Goal: Task Accomplishment & Management: Manage account settings

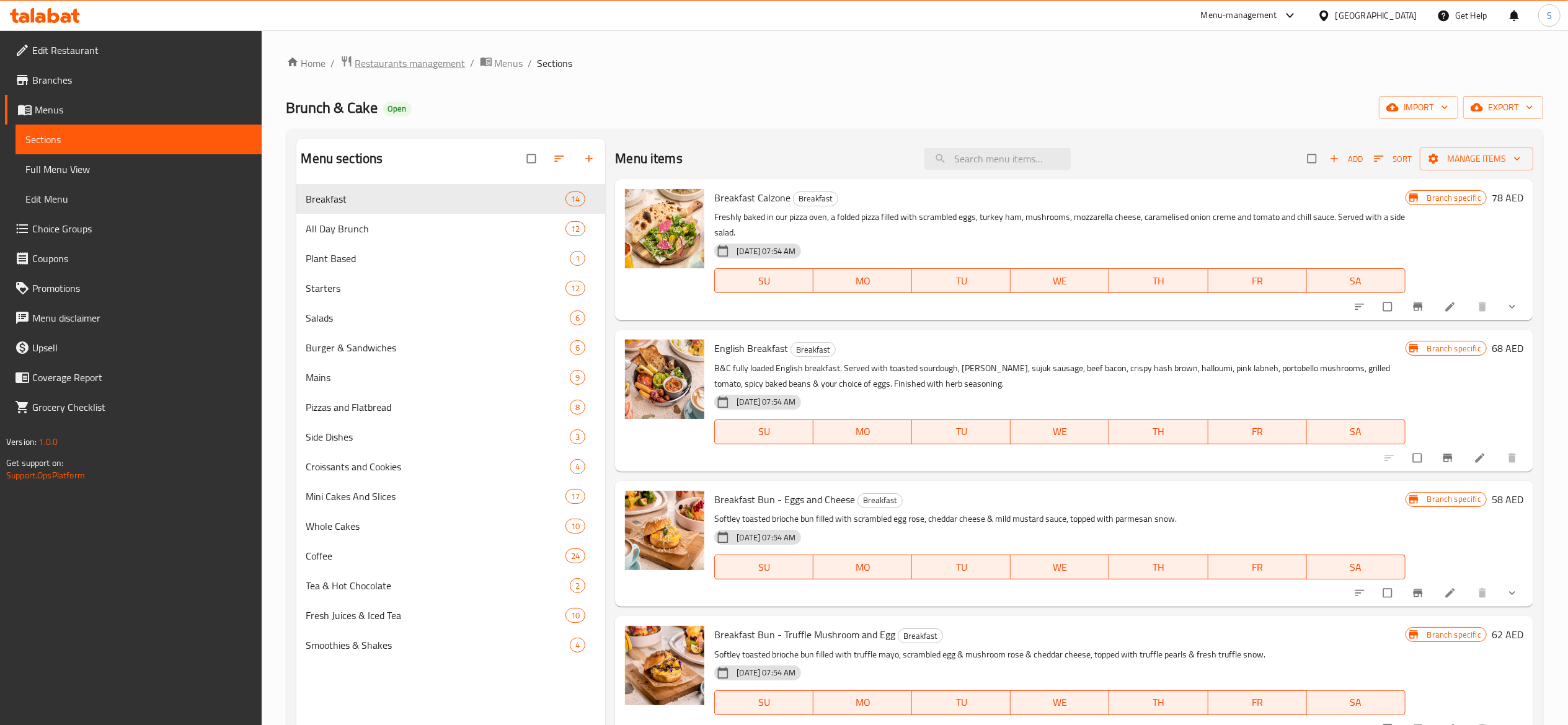
click at [395, 70] on span "Restaurants management" at bounding box center [410, 63] width 110 height 15
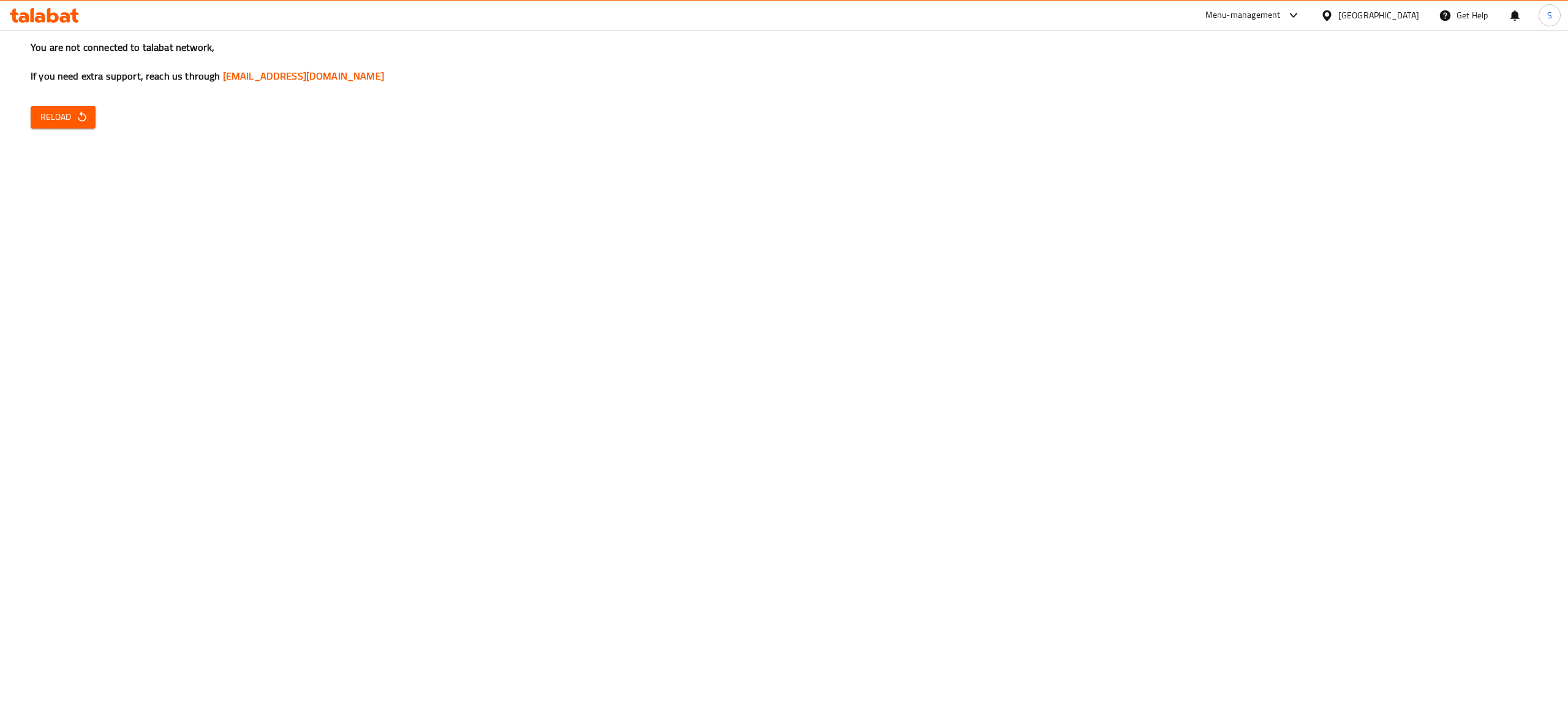
click at [54, 114] on span "Reload" at bounding box center [63, 117] width 46 height 15
click at [71, 119] on span "Reload" at bounding box center [63, 117] width 46 height 15
click at [41, 110] on span "Reload" at bounding box center [63, 117] width 46 height 15
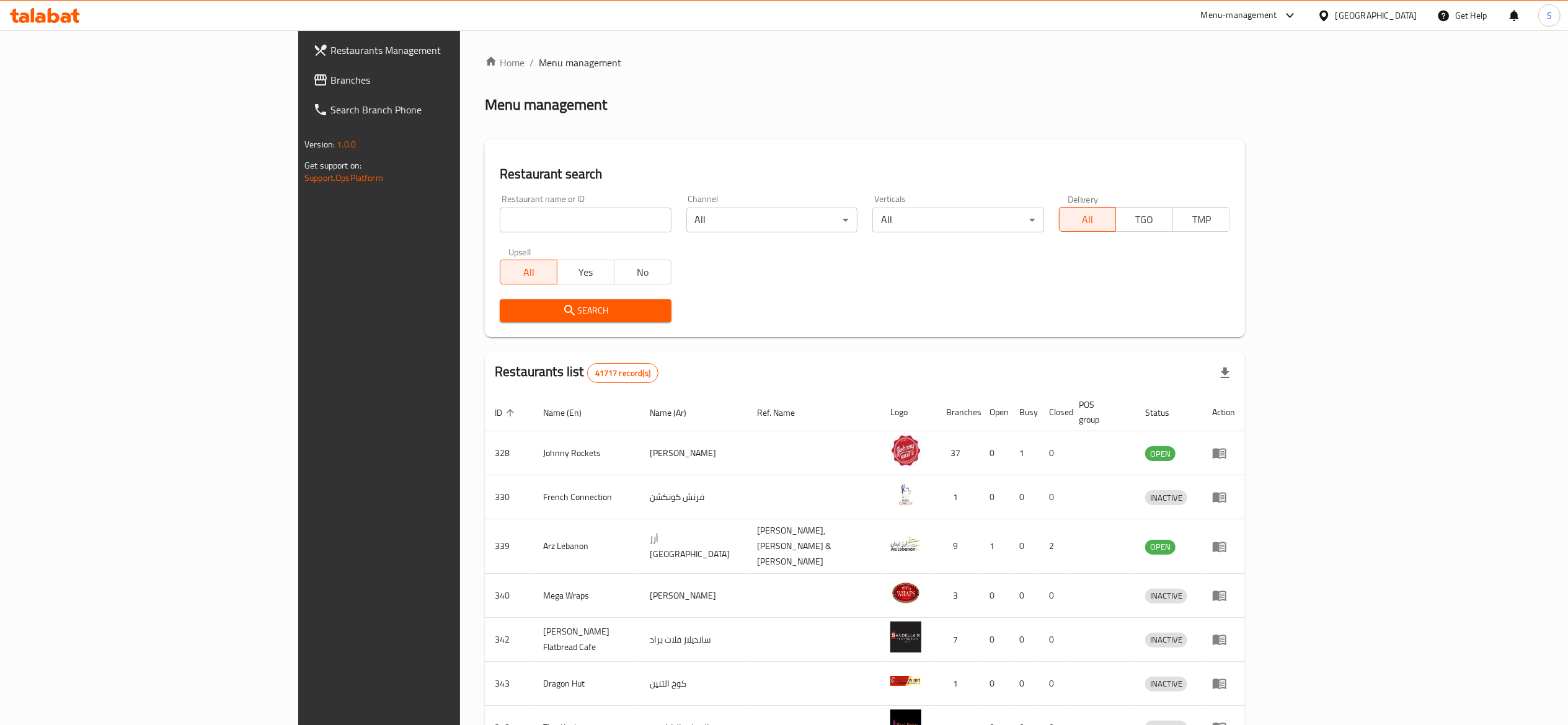
click at [500, 206] on div "Restaurant name or ID Restaurant name or ID" at bounding box center [585, 214] width 171 height 38
click at [500, 214] on input "search" at bounding box center [585, 221] width 171 height 25
paste input "671457"
type input "671457"
click button "Search" at bounding box center [585, 311] width 171 height 23
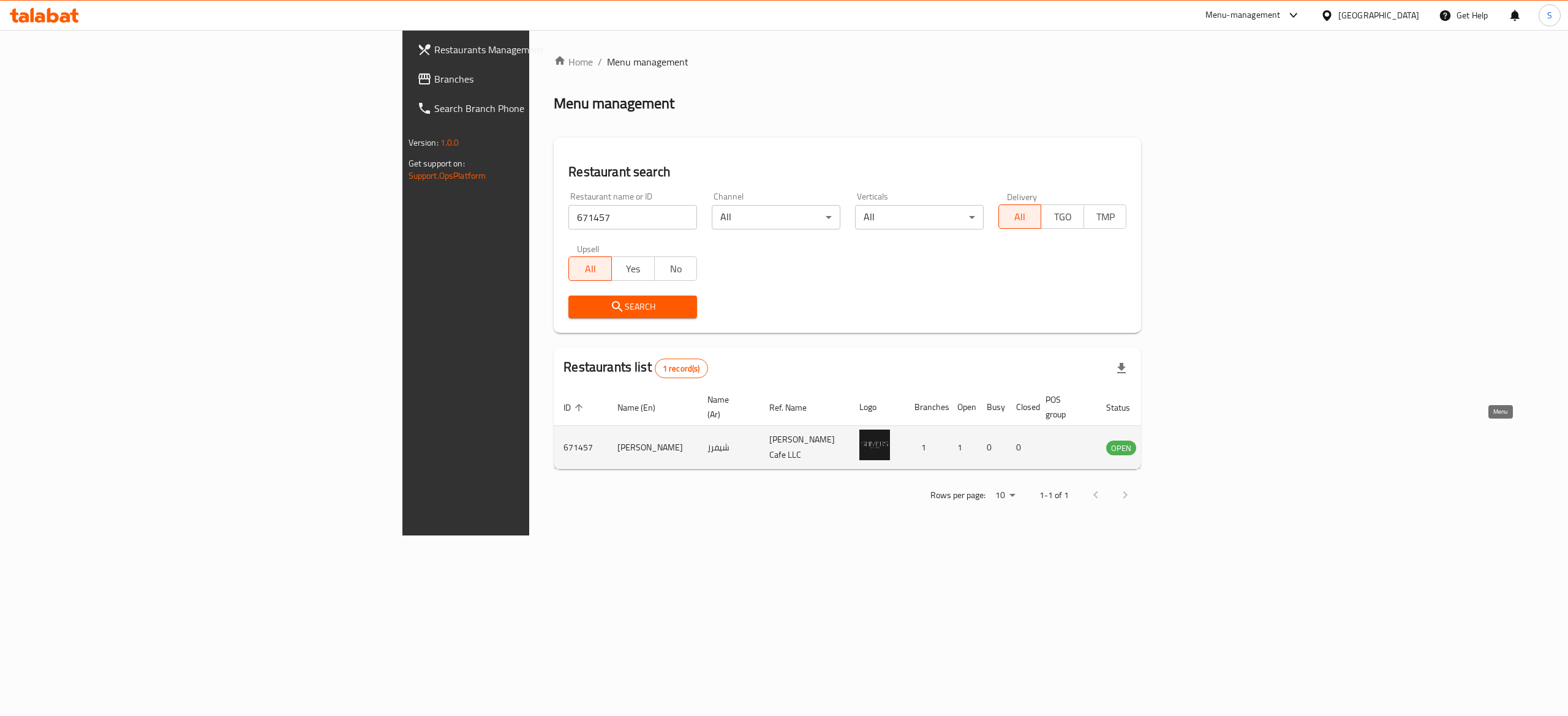
click at [1185, 440] on icon "enhanced table" at bounding box center [1178, 447] width 14 height 14
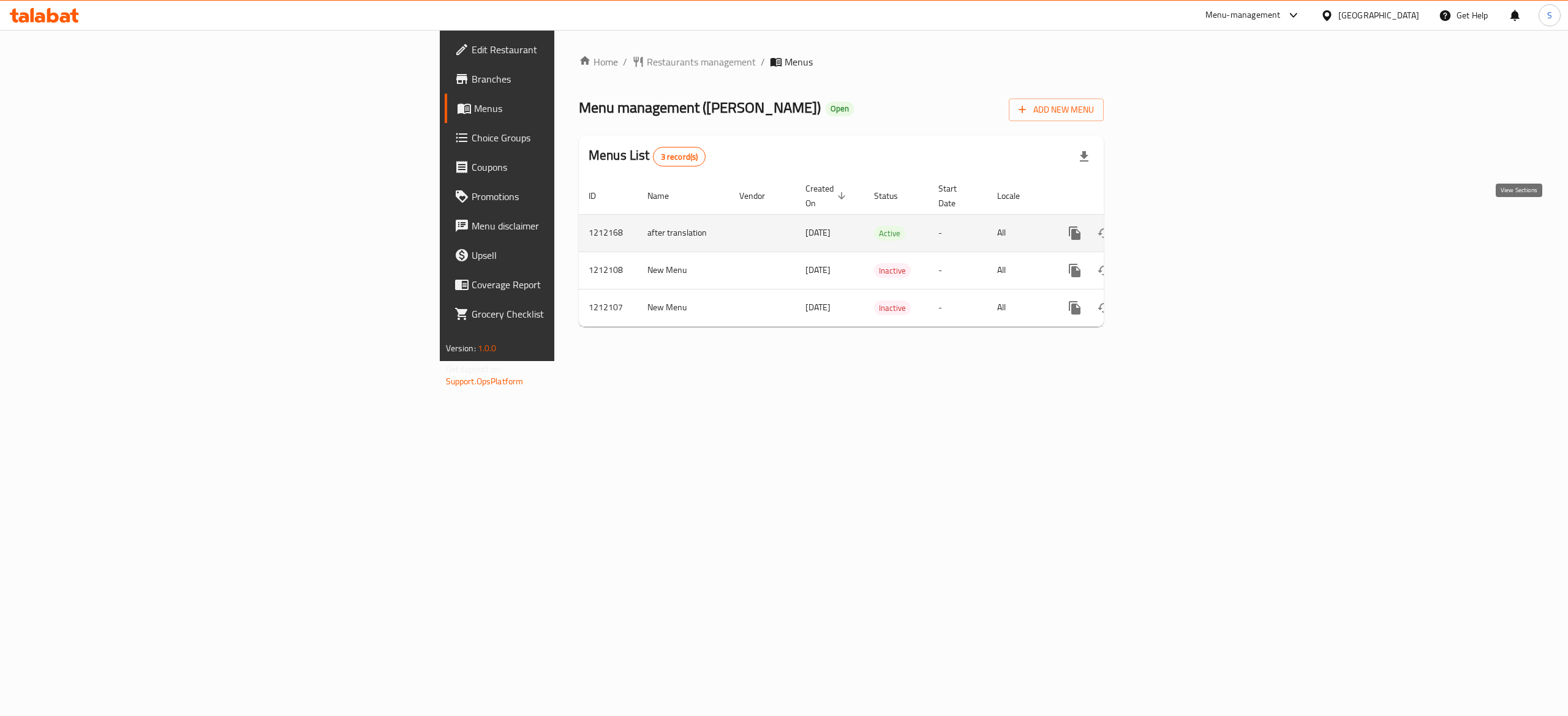
click at [1171, 226] on icon "enhanced table" at bounding box center [1163, 233] width 14 height 14
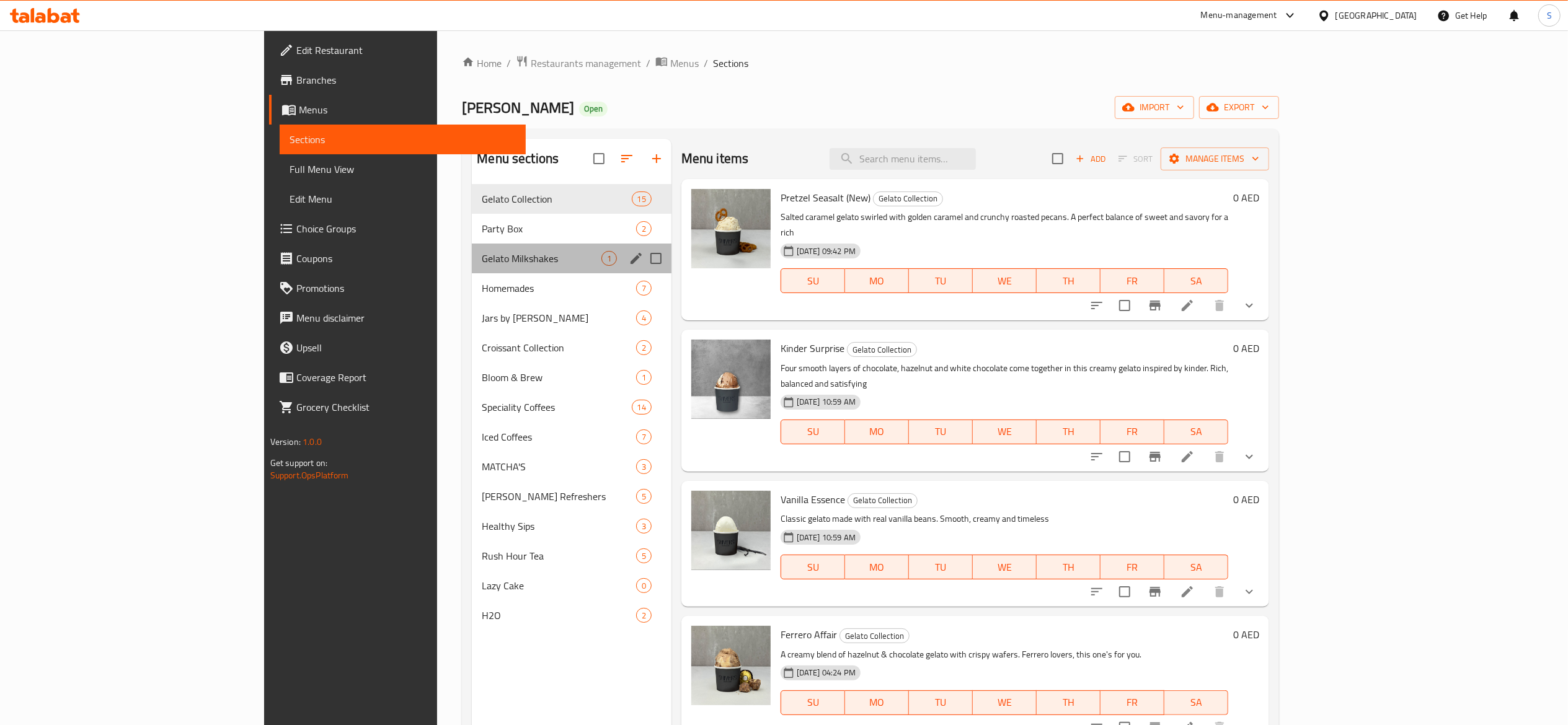
click at [472, 251] on div "Gelato Milkshakes 1" at bounding box center [571, 258] width 199 height 30
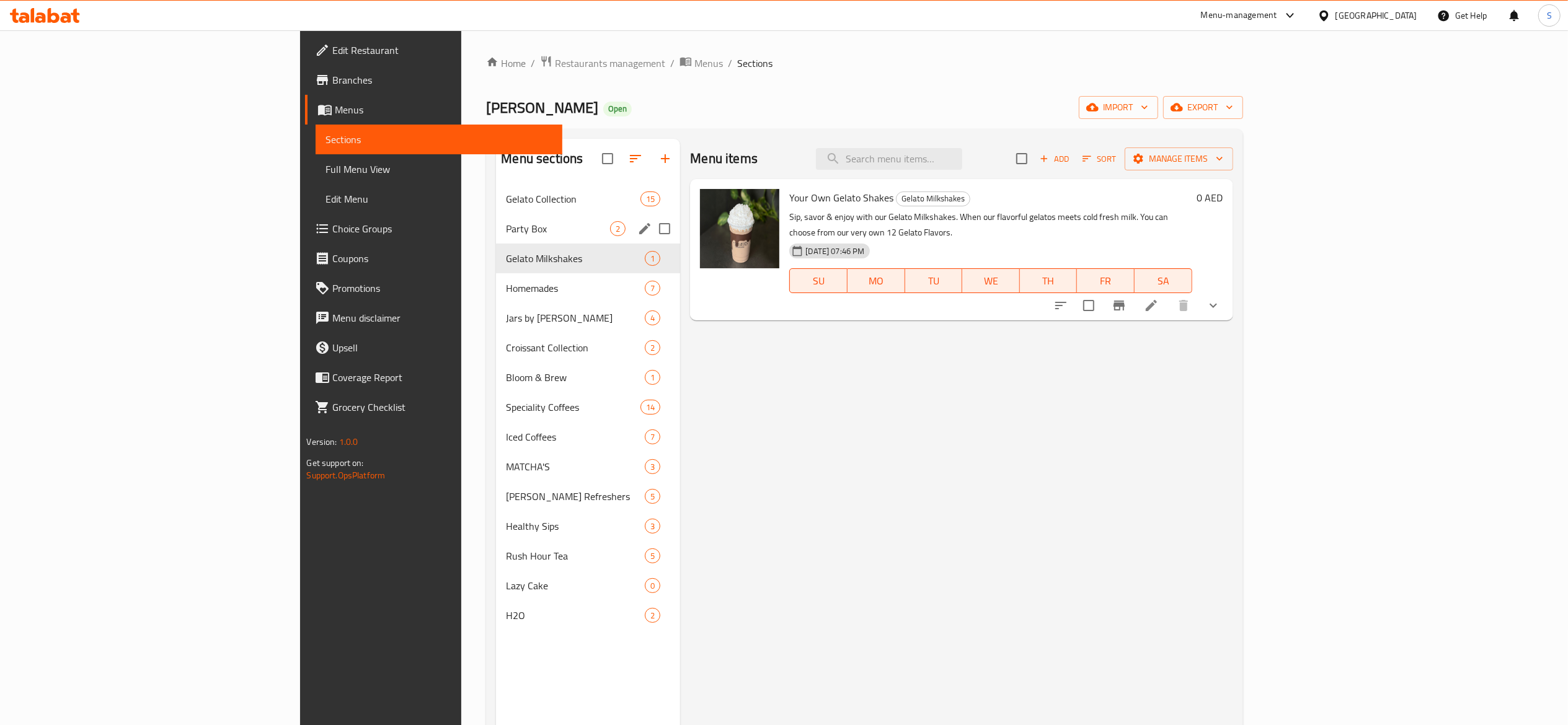
click at [496, 242] on div "Party Box 2" at bounding box center [588, 228] width 184 height 30
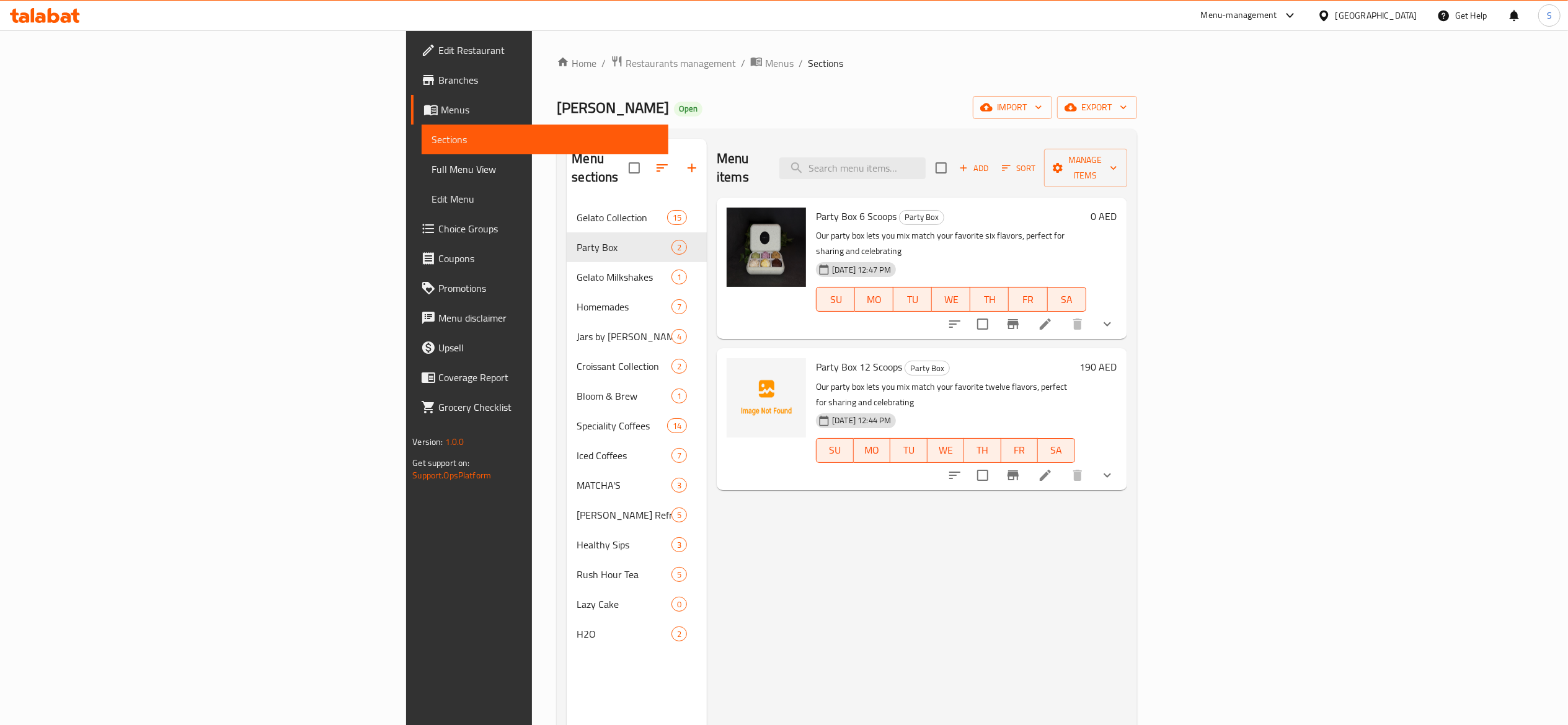
click at [1122, 309] on button "show more" at bounding box center [1107, 324] width 30 height 30
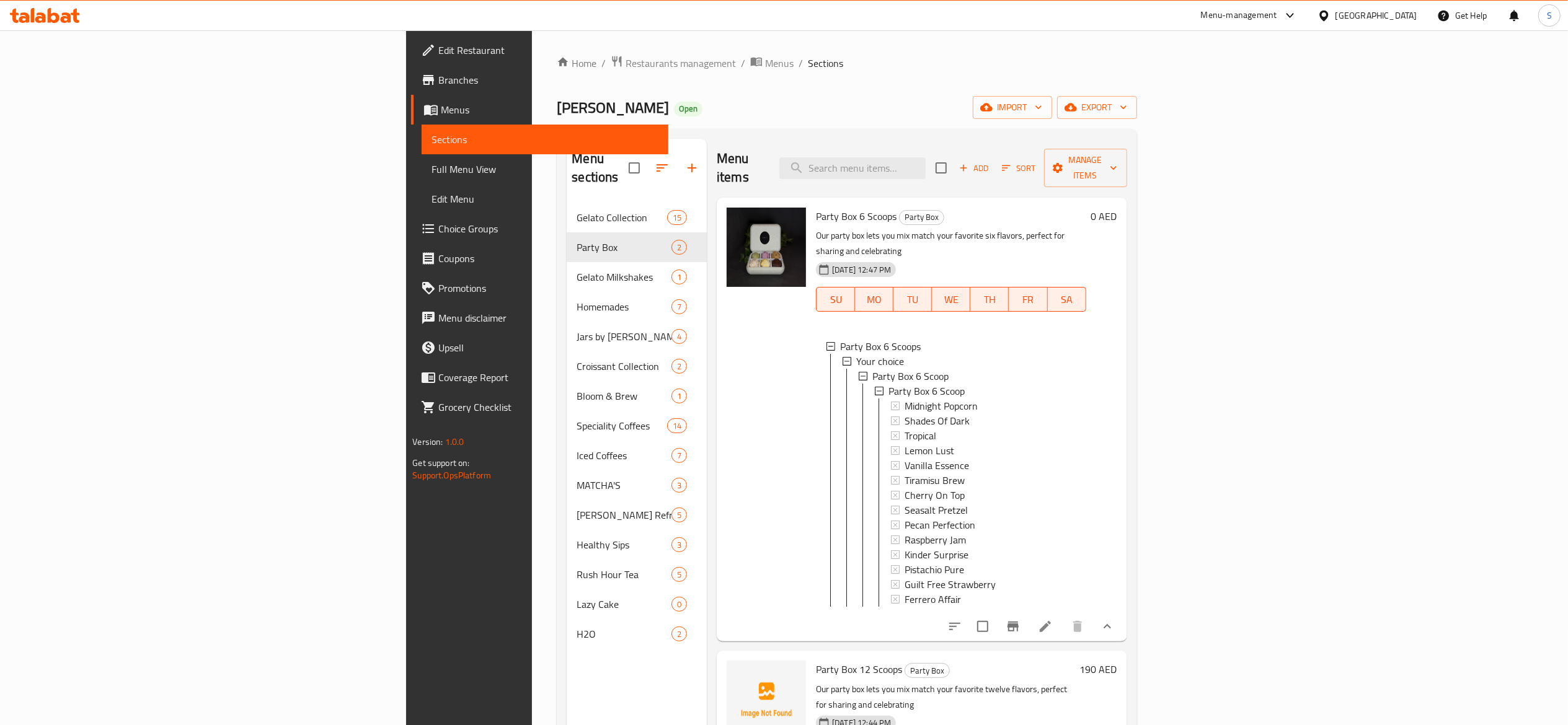
click at [438, 233] on span "Choice Groups" at bounding box center [548, 228] width 219 height 15
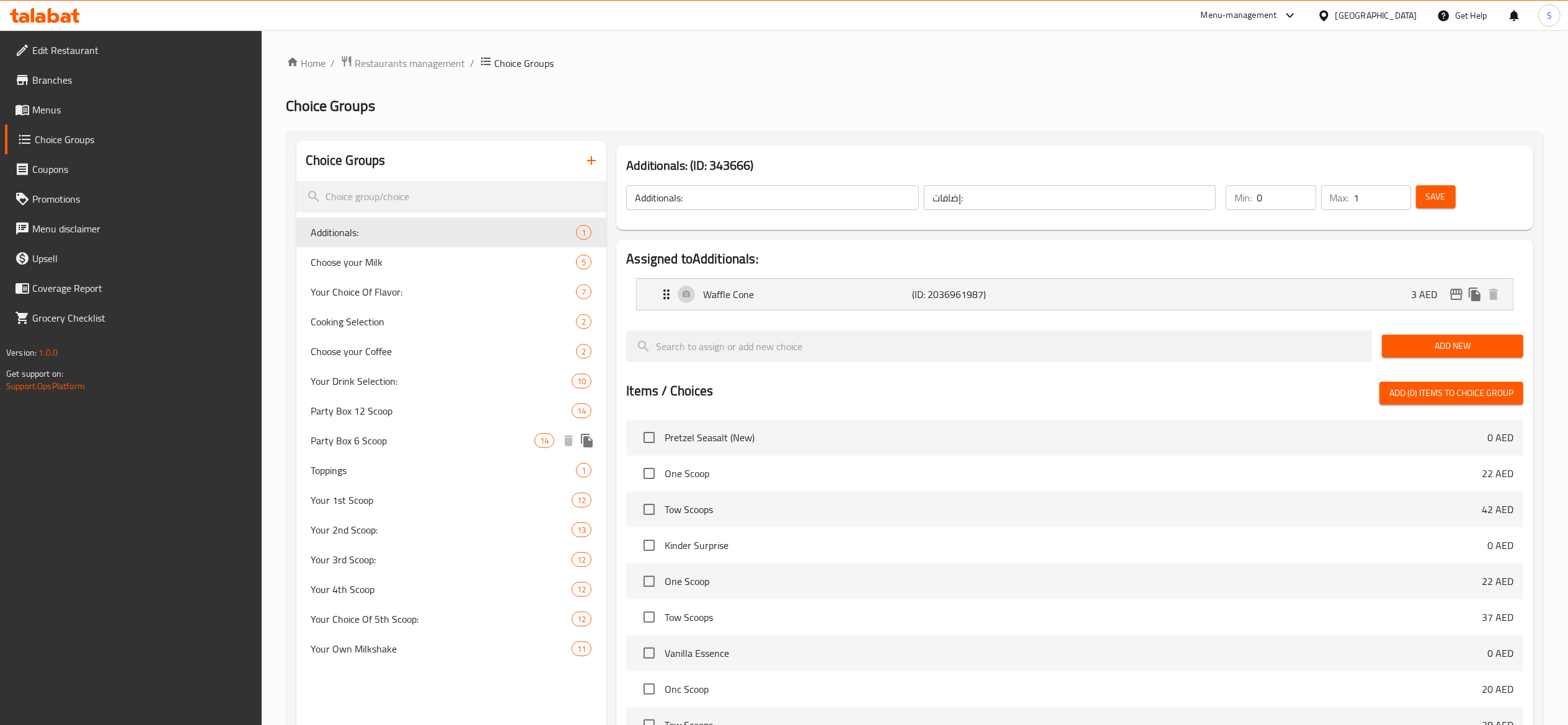
click at [410, 445] on span "Party Box 6 Scoop" at bounding box center [423, 440] width 224 height 15
type input "Party Box 6 Scoop"
type input "صندوق الحفلات 6 مغارف"
type input "1"
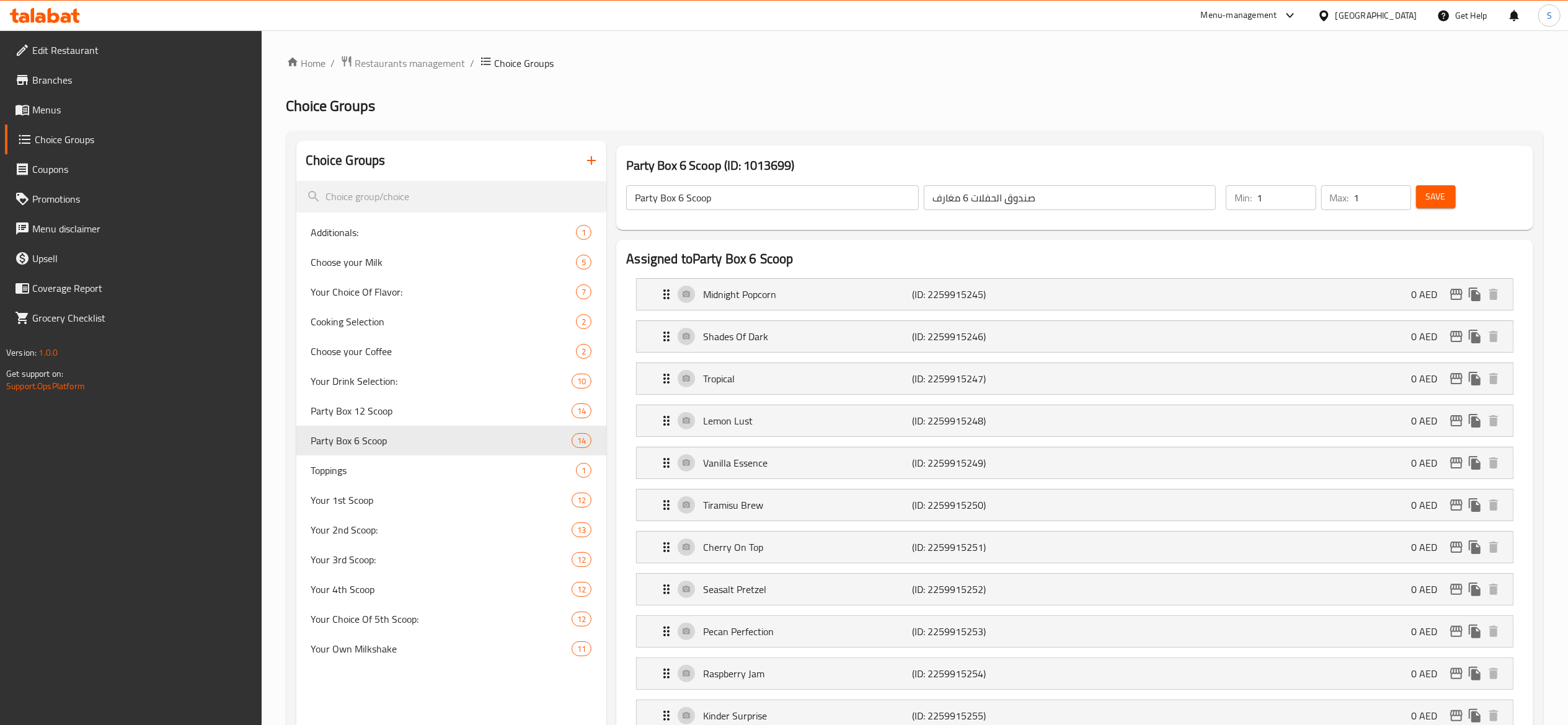
click at [1364, 200] on input "1" at bounding box center [1382, 198] width 57 height 25
type input "6"
click at [1449, 197] on button "Save" at bounding box center [1435, 197] width 40 height 23
click at [1458, 195] on div "Save" at bounding box center [1461, 197] width 97 height 30
click at [1451, 193] on button "Save" at bounding box center [1435, 197] width 40 height 23
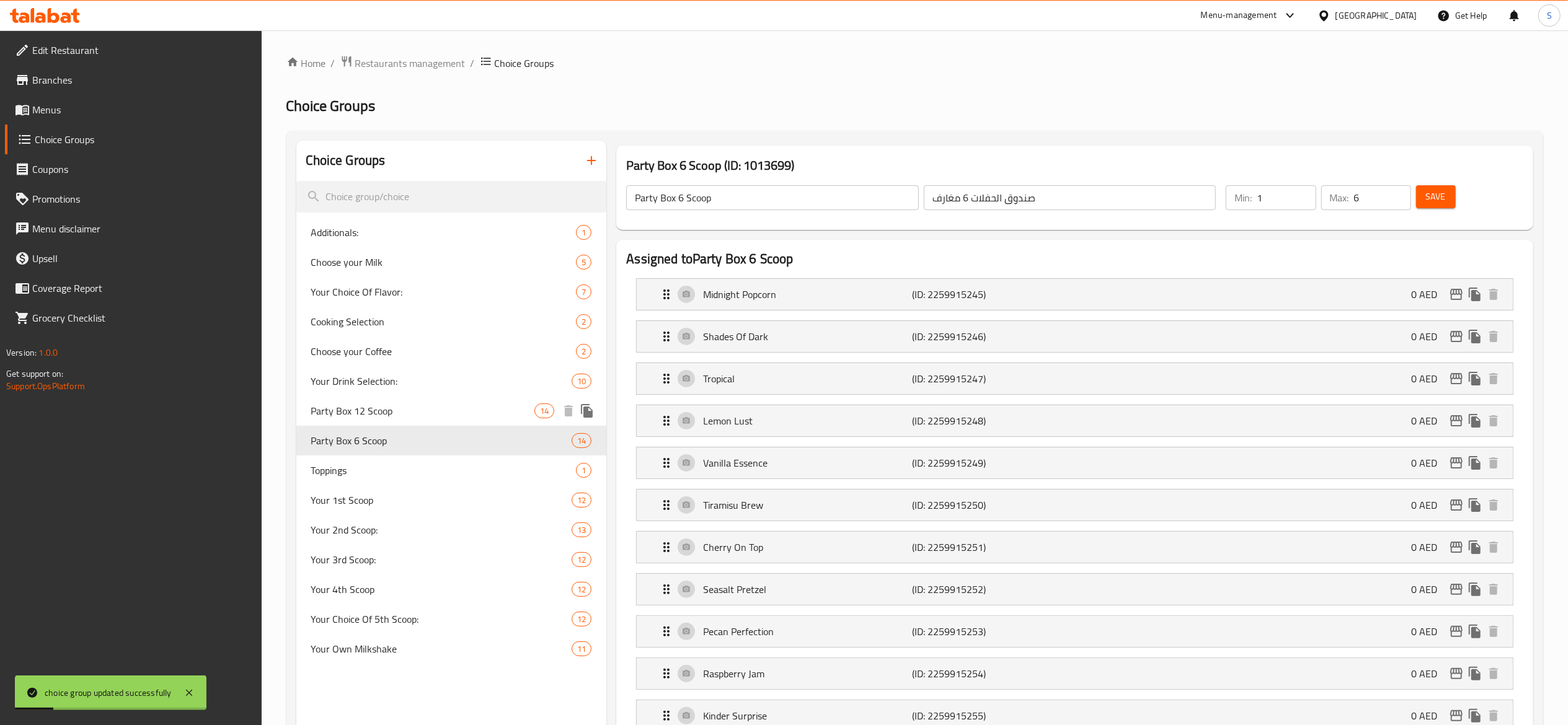
click at [426, 408] on span "Party Box 12 Scoop" at bounding box center [423, 410] width 224 height 15
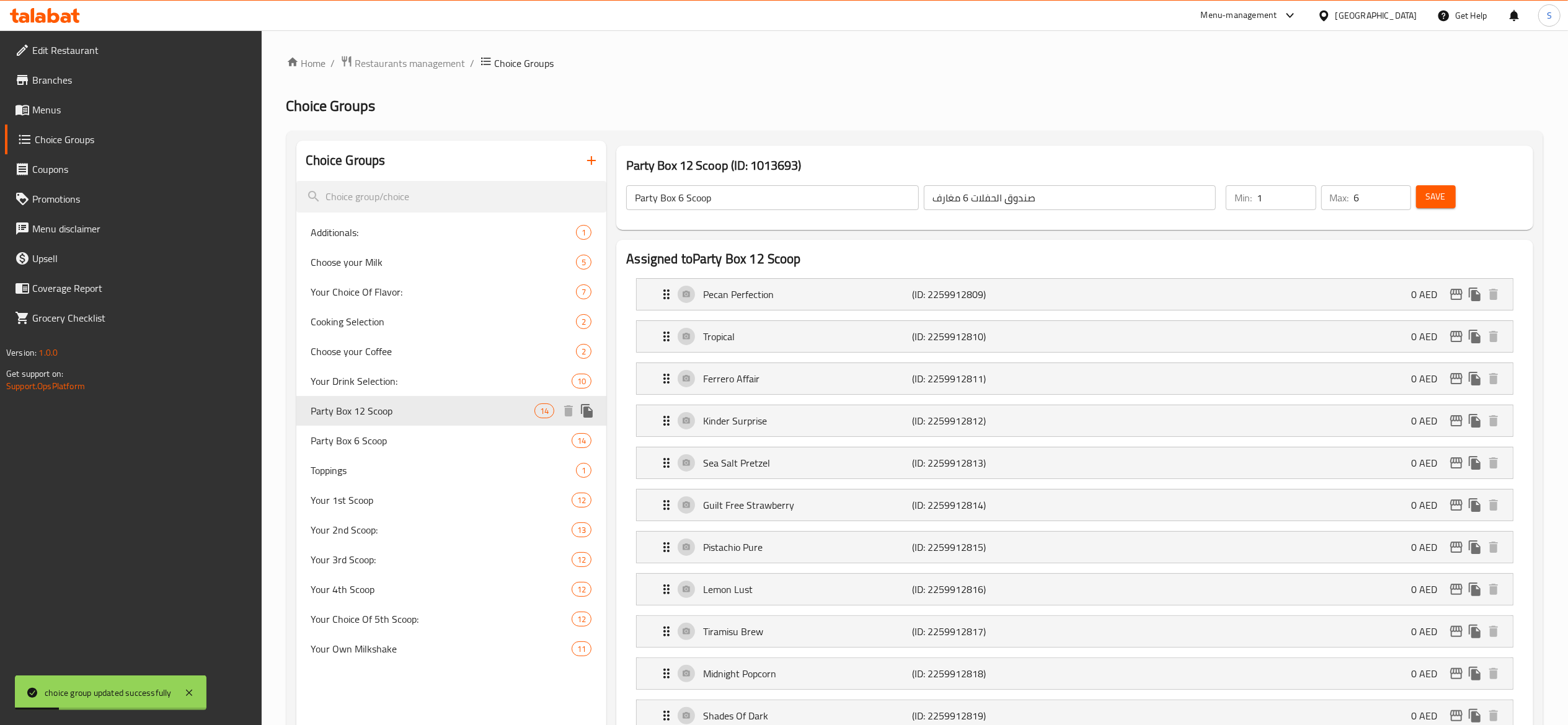
type input "Party Box 12 Scoop"
type input "علبة حفلات 12 مغرفة"
type input "12"
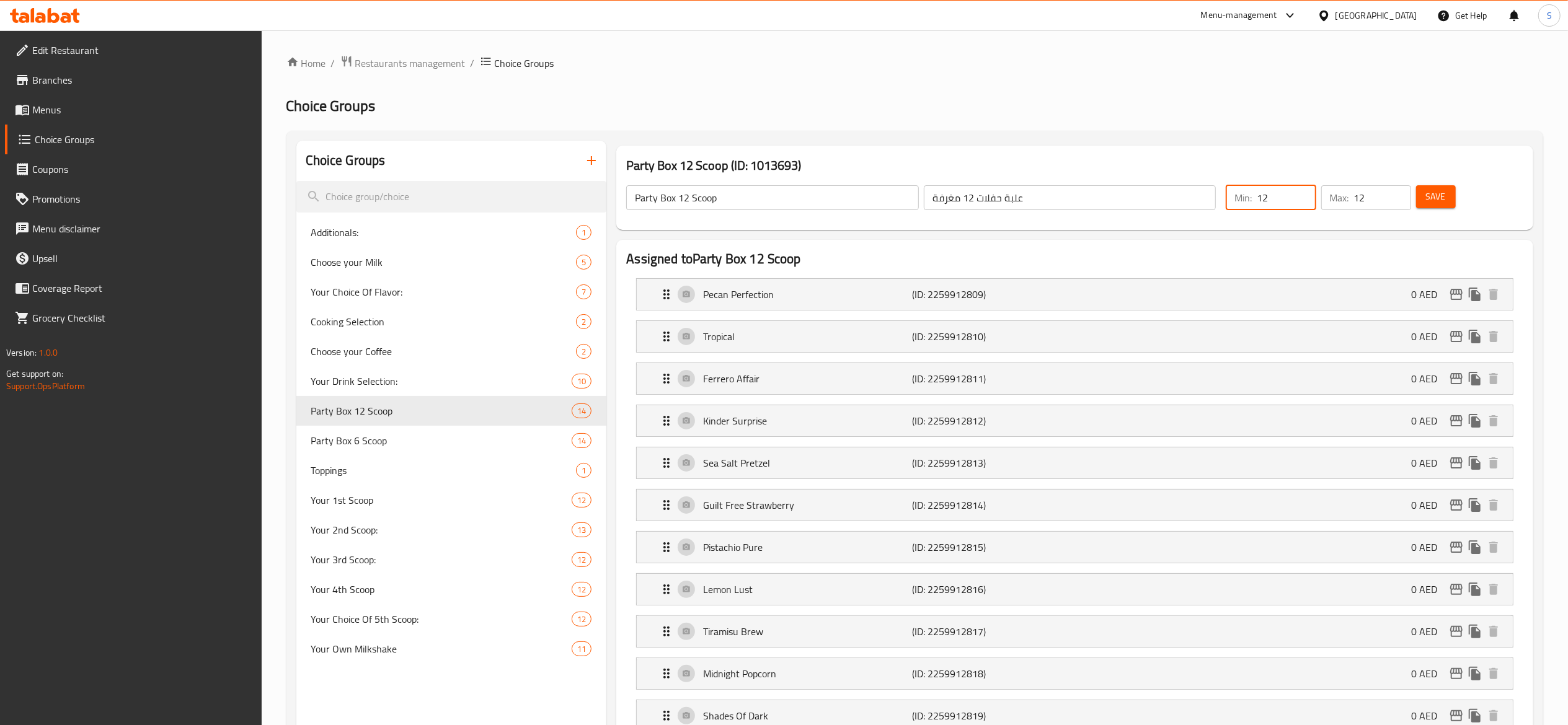
click at [1280, 202] on input "12" at bounding box center [1286, 198] width 59 height 25
click at [1451, 205] on button "Save" at bounding box center [1435, 197] width 40 height 23
click at [1274, 193] on input "1" at bounding box center [1286, 198] width 59 height 25
type input "12"
click at [1444, 189] on span "Save" at bounding box center [1435, 197] width 20 height 15
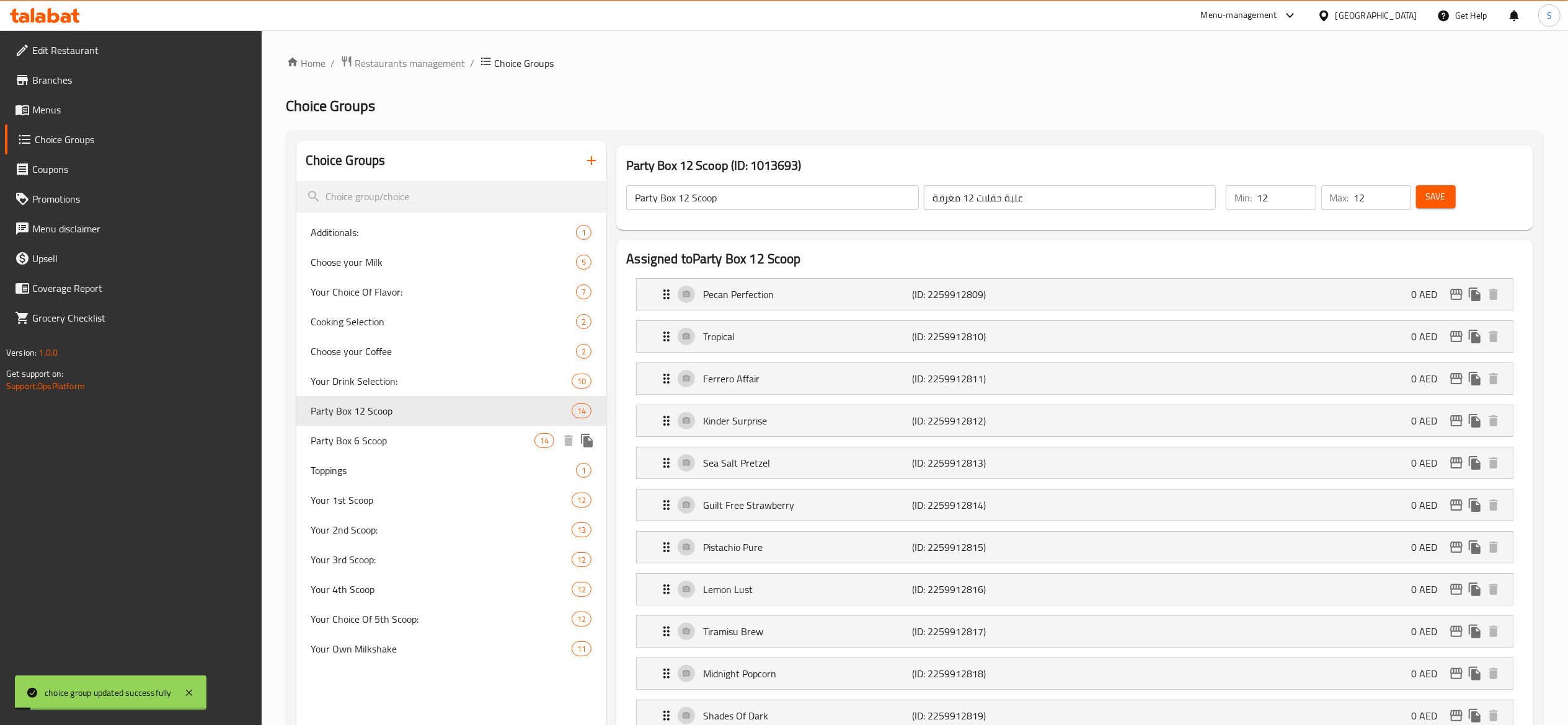
click at [463, 454] on div "Party Box 6 Scoop 14" at bounding box center [451, 440] width 311 height 30
type input "Party Box 6 Scoop"
type input "صندوق الحفلات 6 مغارف"
type input "1"
type input "6"
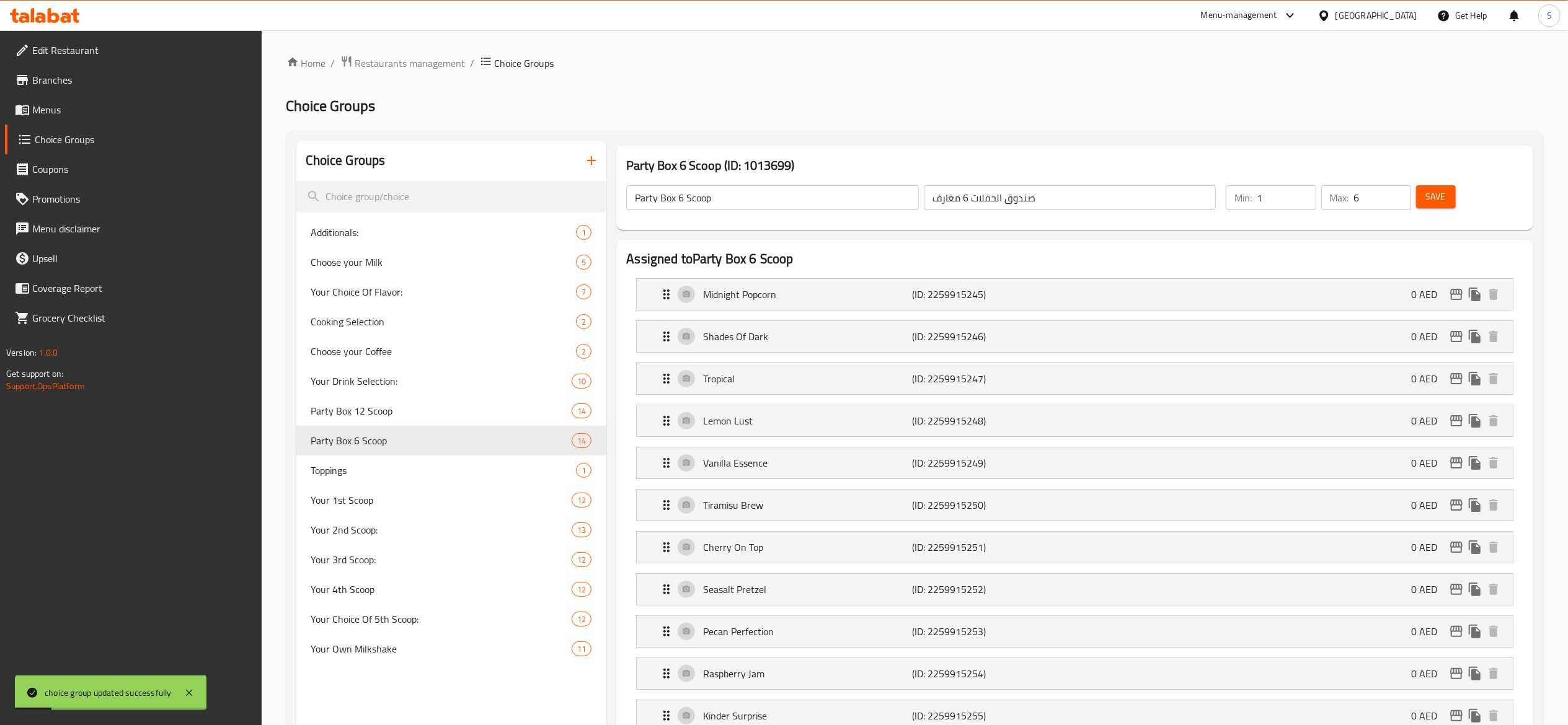
click at [1268, 207] on input "1" at bounding box center [1286, 198] width 59 height 25
type input "6"
click at [1456, 201] on button "Save" at bounding box center [1435, 197] width 40 height 23
click at [586, 435] on icon "duplicate" at bounding box center [586, 441] width 12 height 14
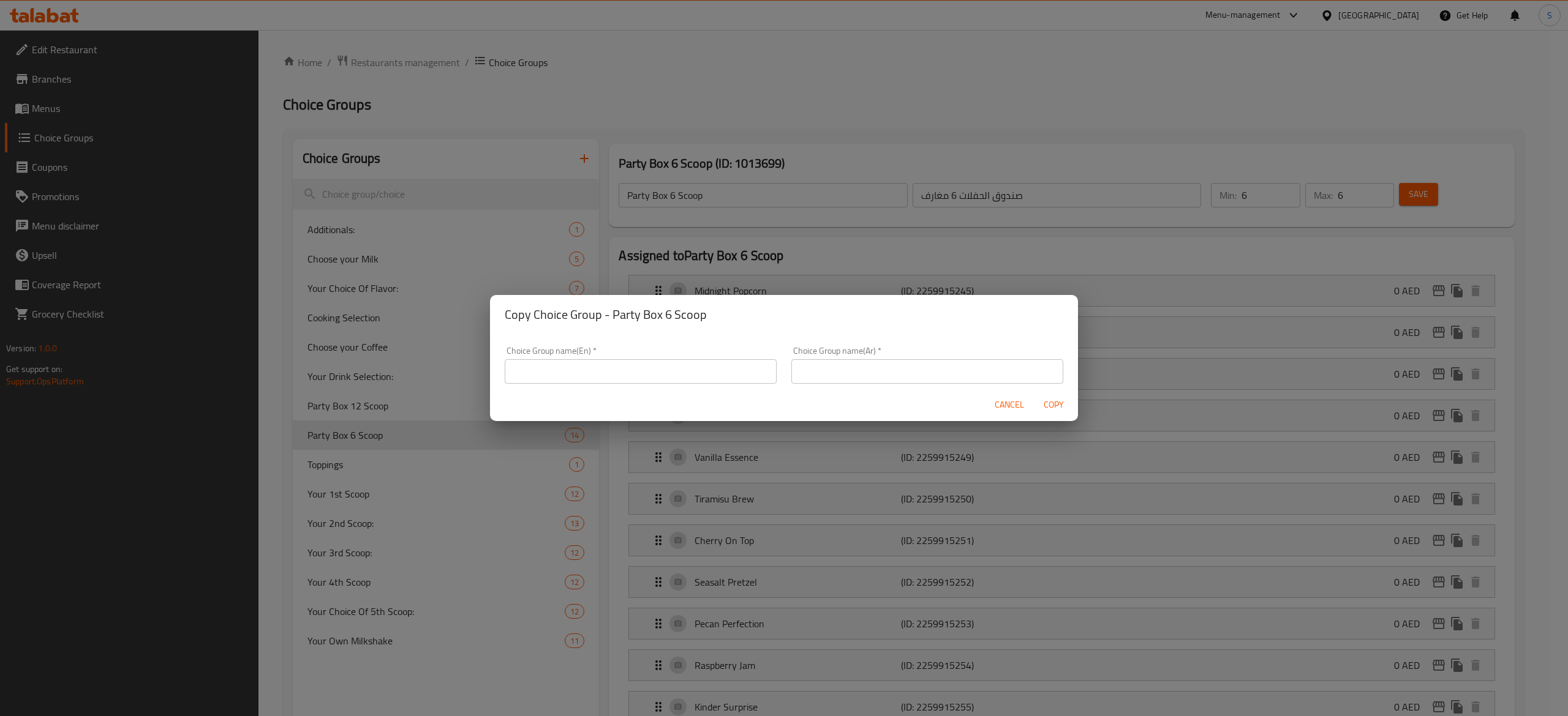
click at [1007, 400] on span "Cancel" at bounding box center [1009, 405] width 30 height 15
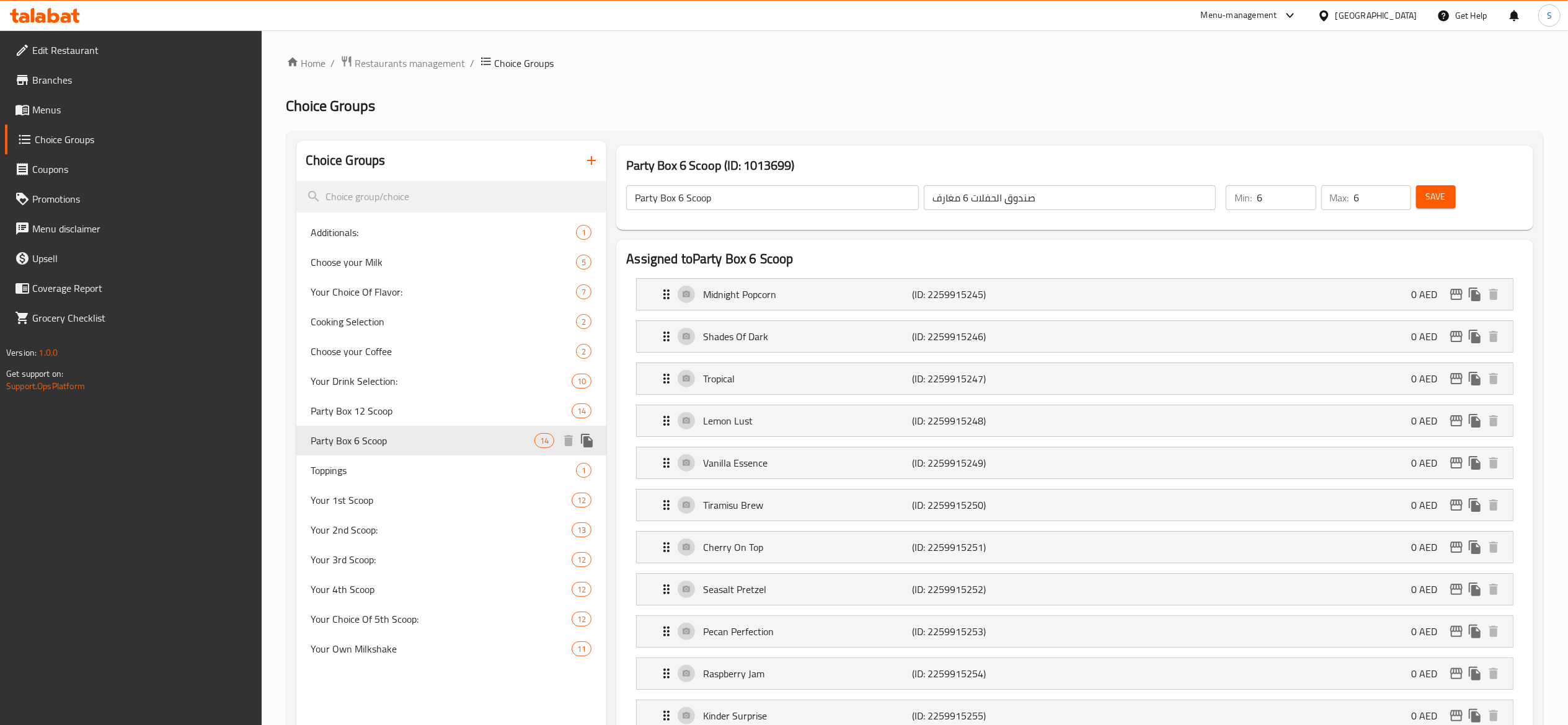
click at [436, 441] on span "Party Box 6 Scoop" at bounding box center [423, 440] width 224 height 15
click at [585, 442] on icon "duplicate" at bounding box center [586, 441] width 12 height 14
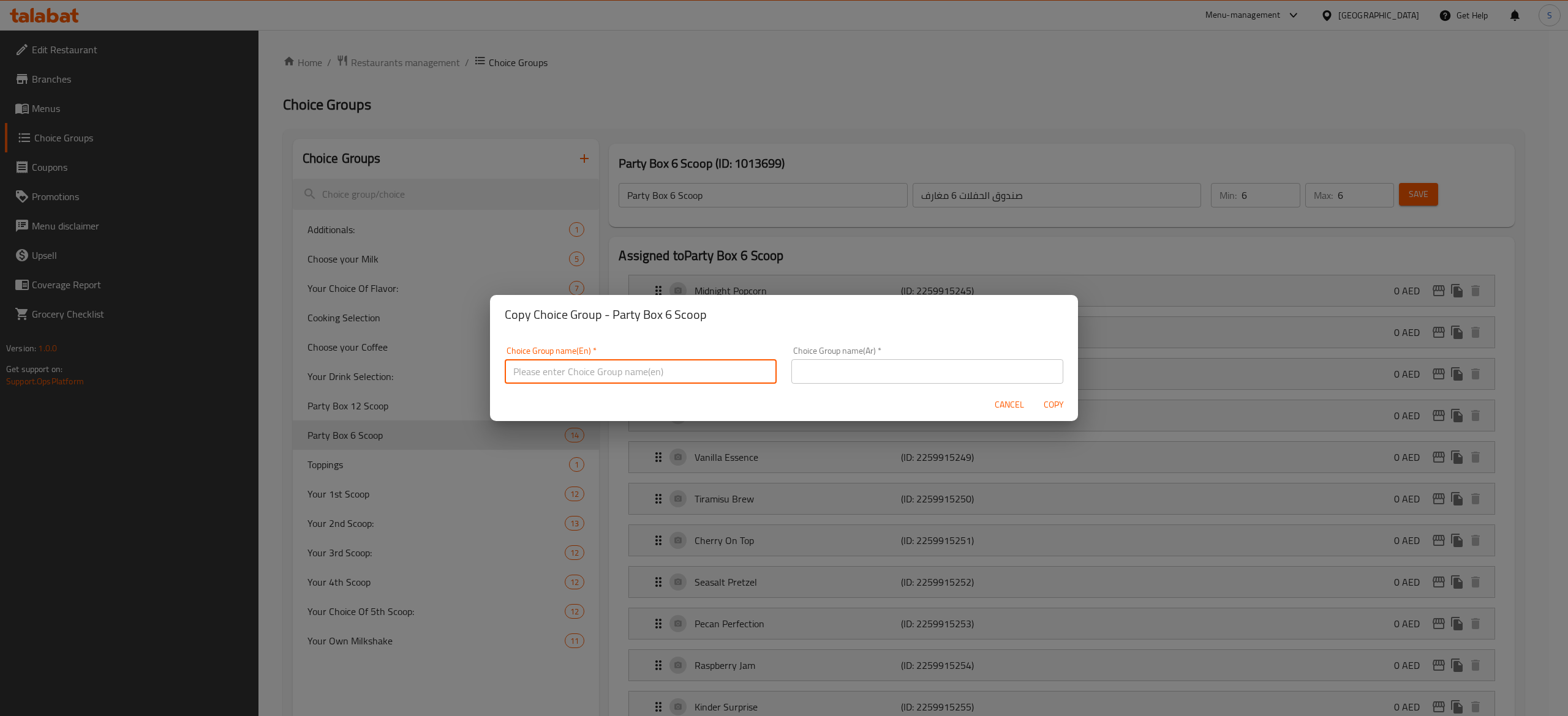
click at [615, 371] on input "text" at bounding box center [641, 371] width 272 height 25
paste input "Party Box – 1st Choice"
type input "Party Box – 1st Choice"
click at [827, 371] on input "text" at bounding box center [927, 371] width 272 height 25
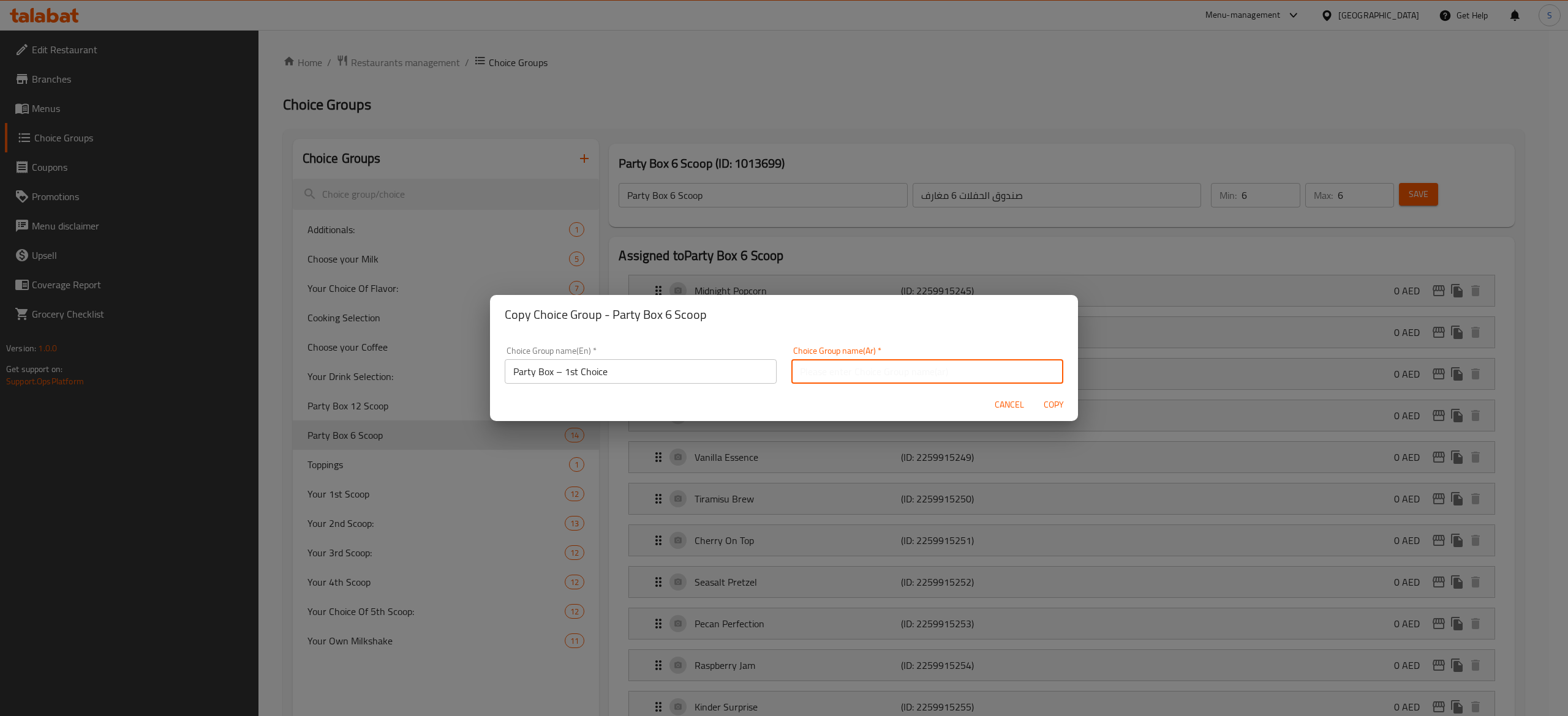
paste input "بوكس الحفلة - الخيار الأول"
type input "بوكس الحفلة - الخيار الأول"
click at [1058, 410] on span "Copy" at bounding box center [1054, 405] width 30 height 15
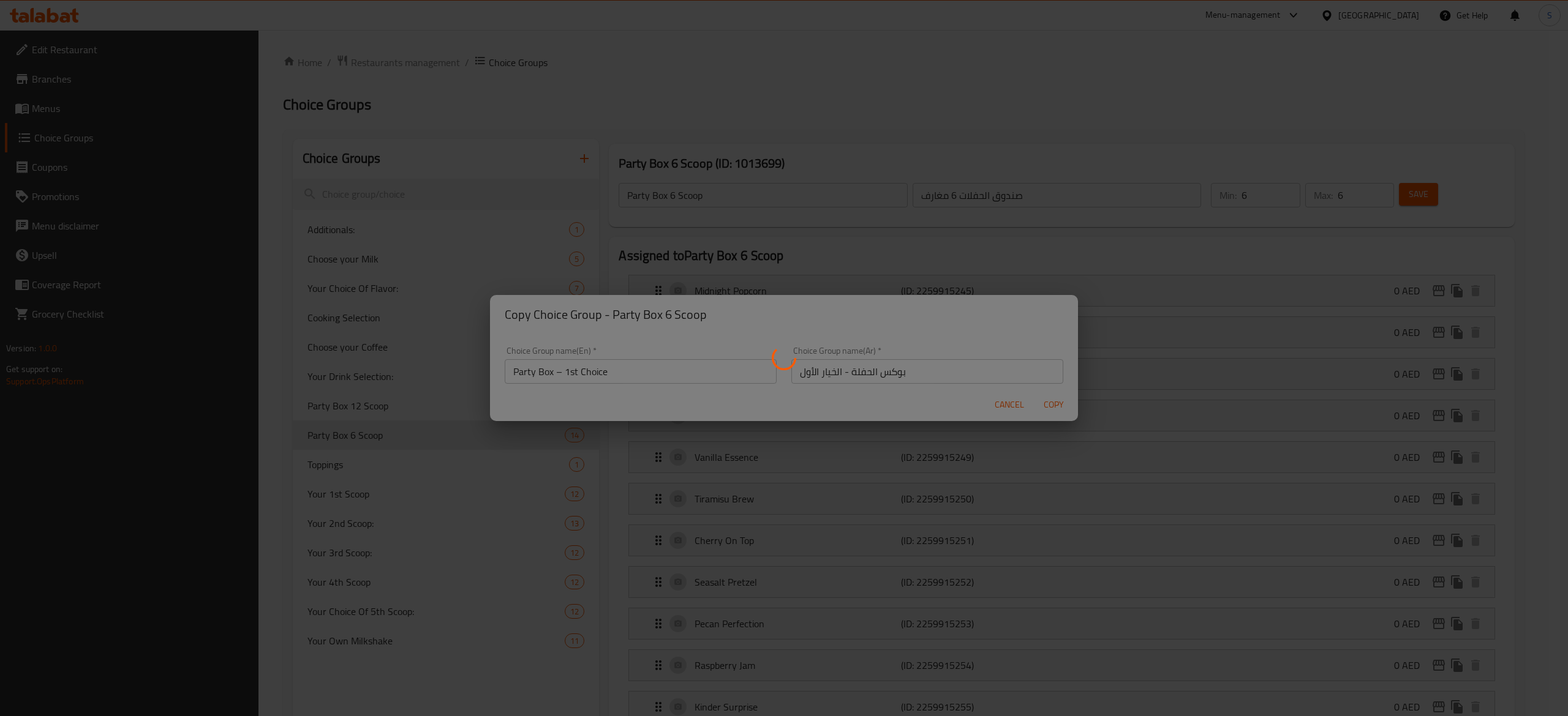
type input "Party Box – 1st Choice"
type input "بوكس الحفلة - الخيار الأول"
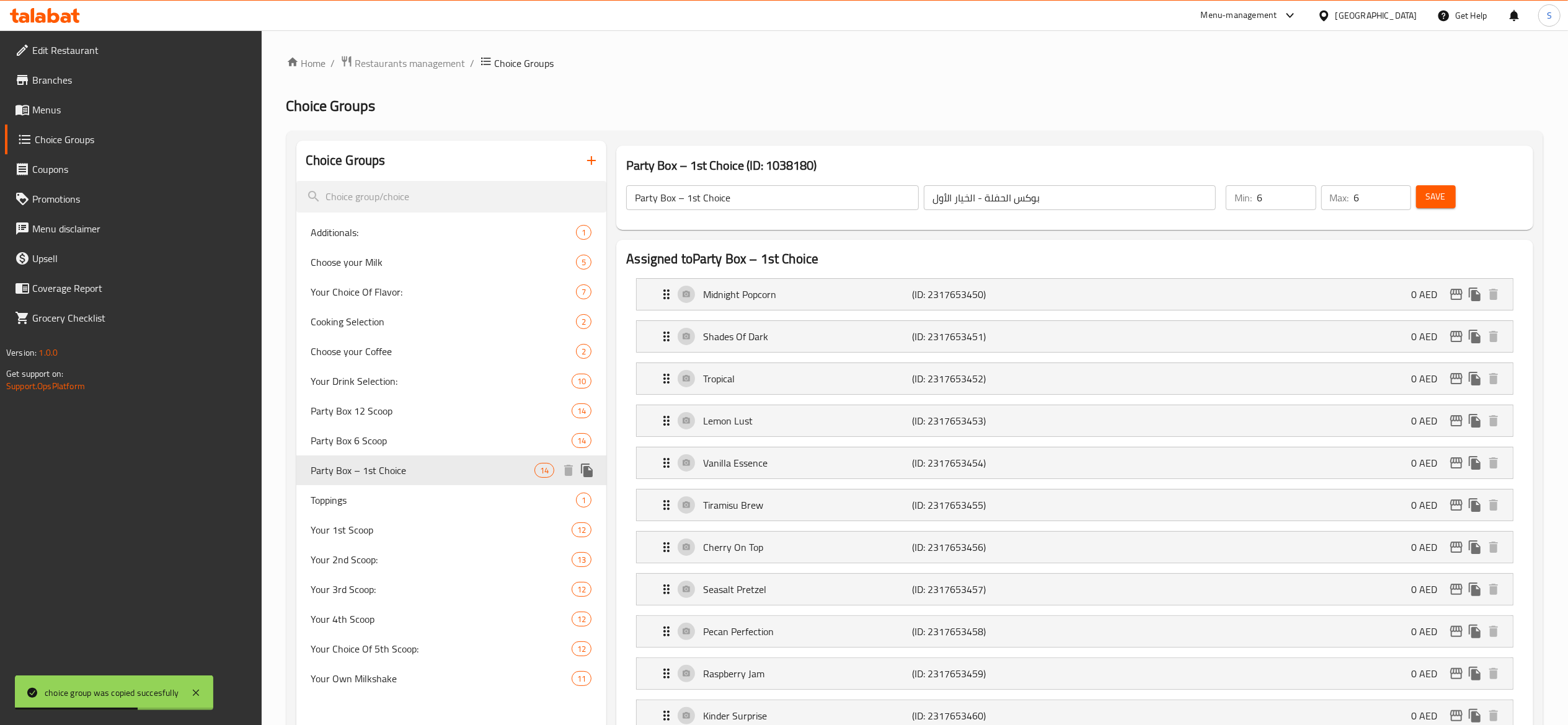
click at [589, 470] on icon "duplicate" at bounding box center [587, 470] width 15 height 15
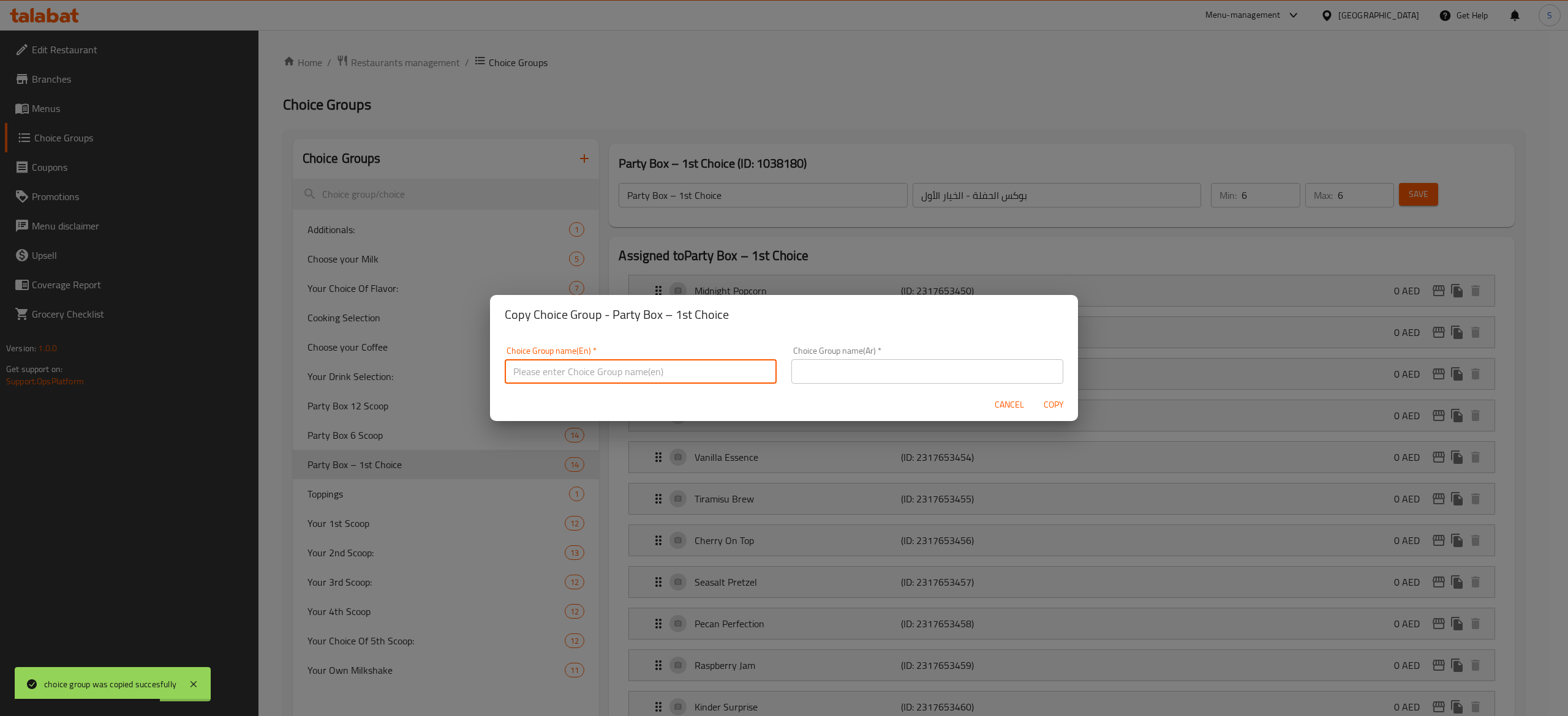
click at [623, 367] on input "text" at bounding box center [641, 371] width 272 height 25
paste input "بوكس الحفلة - الخيار الأول"
type input "بوكس الحفلة - الخيار الأول"
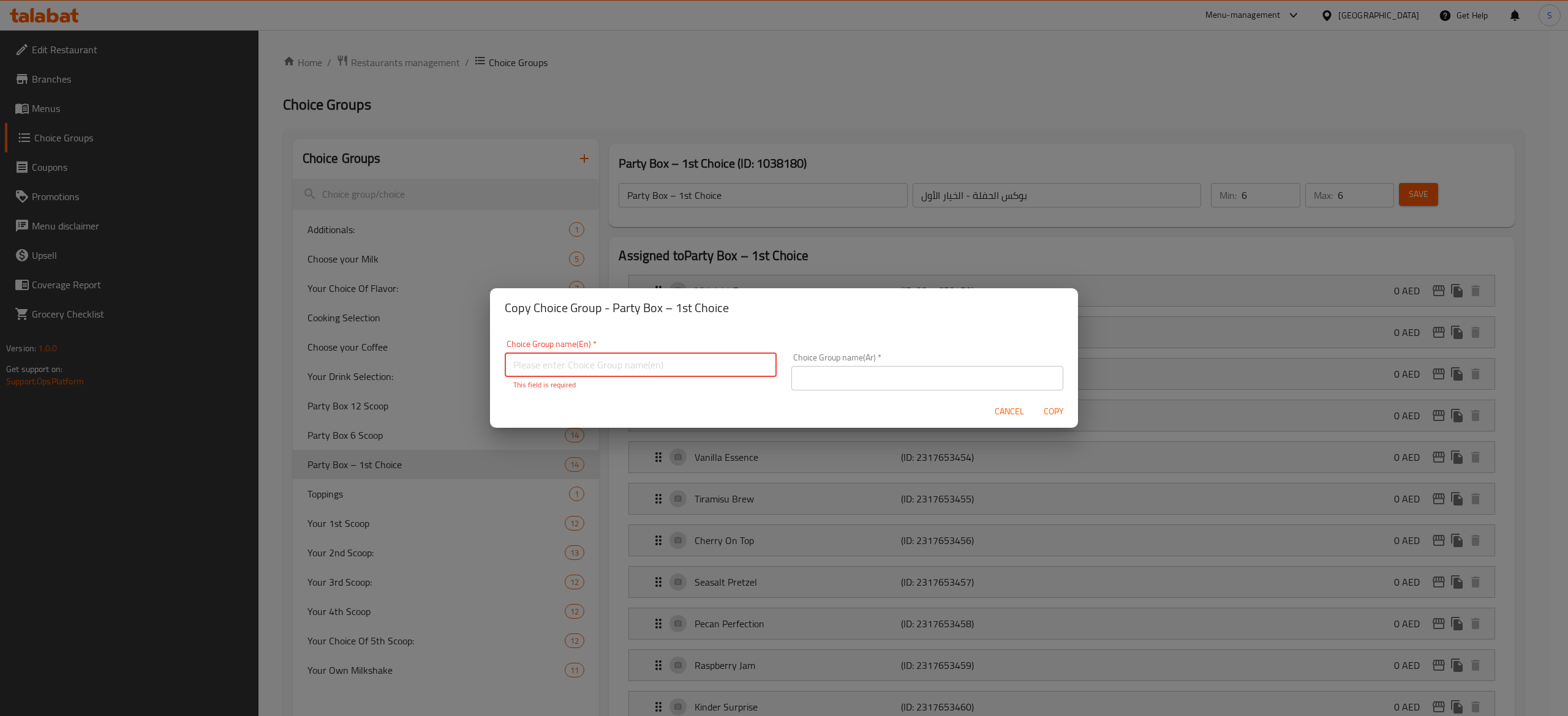
paste input "Party Box – 2nd Choice"
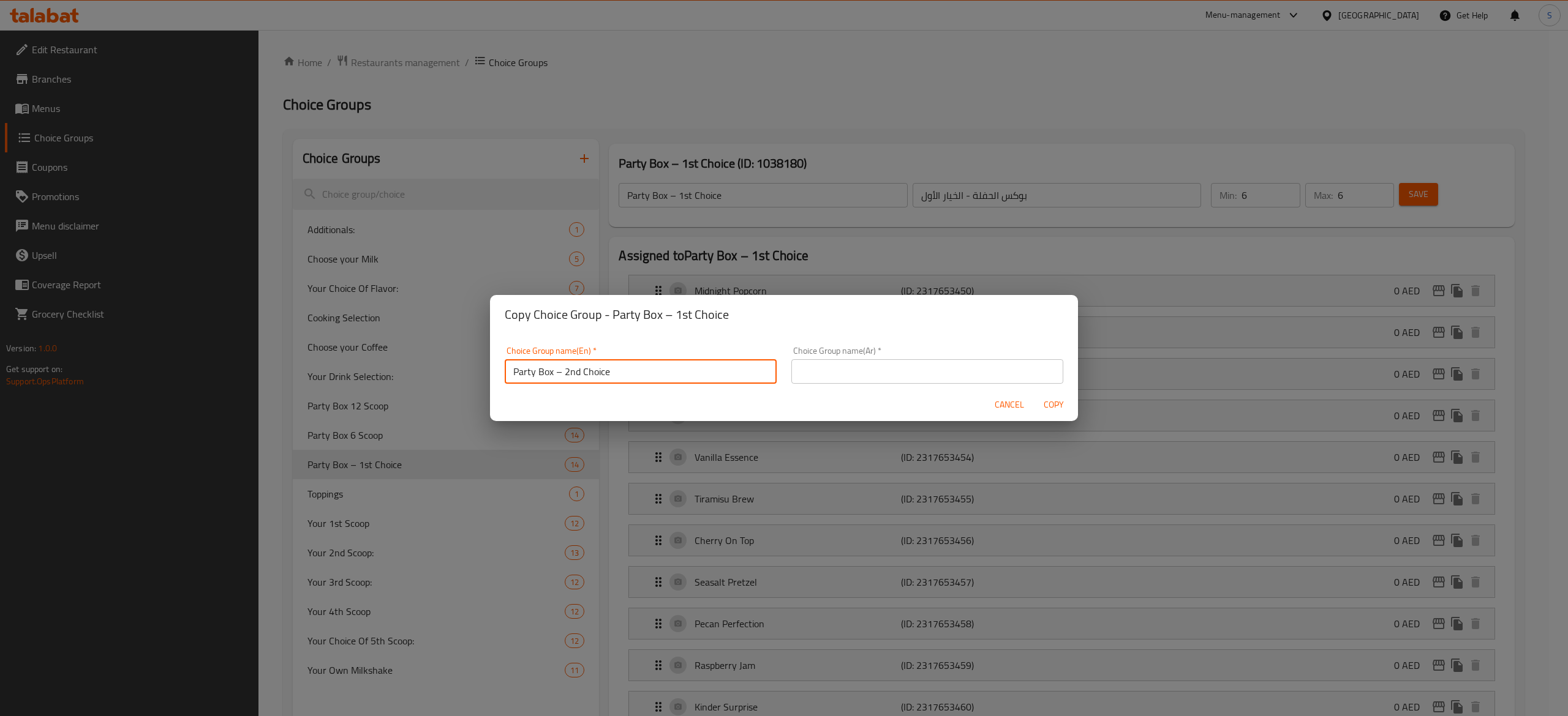
type input "Party Box – 2nd Choice"
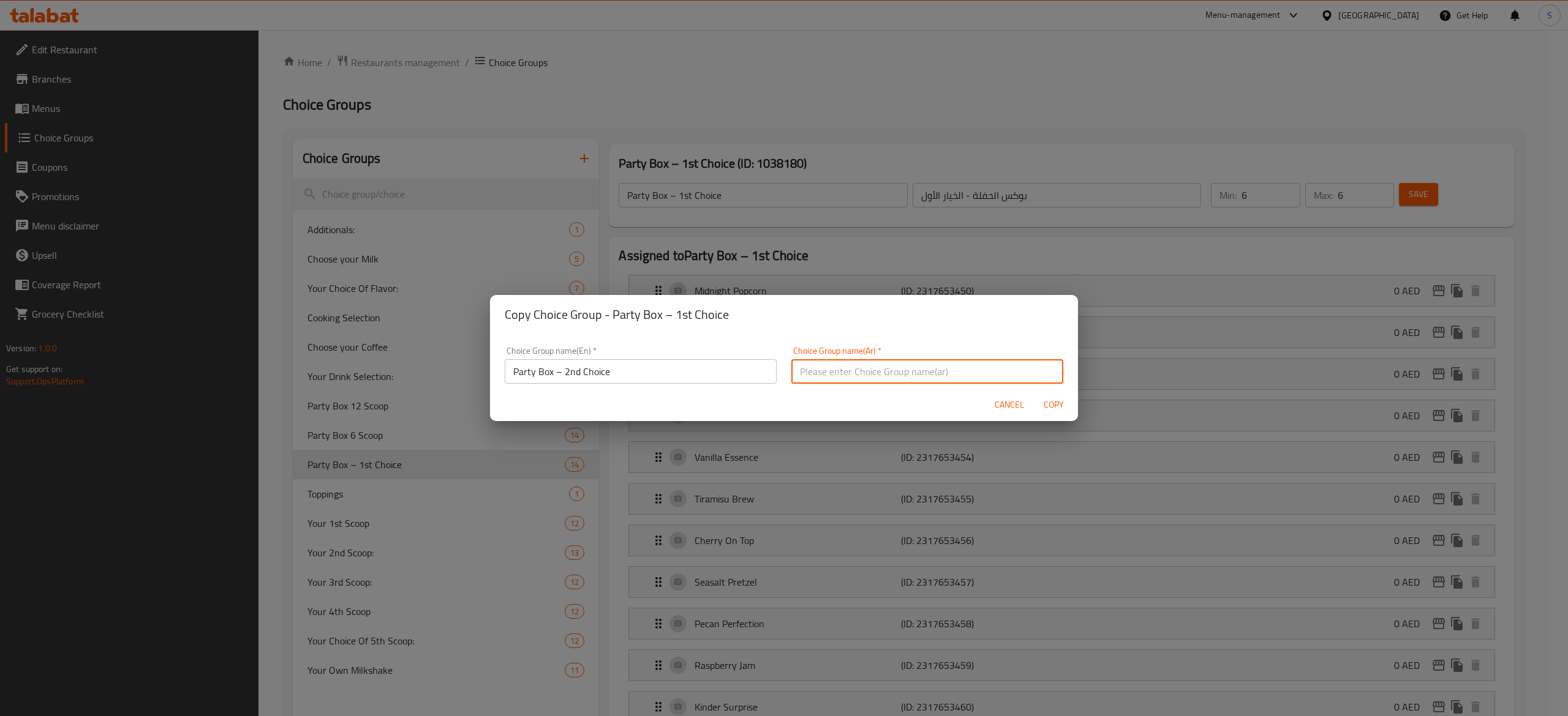
click at [810, 371] on input "text" at bounding box center [927, 371] width 272 height 25
paste input "بوكس الحفلة - الخيار الثاني"
type input "بوكس الحفلة - الخيار الثاني"
click at [1049, 402] on span "Copy" at bounding box center [1054, 405] width 30 height 15
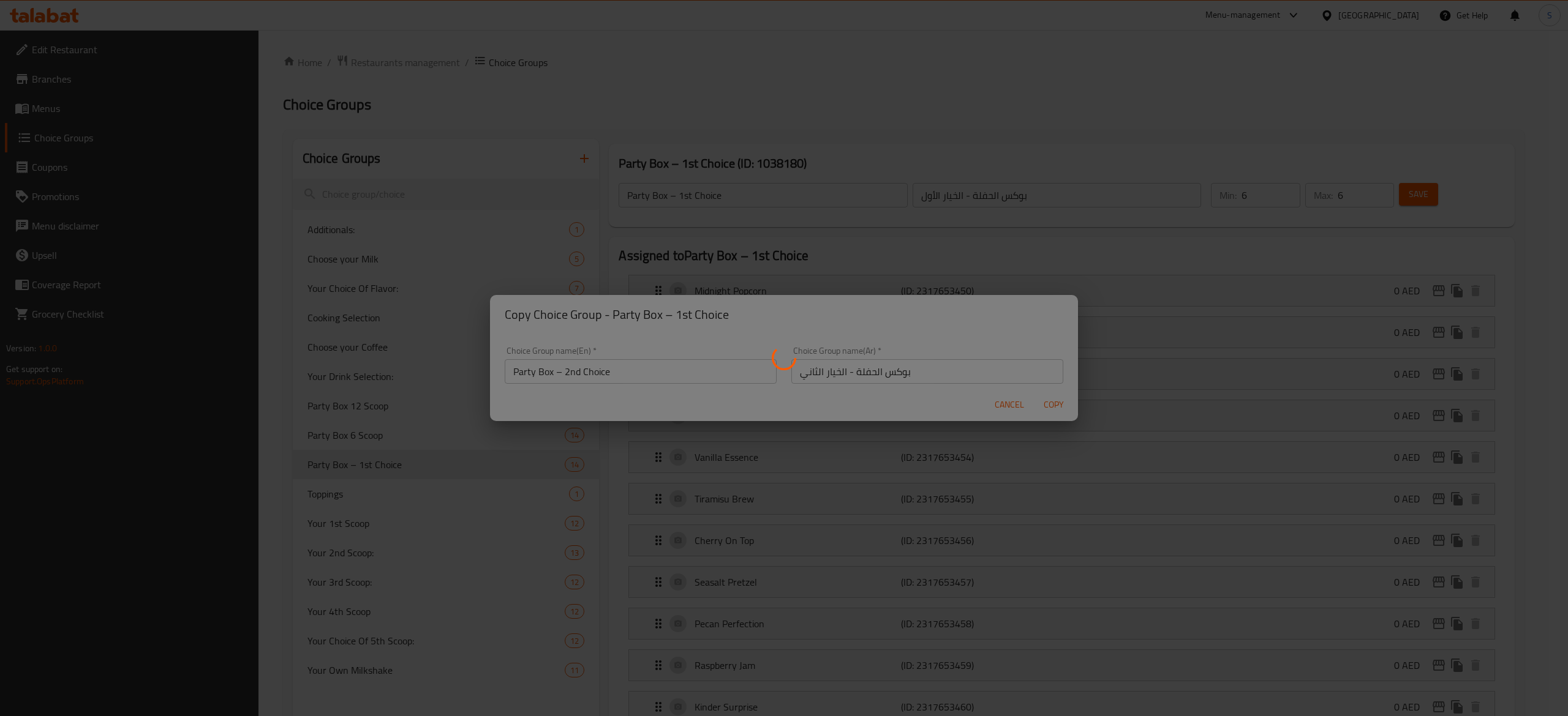
type input "Party Box – 2nd Choice"
type input "بوكس الحفلة - الخيار الثاني"
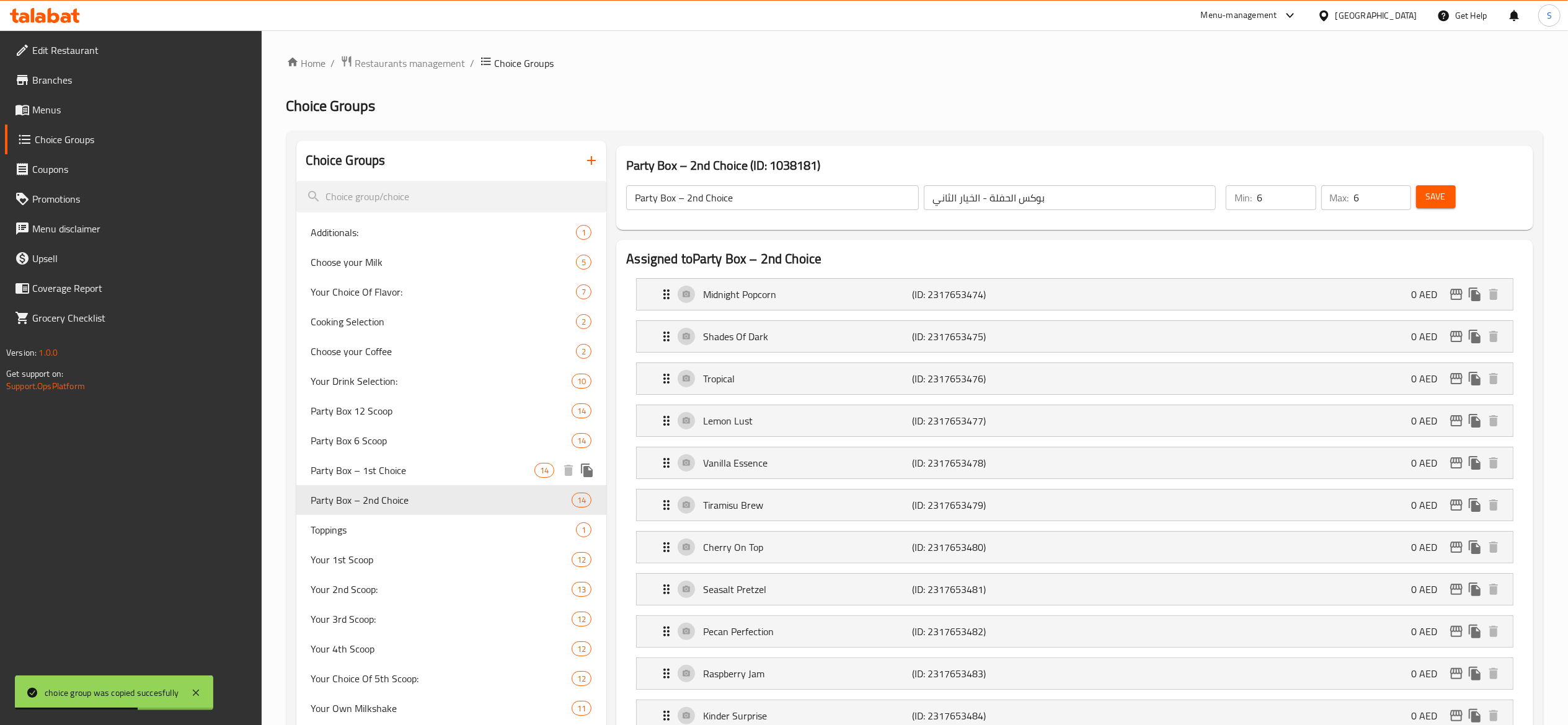
click at [445, 482] on div "Party Box – 1st Choice 14" at bounding box center [451, 470] width 311 height 30
type input "Party Box – 1st Choice"
type input "بوكس الحفلة - الخيار الأول"
click at [1264, 198] on input "6" at bounding box center [1286, 198] width 59 height 25
type input "1"
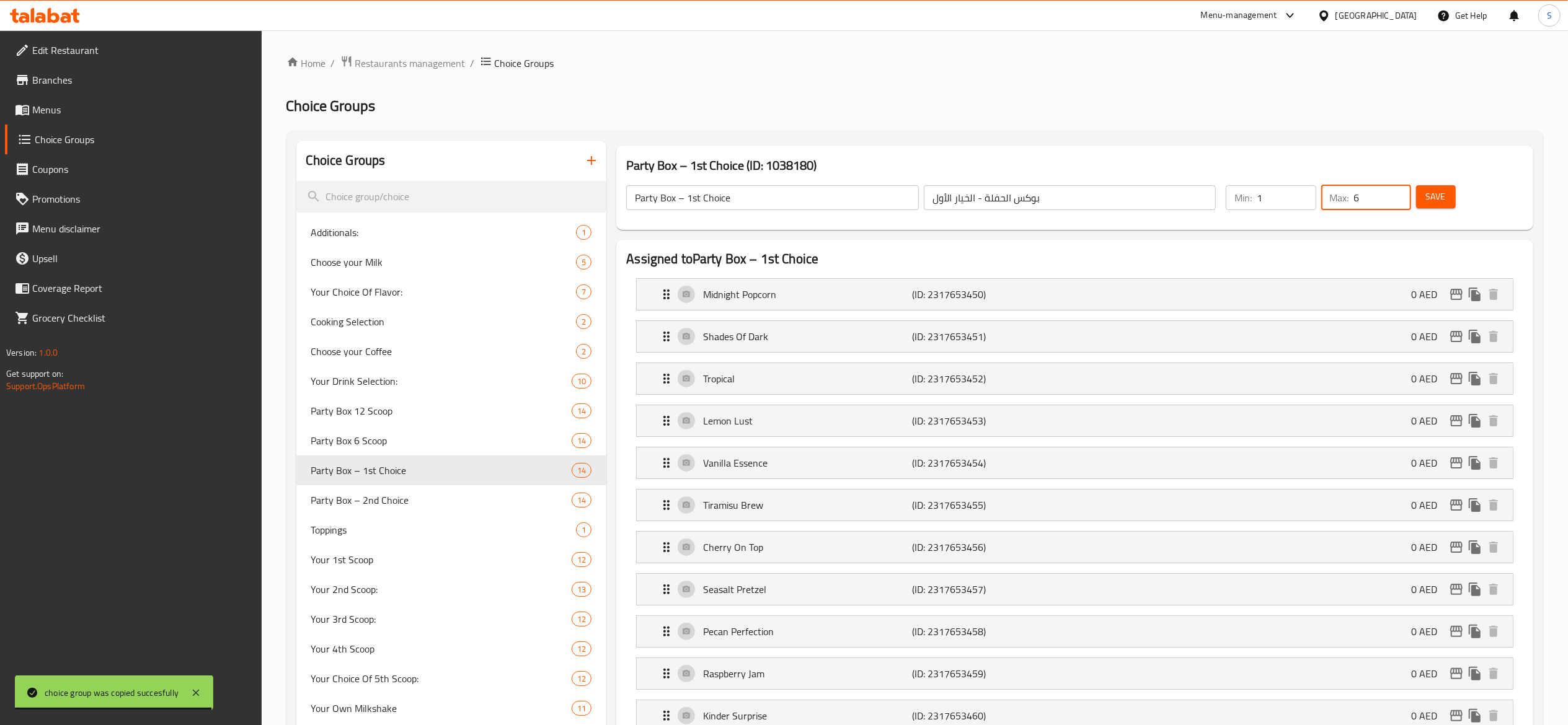
drag, startPoint x: 1385, startPoint y: 195, endPoint x: 1295, endPoint y: 188, distance: 90.3
click at [1295, 188] on div "Min: 1 ​ Max: 6 ​" at bounding box center [1317, 198] width 195 height 35
type input "1"
click at [1444, 198] on span "Save" at bounding box center [1435, 197] width 20 height 15
click at [472, 495] on span "Party Box – 2nd Choice" at bounding box center [423, 500] width 224 height 15
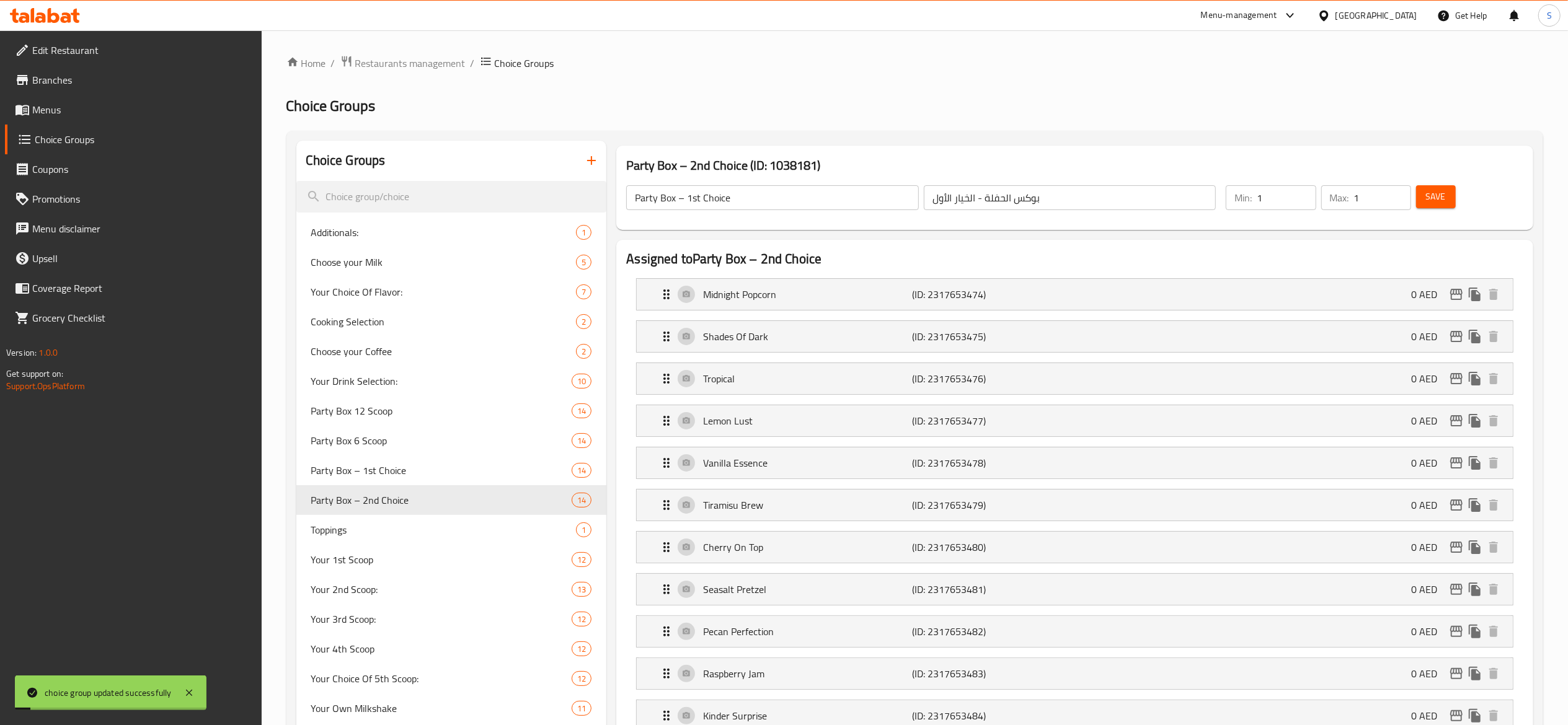
type input "Party Box – 2nd Choice"
type input "بوكس الحفلة - الخيار الثاني"
type input "6"
drag, startPoint x: 1276, startPoint y: 201, endPoint x: 1204, endPoint y: 202, distance: 72.0
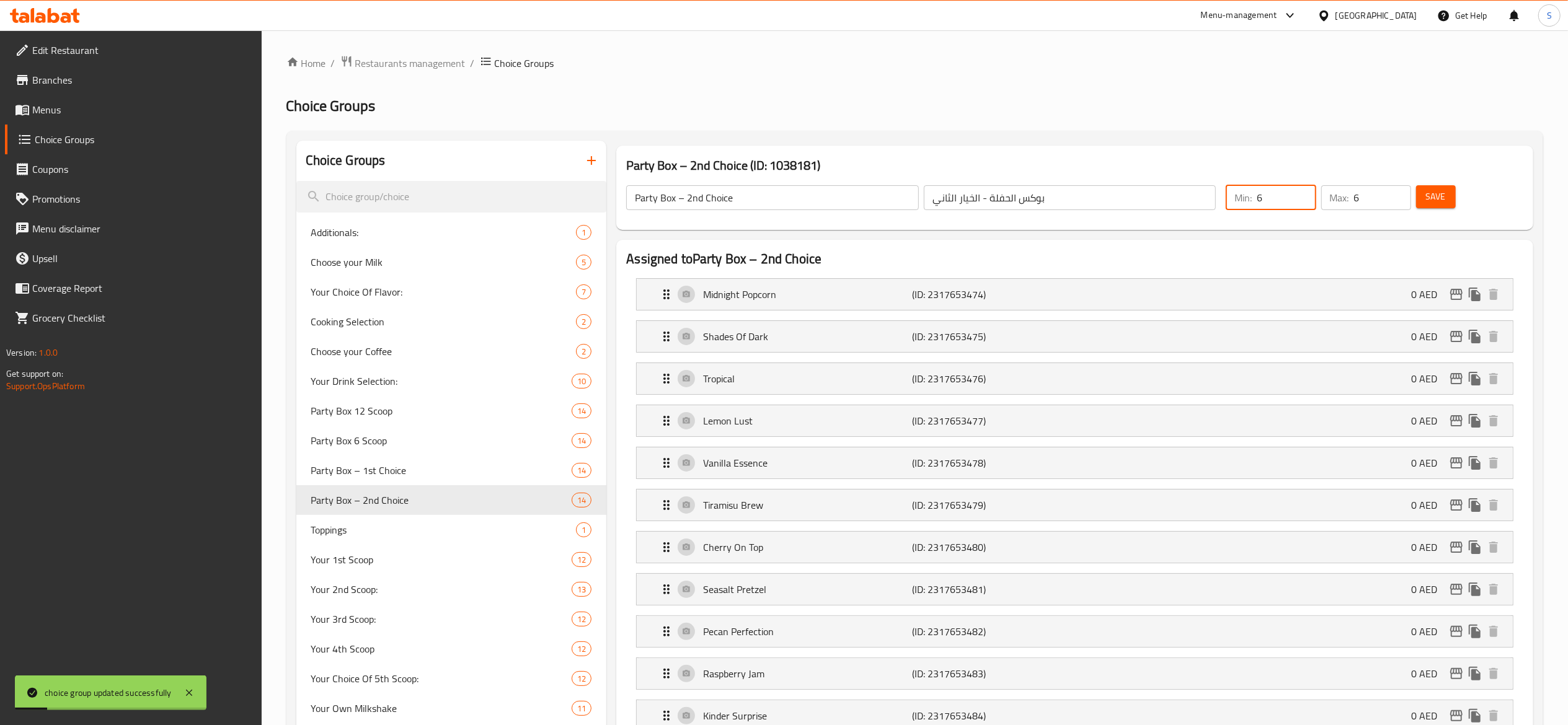
click at [1204, 202] on div "Party Box – 2nd Choice ​ بوكس الحفلة - الخيار الثاني ​ Min: 6 ​ Max: 6 ​ Save" at bounding box center [1075, 197] width 907 height 54
type input "1"
type input "7"
click at [1401, 195] on input "7" at bounding box center [1382, 198] width 57 height 25
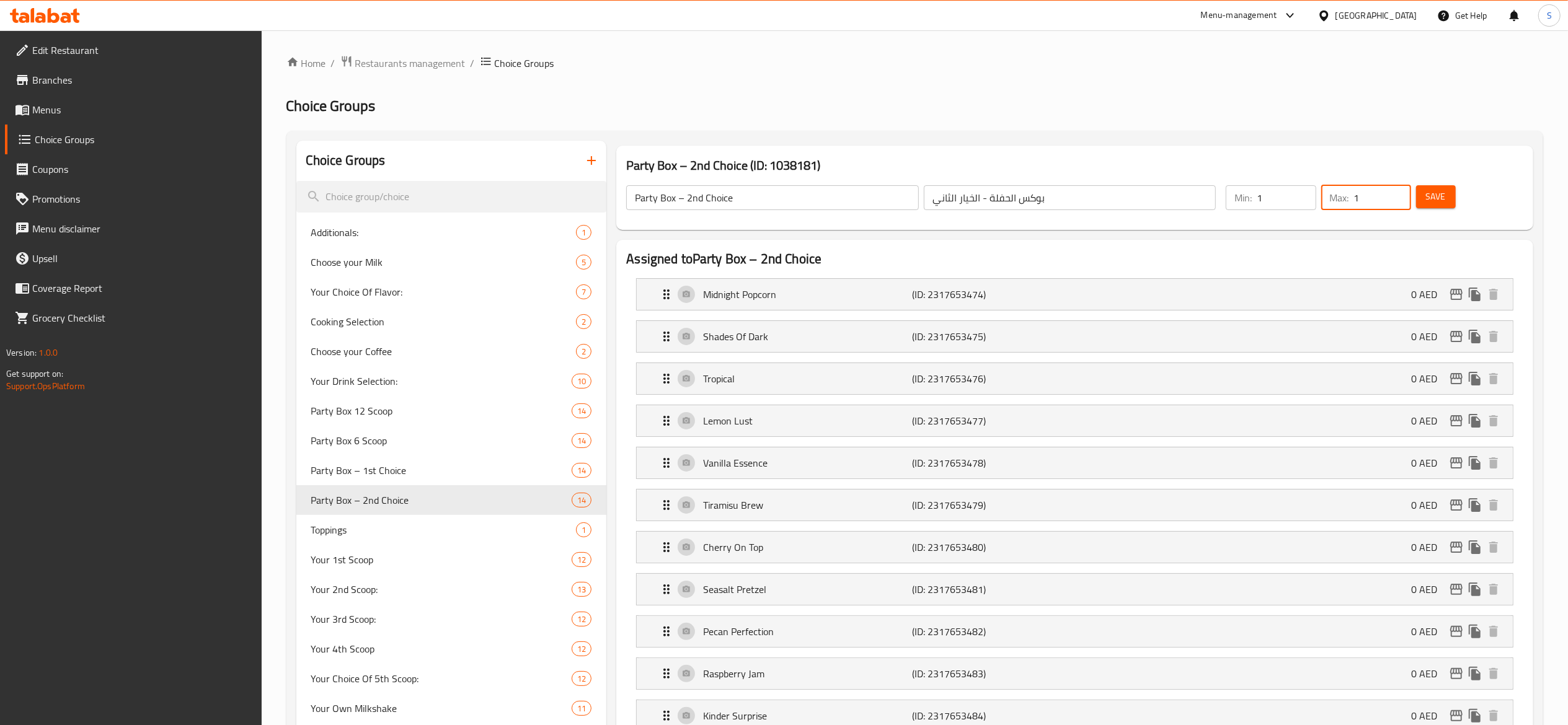
type input "1"
click at [1436, 195] on span "Save" at bounding box center [1435, 197] width 20 height 15
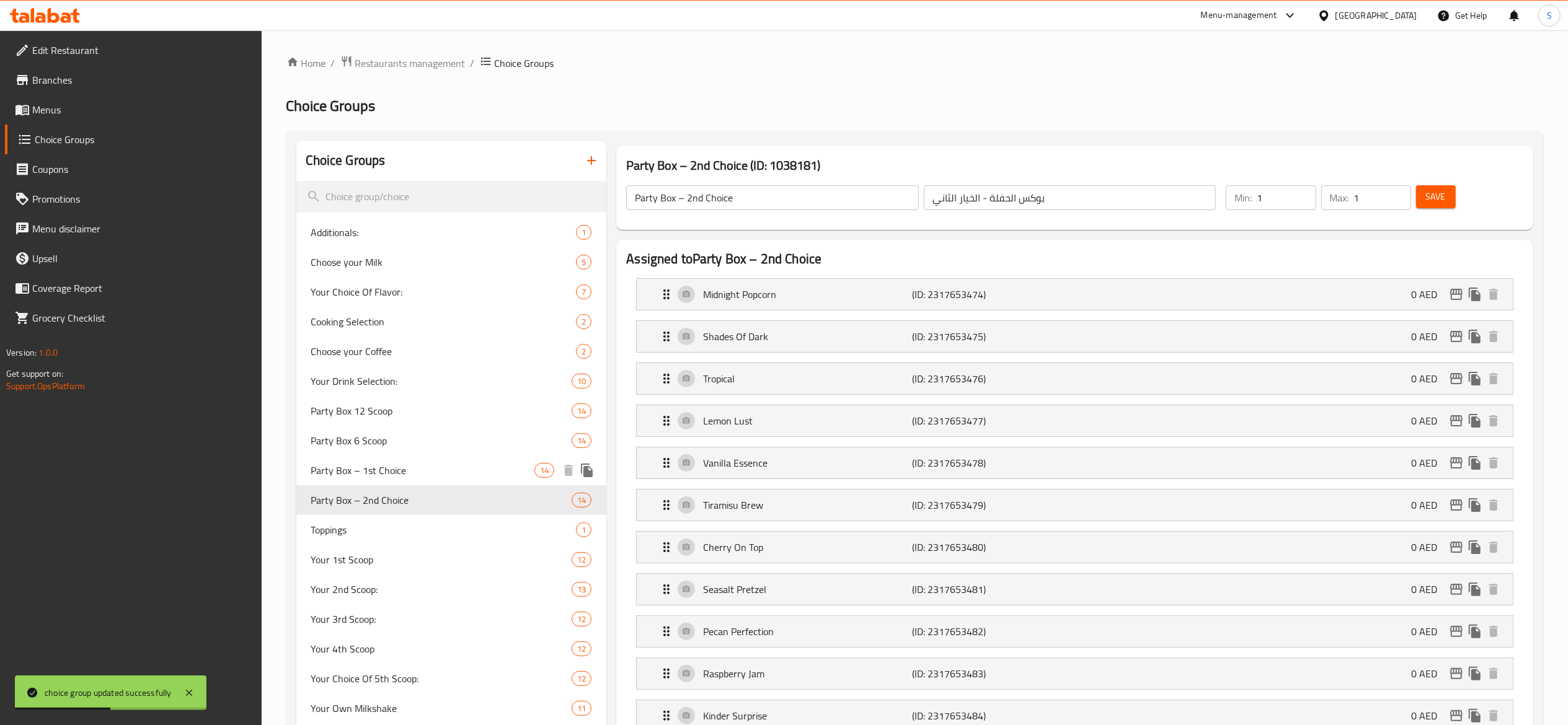
click at [455, 474] on span "Party Box – 1st Choice" at bounding box center [423, 470] width 224 height 15
type input "Party Box – 1st Choice"
type input "بوكس الحفلة - الخيار الأول"
click at [470, 498] on span "Party Box – 2nd Choice" at bounding box center [423, 500] width 224 height 15
type input "Party Box – 2nd Choice"
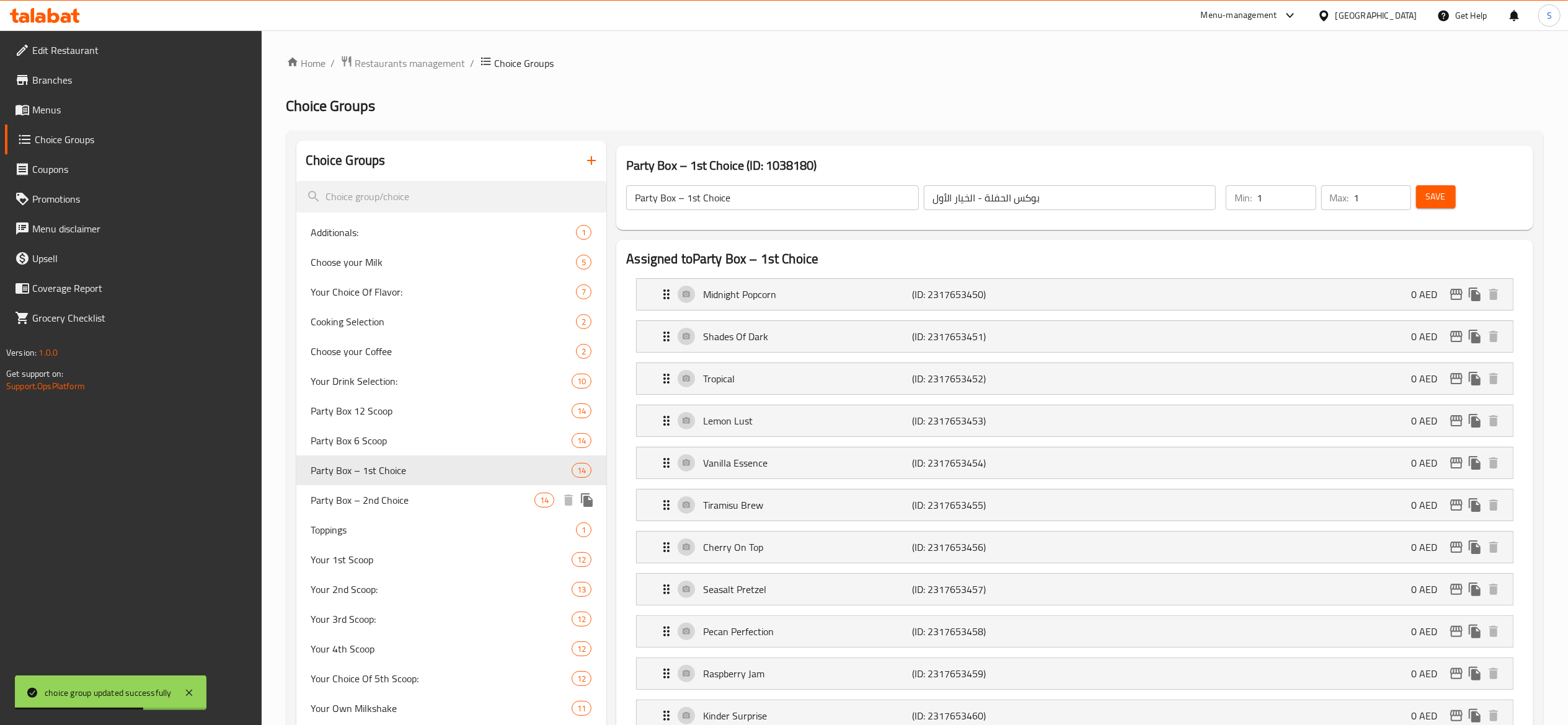
type input "بوكس الحفلة - الخيار الثاني"
click at [583, 498] on icon "duplicate" at bounding box center [587, 500] width 15 height 15
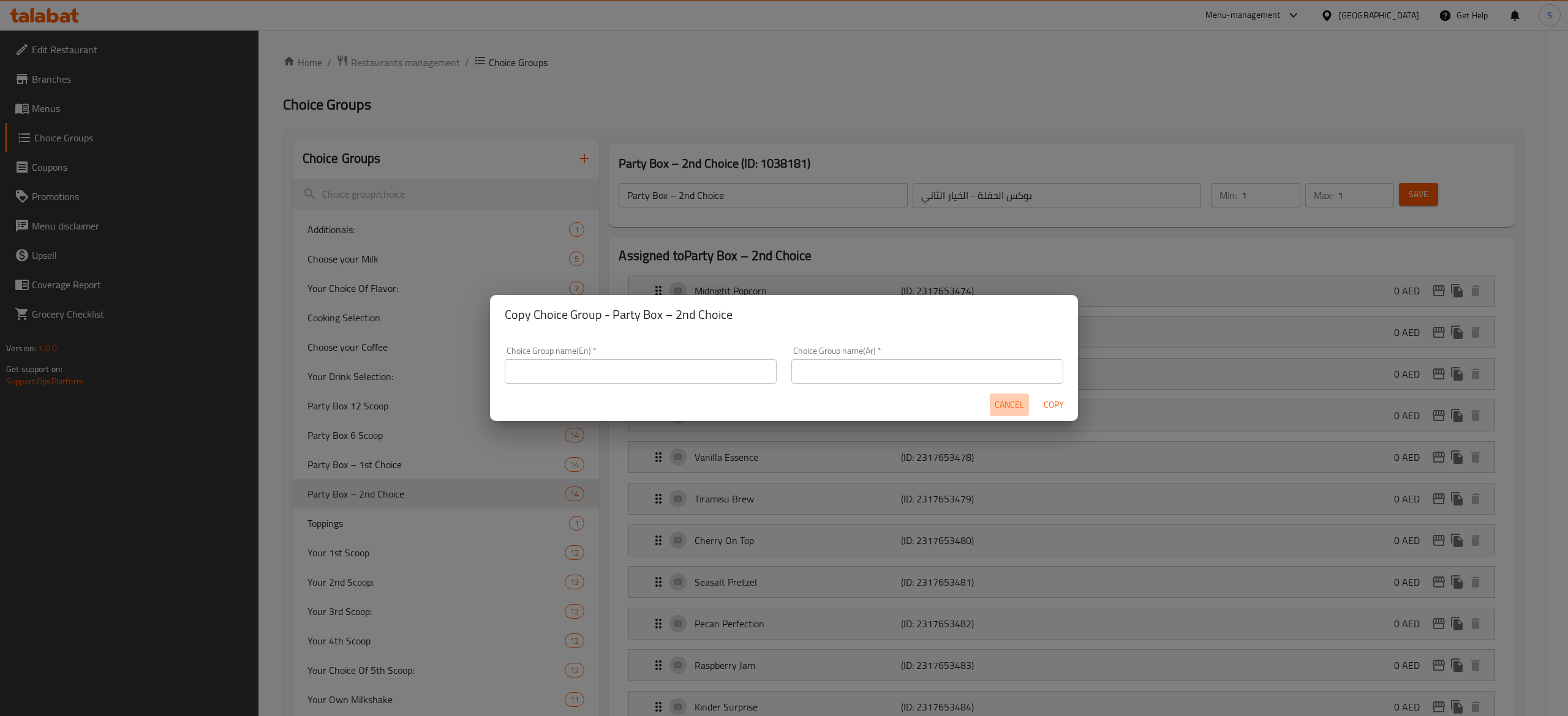
click at [998, 409] on span "Cancel" at bounding box center [1009, 405] width 30 height 15
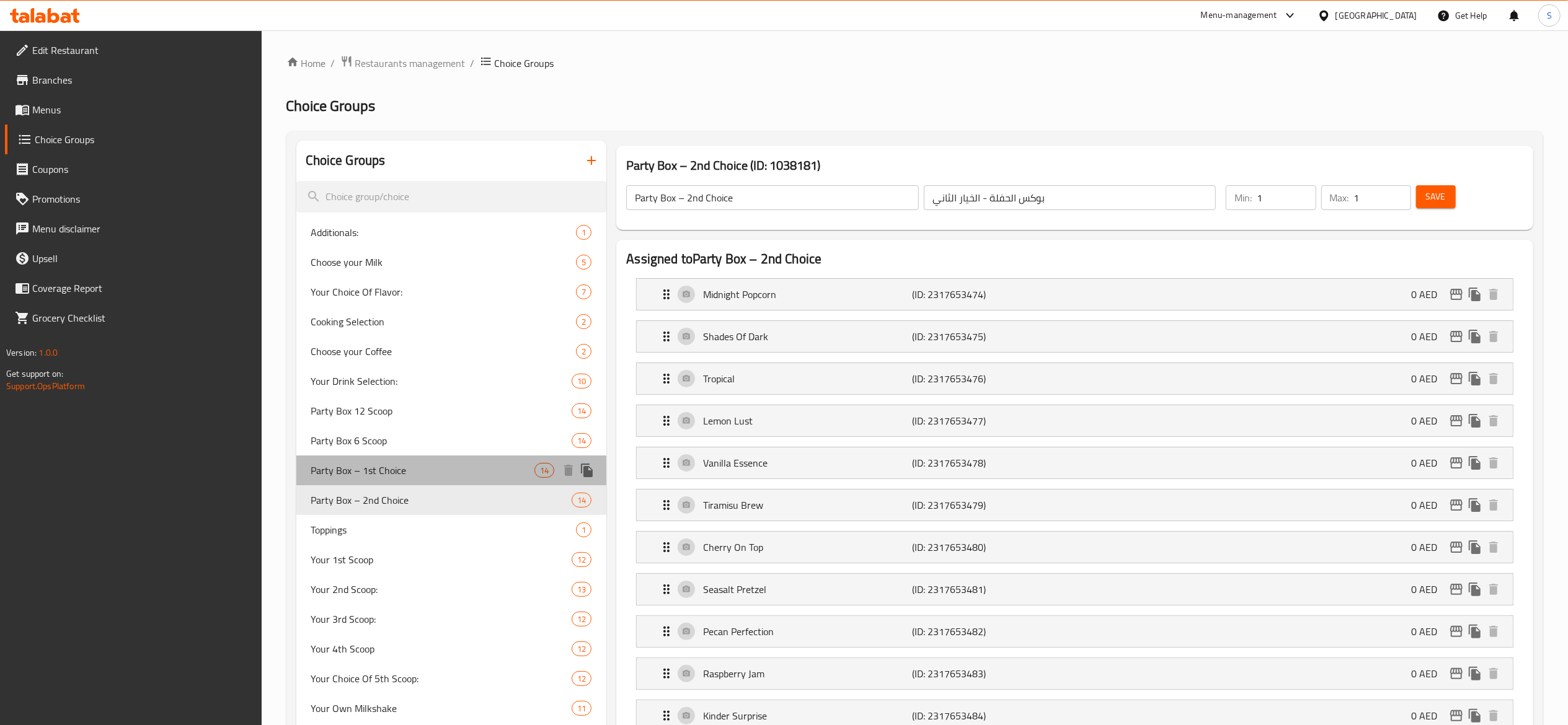
click at [479, 480] on div "Party Box – 1st Choice 14" at bounding box center [451, 470] width 311 height 30
type input "Party Box – 1st Choice"
type input "بوكس الحفلة - الخيار الأول"
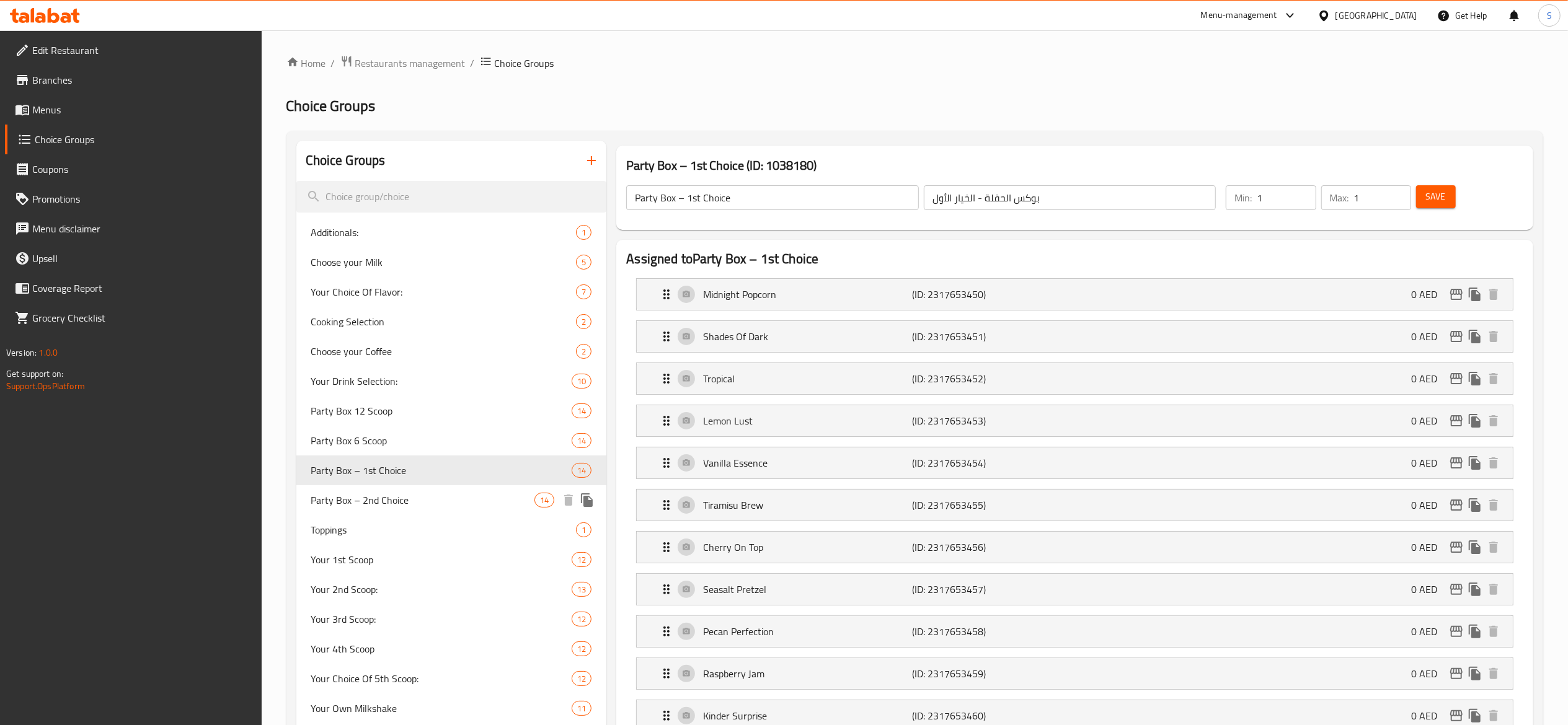
click at [476, 498] on span "Party Box – 2nd Choice" at bounding box center [423, 500] width 224 height 15
type input "Party Box – 2nd Choice"
type input "بوكس الحفلة - الخيار الثاني"
click at [581, 497] on icon "duplicate" at bounding box center [586, 500] width 12 height 14
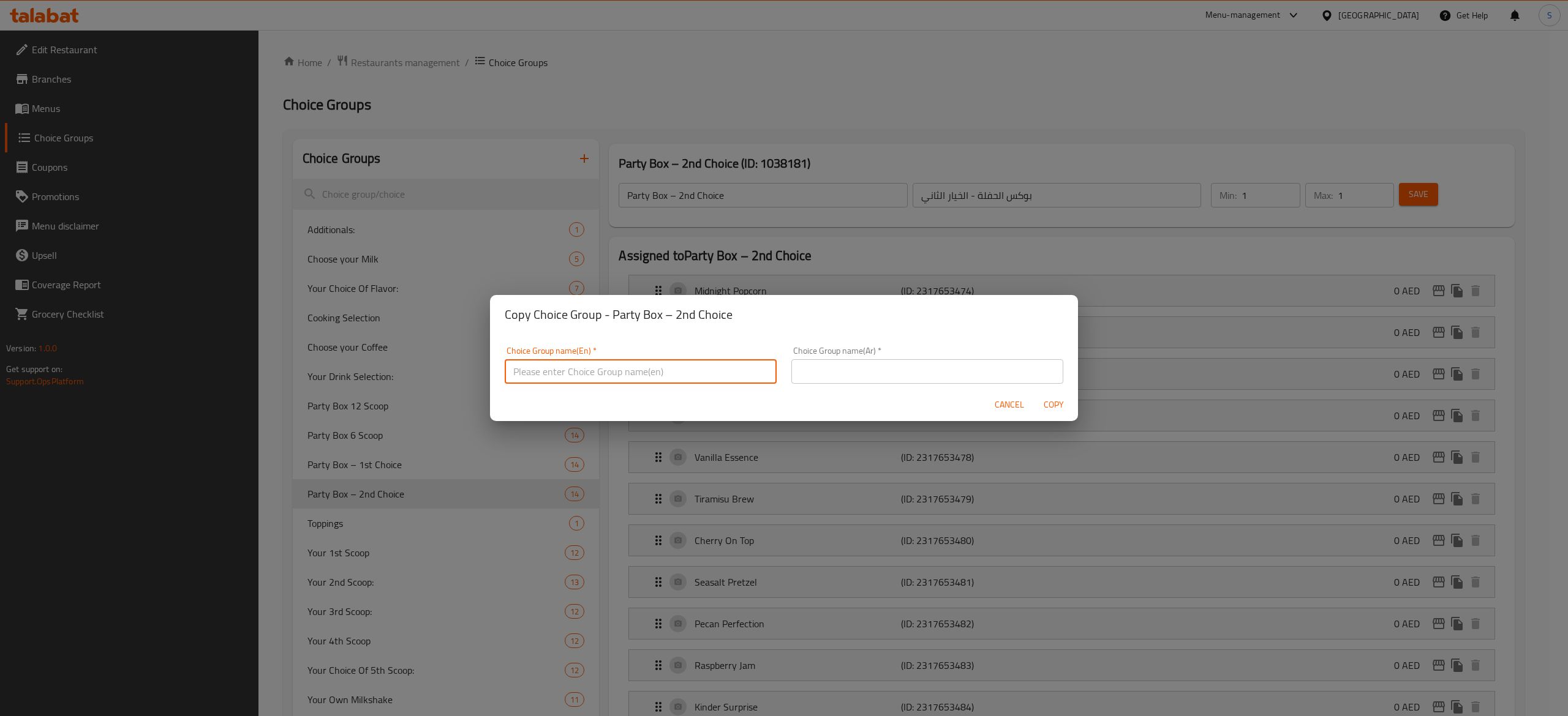
click at [723, 362] on input "text" at bounding box center [641, 371] width 272 height 25
paste input "Party Box – 3rd Choice"
type input "Party Box – 3rd Choice"
click at [904, 381] on input "text" at bounding box center [927, 371] width 272 height 25
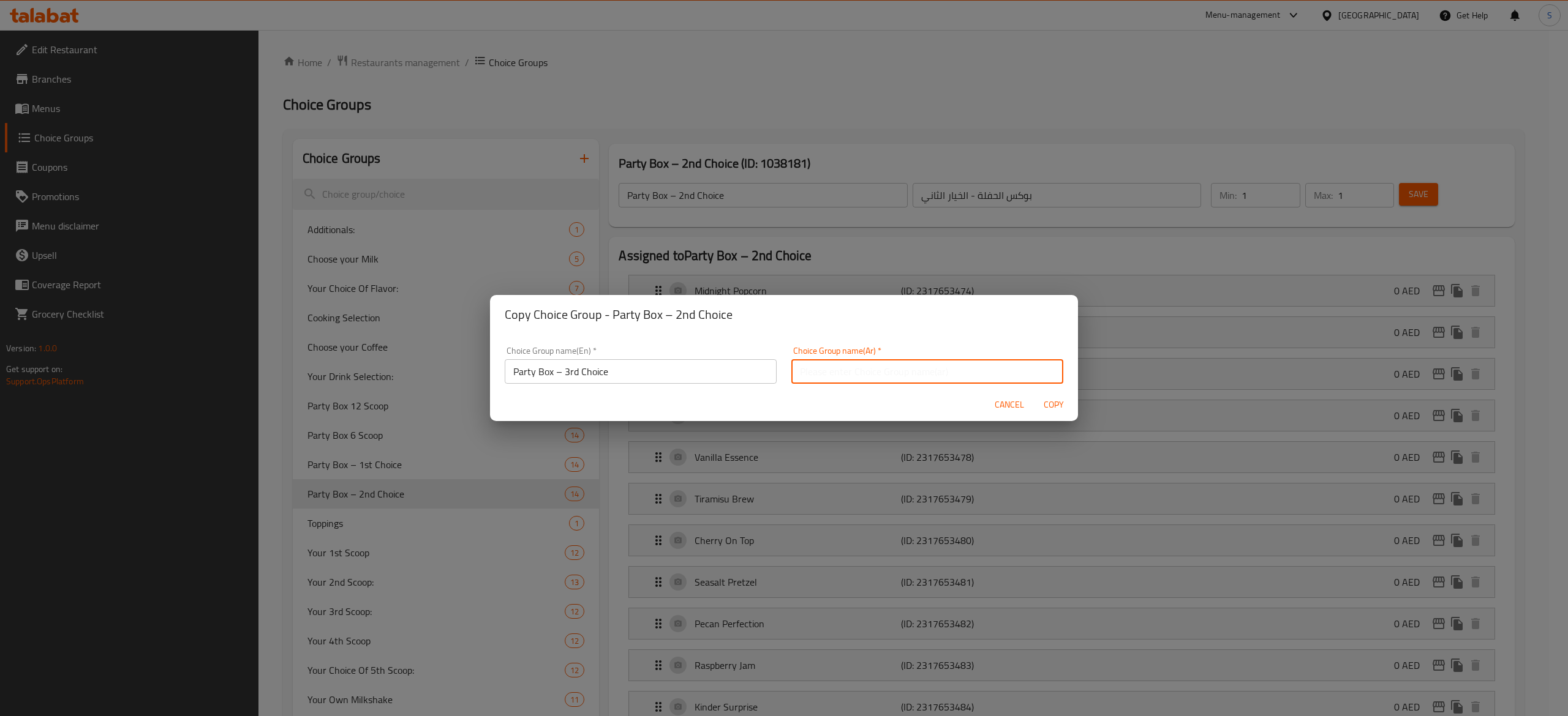
paste input "بوكس الحفلة - الخيار [PERSON_NAME]"
type input "بوكس الحفلة - الخيار [PERSON_NAME]"
click at [1049, 402] on span "Copy" at bounding box center [1054, 405] width 30 height 15
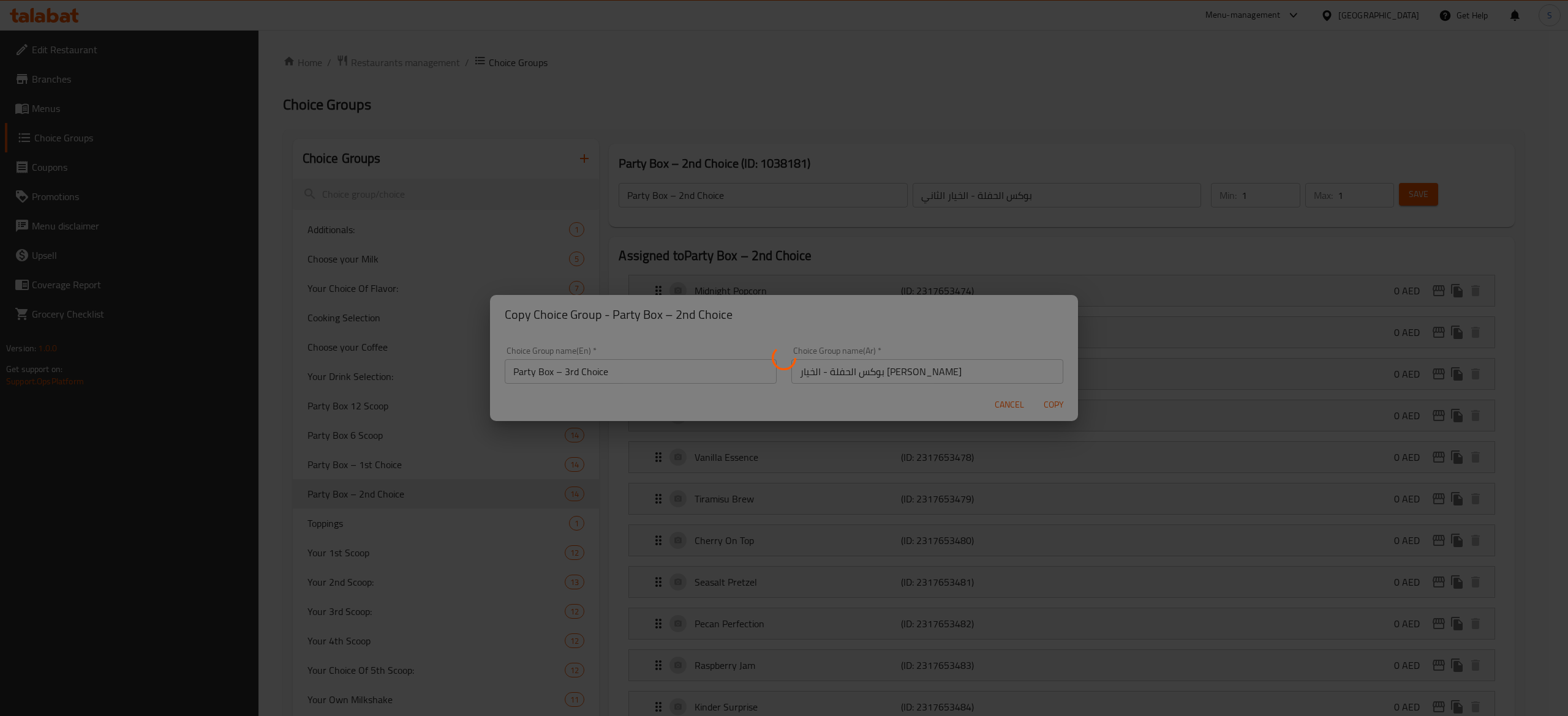
type input "Party Box – 3rd Choice"
type input "بوكس الحفلة - الخيار [PERSON_NAME]"
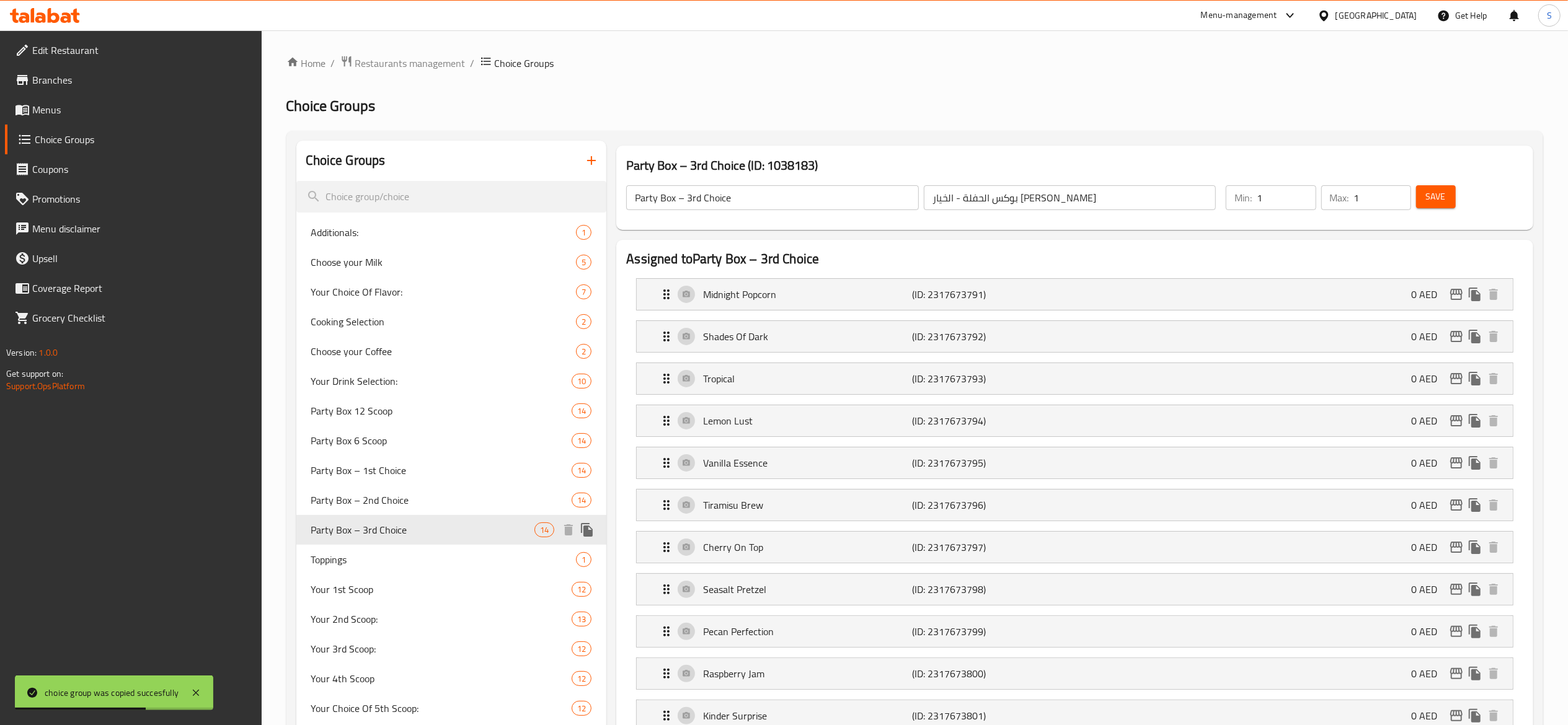
click at [595, 528] on button "duplicate" at bounding box center [587, 530] width 19 height 19
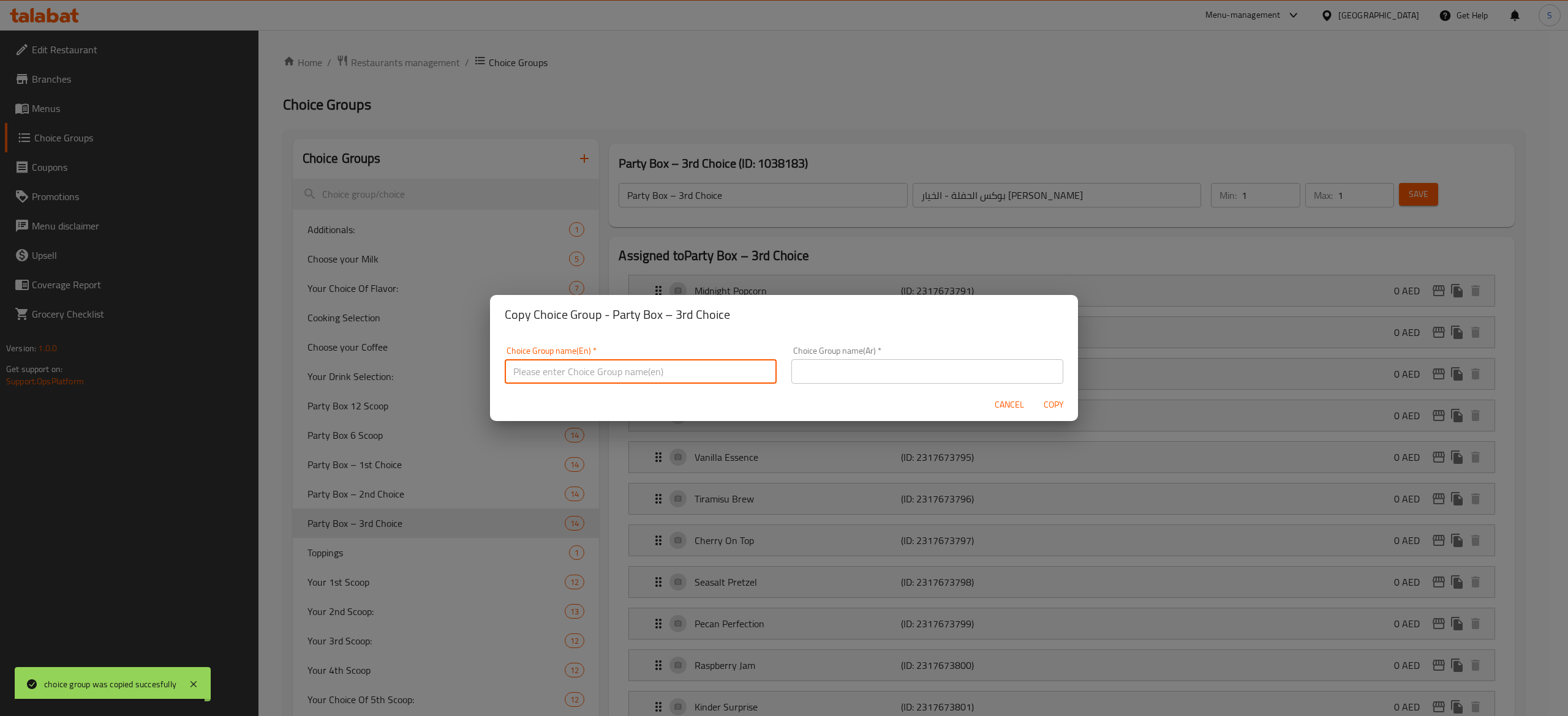
click at [701, 361] on input "text" at bounding box center [641, 371] width 272 height 25
paste input "Party Box – 4th Choice"
type input "Party Box – 4th Choice"
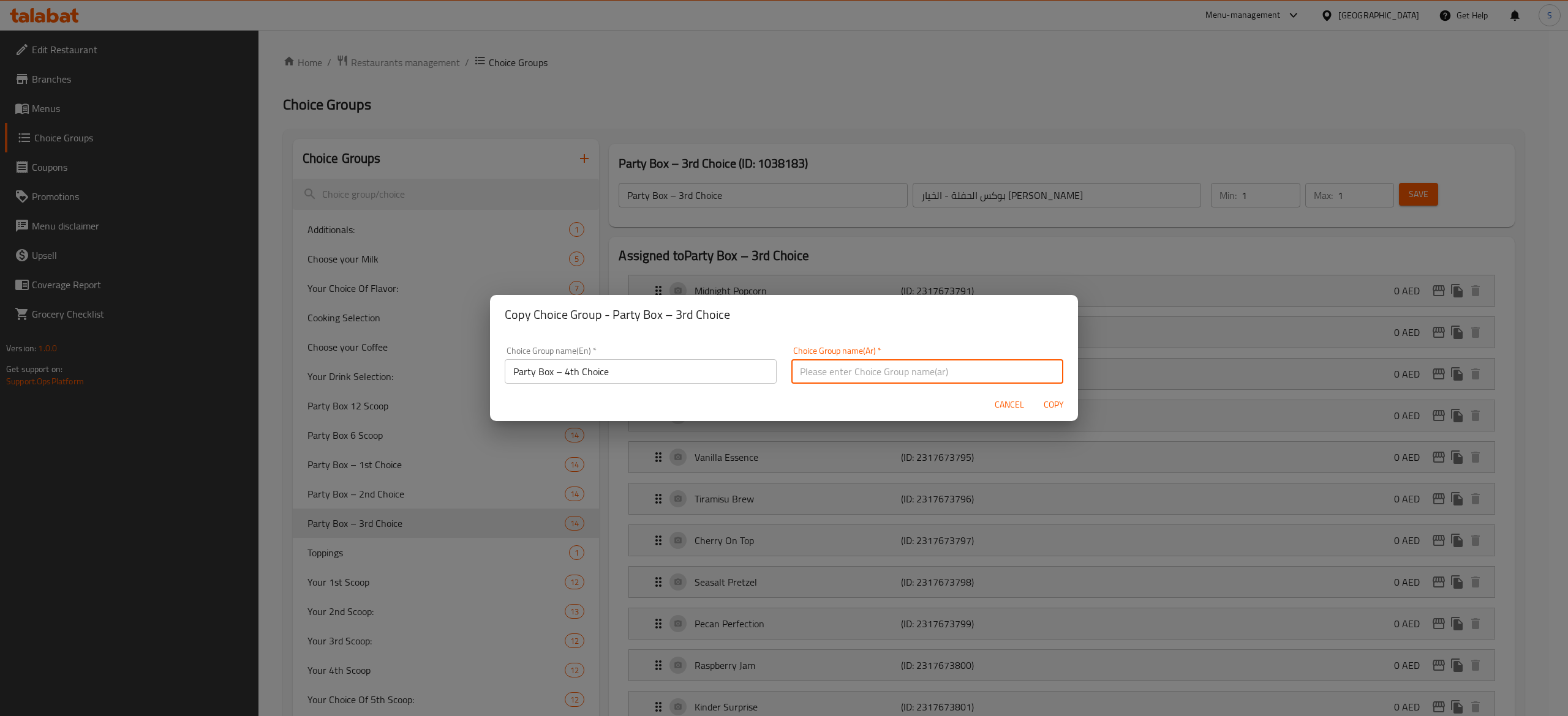
click at [905, 362] on input "text" at bounding box center [927, 371] width 272 height 25
paste input "بوكس الحفلة - الخيار [PERSON_NAME]"
type input "بوكس الحفلة - الخيار [PERSON_NAME]"
click at [1057, 403] on span "Copy" at bounding box center [1054, 405] width 30 height 15
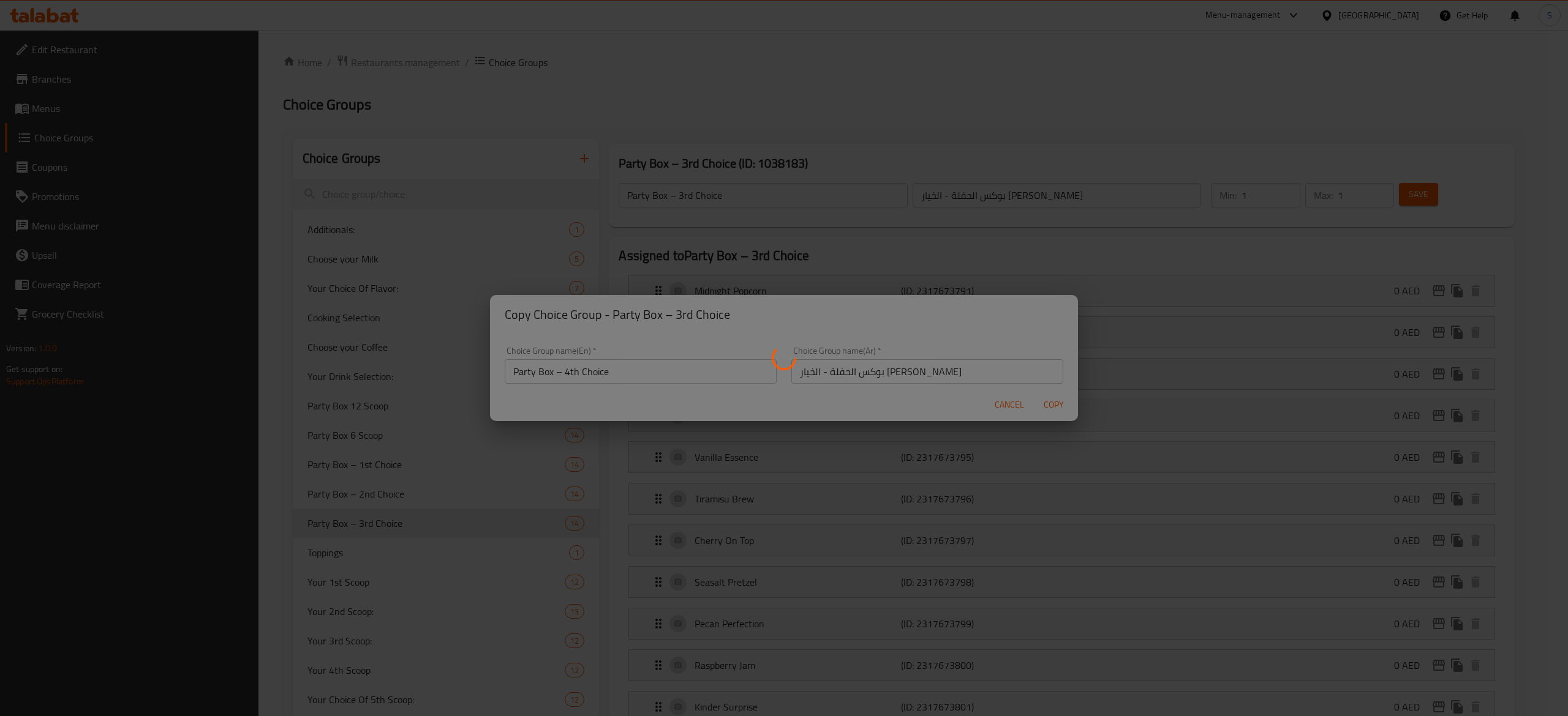
type input "Party Box – 4th Choice"
type input "بوكس الحفلة - الخيار [PERSON_NAME]"
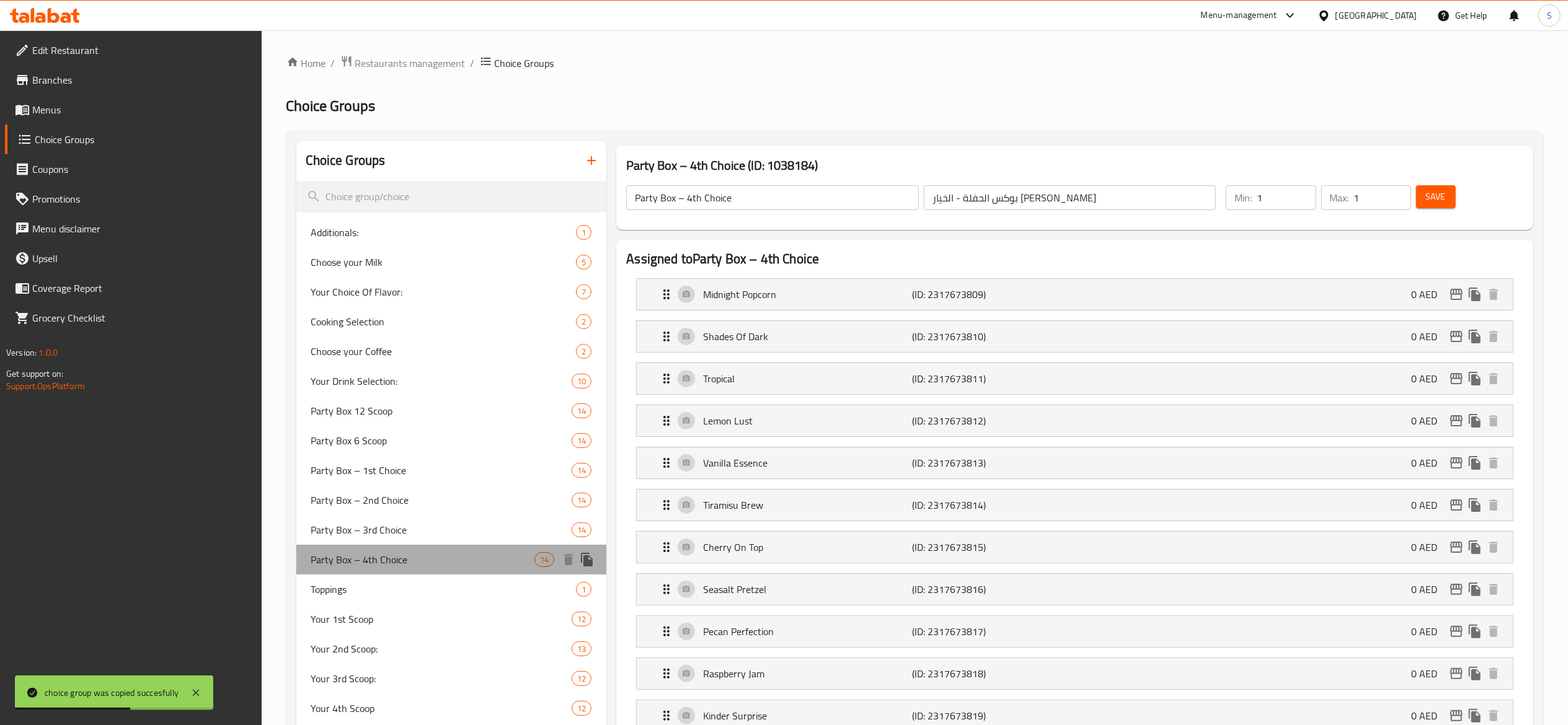
click at [597, 562] on div "Party Box – 4th Choice 14" at bounding box center [451, 560] width 311 height 30
click at [588, 560] on icon "duplicate" at bounding box center [586, 560] width 12 height 14
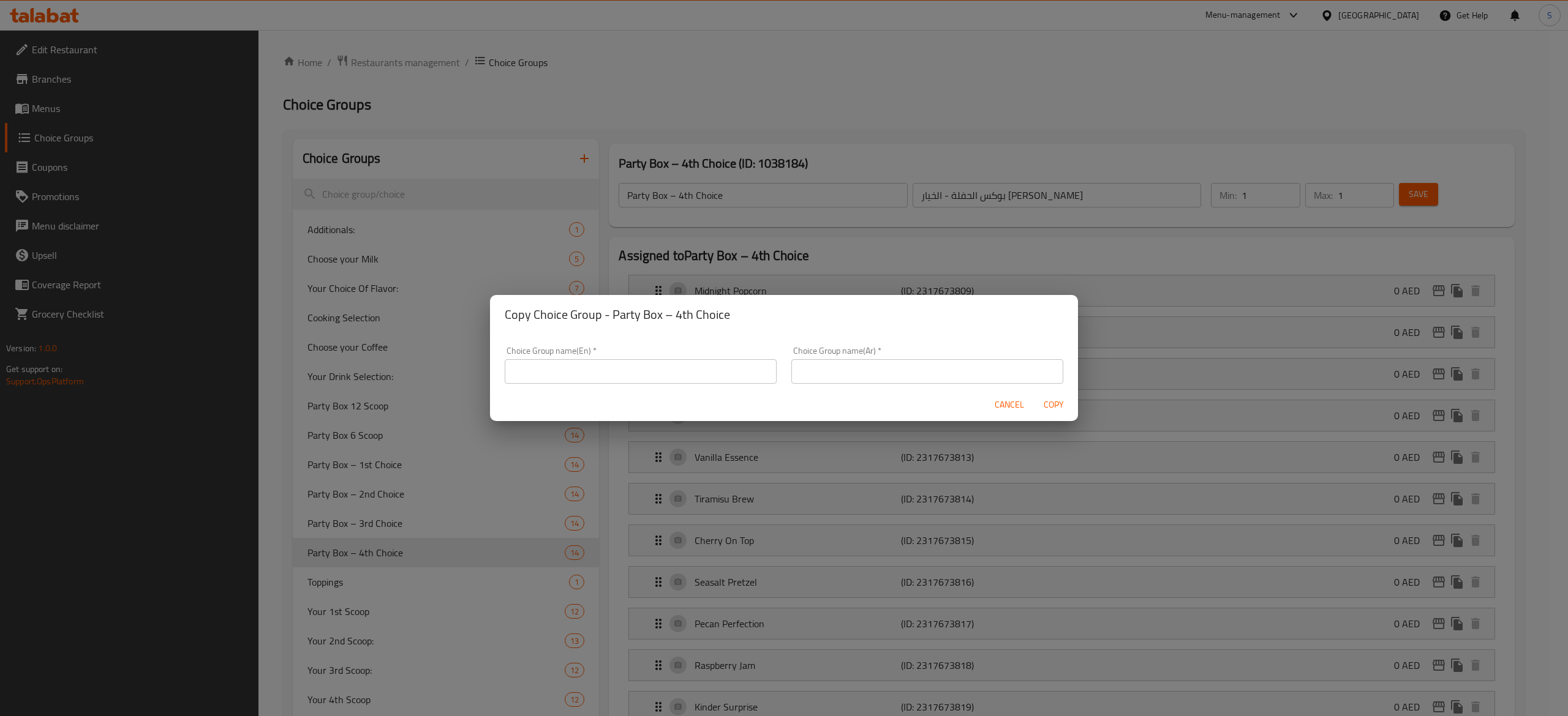
click at [607, 375] on input "text" at bounding box center [641, 371] width 272 height 25
paste input "Party Box – 5th Choice"
type input "Party Box – 5th Choice"
click at [919, 374] on input "text" at bounding box center [927, 371] width 272 height 25
paste input "بوكس الحفلة - الخيار [PERSON_NAME]"
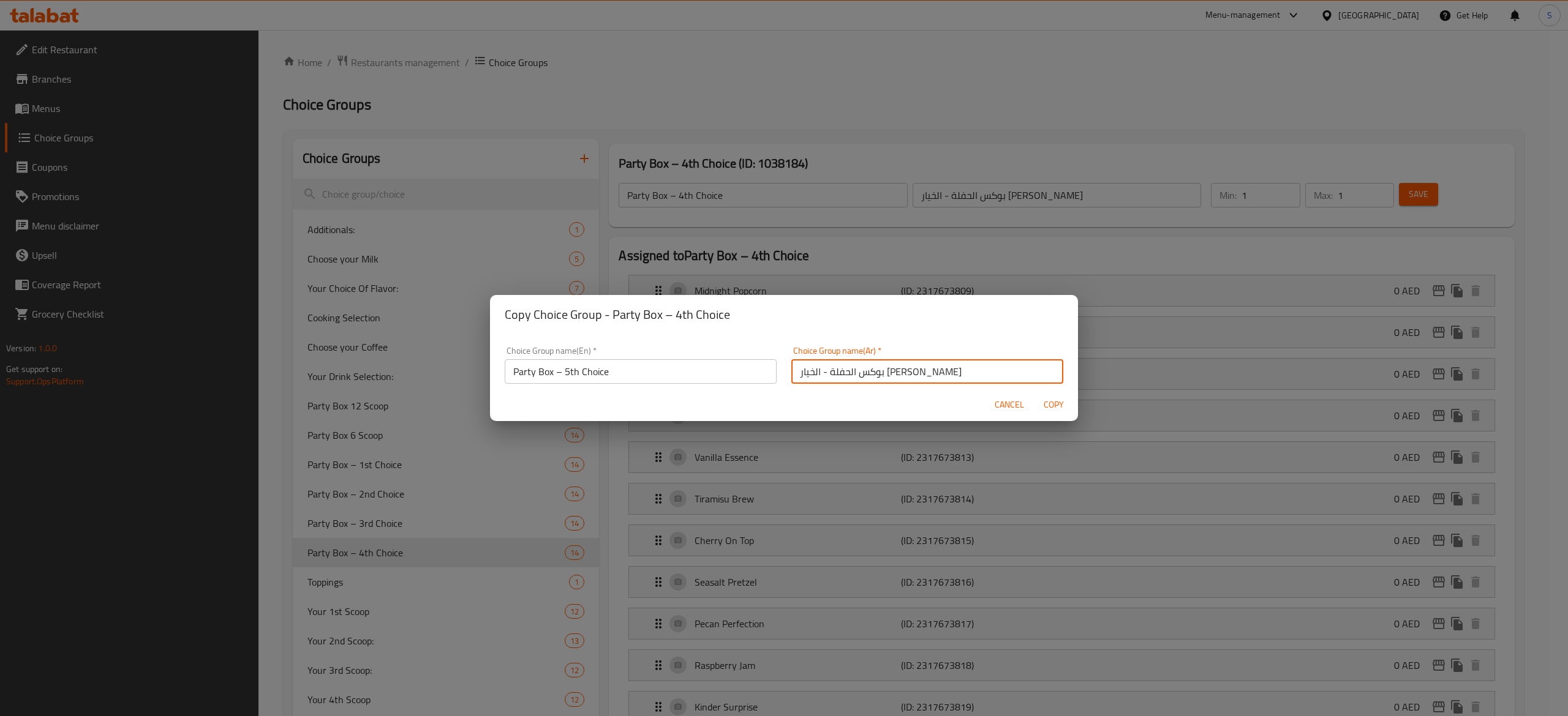
type input "بوكس الحفلة - الخيار [PERSON_NAME]"
click at [1052, 410] on span "Copy" at bounding box center [1054, 405] width 30 height 15
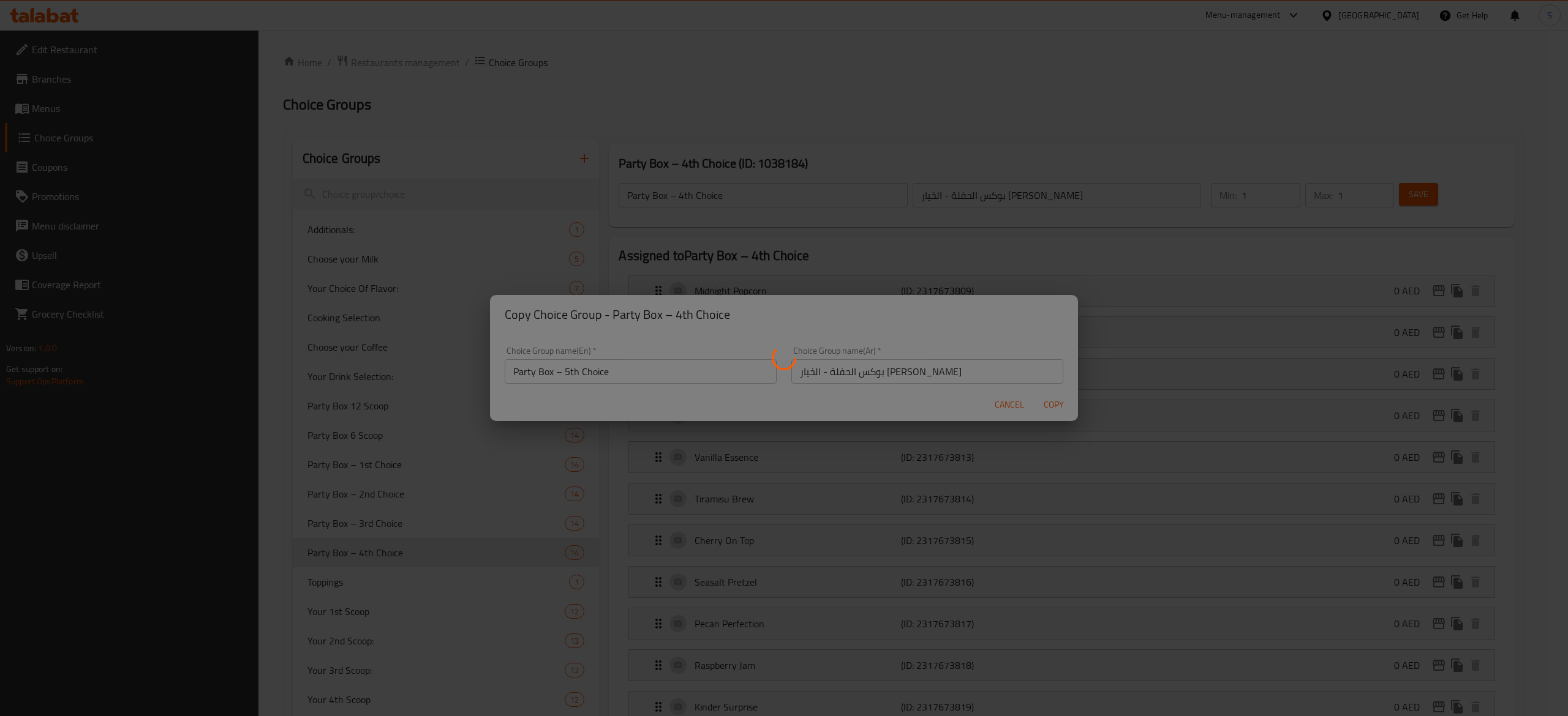
type input "Party Box – 5th Choice"
type input "بوكس الحفلة - الخيار [PERSON_NAME]"
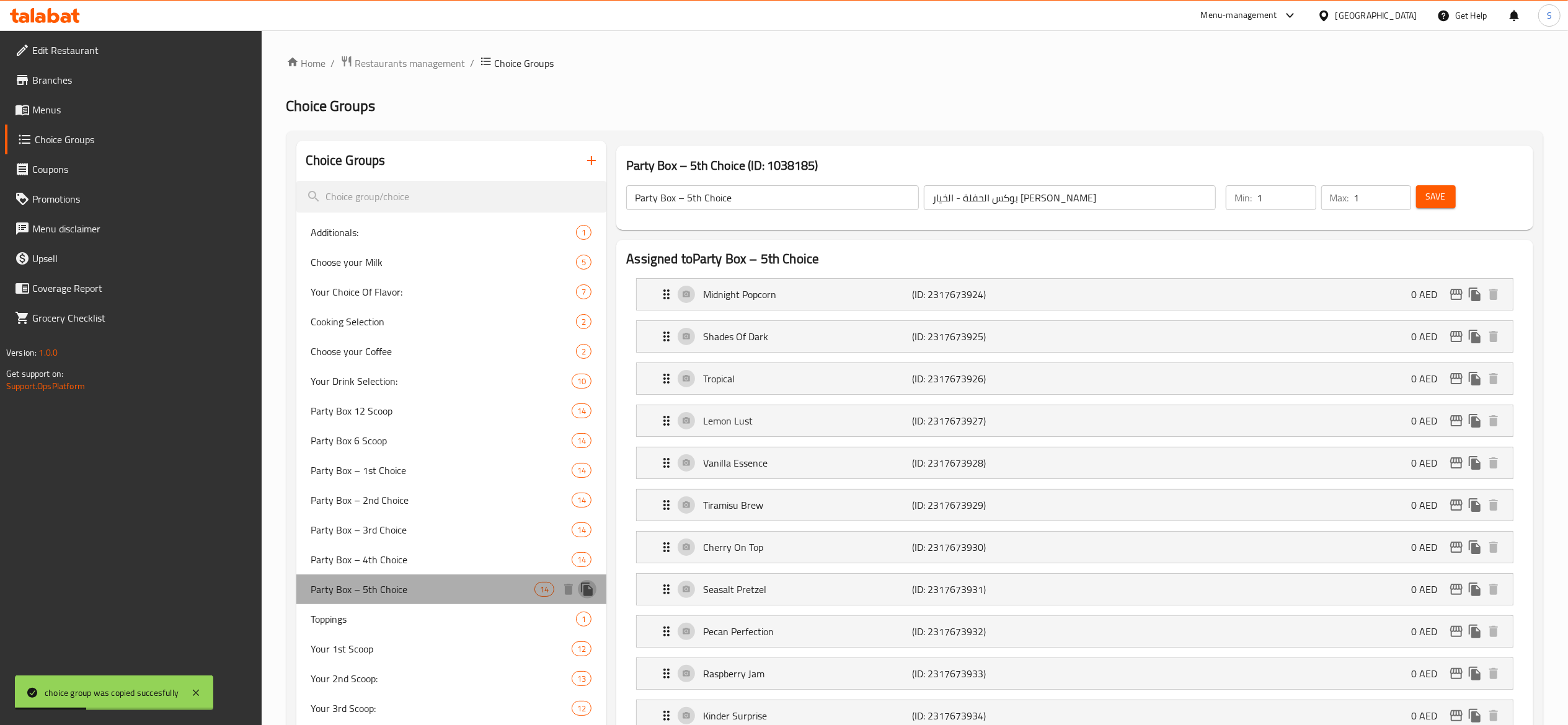
click at [590, 585] on icon "duplicate" at bounding box center [587, 589] width 15 height 15
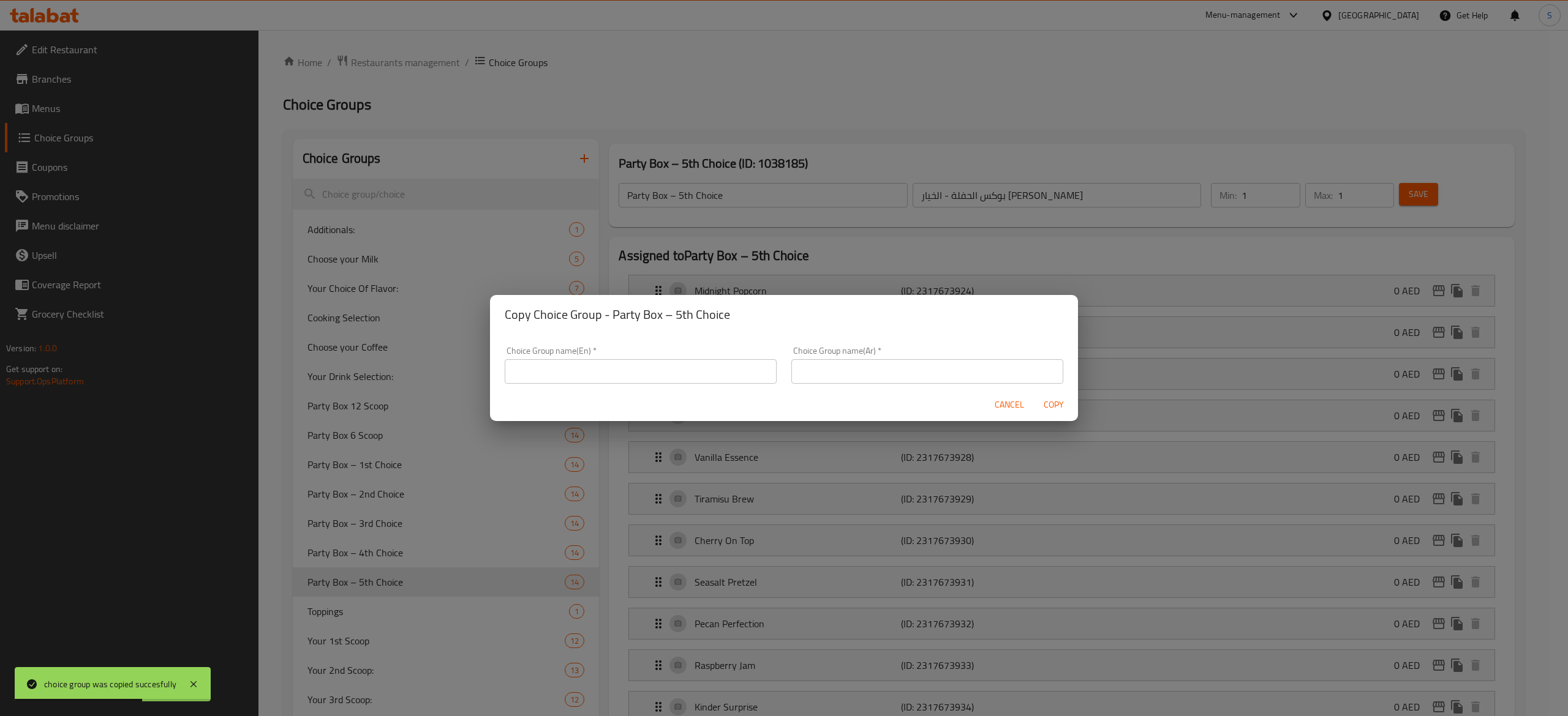
click at [710, 361] on input "text" at bounding box center [641, 371] width 272 height 25
paste input "Party Box – 6th Choice"
type input "Party Box – 6th Choice"
click at [922, 362] on input "text" at bounding box center [927, 371] width 272 height 25
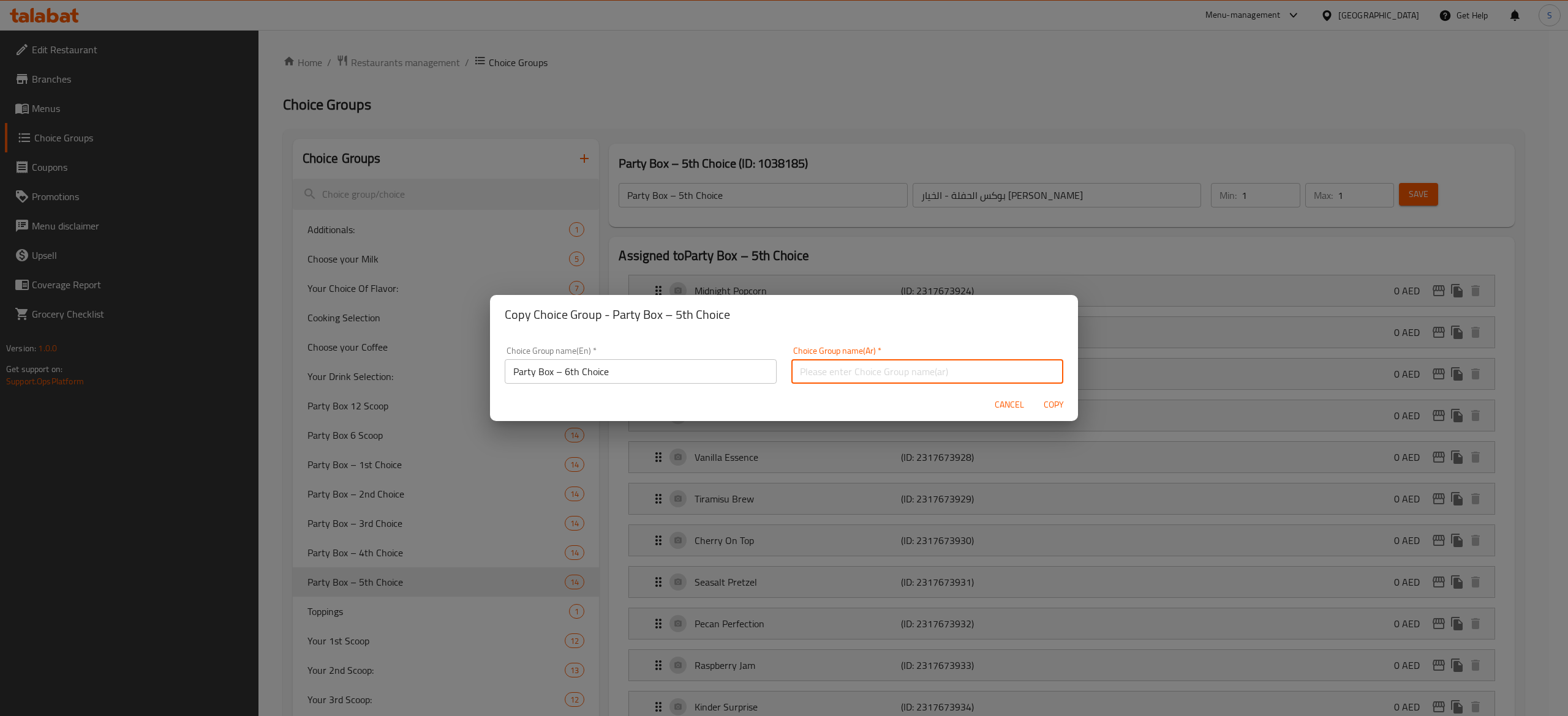
paste input "بوكس الحفلة - الخيار السادس"
type input "بوكس الحفلة - الخيار السادس"
click at [1057, 409] on span "Copy" at bounding box center [1054, 405] width 30 height 15
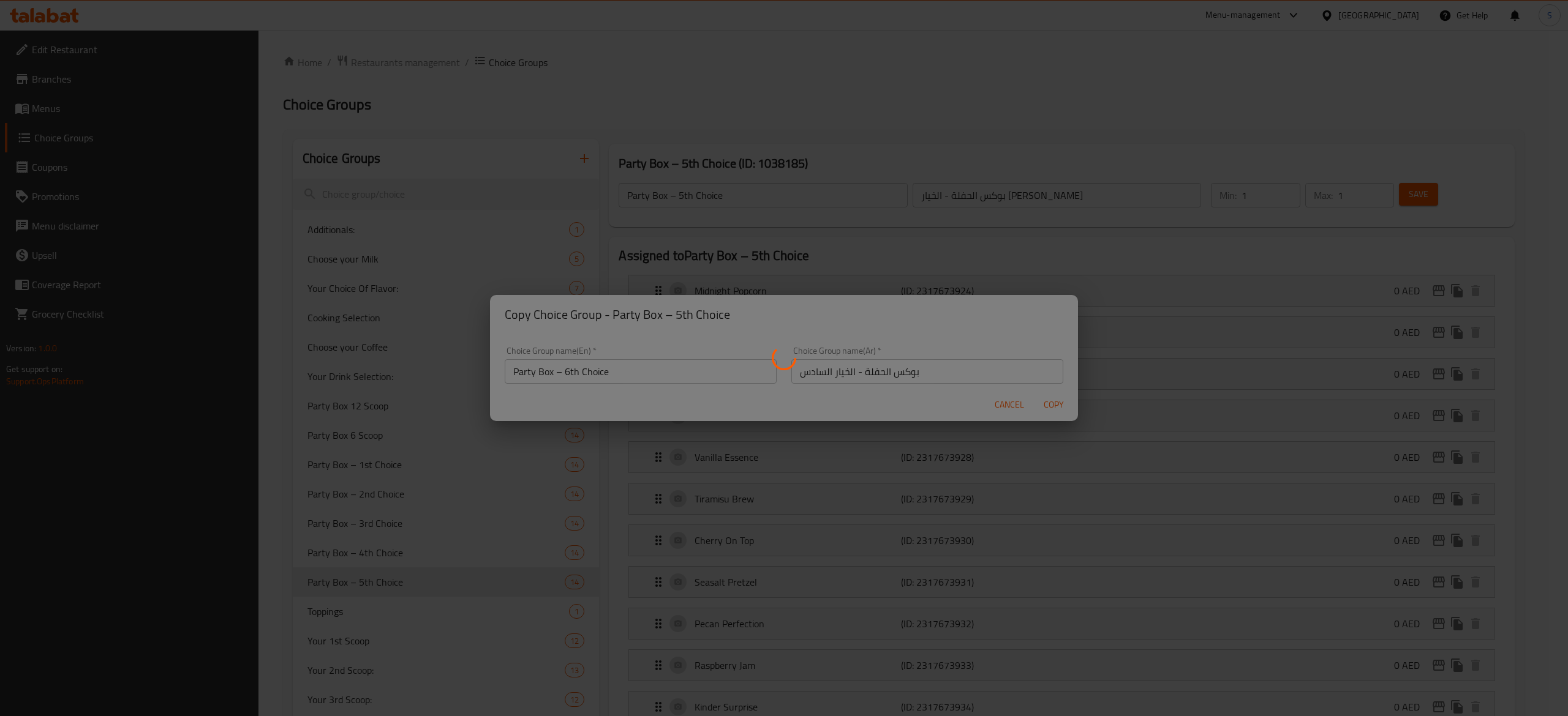
type input "Party Box – 6th Choice"
type input "بوكس الحفلة - الخيار السادس"
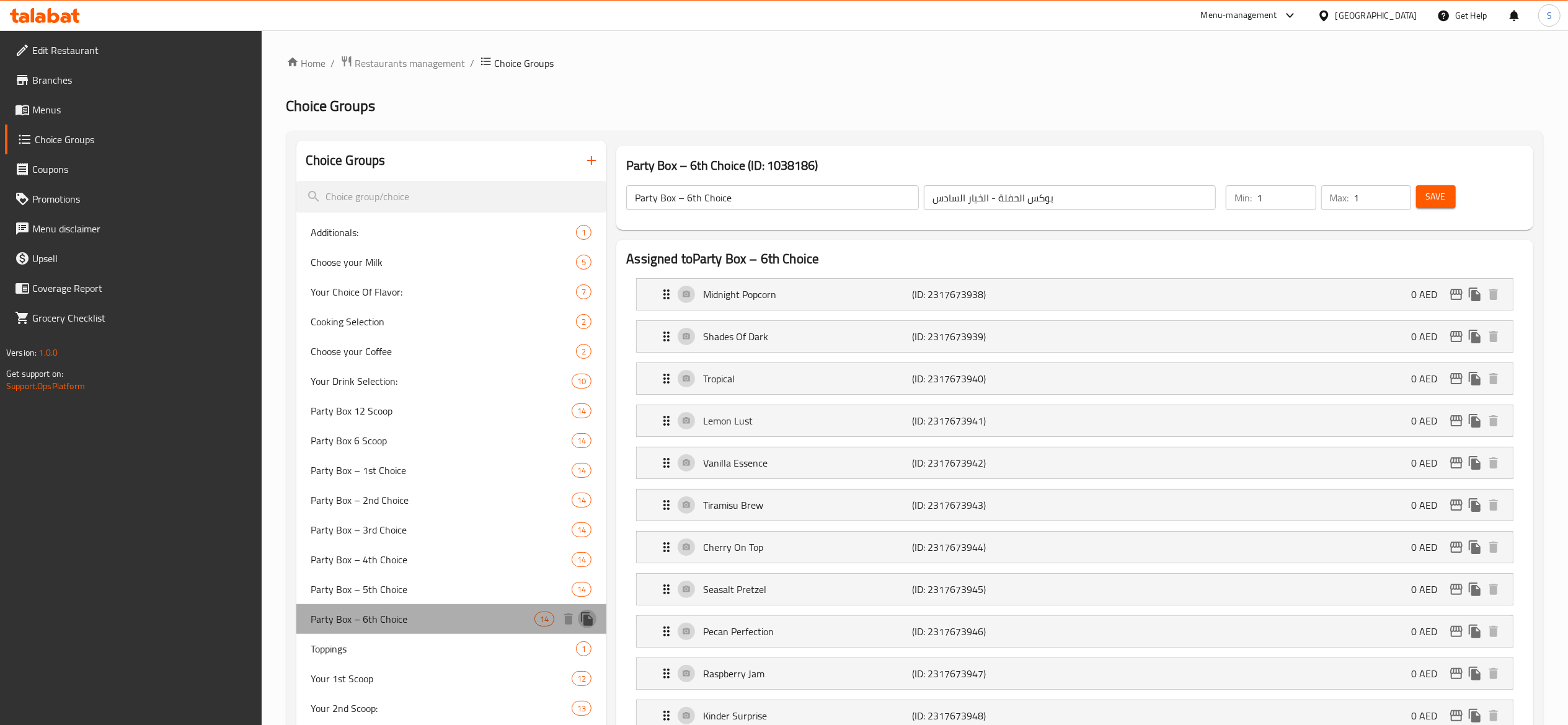
click at [595, 625] on button "duplicate" at bounding box center [587, 619] width 19 height 19
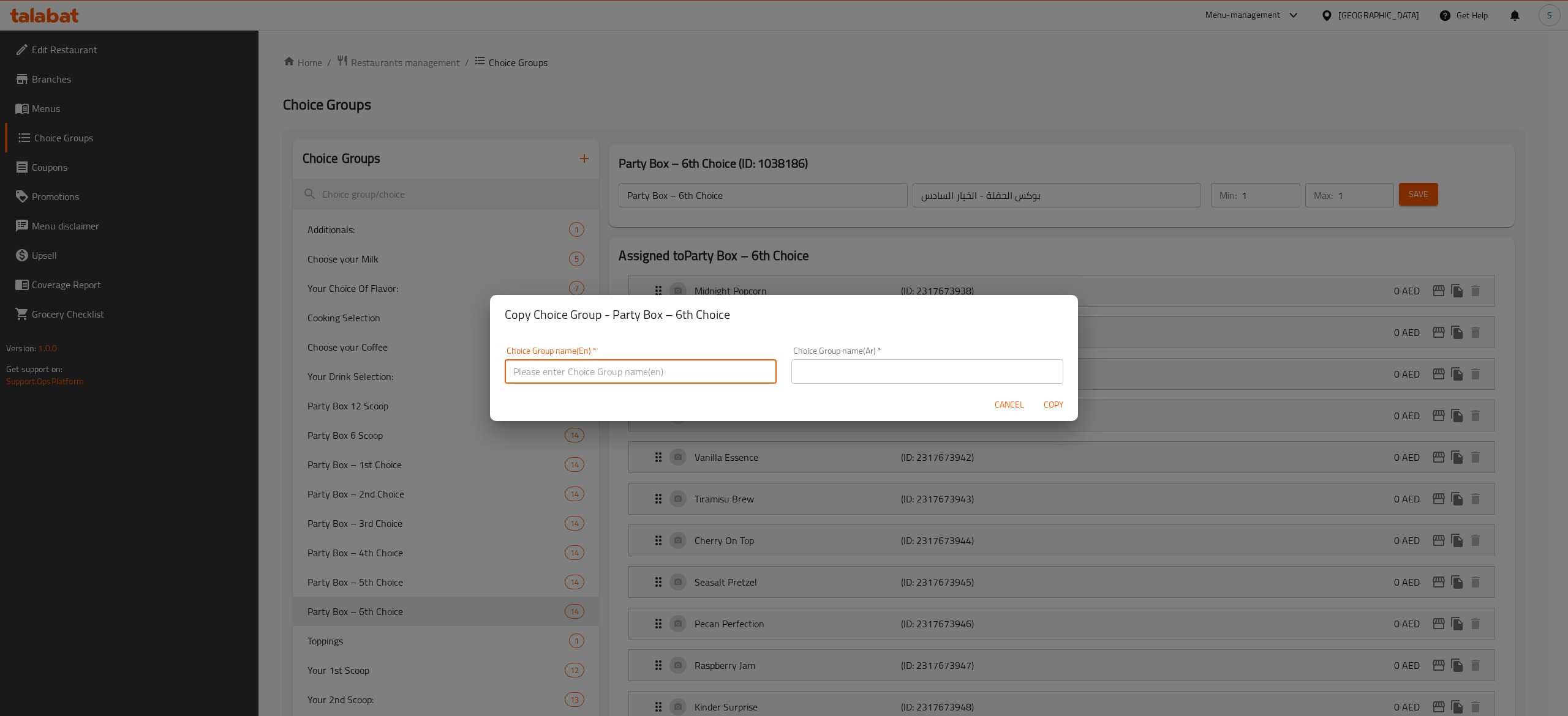
click at [706, 362] on input "text" at bounding box center [641, 371] width 272 height 25
paste input "Party Box – 7th Choice"
type input "Party Box – 7th Choice"
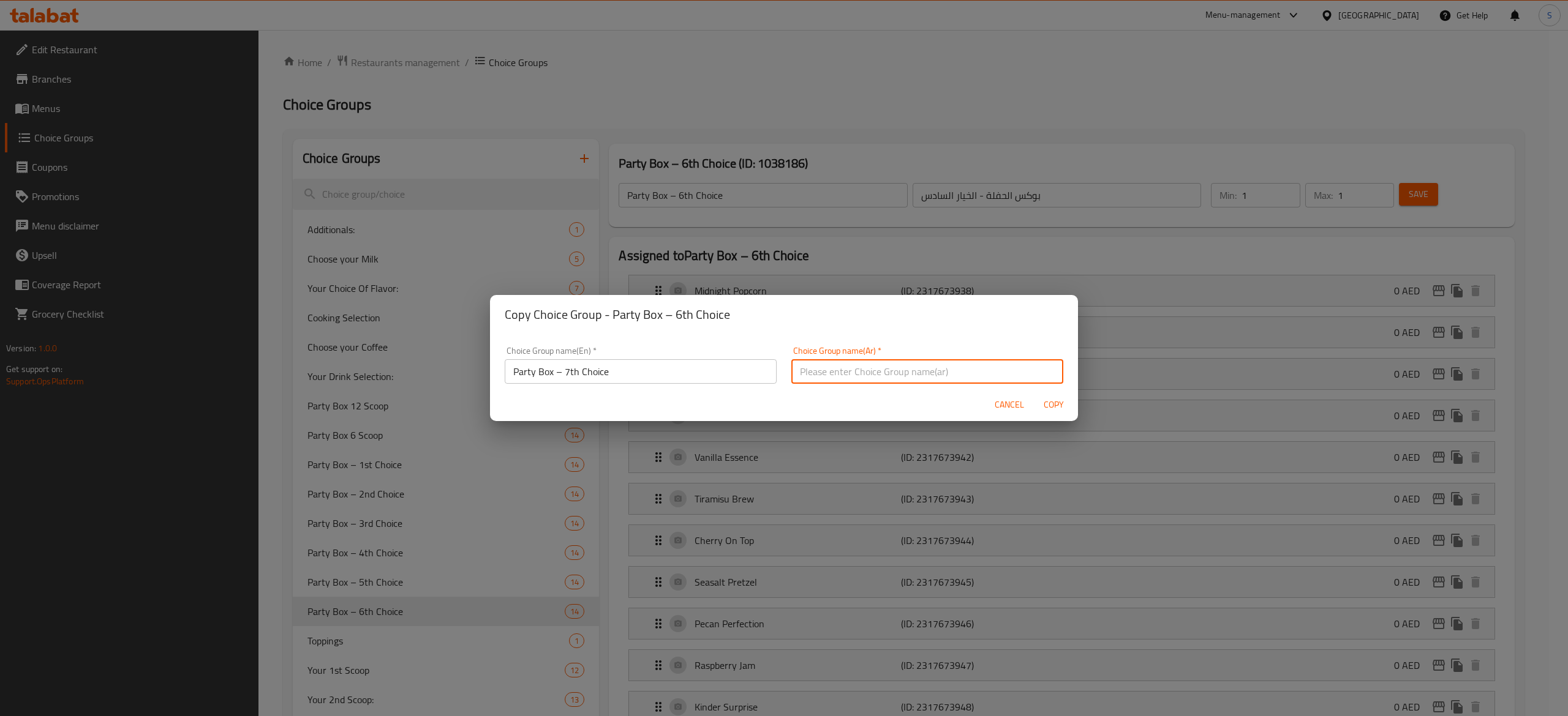
click at [954, 372] on input "text" at bounding box center [927, 371] width 272 height 25
paste input "بوكس الحفلة - الخيار السابع"
type input "بوكس الحفلة - الخيار السابع"
click at [1052, 404] on span "Copy" at bounding box center [1054, 405] width 30 height 15
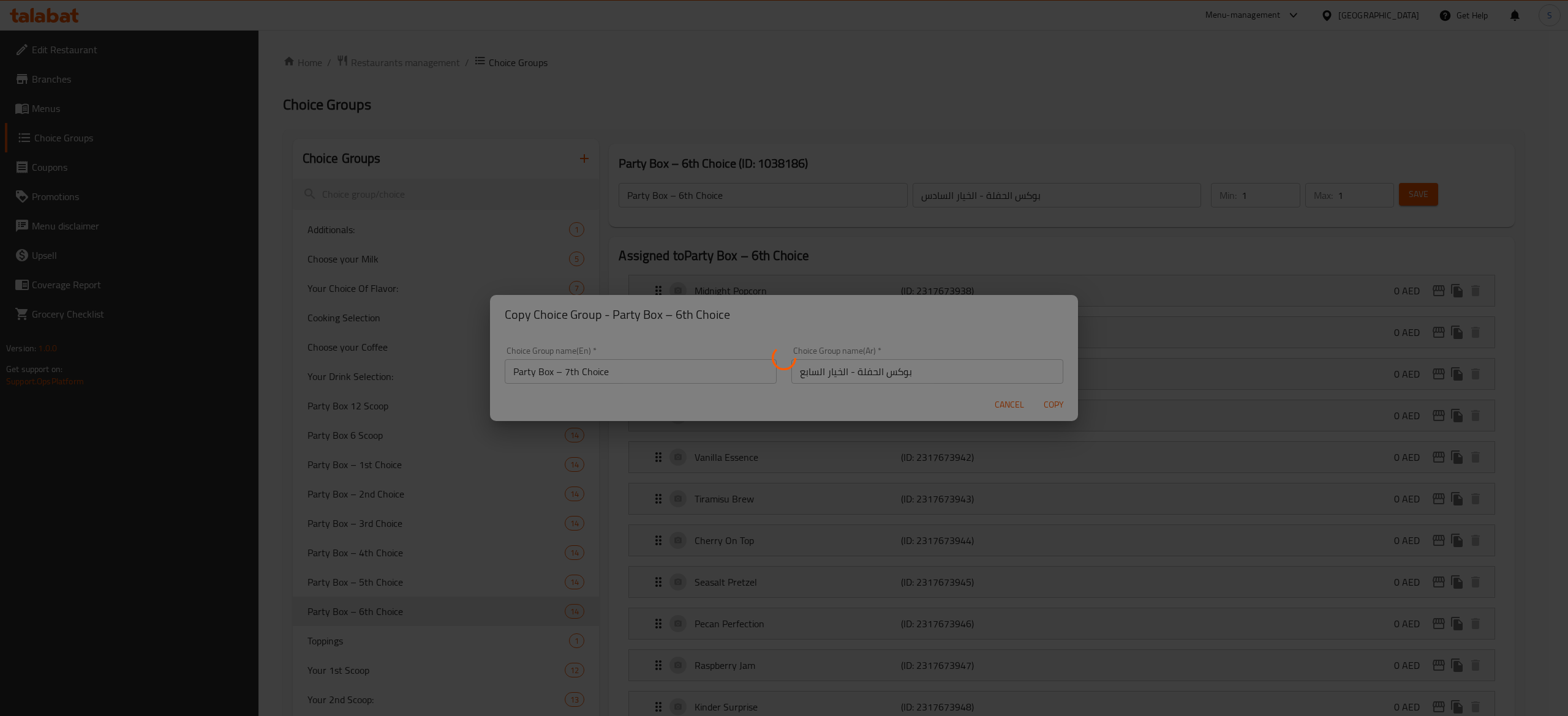
type input "Party Box – 7th Choice"
type input "بوكس الحفلة - الخيار السابع"
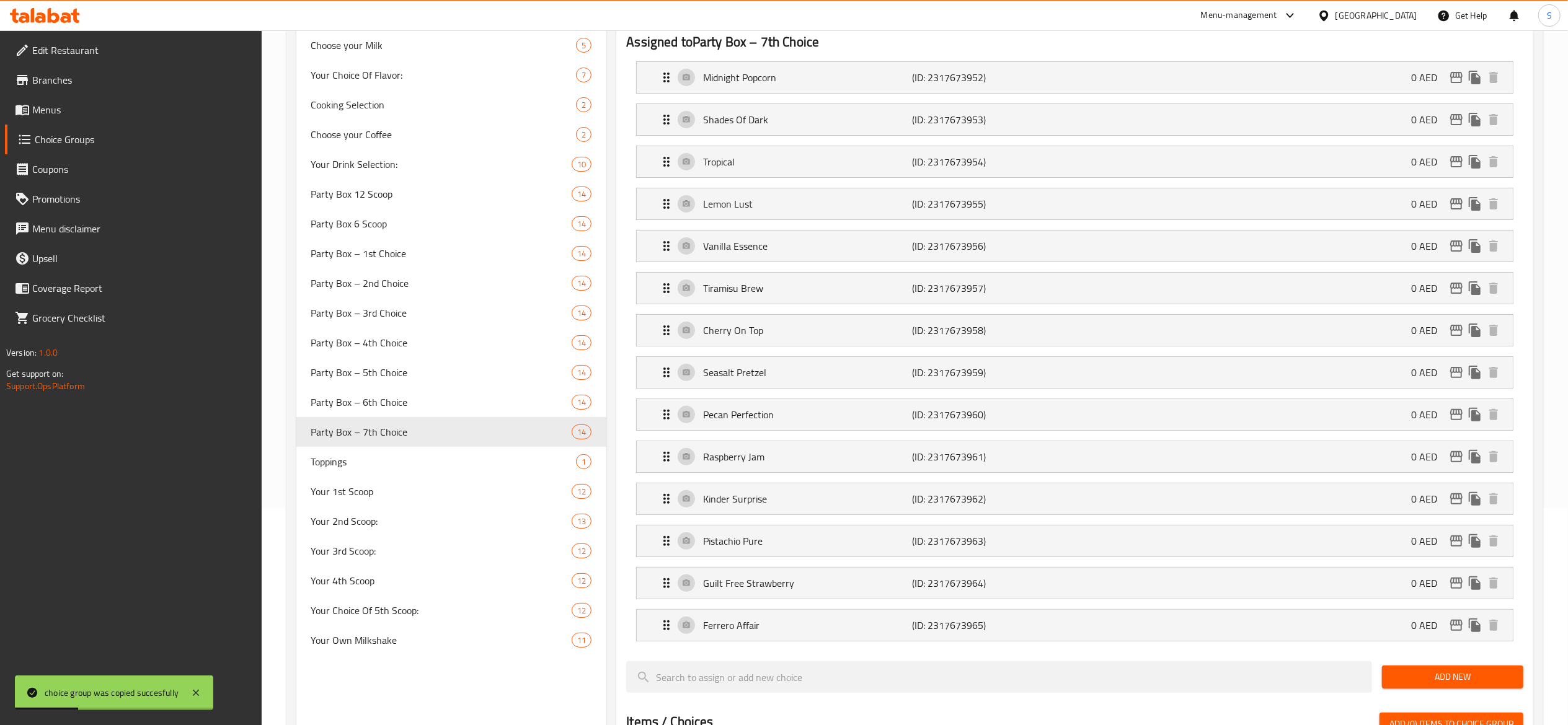
scroll to position [218, 0]
click at [588, 433] on icon "duplicate" at bounding box center [586, 431] width 12 height 14
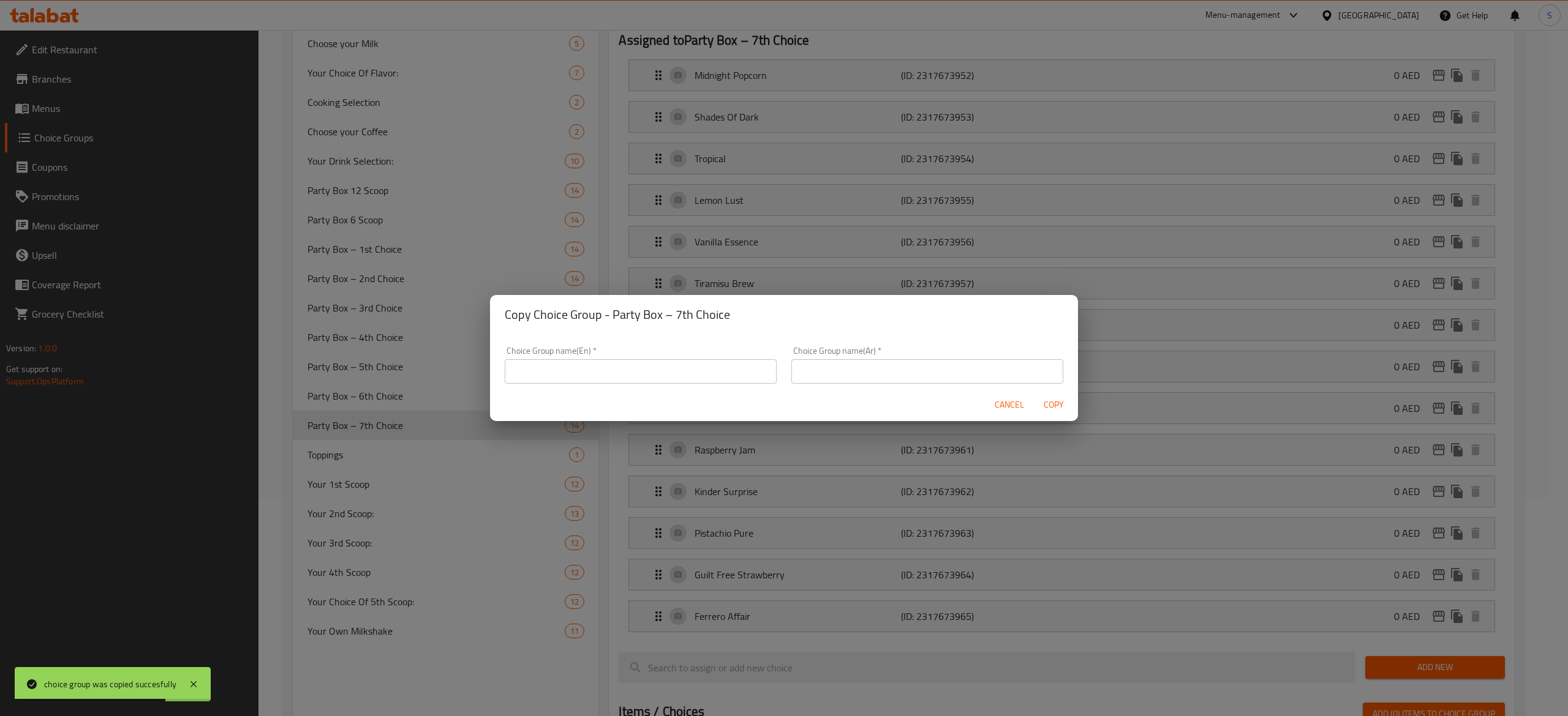
click at [713, 380] on input "text" at bounding box center [641, 371] width 272 height 25
paste input "Party Box – 8th Choice"
type input "Party Box – 8th Choice"
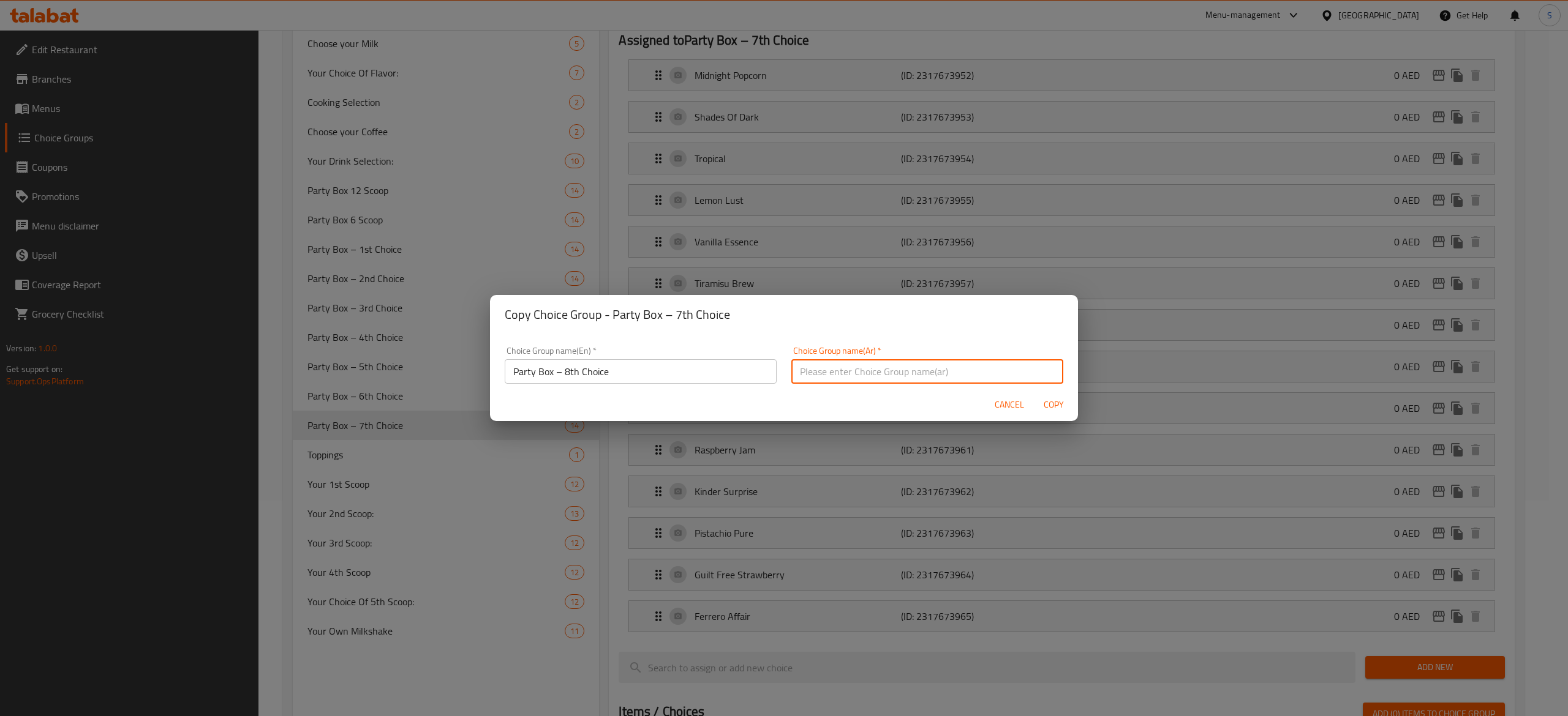
click at [992, 365] on input "text" at bounding box center [927, 371] width 272 height 25
paste input "بوكس الحفلة - الخيار الثامن"
type input "بوكس الحفلة - الخيار الثامن"
click at [1060, 409] on span "Copy" at bounding box center [1054, 405] width 30 height 15
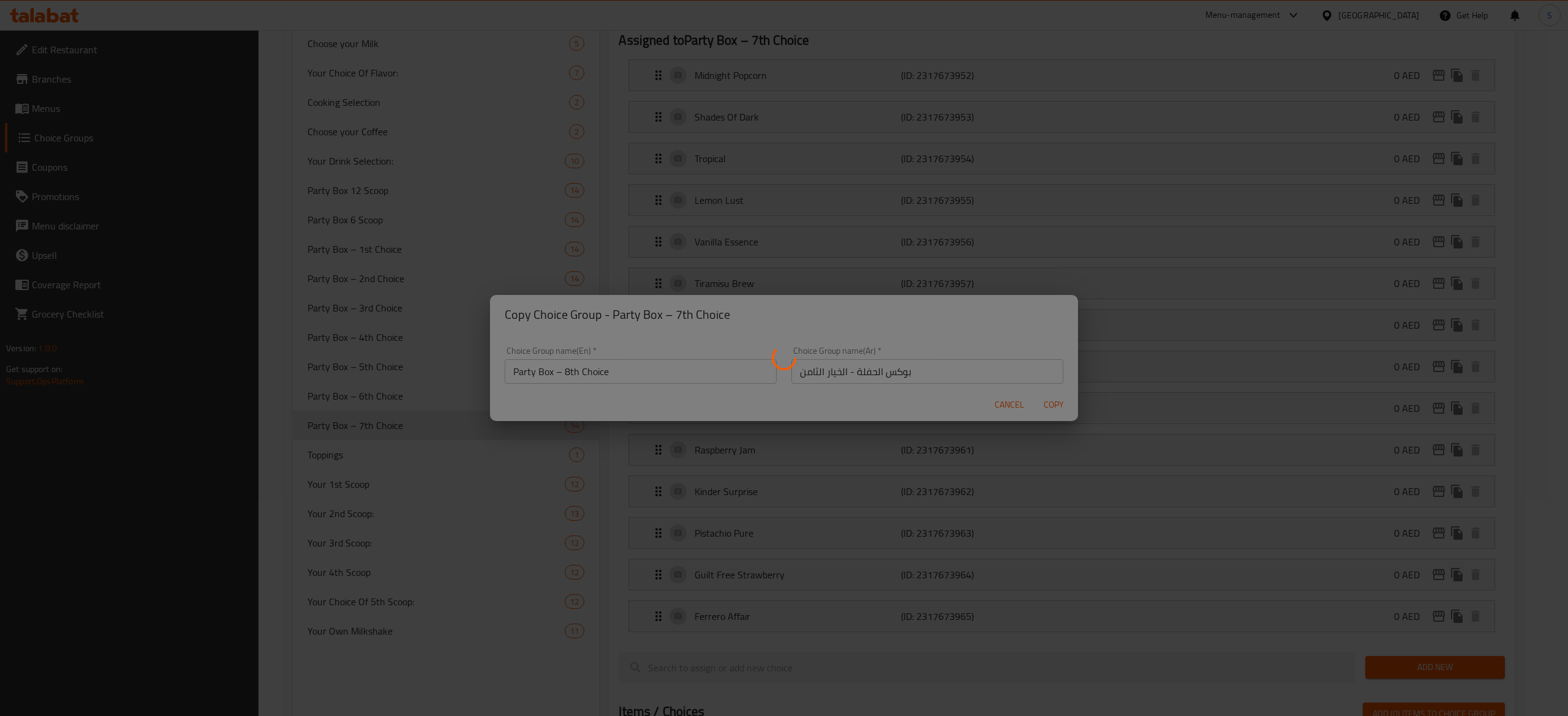
type input "Party Box – 8th Choice"
type input "بوكس الحفلة - الخيار الثامن"
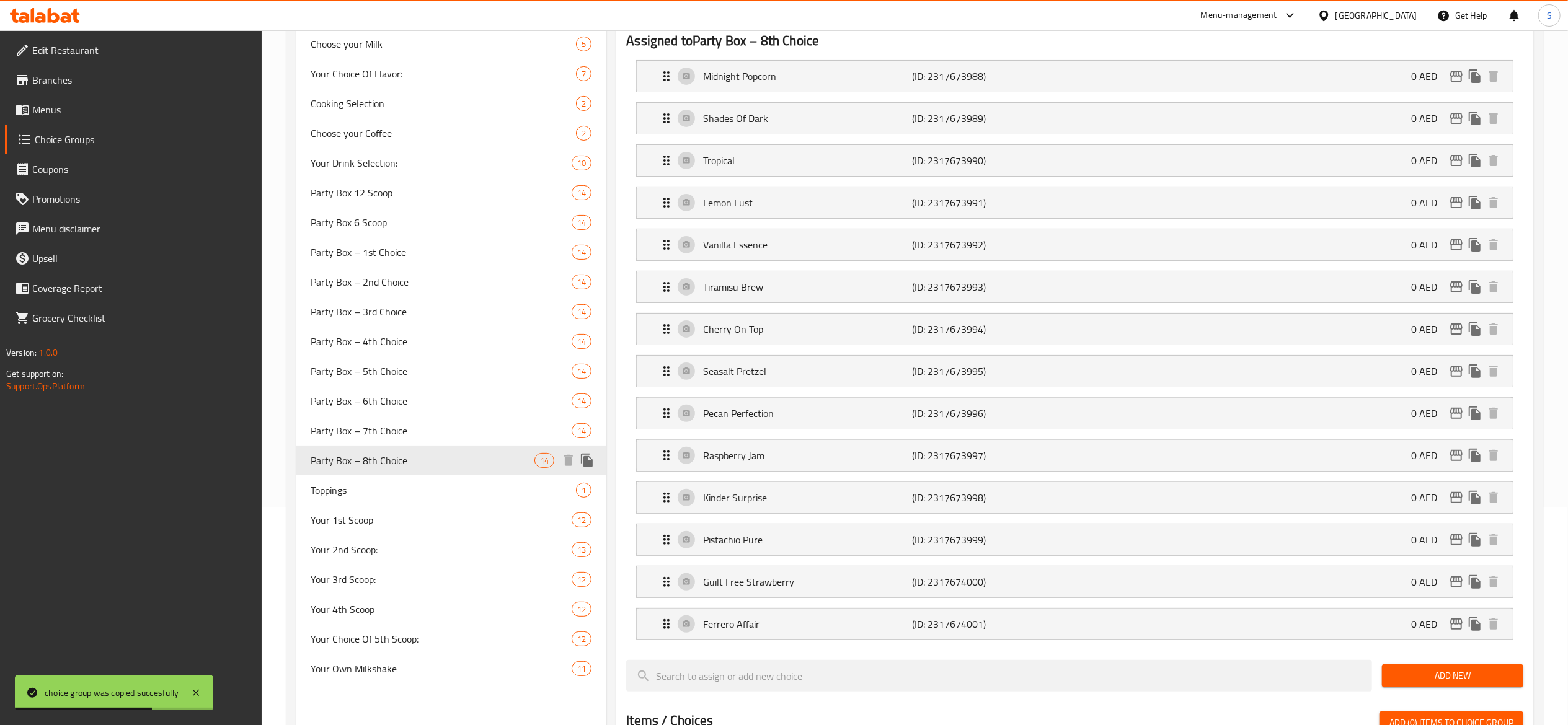
click at [591, 463] on icon "duplicate" at bounding box center [586, 461] width 12 height 14
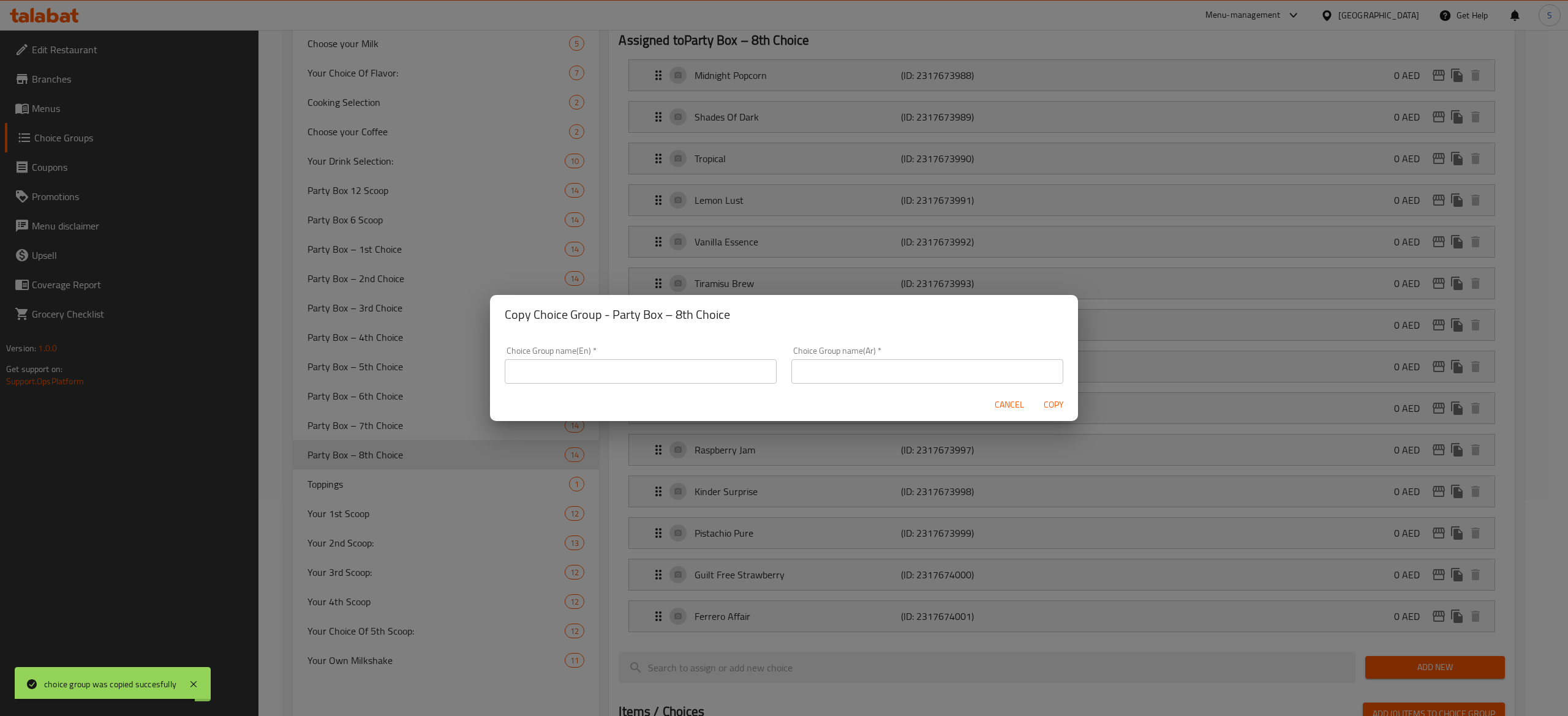
click at [667, 375] on input "text" at bounding box center [641, 371] width 272 height 25
paste input "Party Box – 9th Choice"
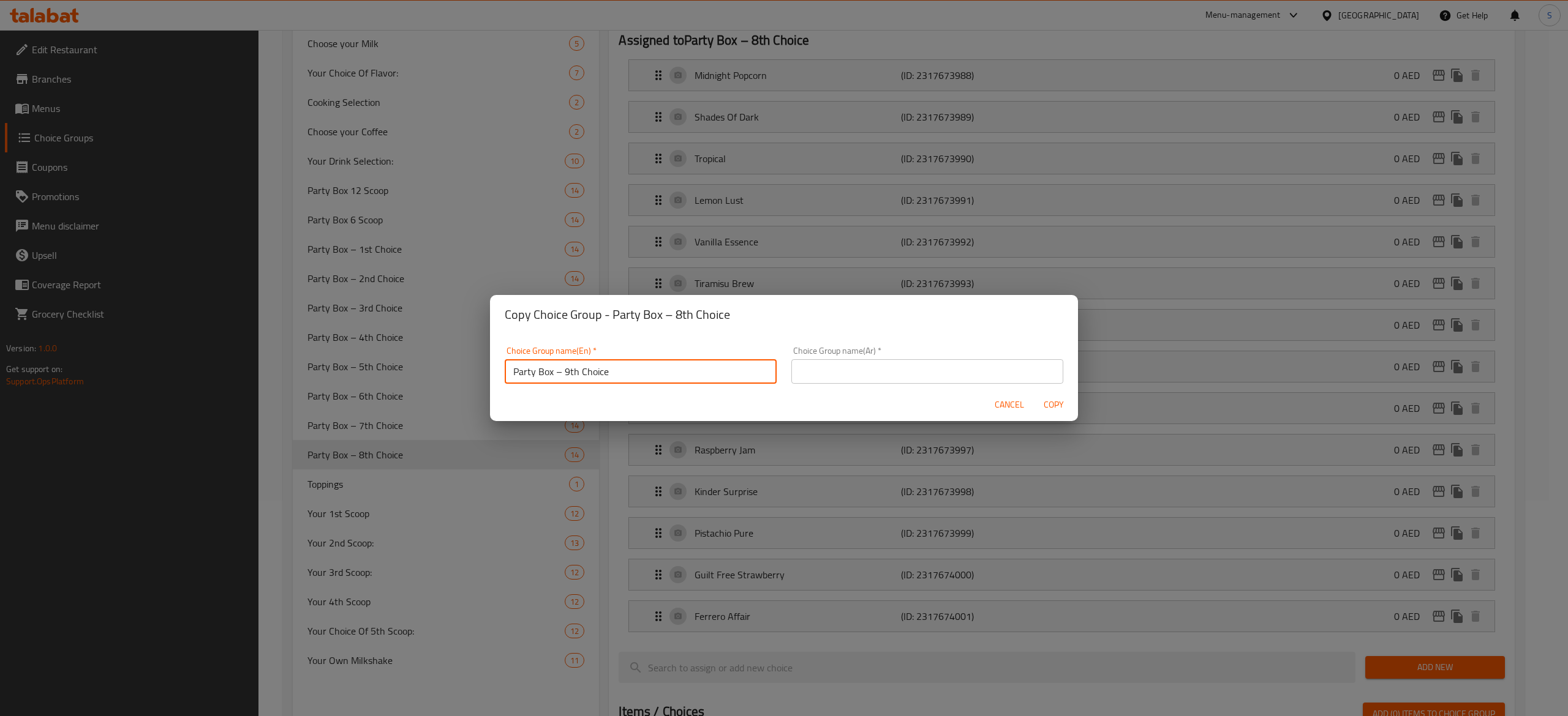
type input "Party Box – 9th Choice"
click at [976, 362] on input "text" at bounding box center [927, 371] width 272 height 25
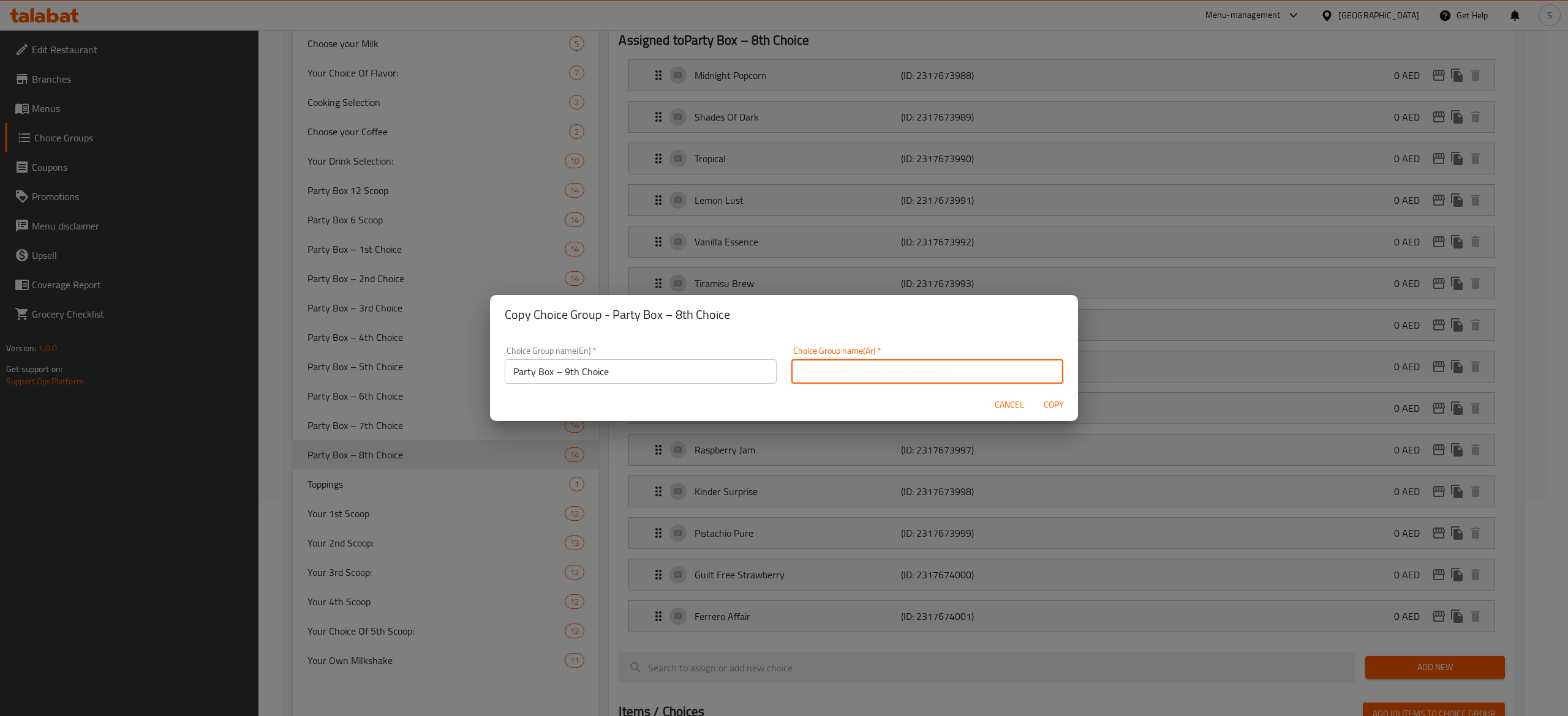
paste input "بوكس الحفلة - الخيار التاسع"
type input "بوكس الحفلة - الخيار التاسع"
click at [1051, 403] on span "Copy" at bounding box center [1054, 405] width 30 height 15
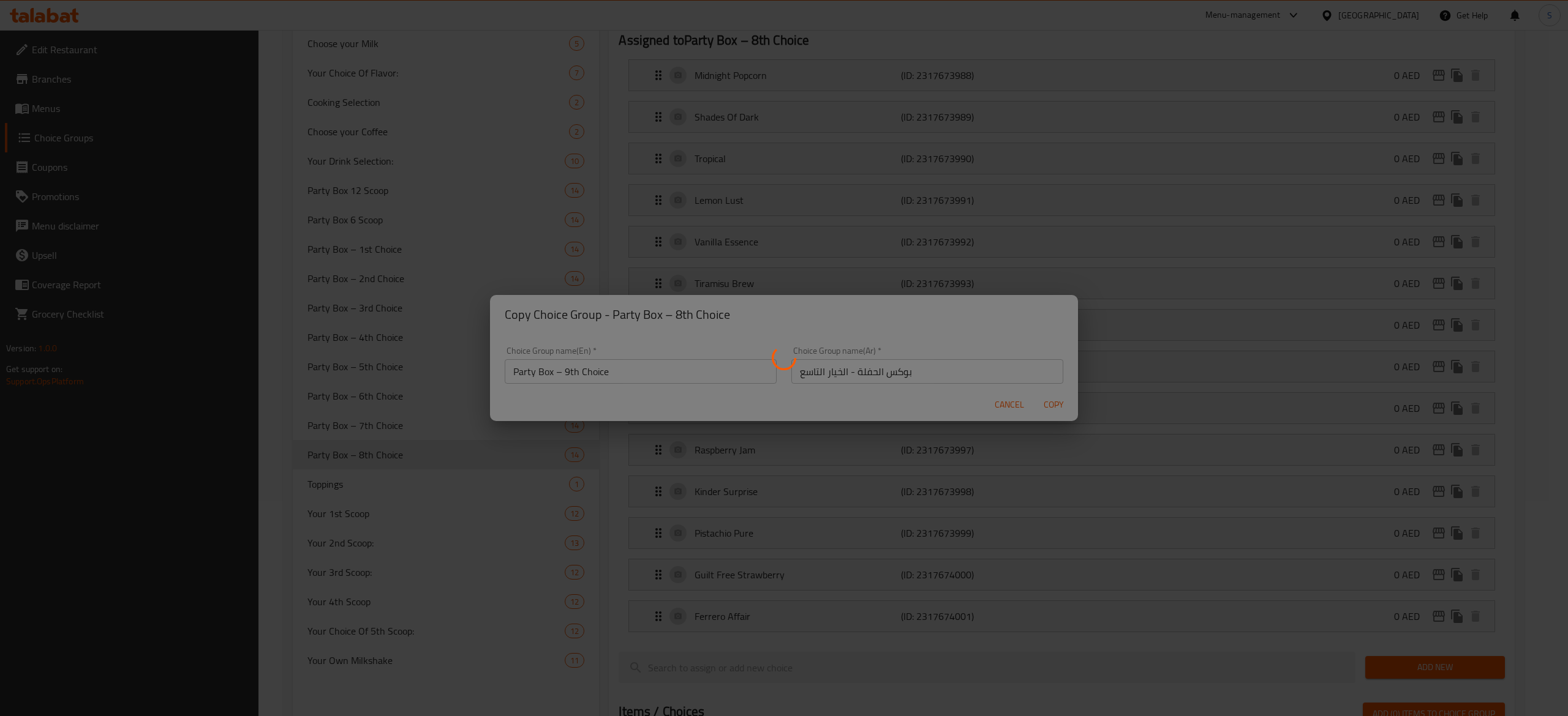
type input "Party Box – 9th Choice"
type input "بوكس الحفلة - الخيار التاسع"
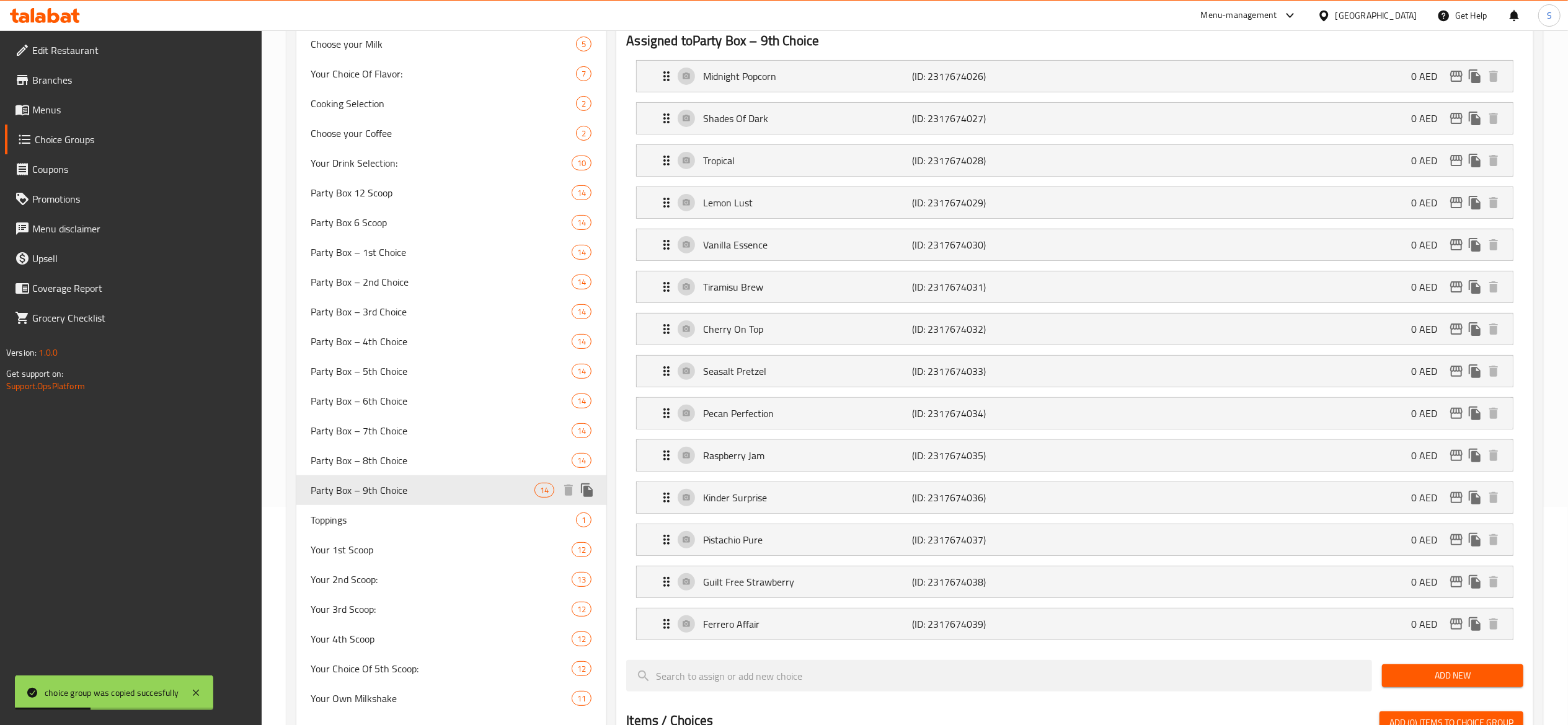
click at [586, 497] on icon "duplicate" at bounding box center [586, 491] width 12 height 14
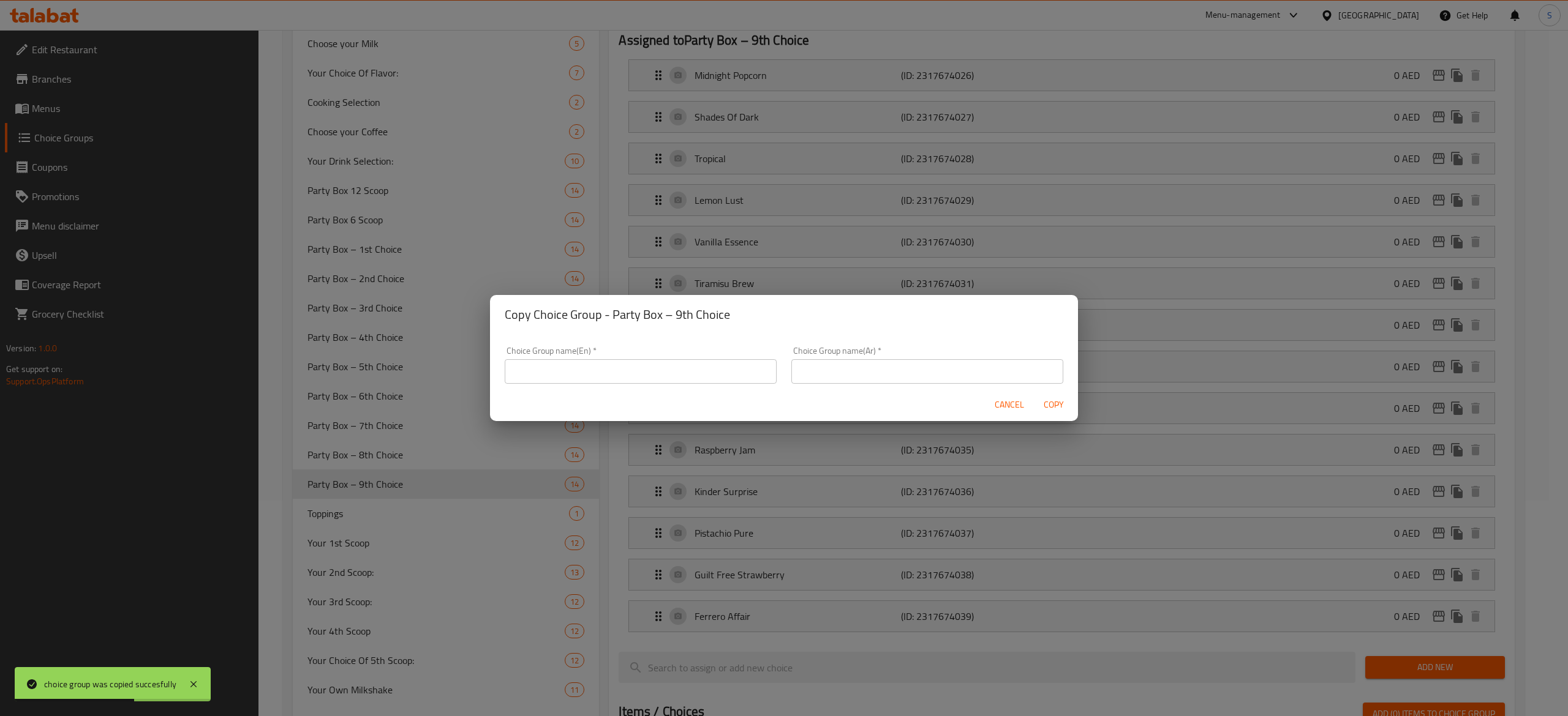
click at [584, 369] on input "text" at bounding box center [641, 371] width 272 height 25
paste input "Party Box – 10th Choice"
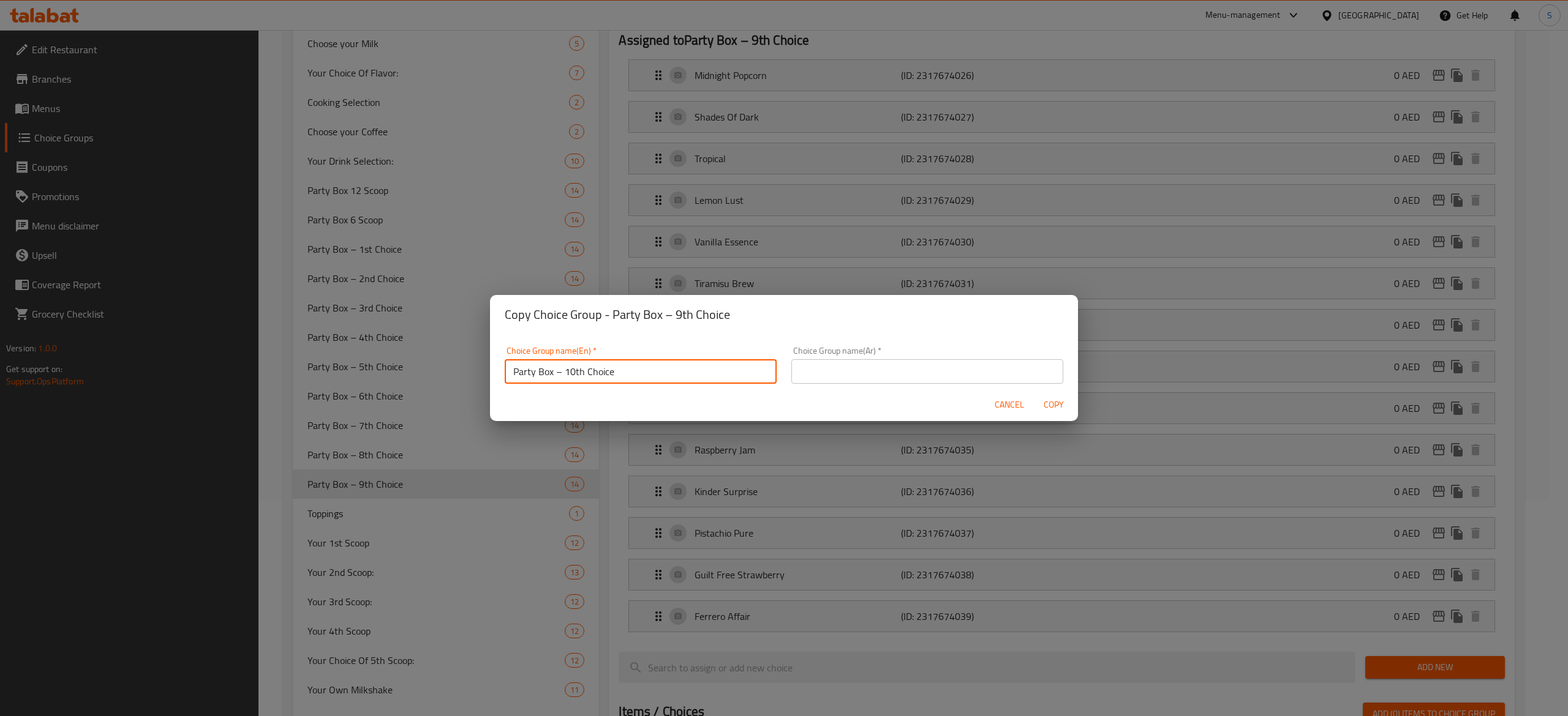
type input "Party Box – 10th Choice"
click at [1016, 367] on input "text" at bounding box center [927, 371] width 272 height 25
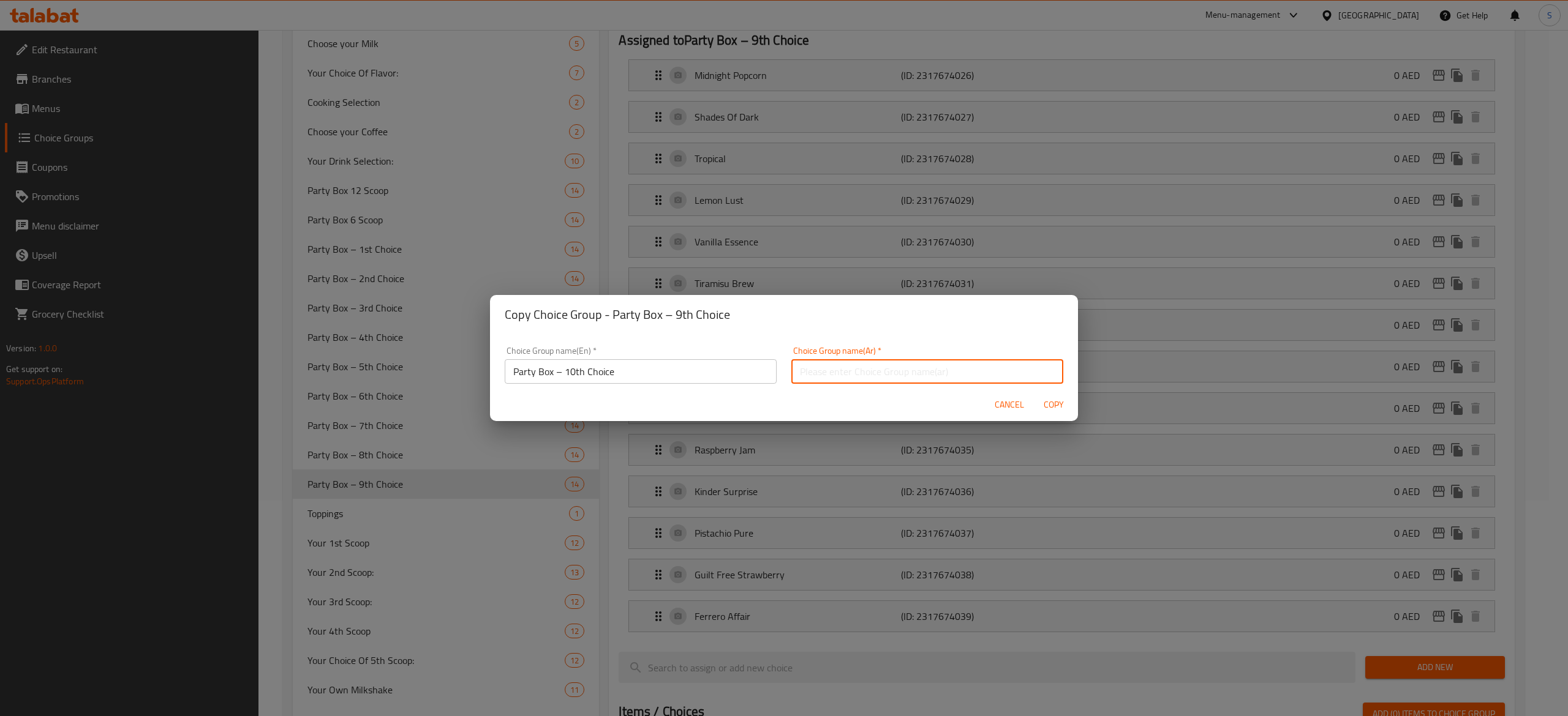
paste input "بوكس الحفلة - الخيار العاشر"
type input "بوكس الحفلة - الخيار العاشر"
click at [1057, 418] on div "Cancel Copy" at bounding box center [784, 405] width 588 height 32
click at [1059, 413] on button "Copy" at bounding box center [1054, 405] width 39 height 23
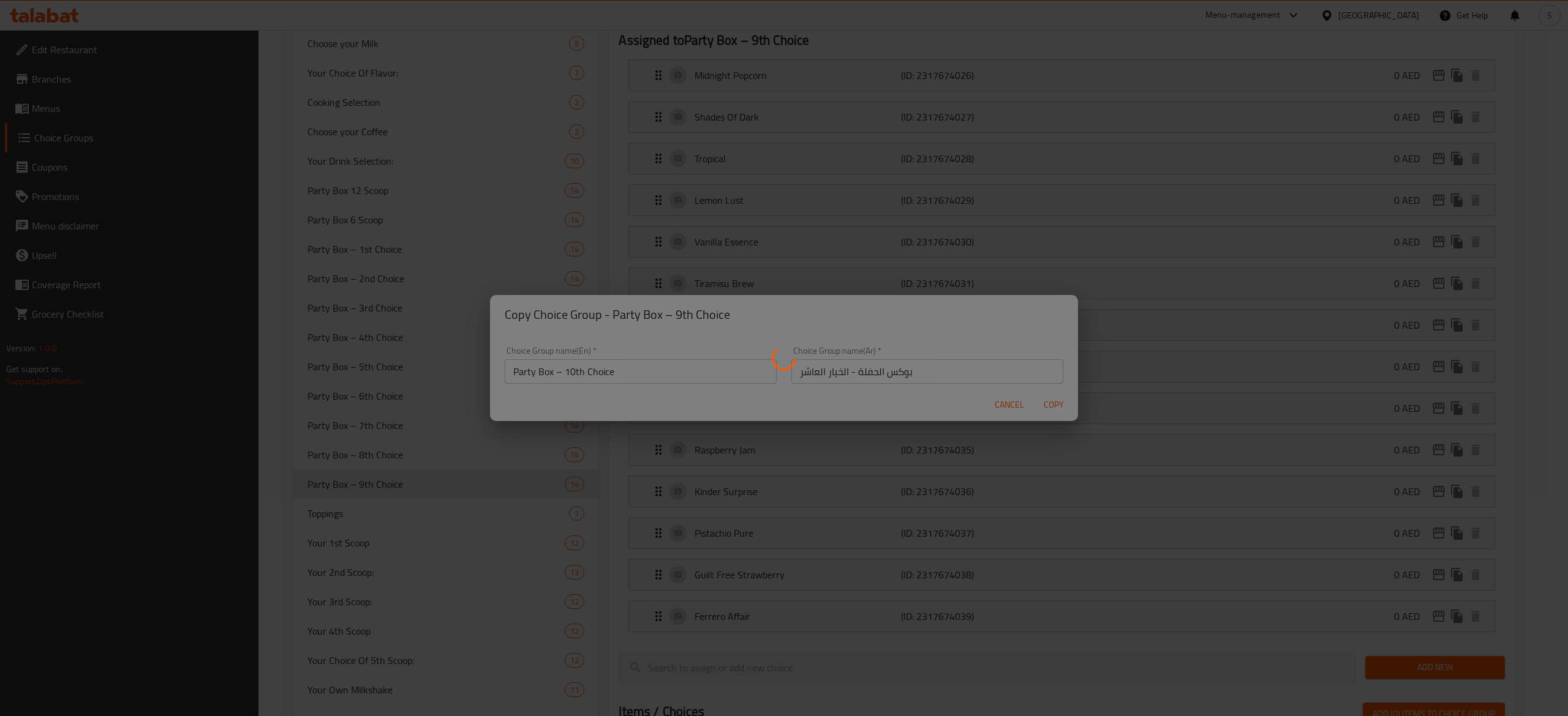
type input "Party Box – 10th Choice"
type input "بوكس الحفلة - الخيار العاشر"
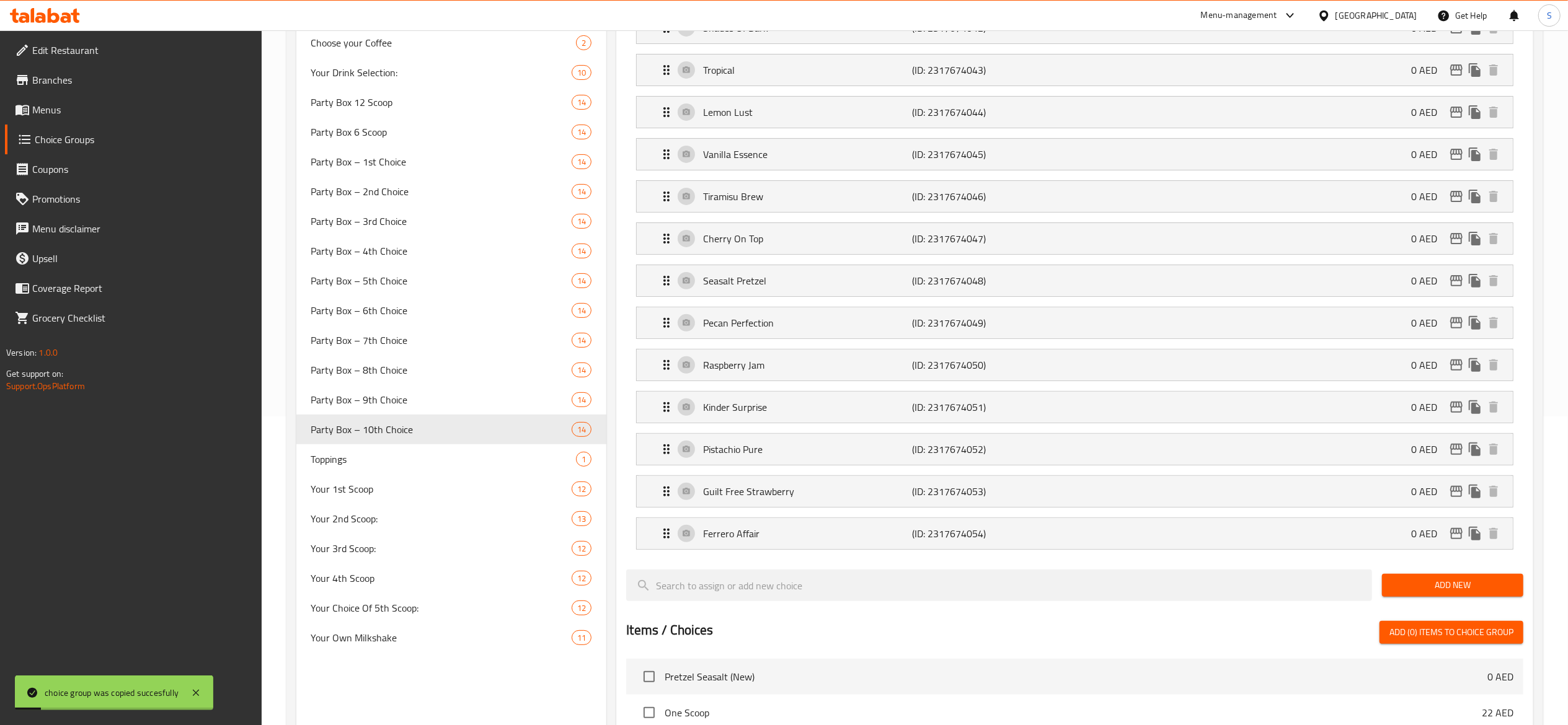
scroll to position [314, 0]
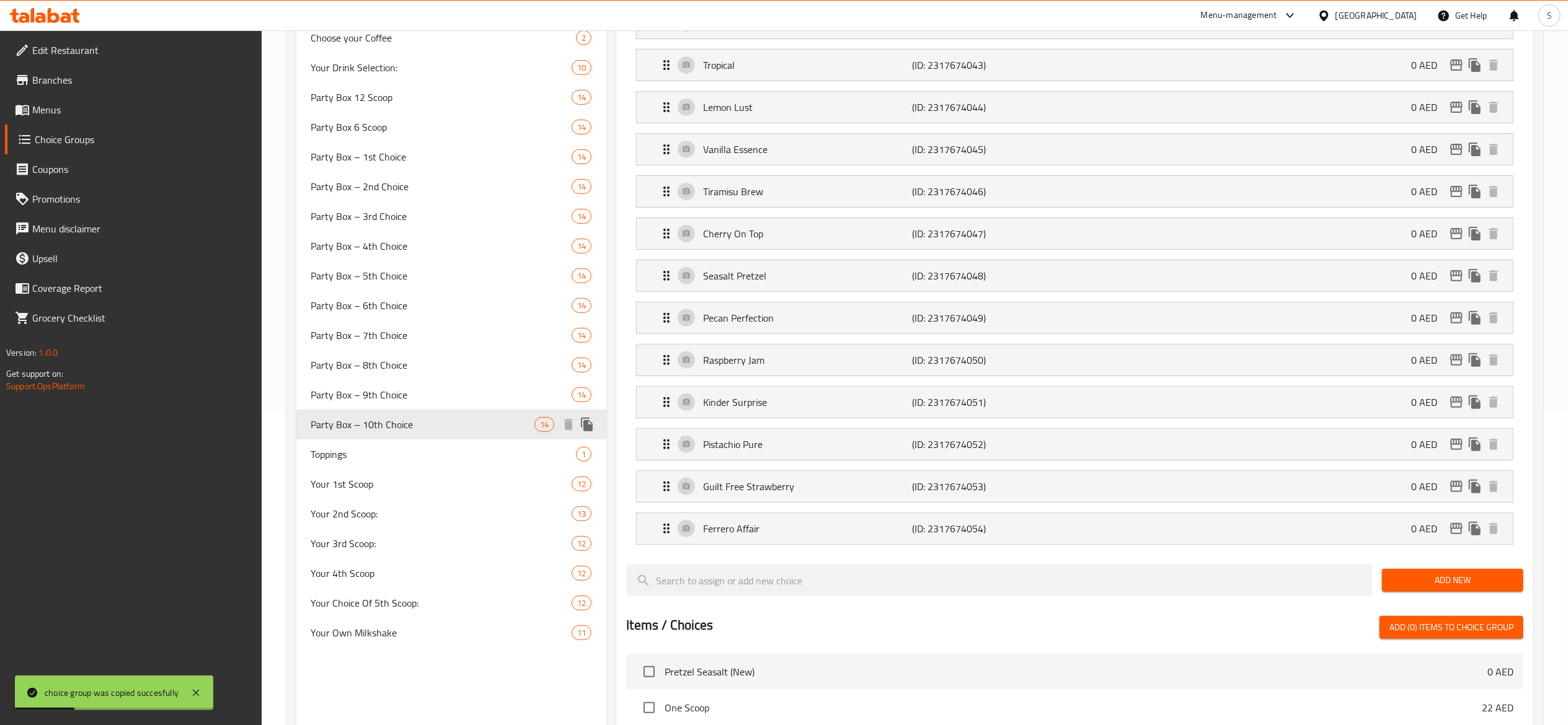
click at [583, 428] on icon "duplicate" at bounding box center [587, 424] width 15 height 15
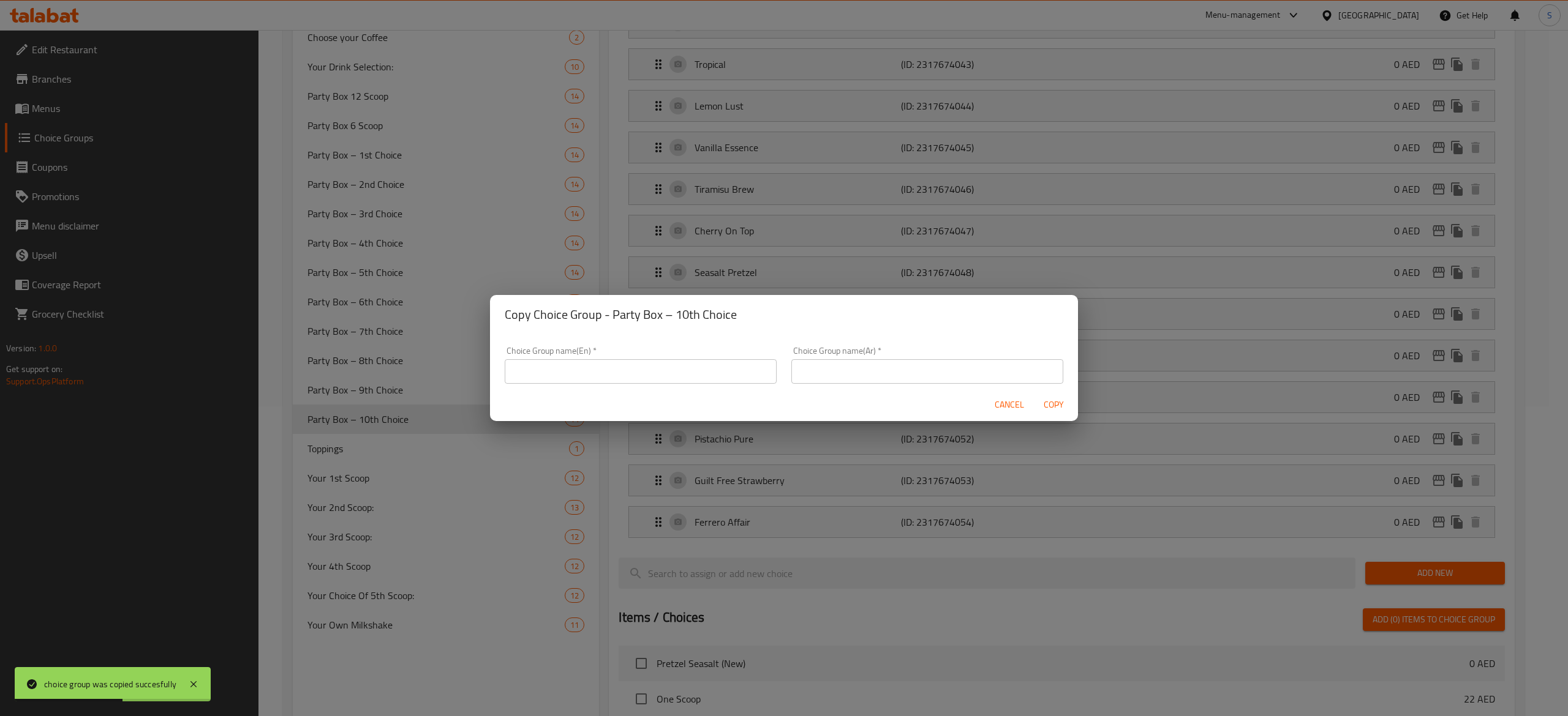
click at [710, 367] on input "text" at bounding box center [641, 371] width 272 height 25
paste input "Party Box – 11th Choice"
type input "Party Box – 11th Choice"
click at [946, 376] on input "text" at bounding box center [927, 371] width 272 height 25
paste input "بوكس الحفلة - الخيار الحادي عشر"
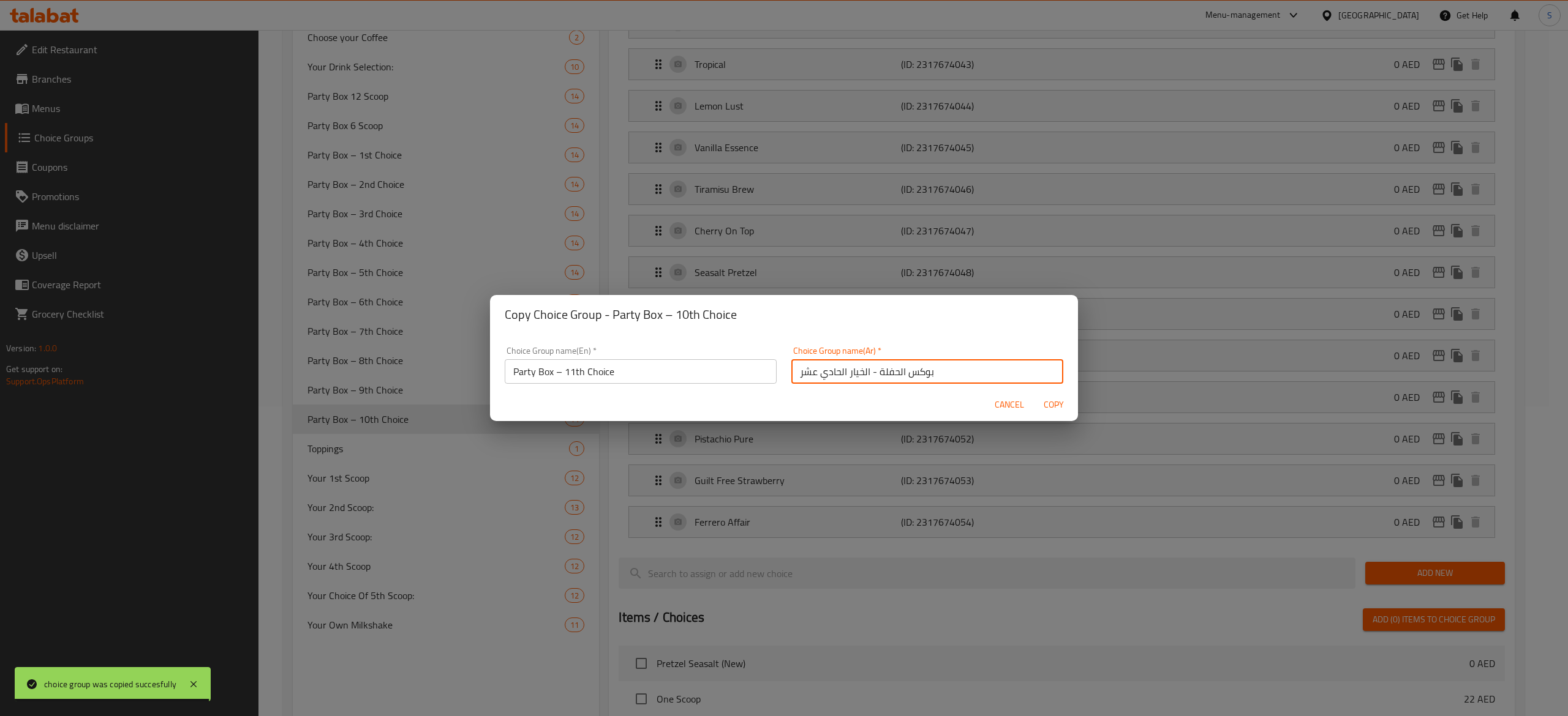
type input "بوكس الحفلة - الخيار الحادي عشر"
click at [1056, 409] on span "Copy" at bounding box center [1054, 405] width 30 height 15
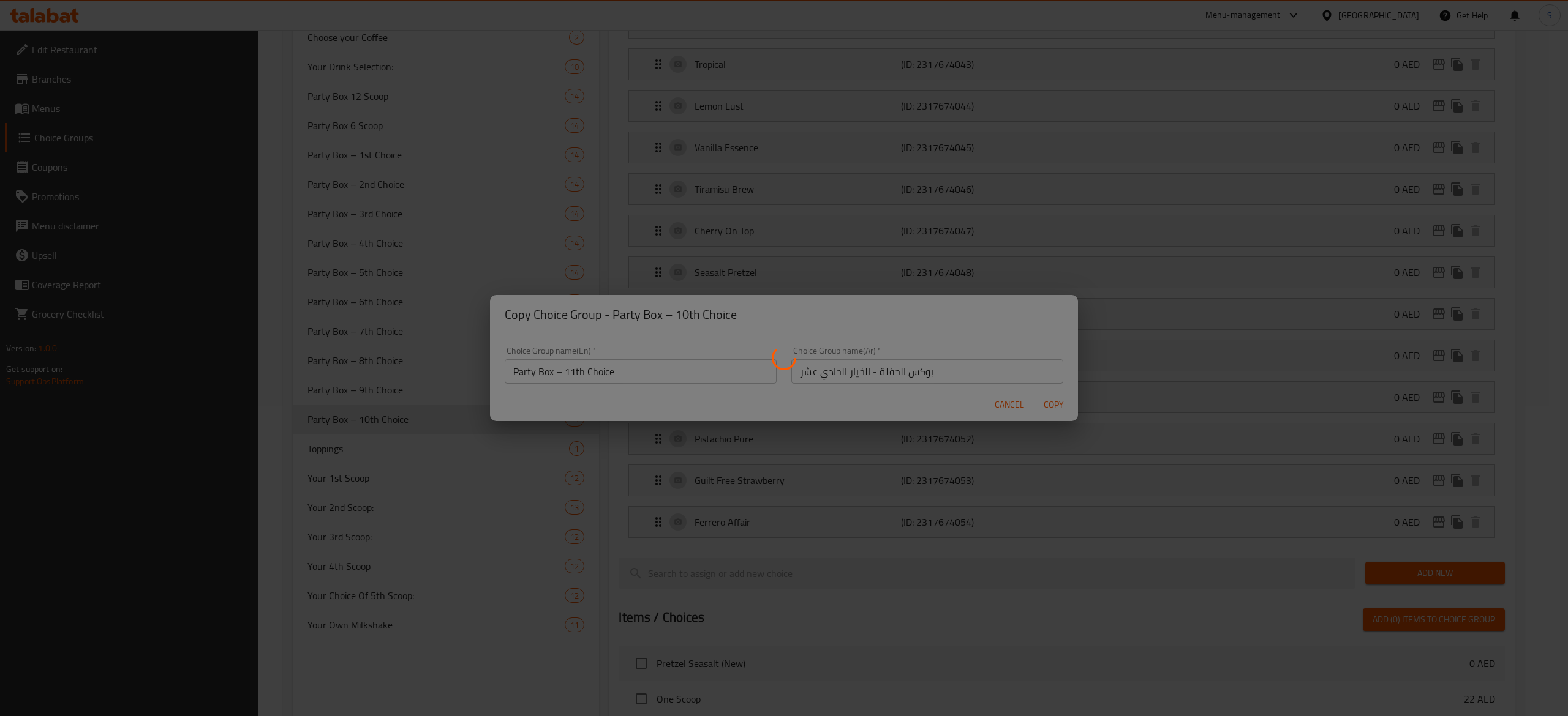
type input "Party Box – 11th Choice"
type input "بوكس الحفلة - الخيار الحادي عشر"
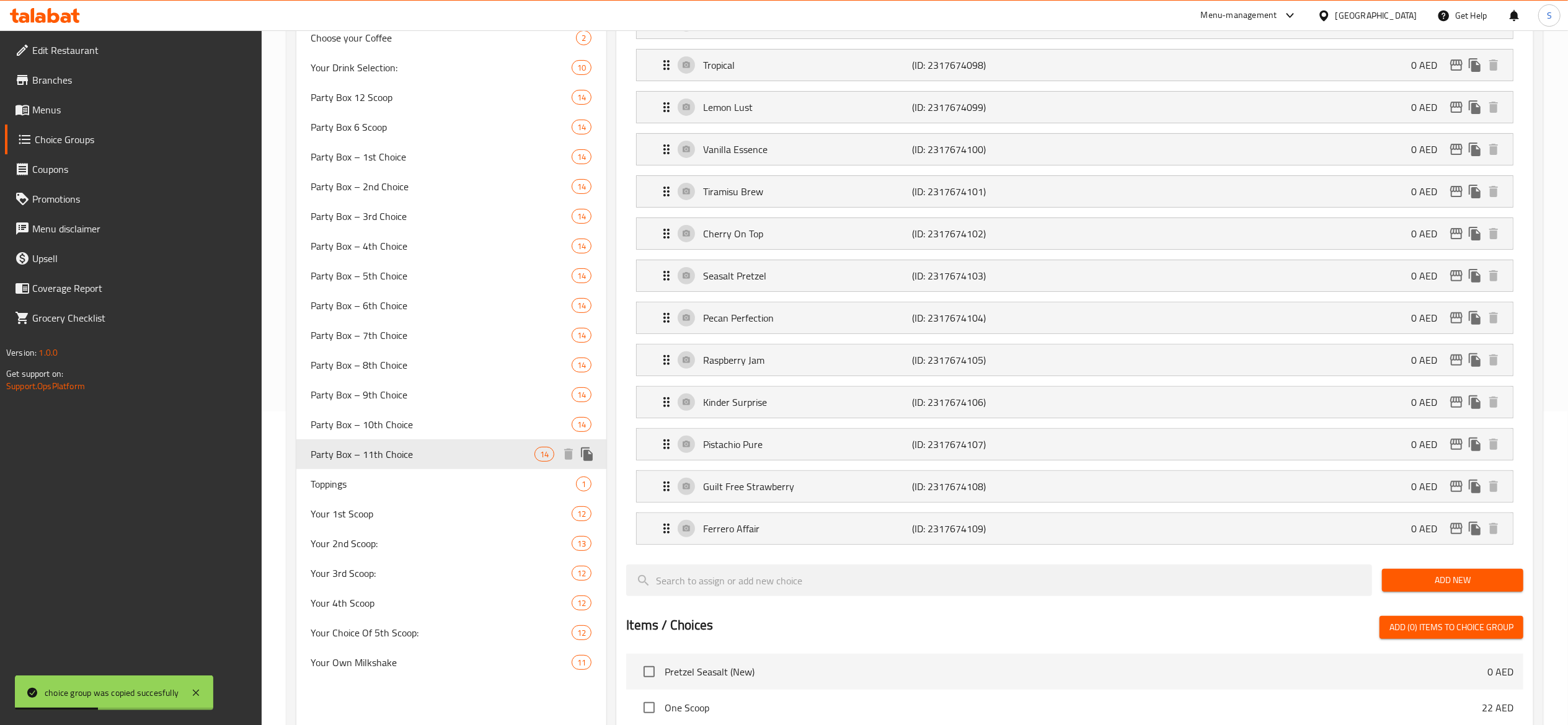
click at [594, 448] on icon "duplicate" at bounding box center [587, 454] width 15 height 15
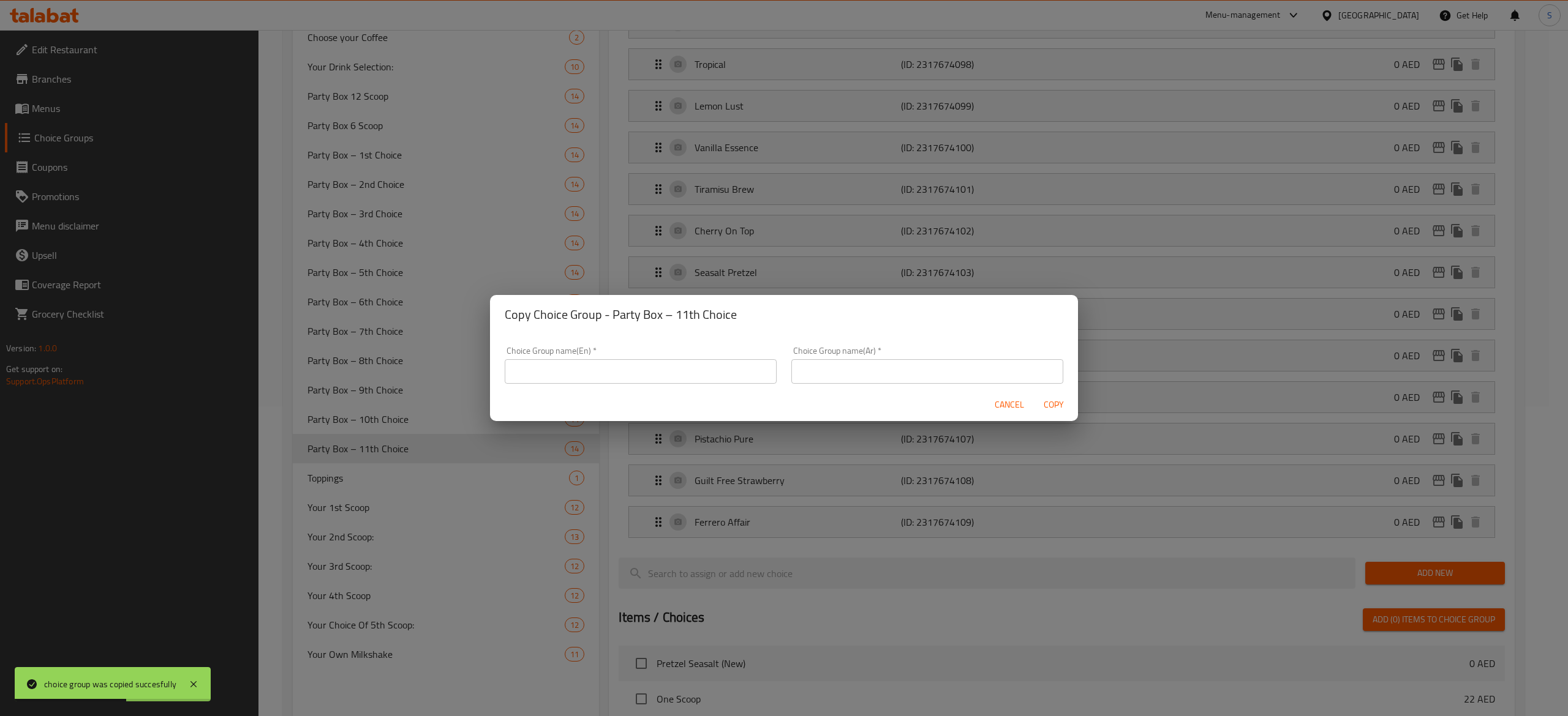
click at [672, 377] on input "text" at bounding box center [641, 371] width 272 height 25
paste input "Party Box – 12th Choice"
type input "Party Box – 12th Choice"
click at [912, 369] on input "text" at bounding box center [927, 371] width 272 height 25
paste input "بوكس الحفلة - الخيار الثاني عشر"
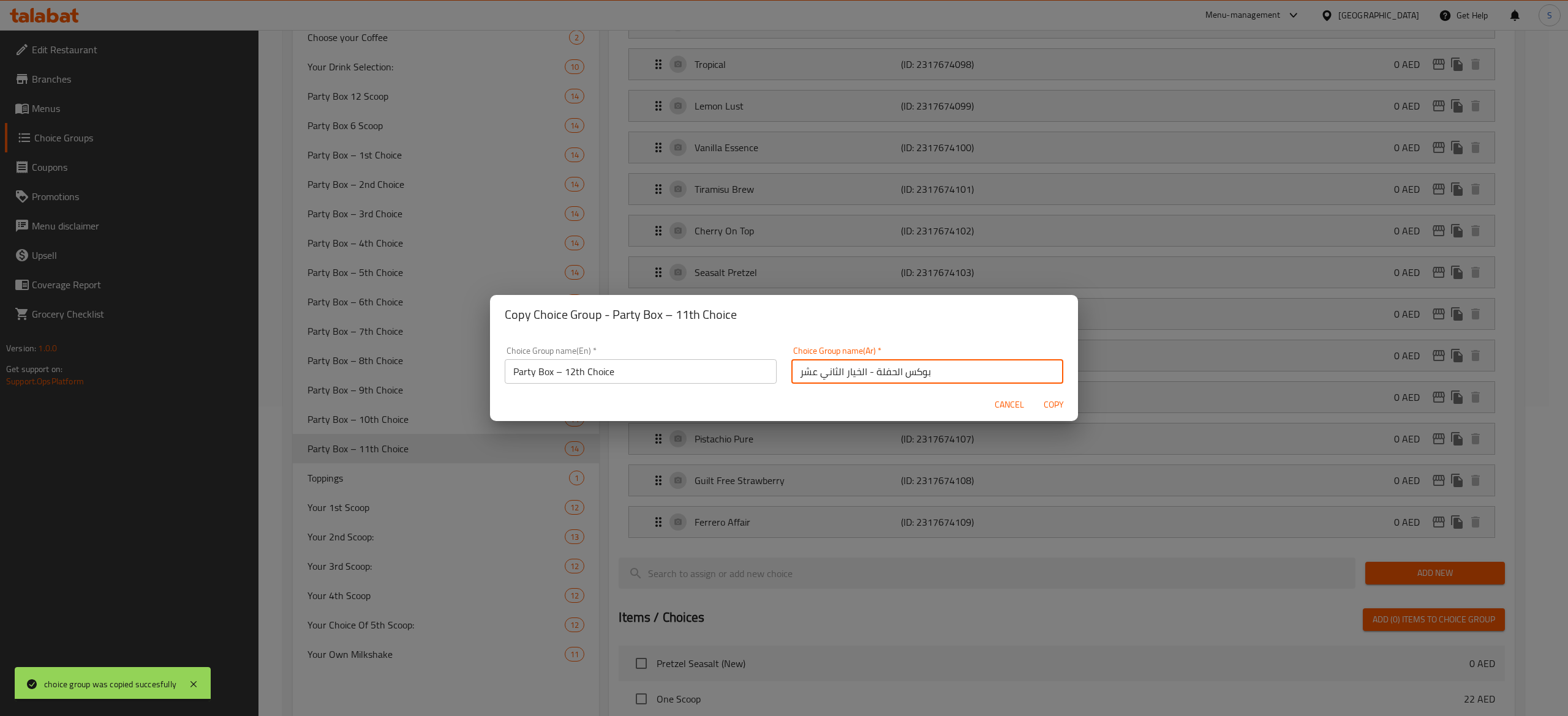
type input "بوكس الحفلة - الخيار الثاني عشر"
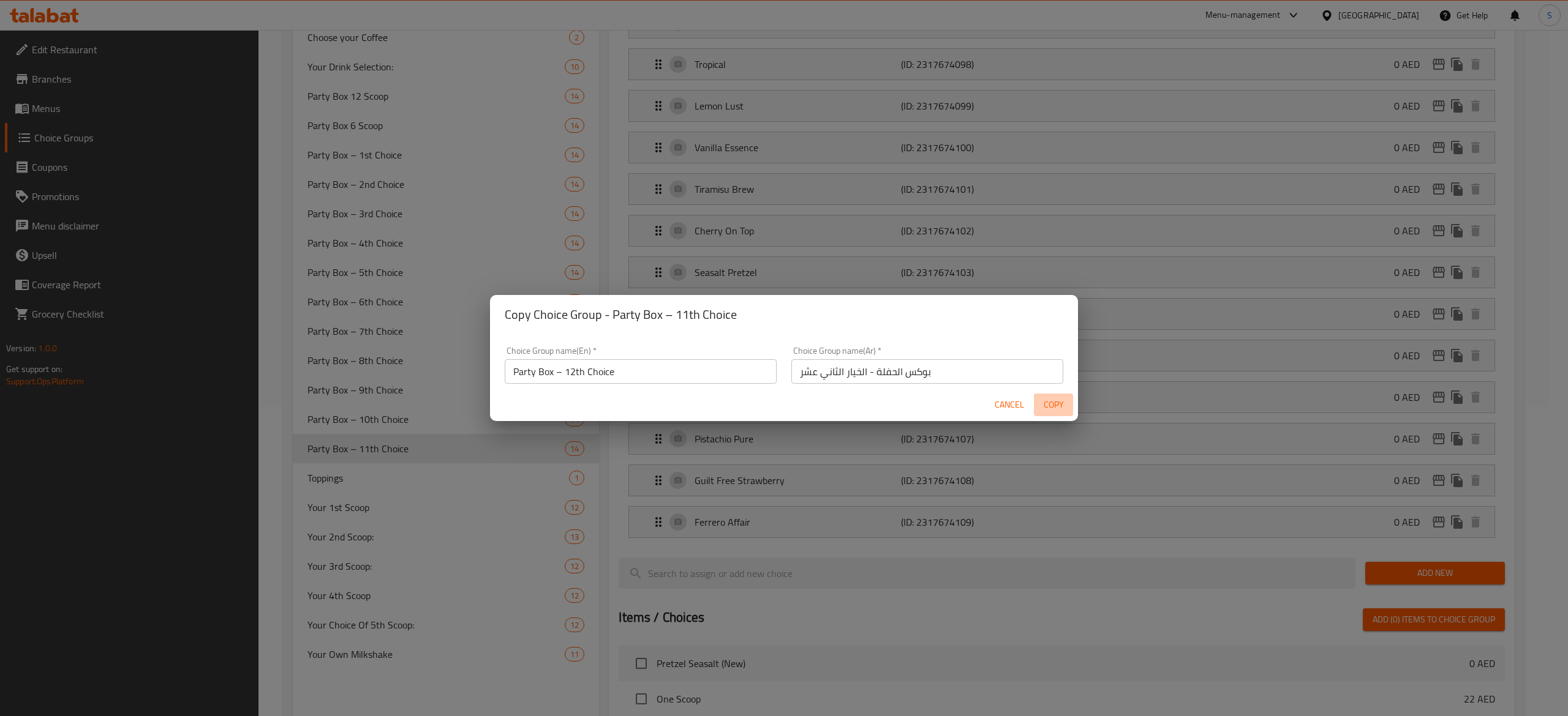
click at [1045, 406] on span "Copy" at bounding box center [1054, 405] width 30 height 15
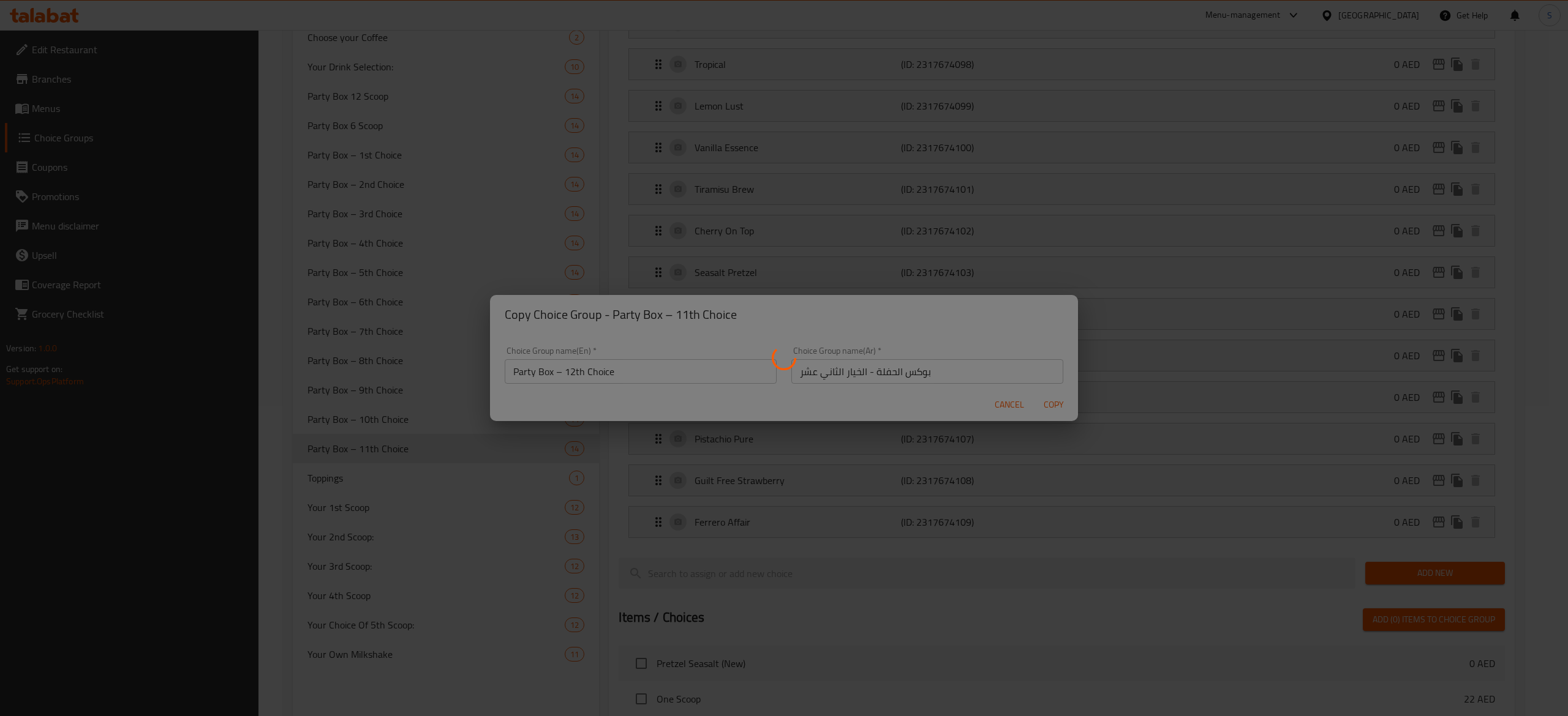
type input "Party Box – 12th Choice"
type input "بوكس الحفلة - الخيار الثاني عشر"
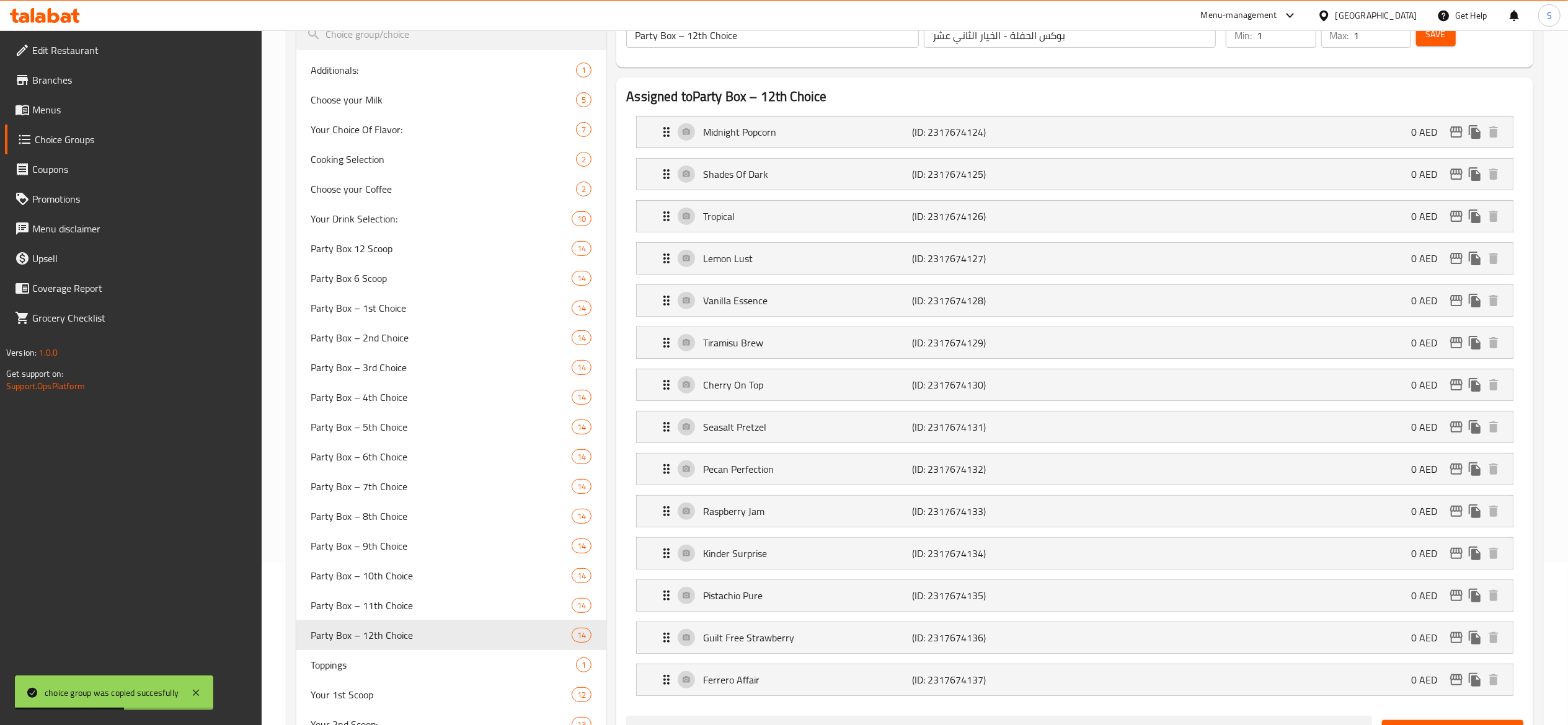
scroll to position [161, 0]
click at [1444, 43] on span "Save" at bounding box center [1435, 36] width 20 height 15
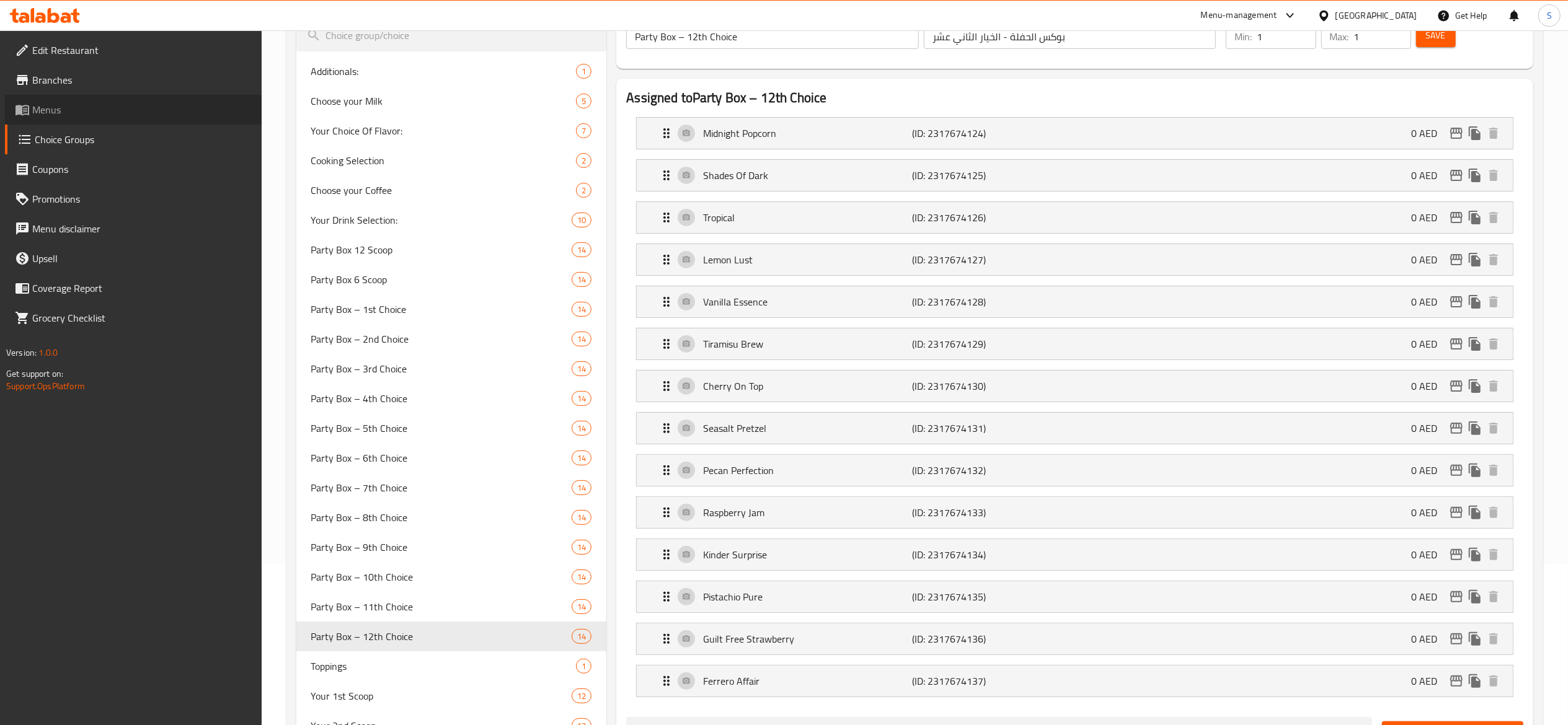
click at [52, 103] on span "Menus" at bounding box center [142, 110] width 219 height 15
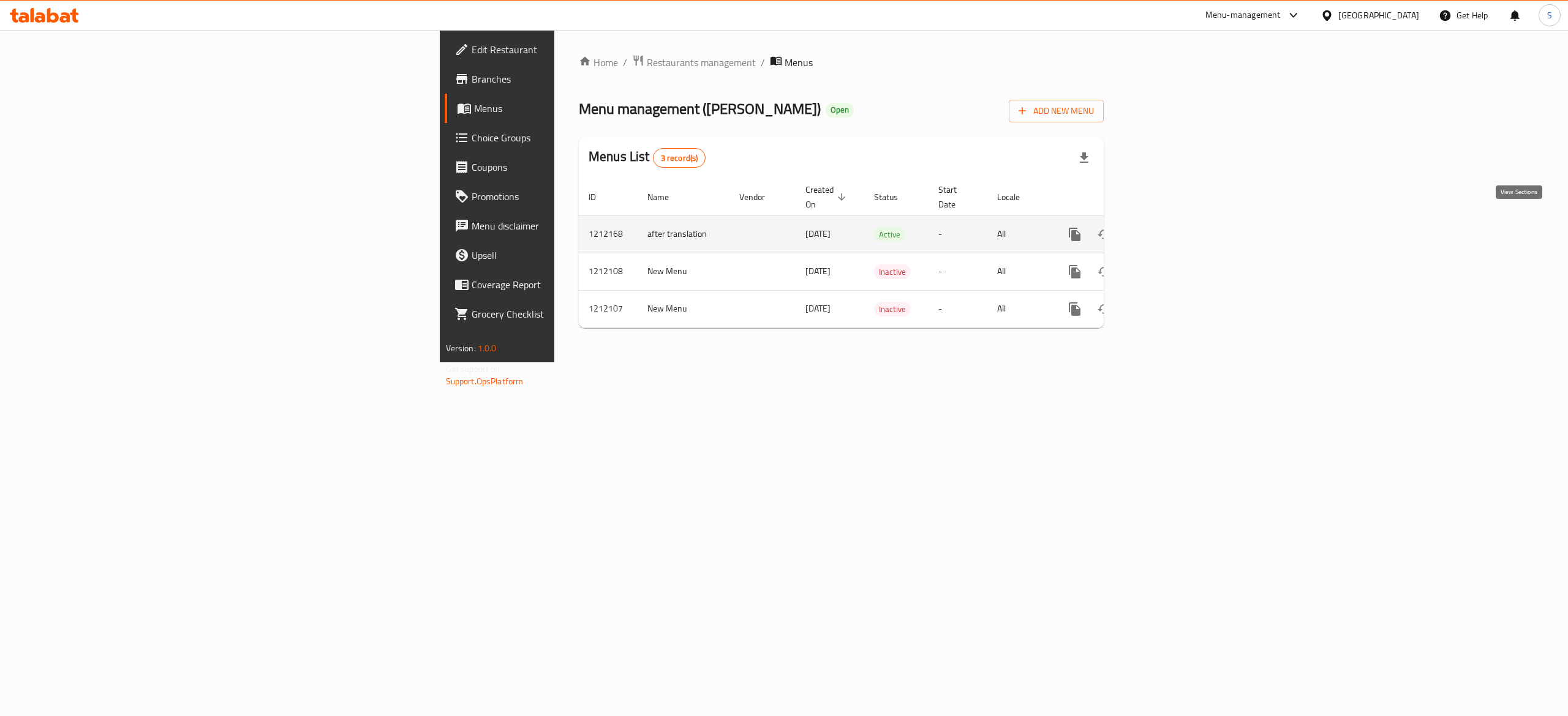
click at [1178, 220] on link "enhanced table" at bounding box center [1163, 234] width 30 height 30
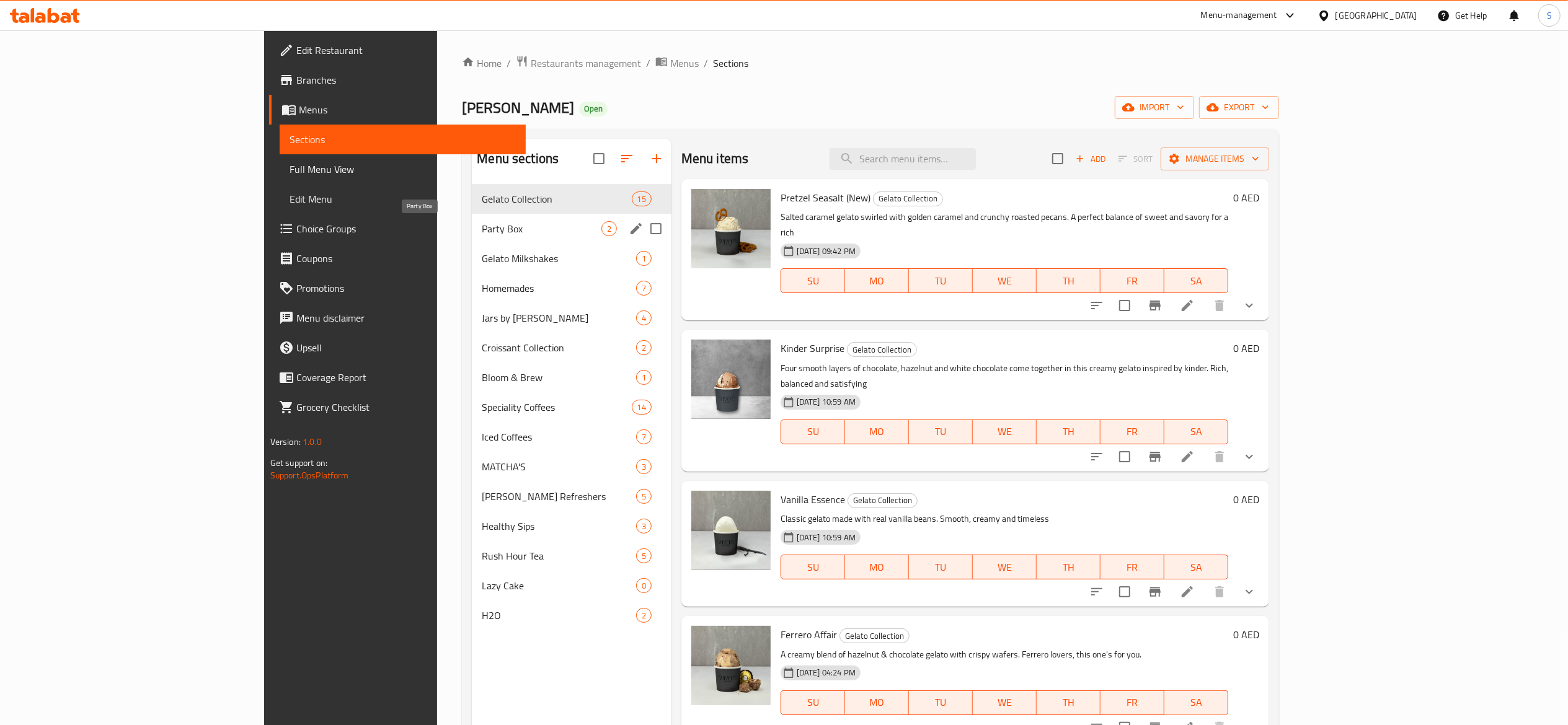
click at [481, 232] on span "Party Box" at bounding box center [541, 228] width 119 height 15
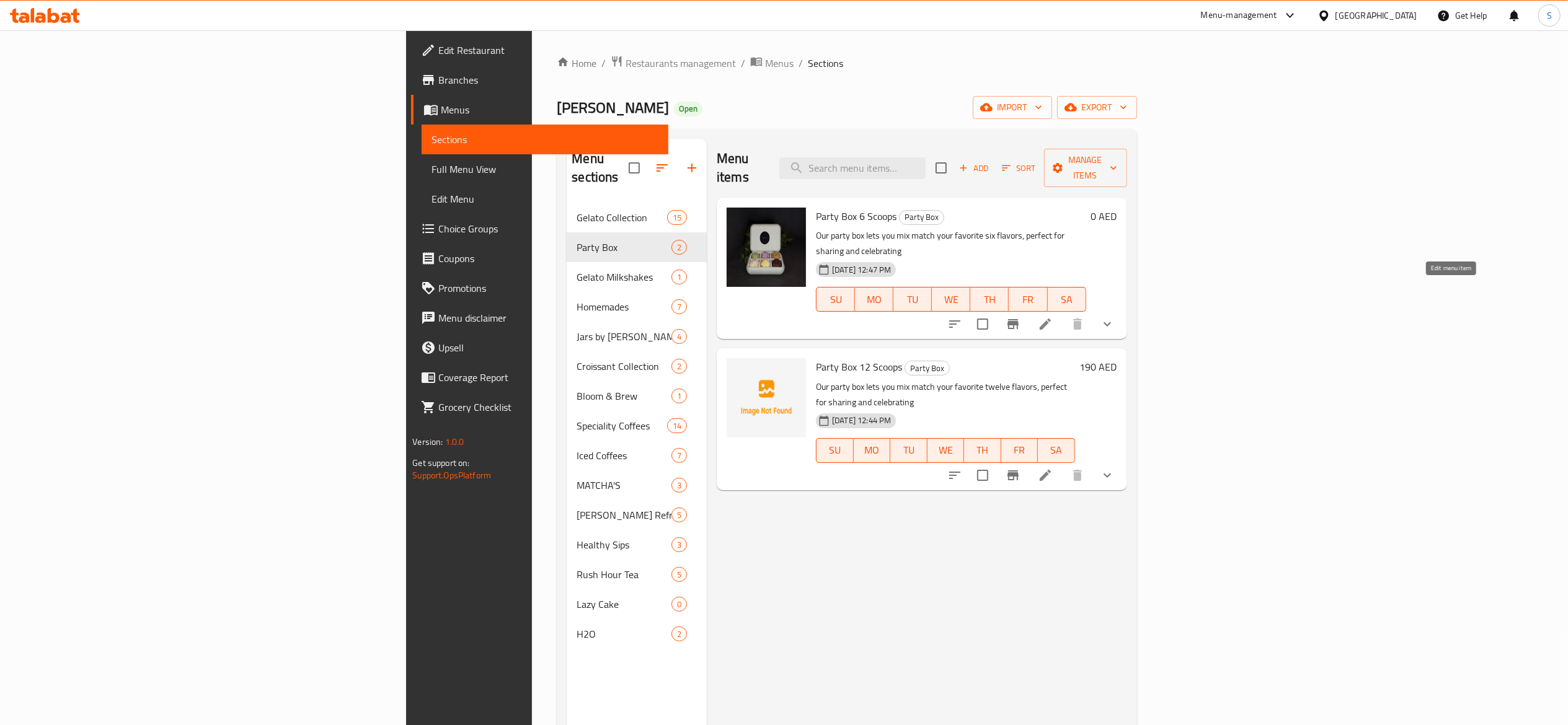
click at [1052, 317] on icon at bounding box center [1045, 324] width 15 height 15
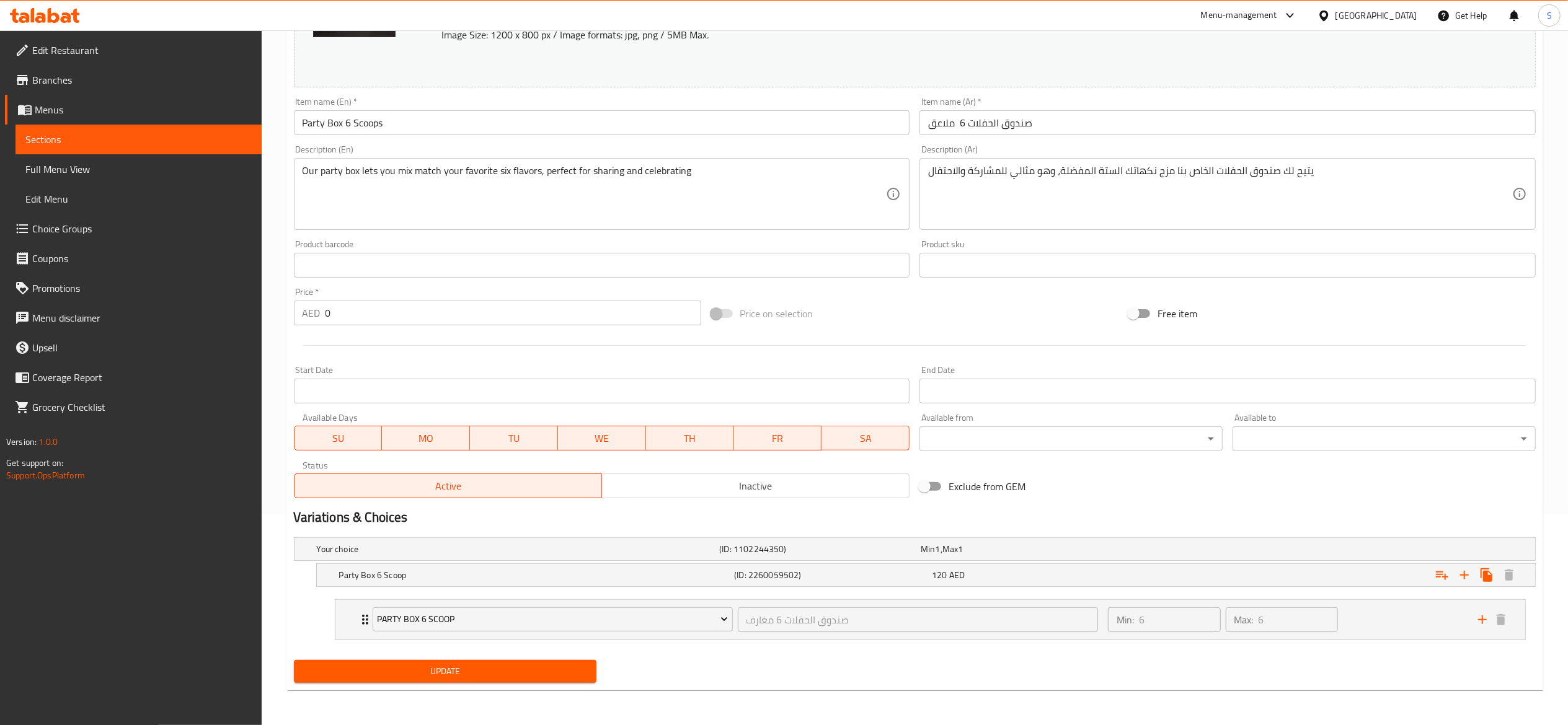
scroll to position [212, 0]
click at [554, 618] on span "Party Box 6 Scoop" at bounding box center [552, 620] width 351 height 15
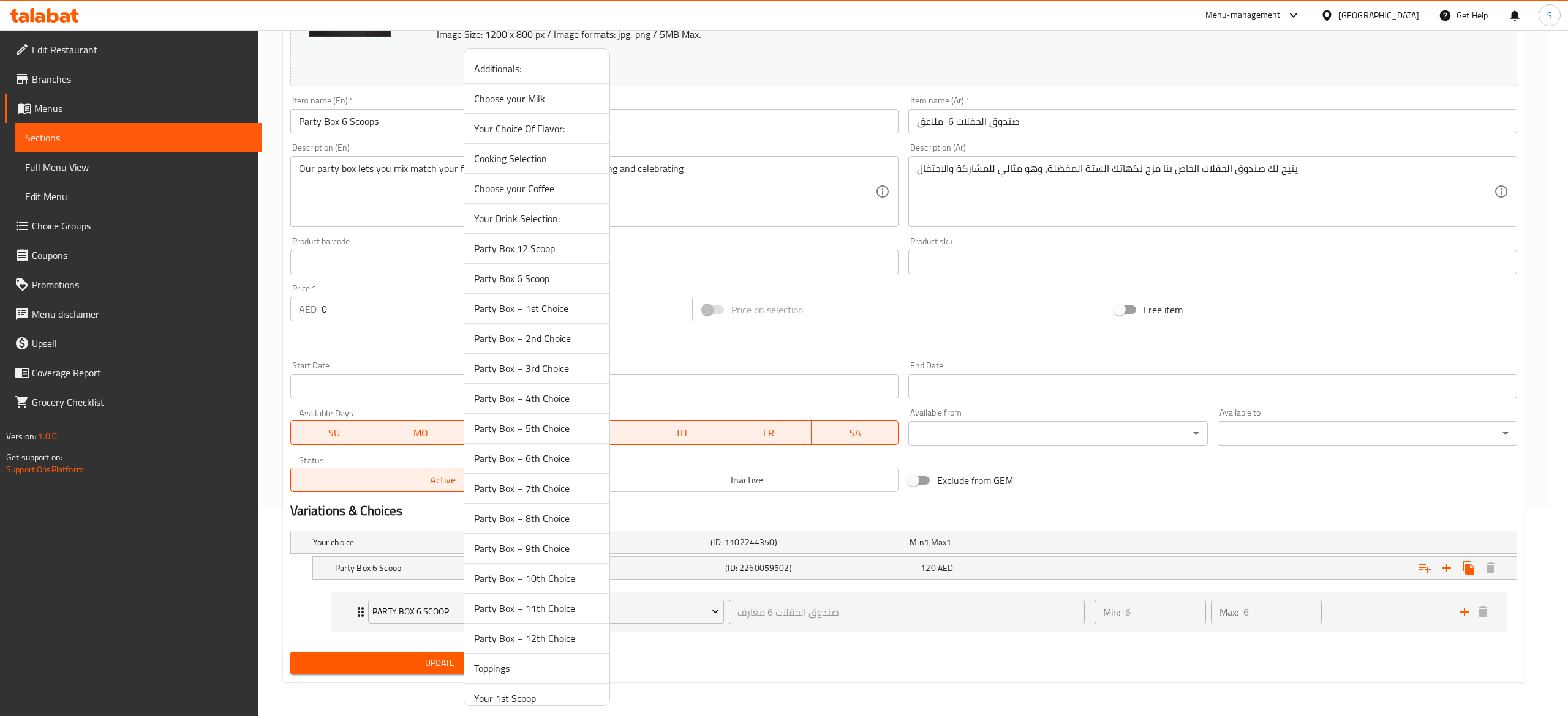
click at [547, 308] on span "Party Box – 1st Choice" at bounding box center [537, 308] width 125 height 14
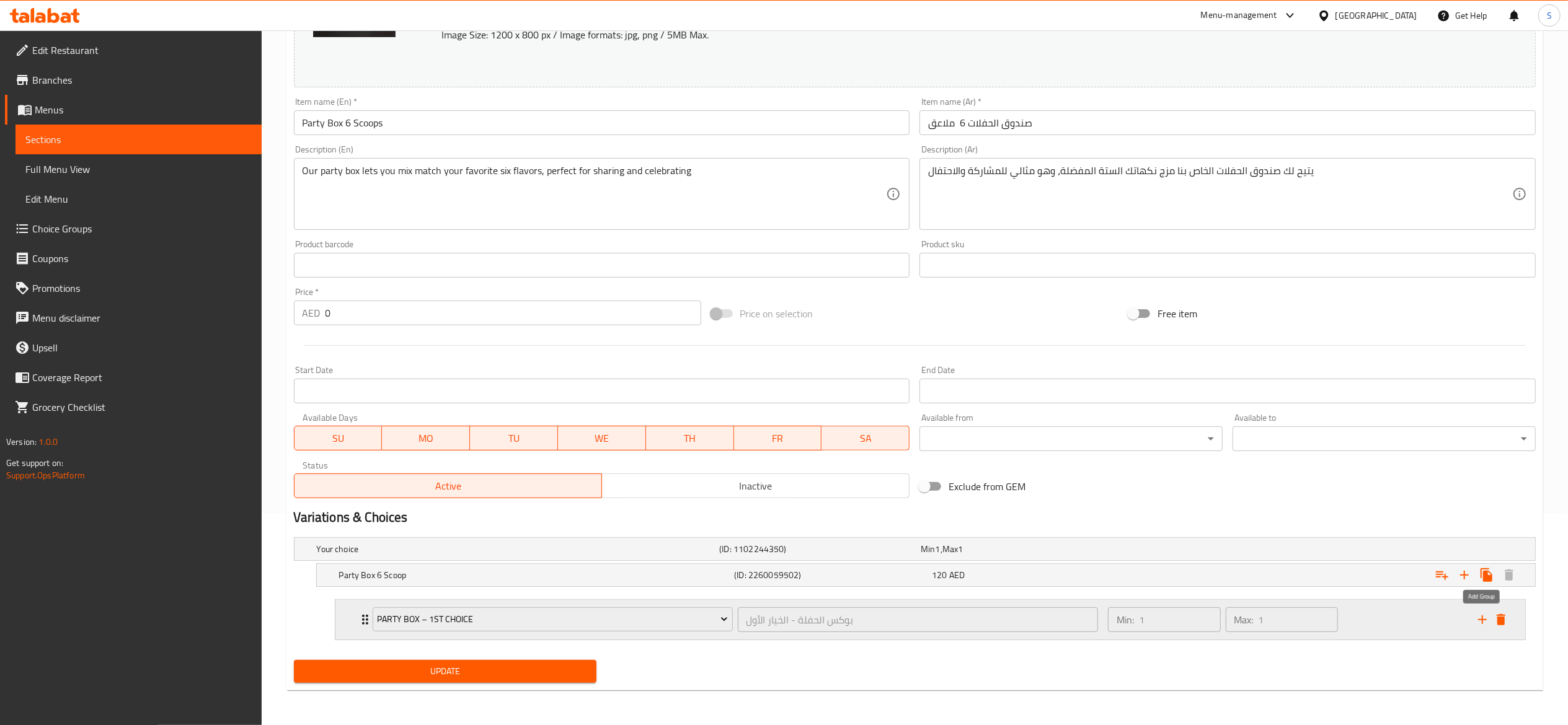
click at [1483, 625] on icon "add" at bounding box center [1481, 620] width 15 height 15
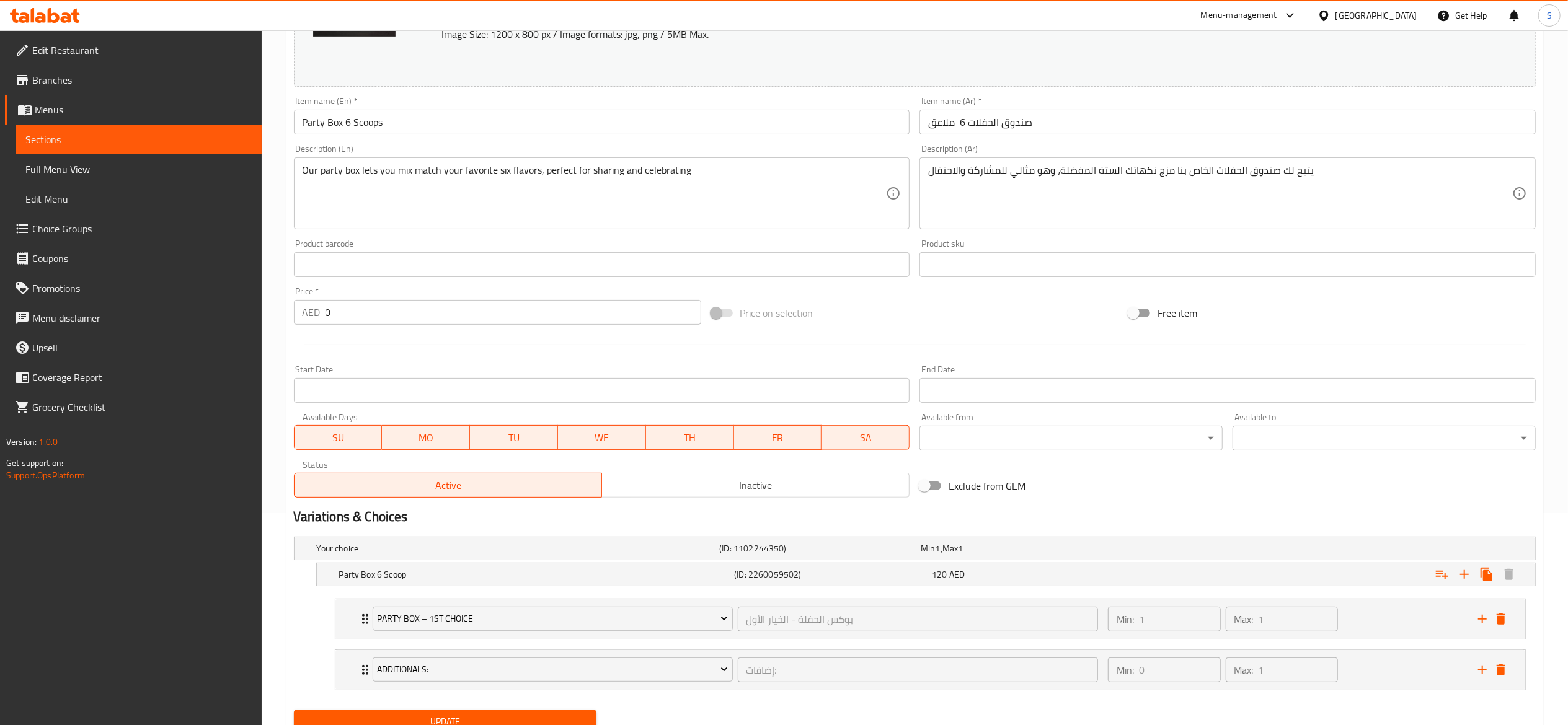
scroll to position [264, 0]
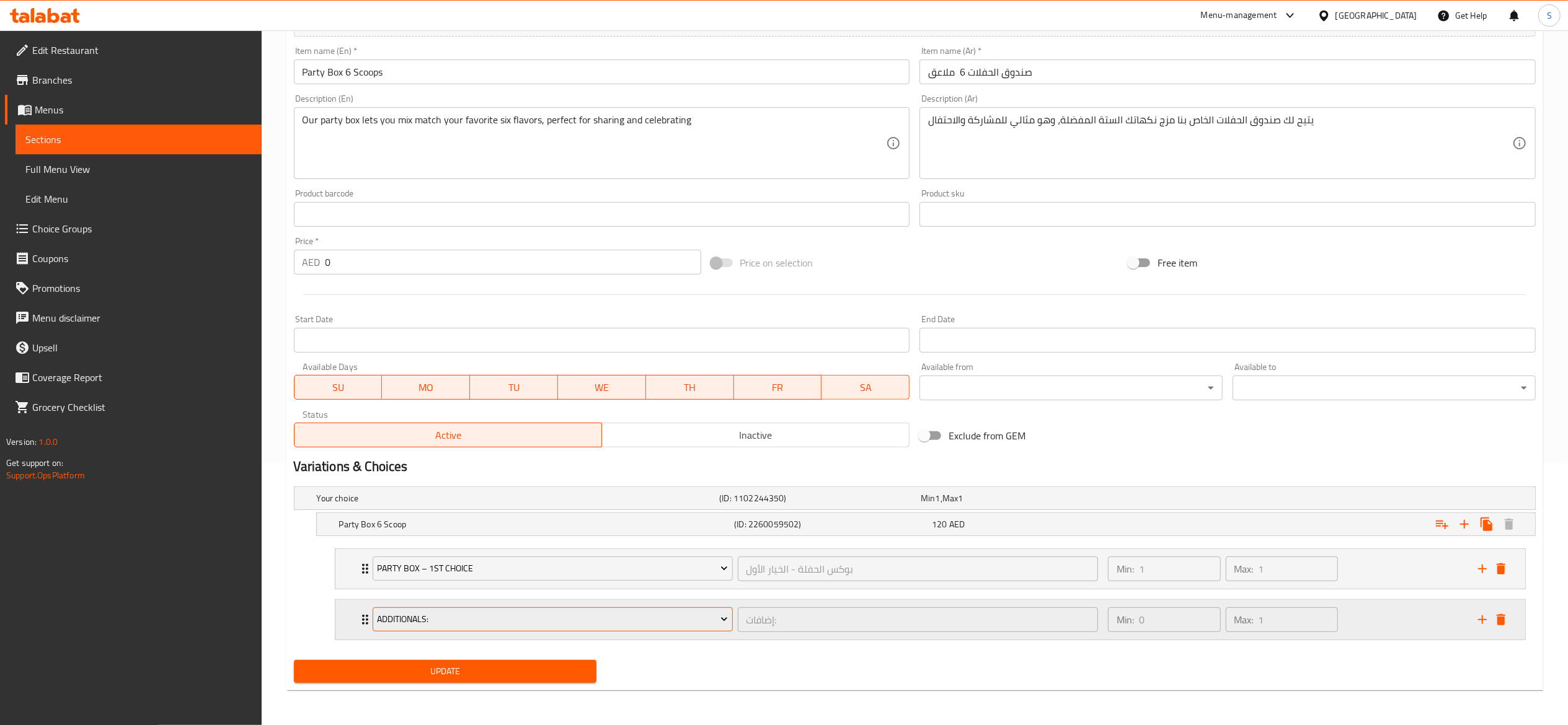
click at [717, 618] on span "Additionals:" at bounding box center [552, 620] width 351 height 15
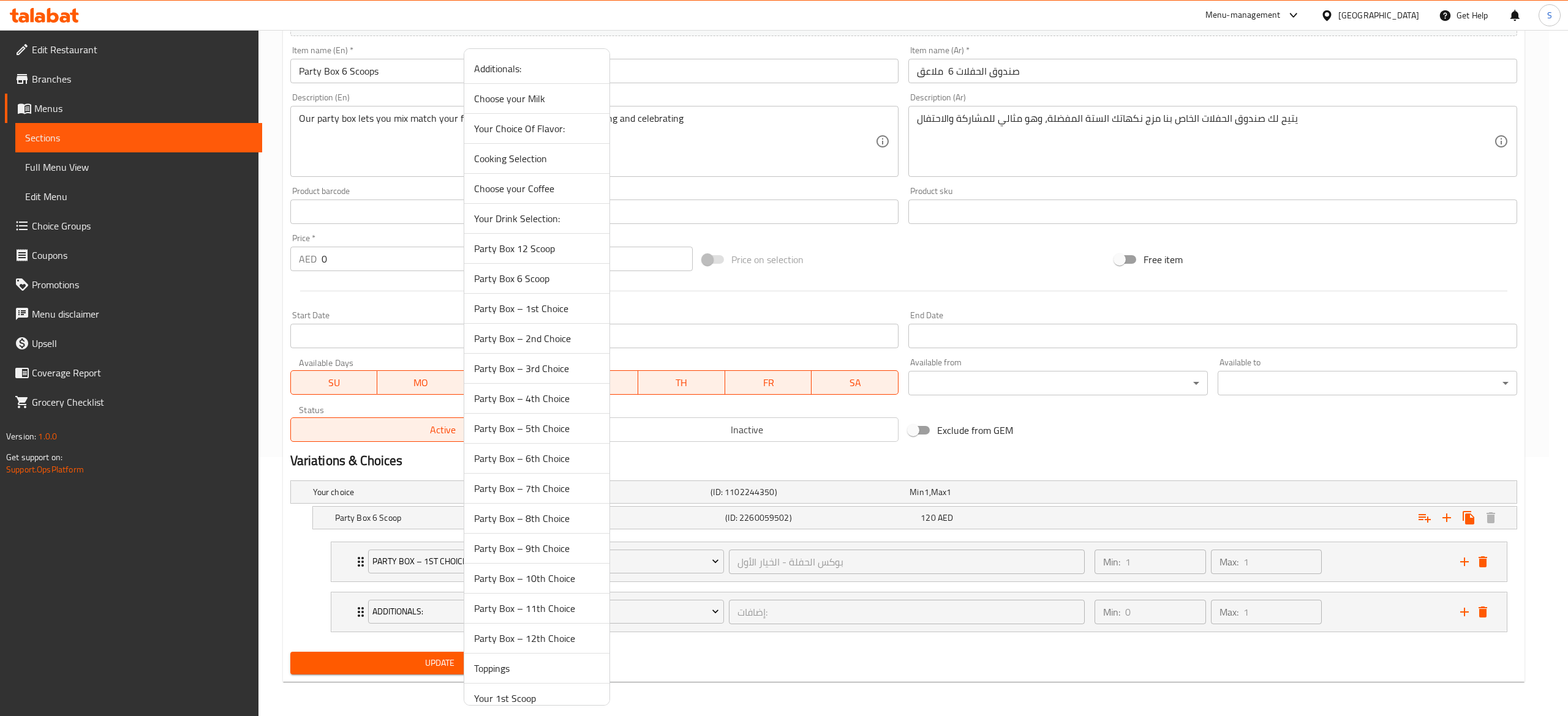
click at [579, 340] on span "Party Box – 2nd Choice" at bounding box center [537, 338] width 125 height 14
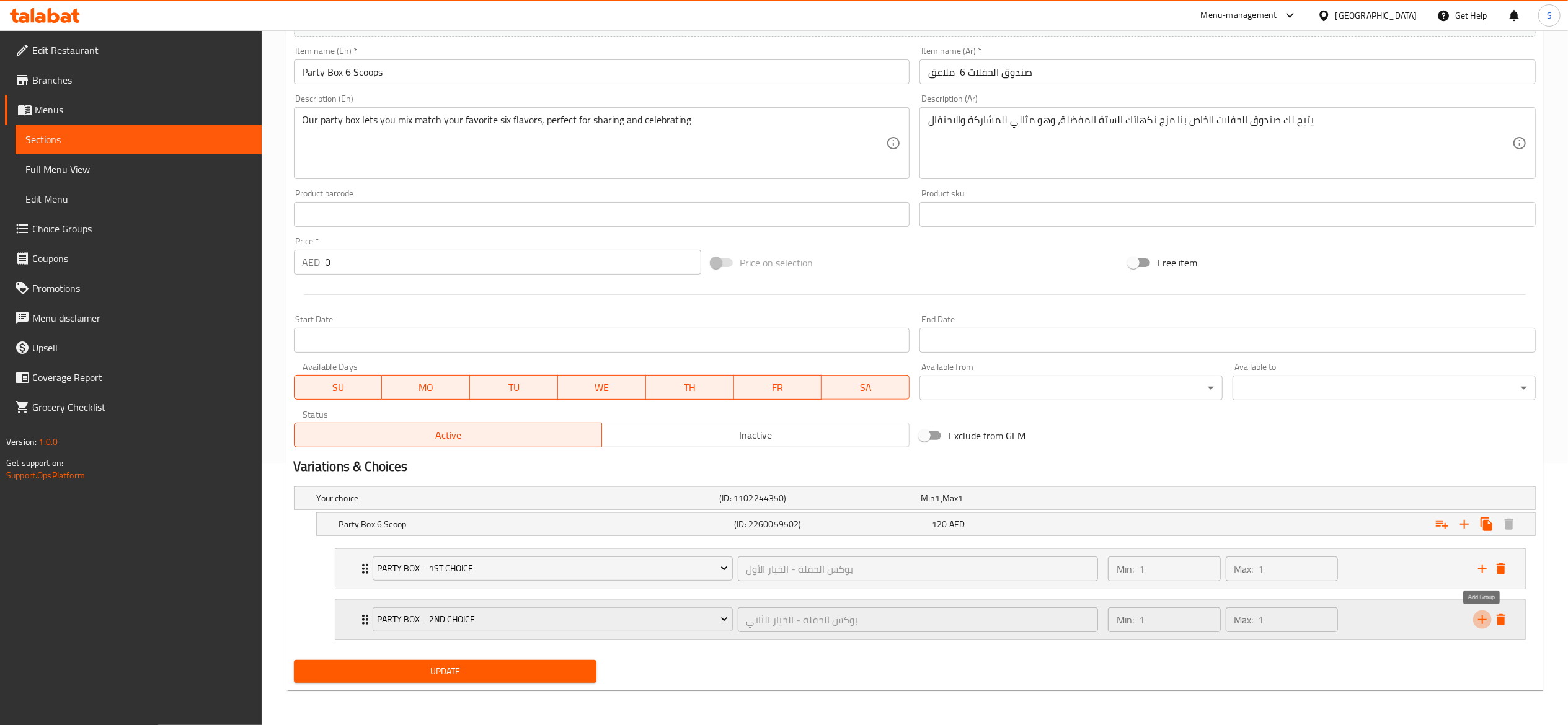
click at [1484, 618] on icon "add" at bounding box center [1481, 620] width 15 height 15
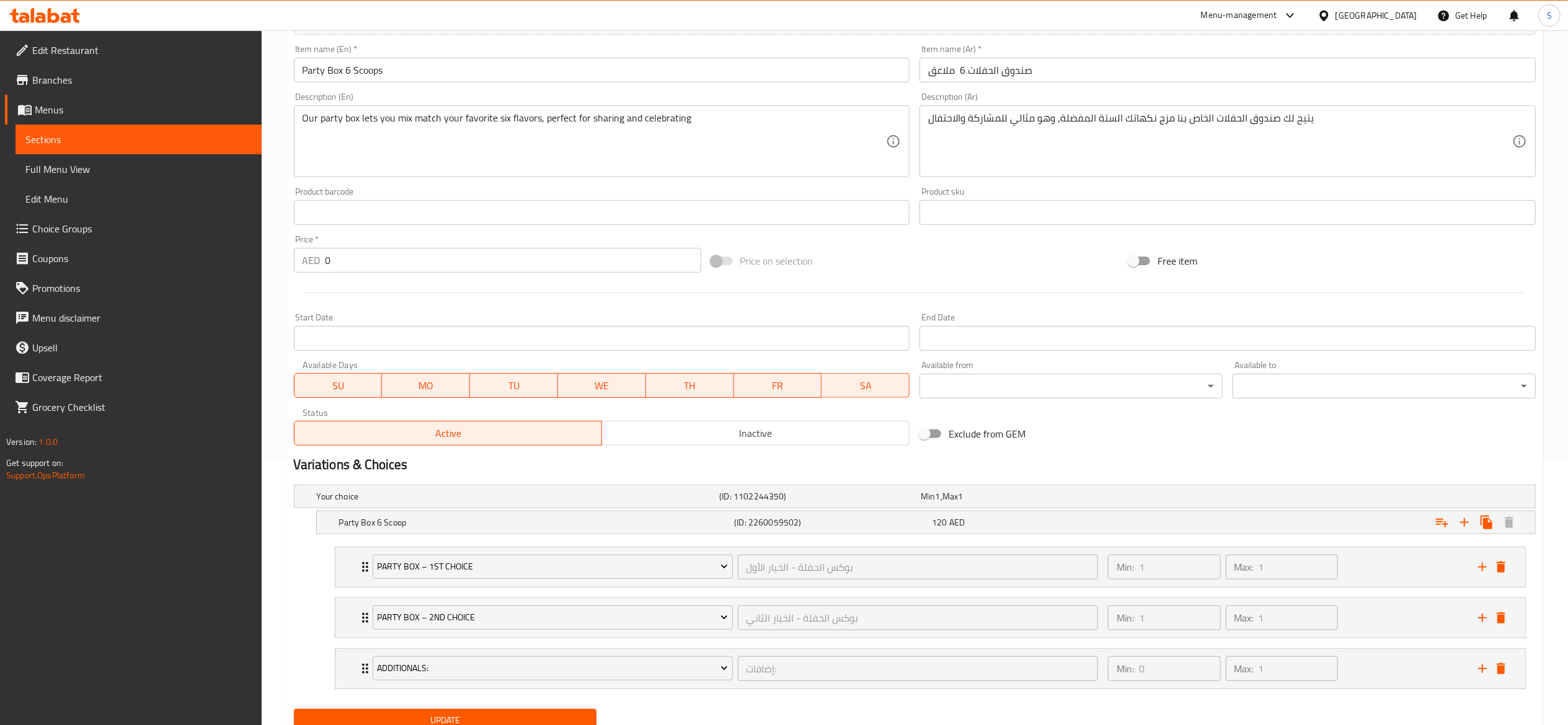
scroll to position [315, 0]
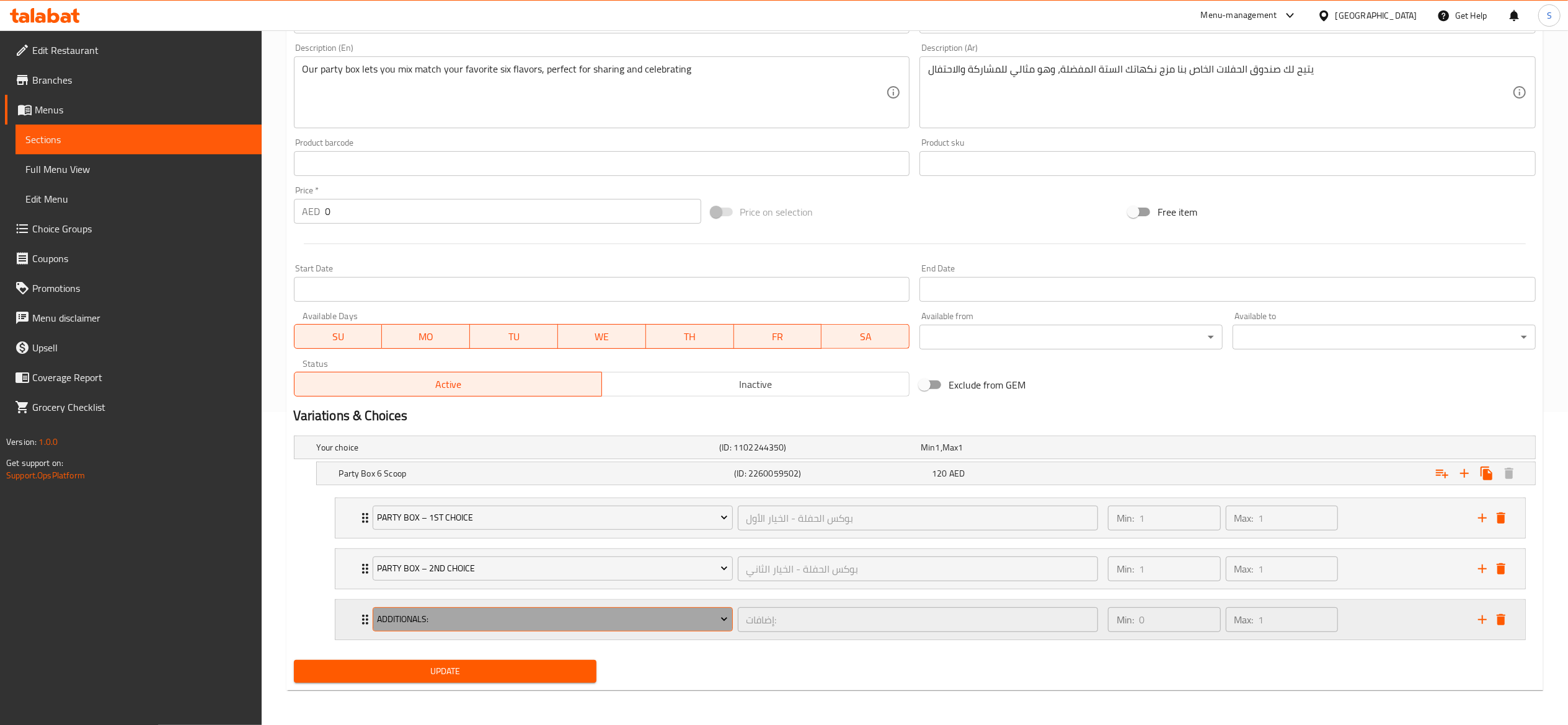
click at [685, 625] on span "Additionals:" at bounding box center [552, 620] width 351 height 15
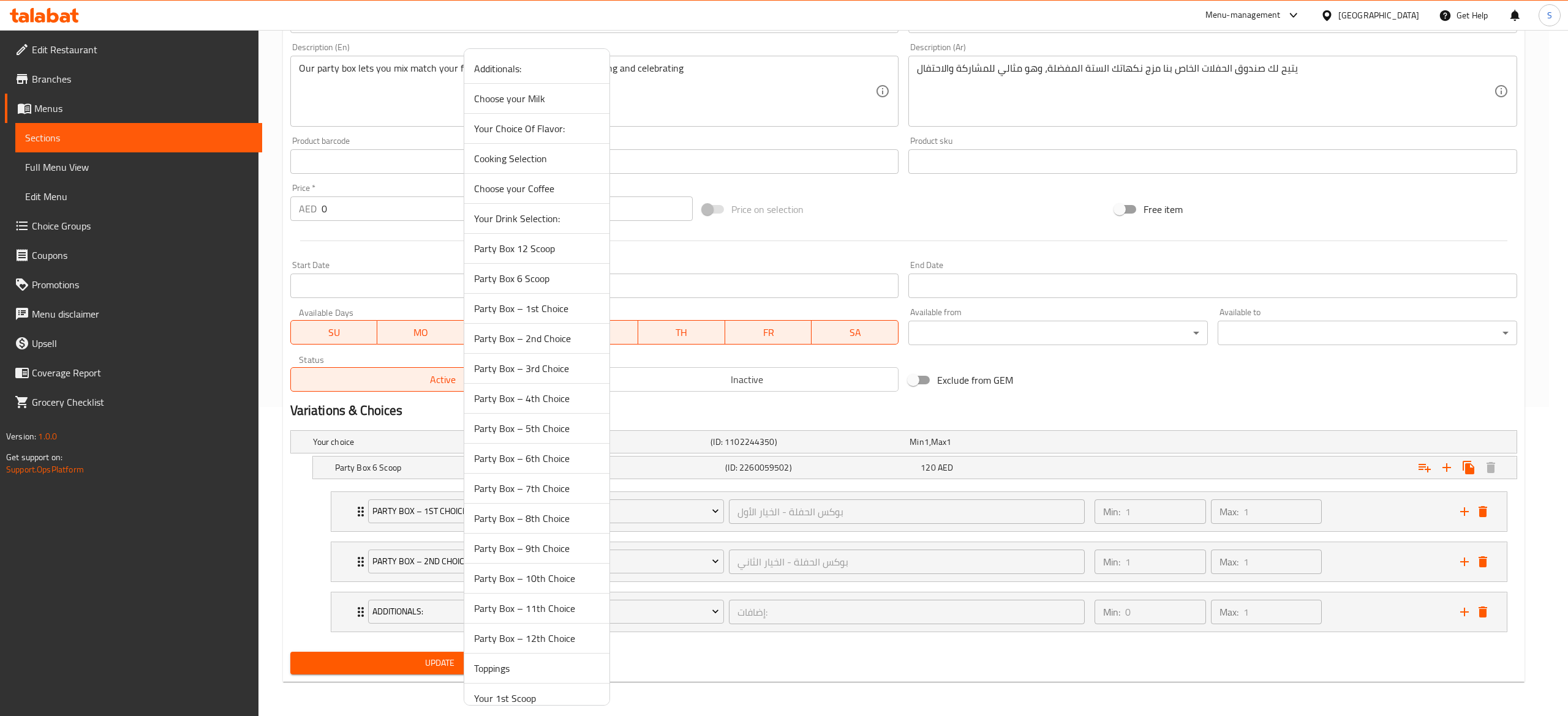
click at [566, 369] on span "Party Box – 3rd Choice" at bounding box center [537, 368] width 125 height 14
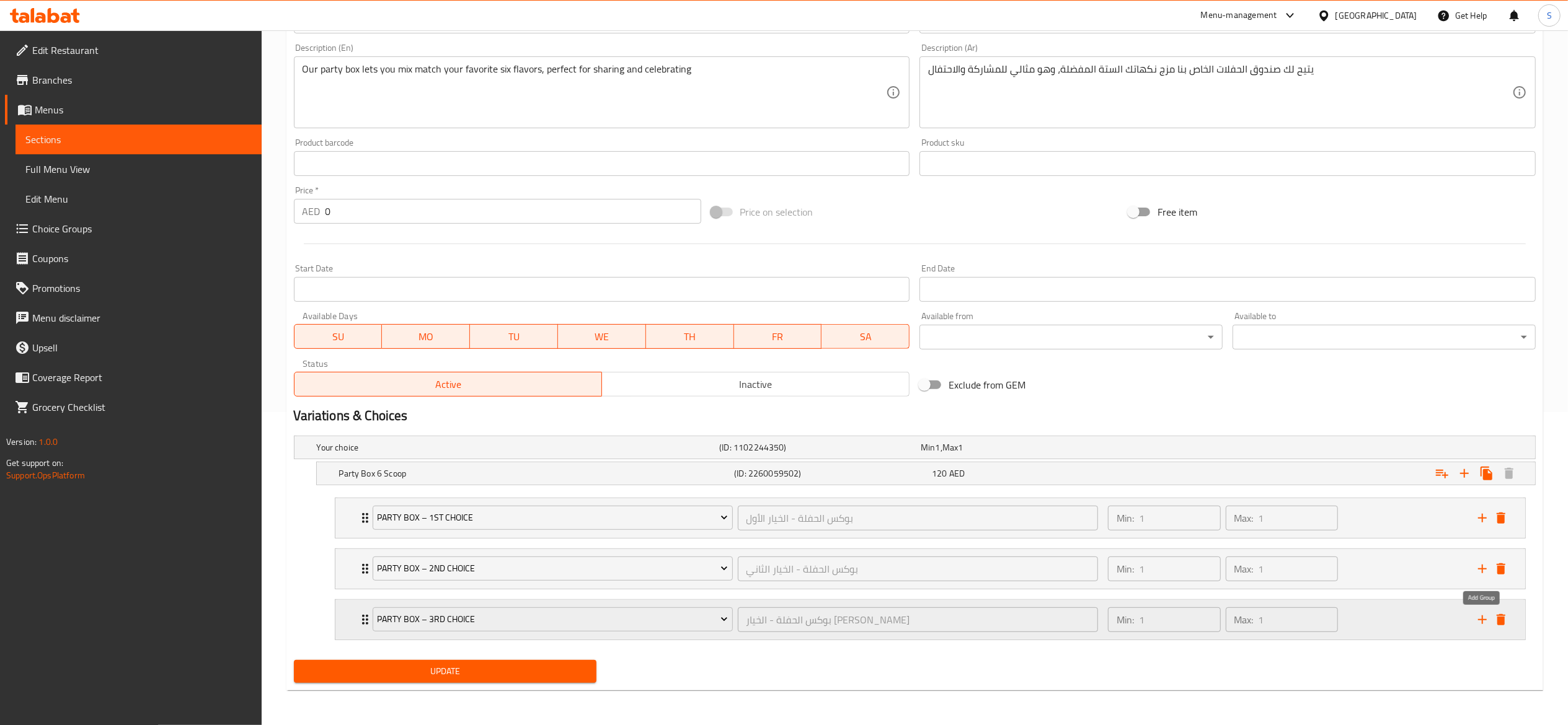
click at [1474, 618] on icon "add" at bounding box center [1481, 620] width 15 height 15
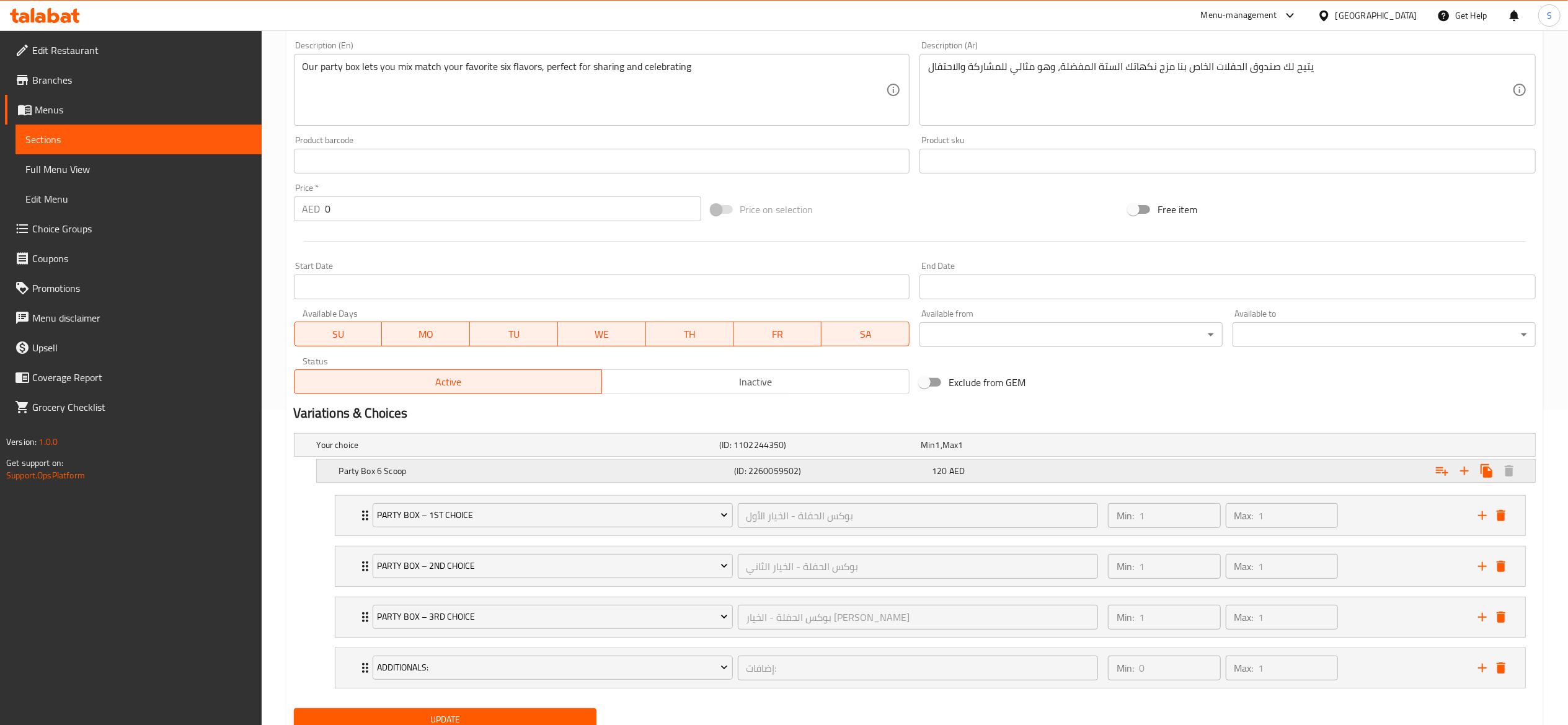
scroll to position [368, 0]
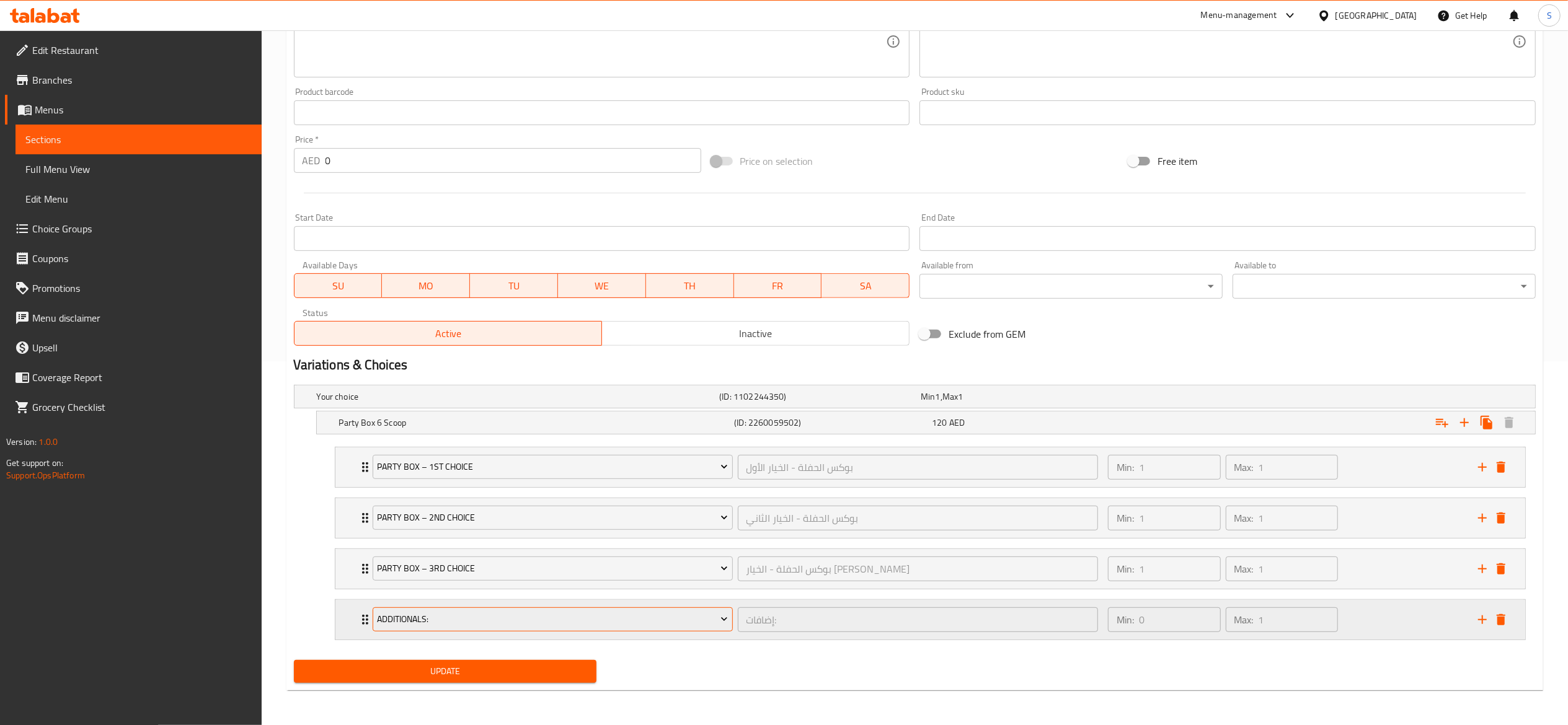
click at [719, 620] on icon "Expand" at bounding box center [724, 620] width 13 height 13
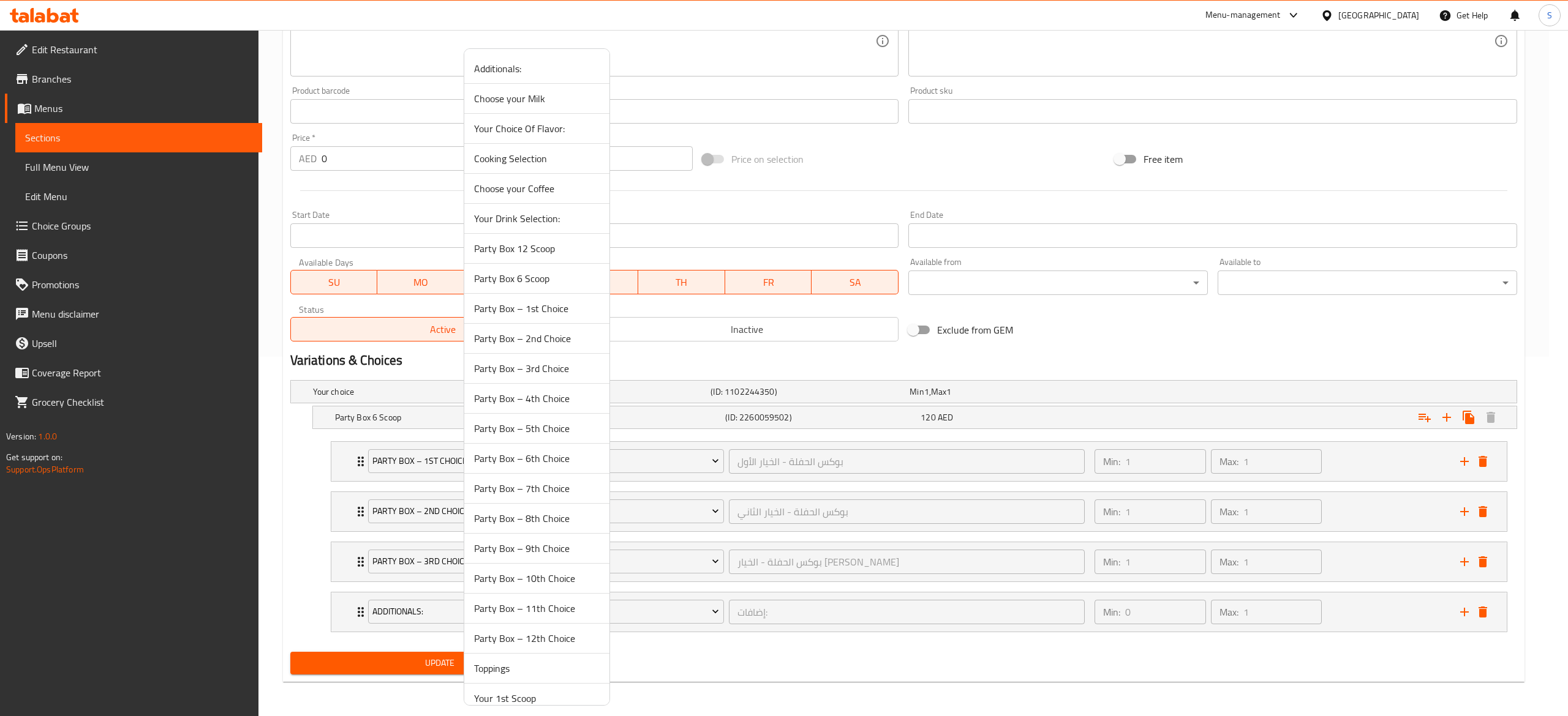
click at [576, 398] on span "Party Box – 4th Choice" at bounding box center [537, 398] width 125 height 14
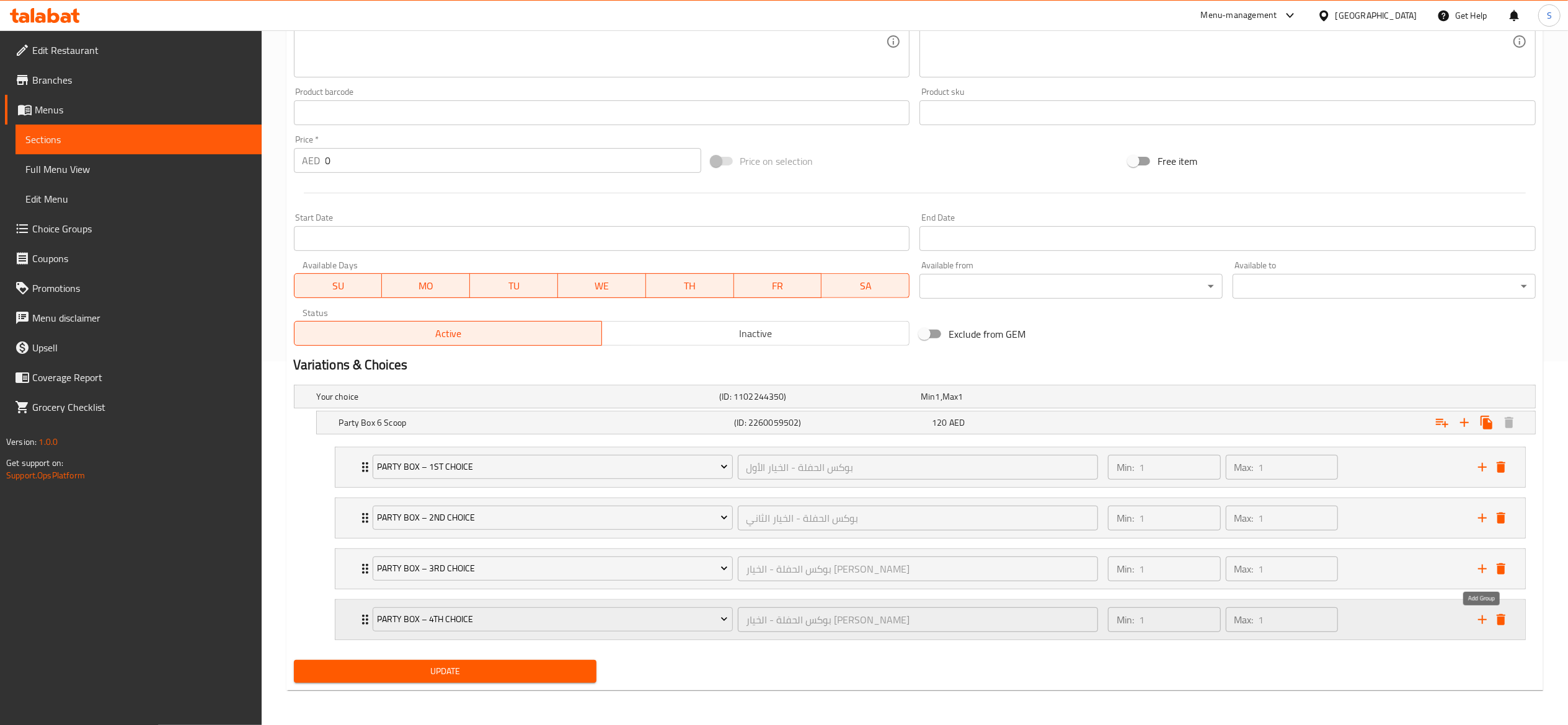
click at [1480, 620] on icon "add" at bounding box center [1482, 620] width 8 height 8
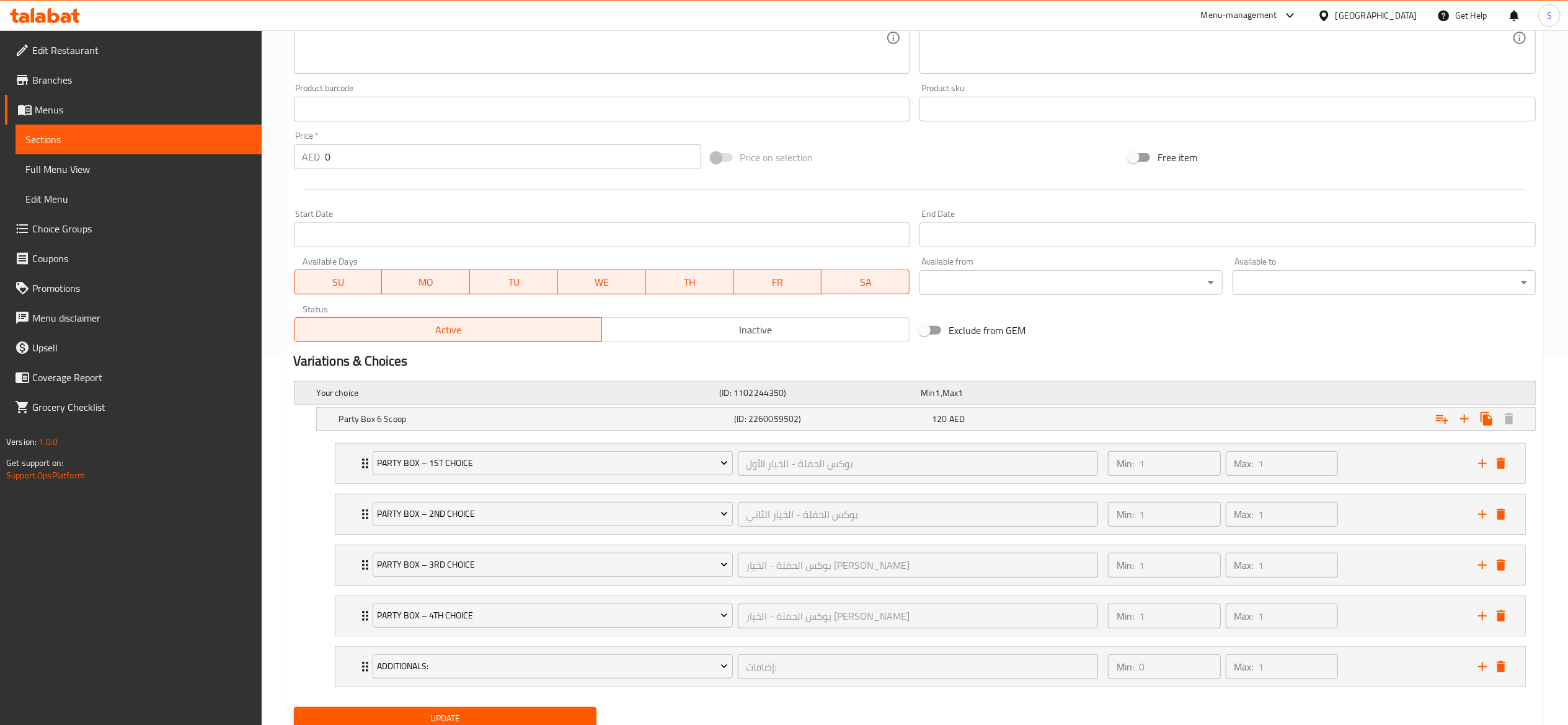
scroll to position [419, 0]
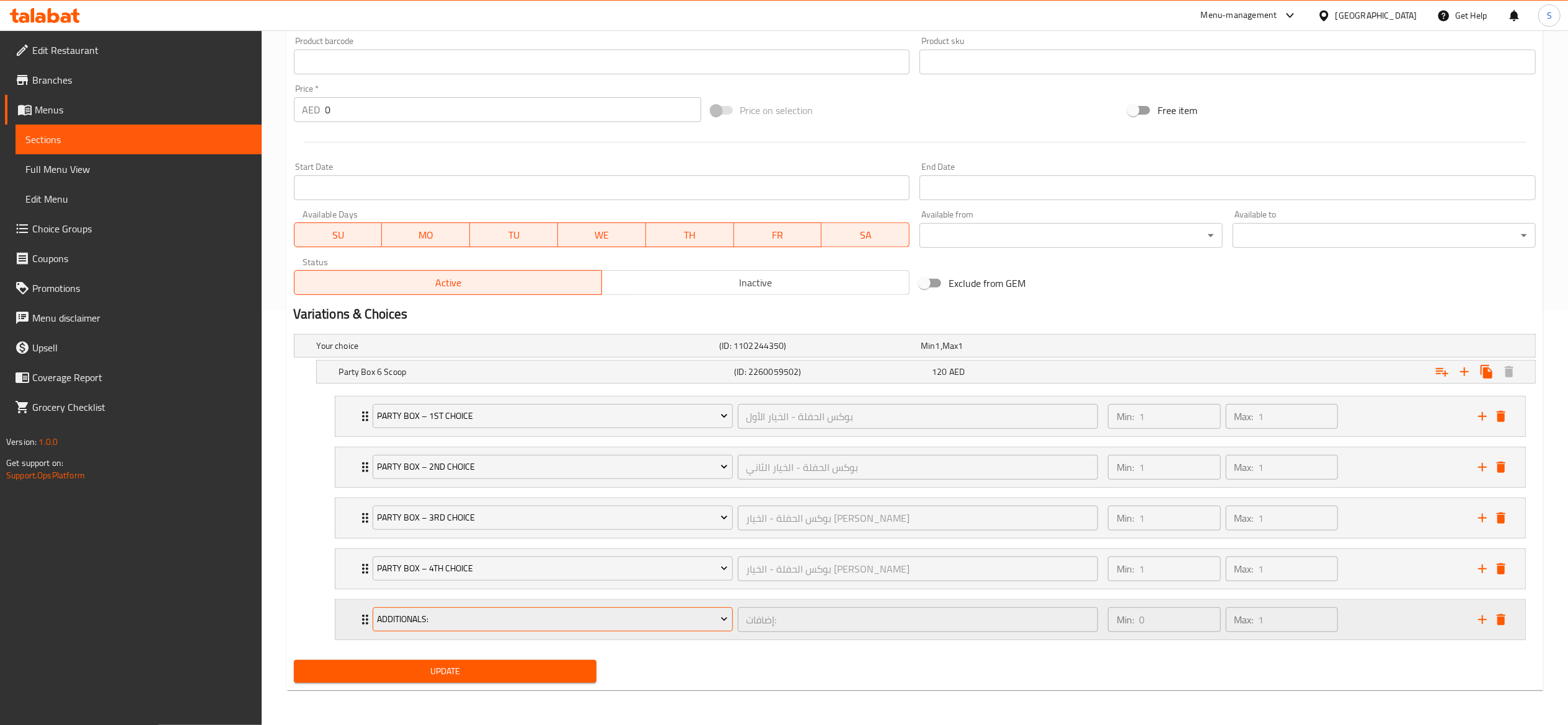
click at [564, 625] on span "Additionals:" at bounding box center [552, 620] width 351 height 15
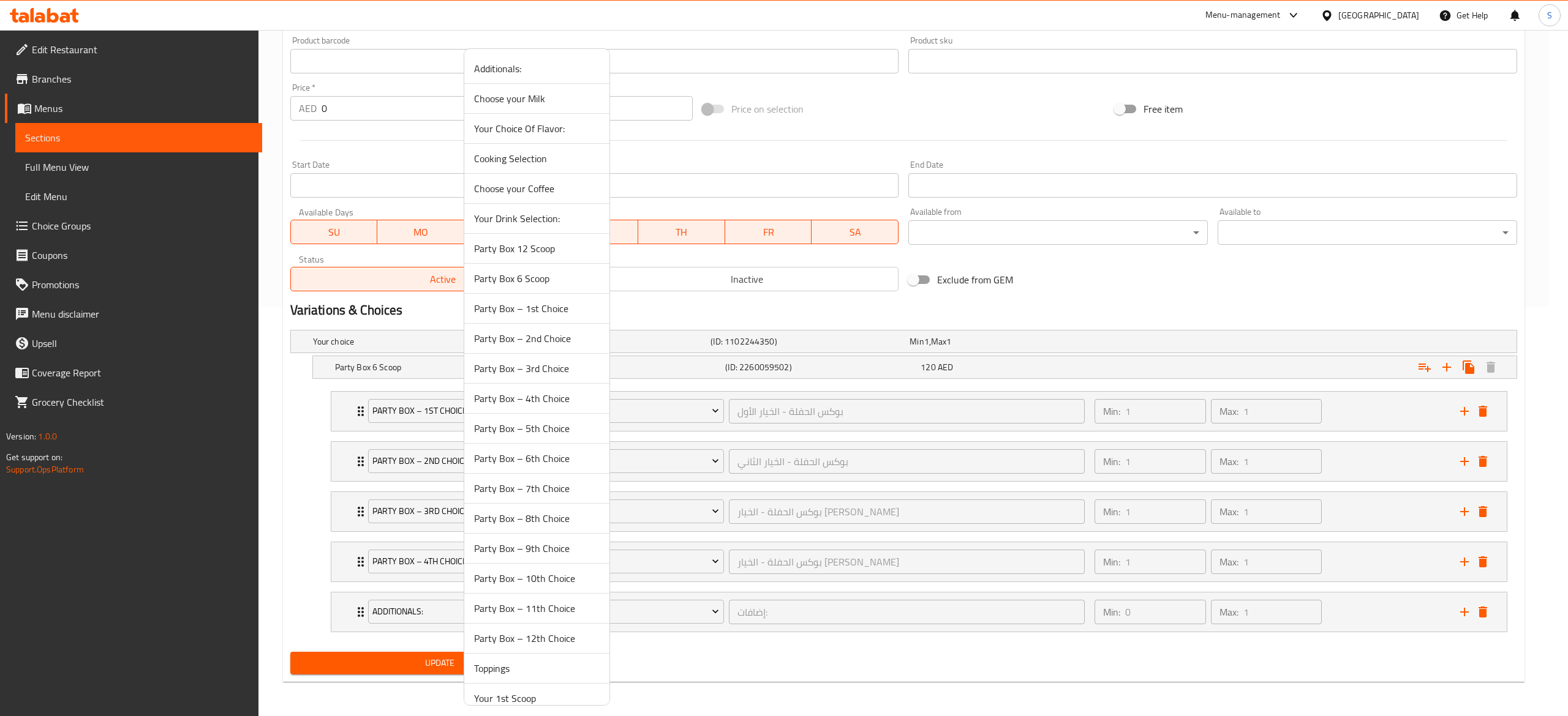
click at [564, 431] on span "Party Box – 5th Choice" at bounding box center [537, 428] width 125 height 14
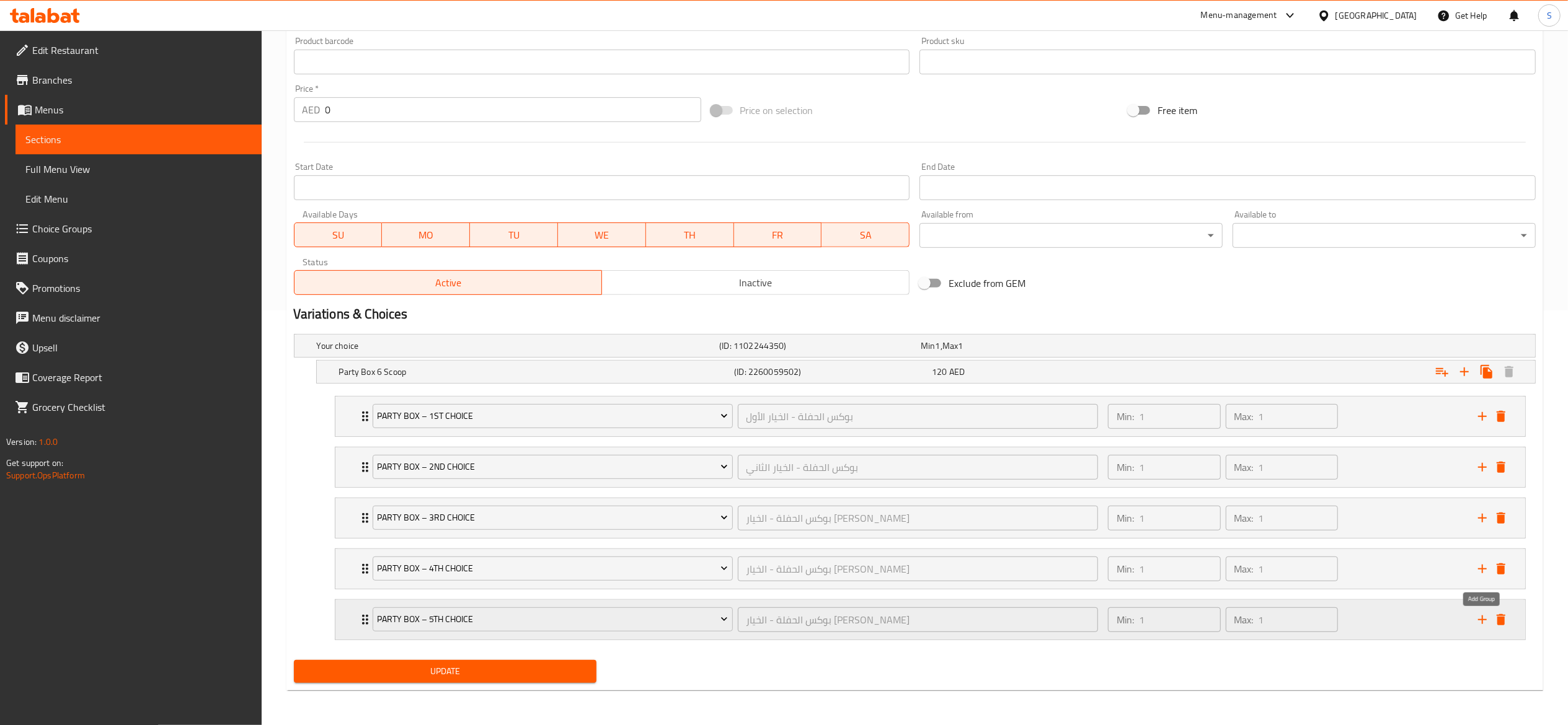
click at [1486, 622] on icon "add" at bounding box center [1481, 620] width 15 height 15
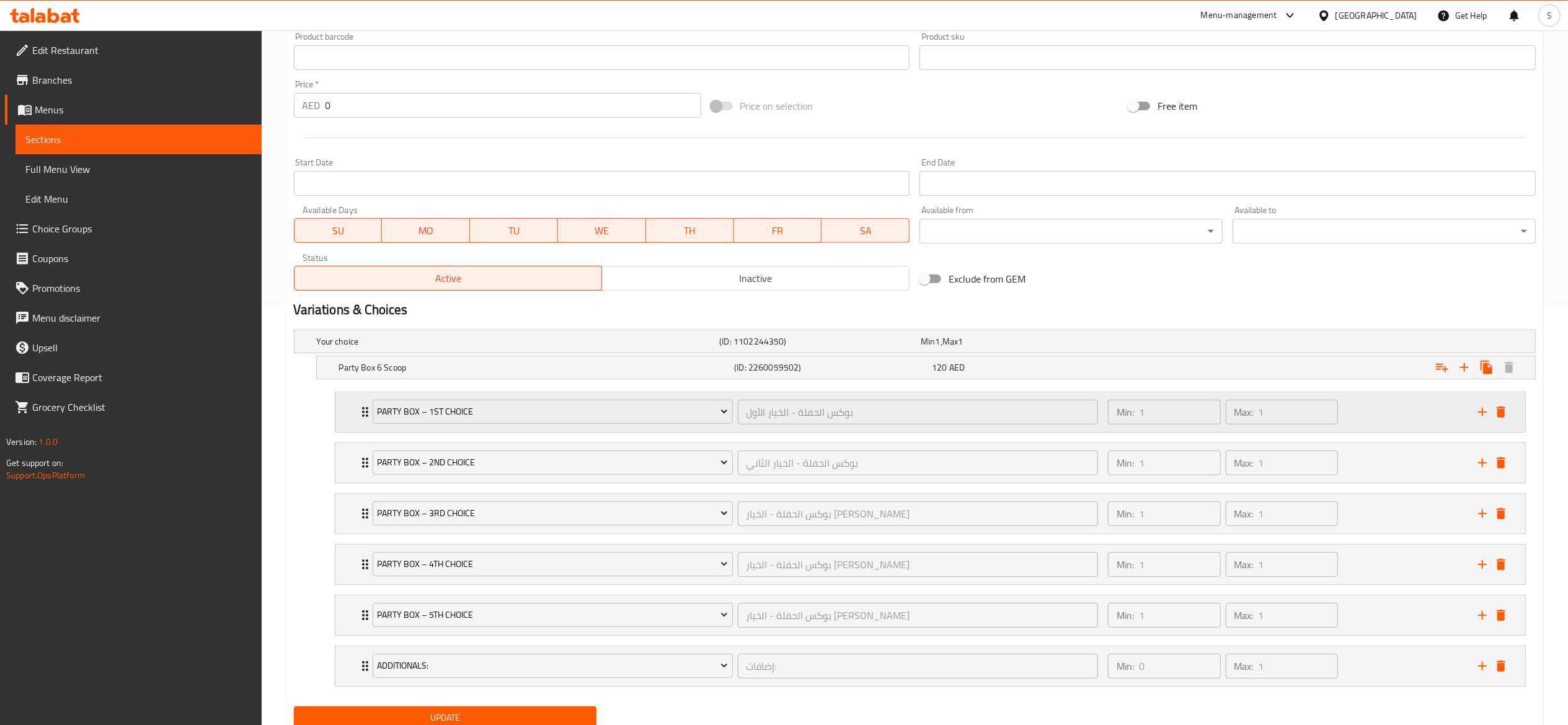
scroll to position [470, 0]
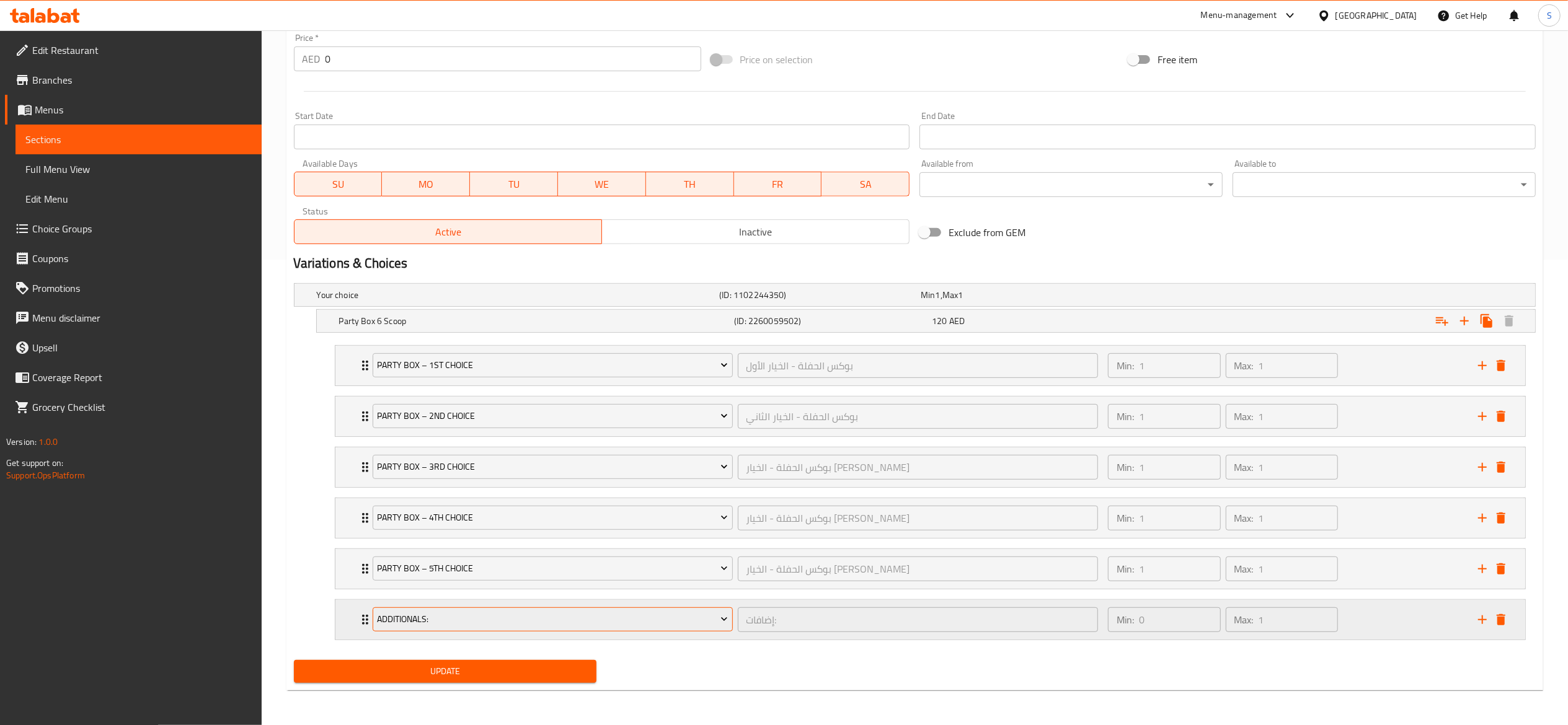
click at [694, 622] on span "Additionals:" at bounding box center [552, 620] width 351 height 15
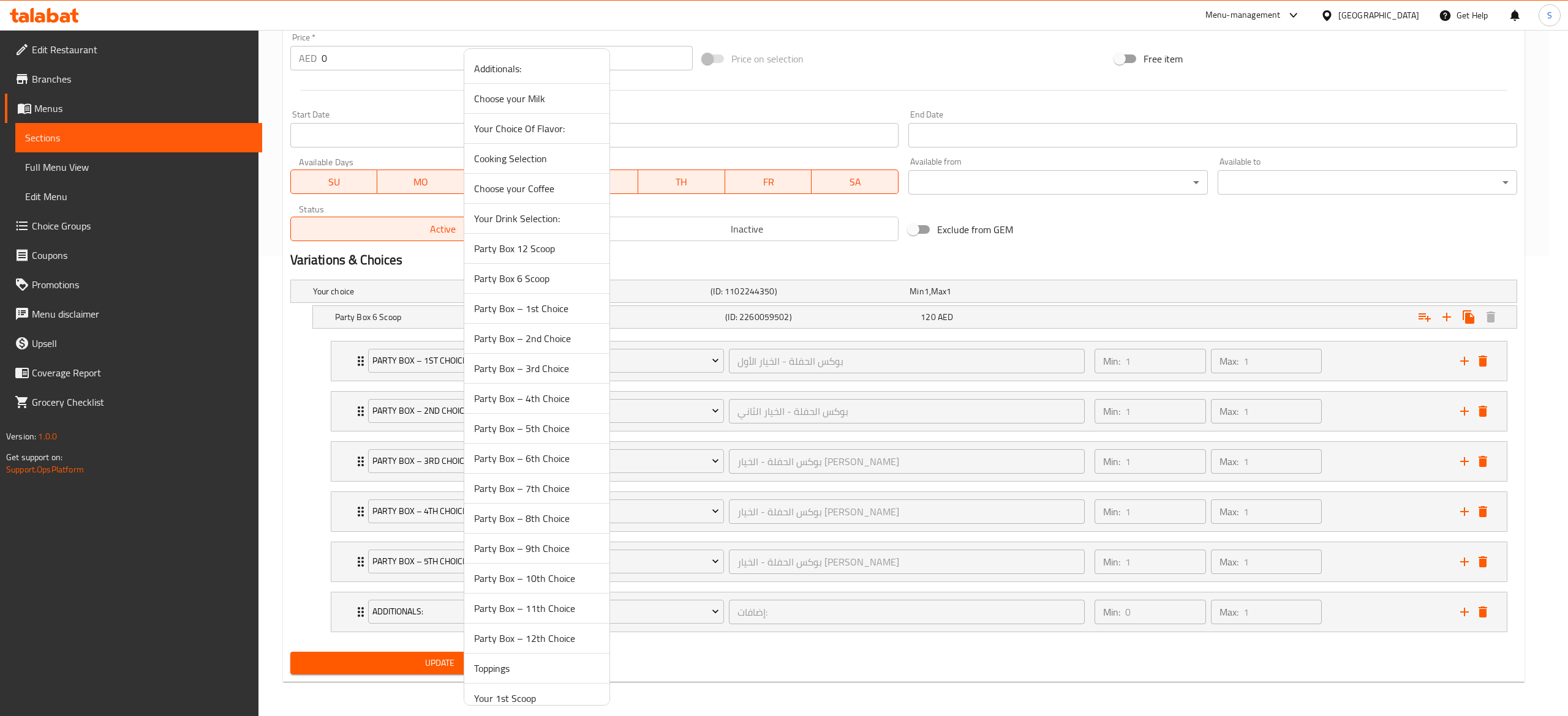
click at [556, 464] on span "Party Box – 6th Choice" at bounding box center [537, 458] width 125 height 14
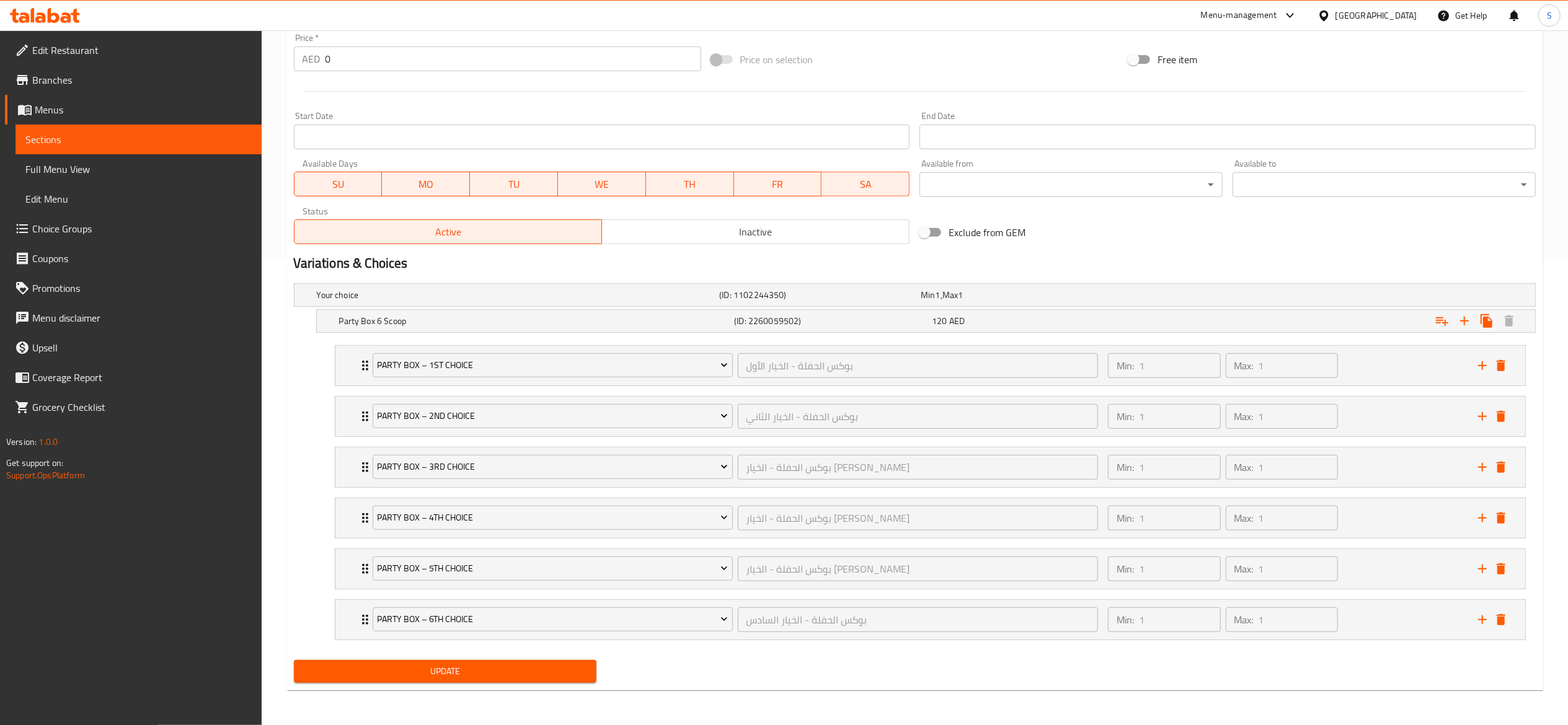
click at [534, 671] on span "Update" at bounding box center [445, 671] width 283 height 15
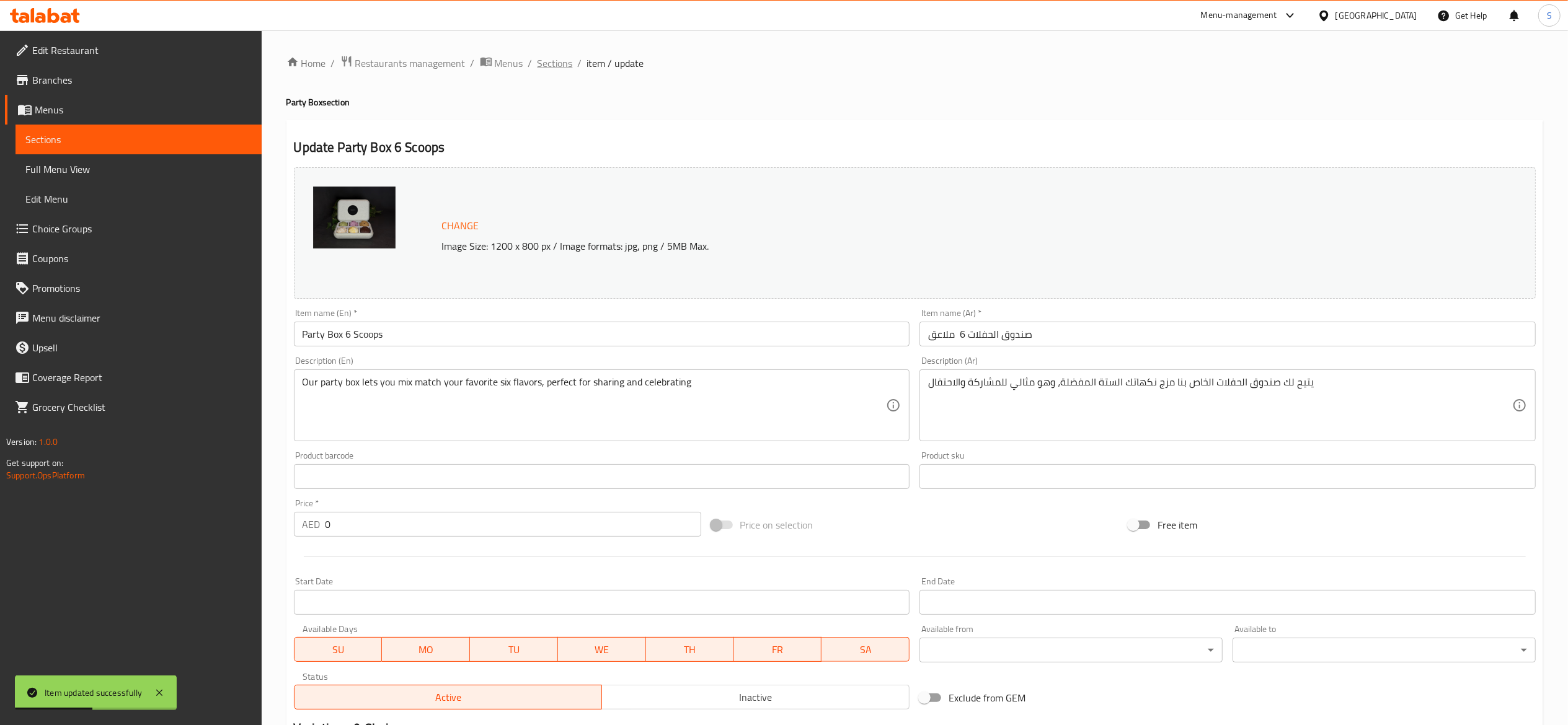
click at [555, 63] on span "Sections" at bounding box center [555, 63] width 36 height 15
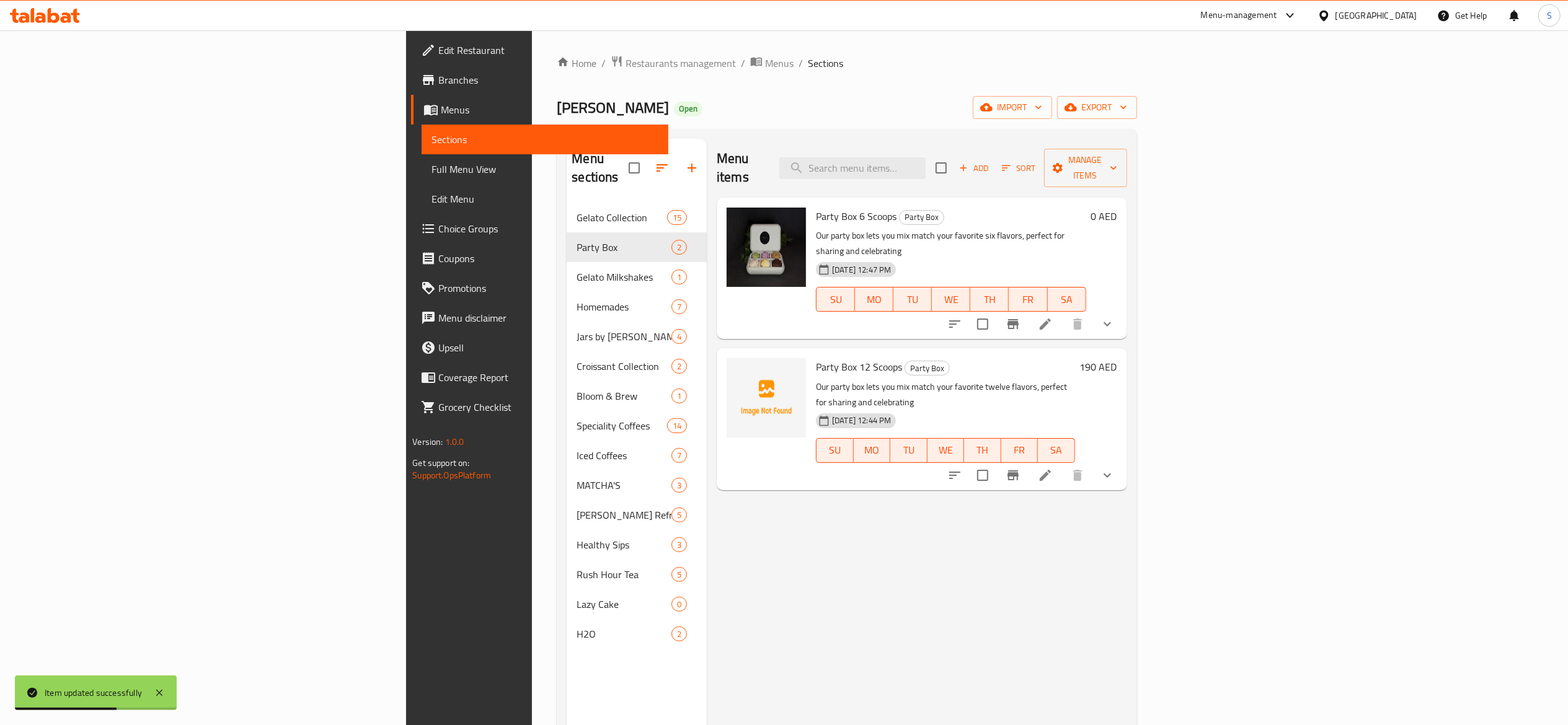
click at [1063, 464] on li at bounding box center [1045, 475] width 35 height 22
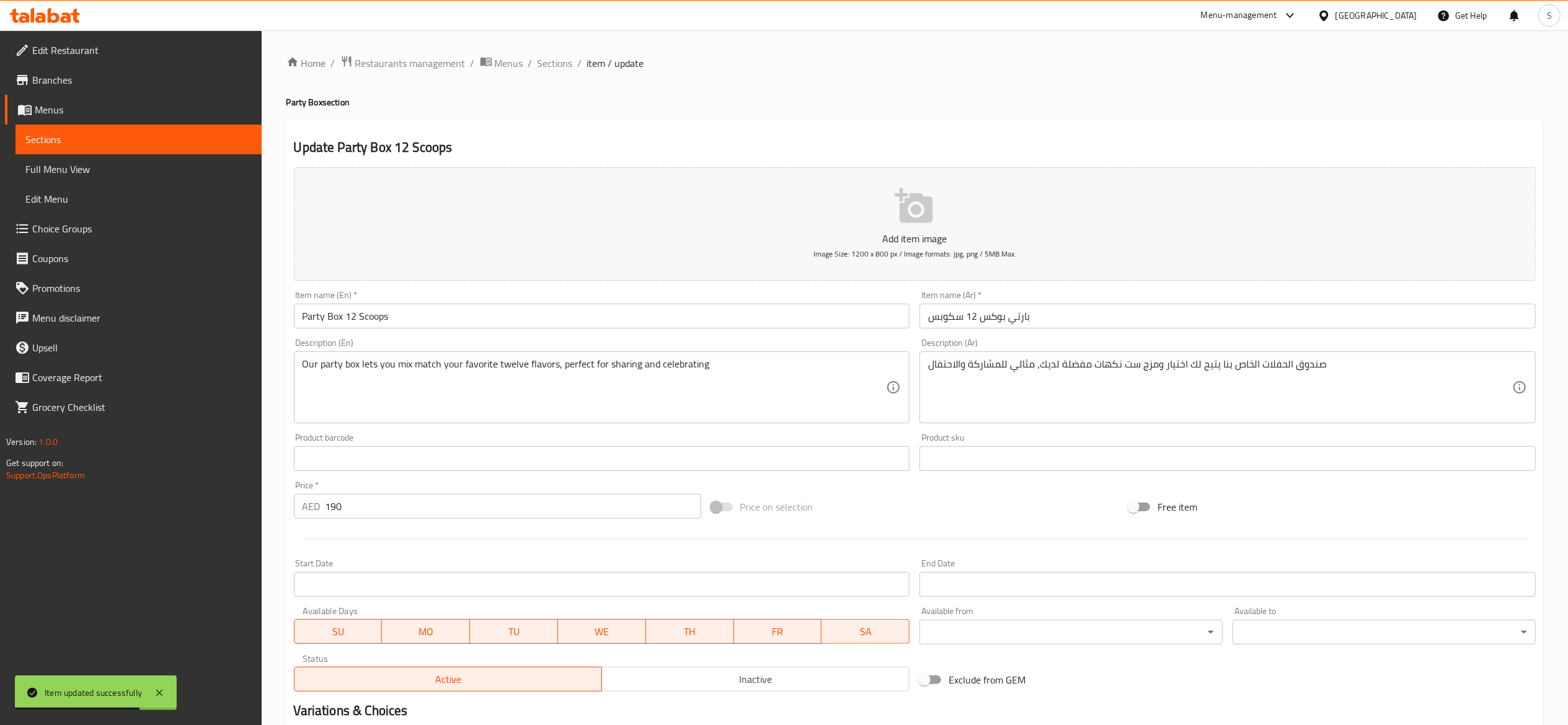
scroll to position [172, 0]
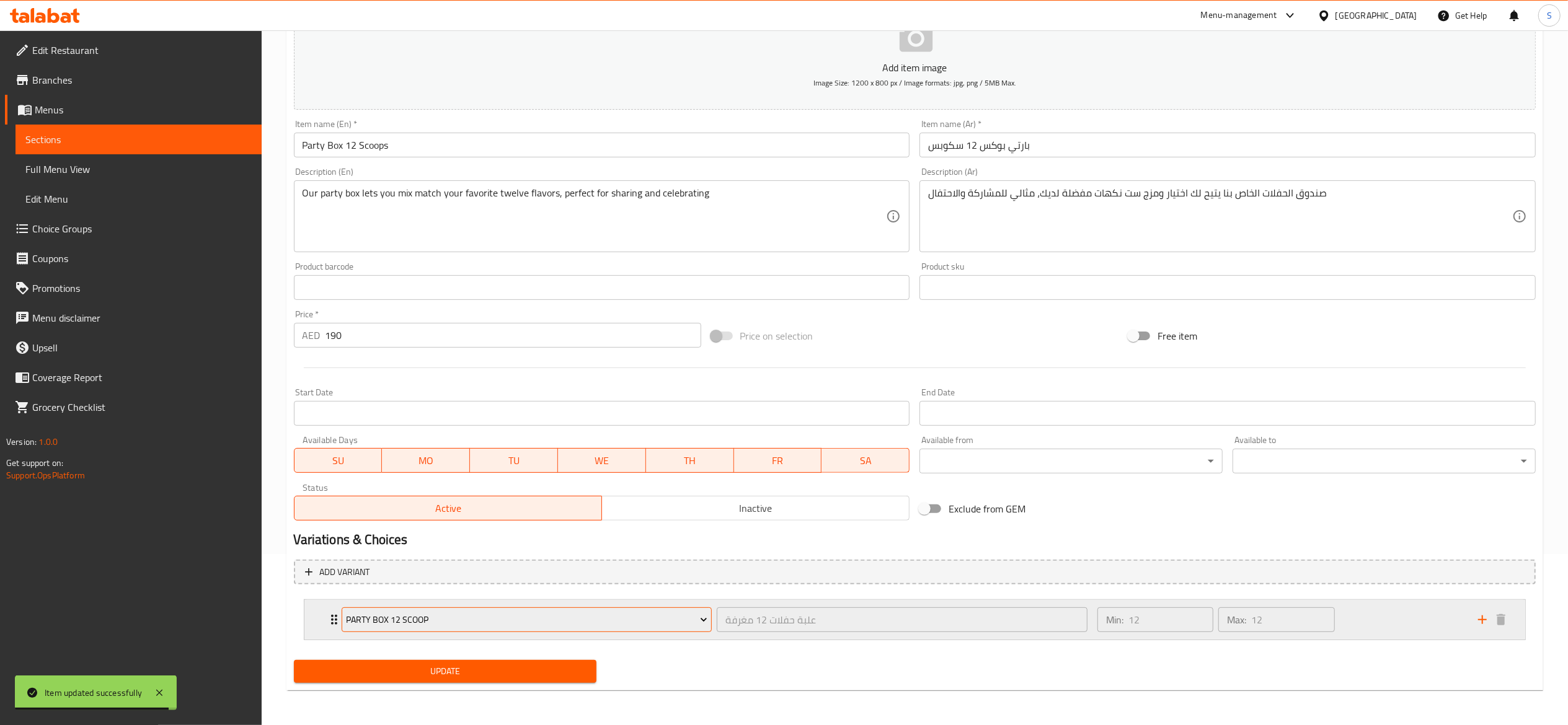
click at [646, 609] on button "Party Box 12 Scoop" at bounding box center [526, 620] width 371 height 25
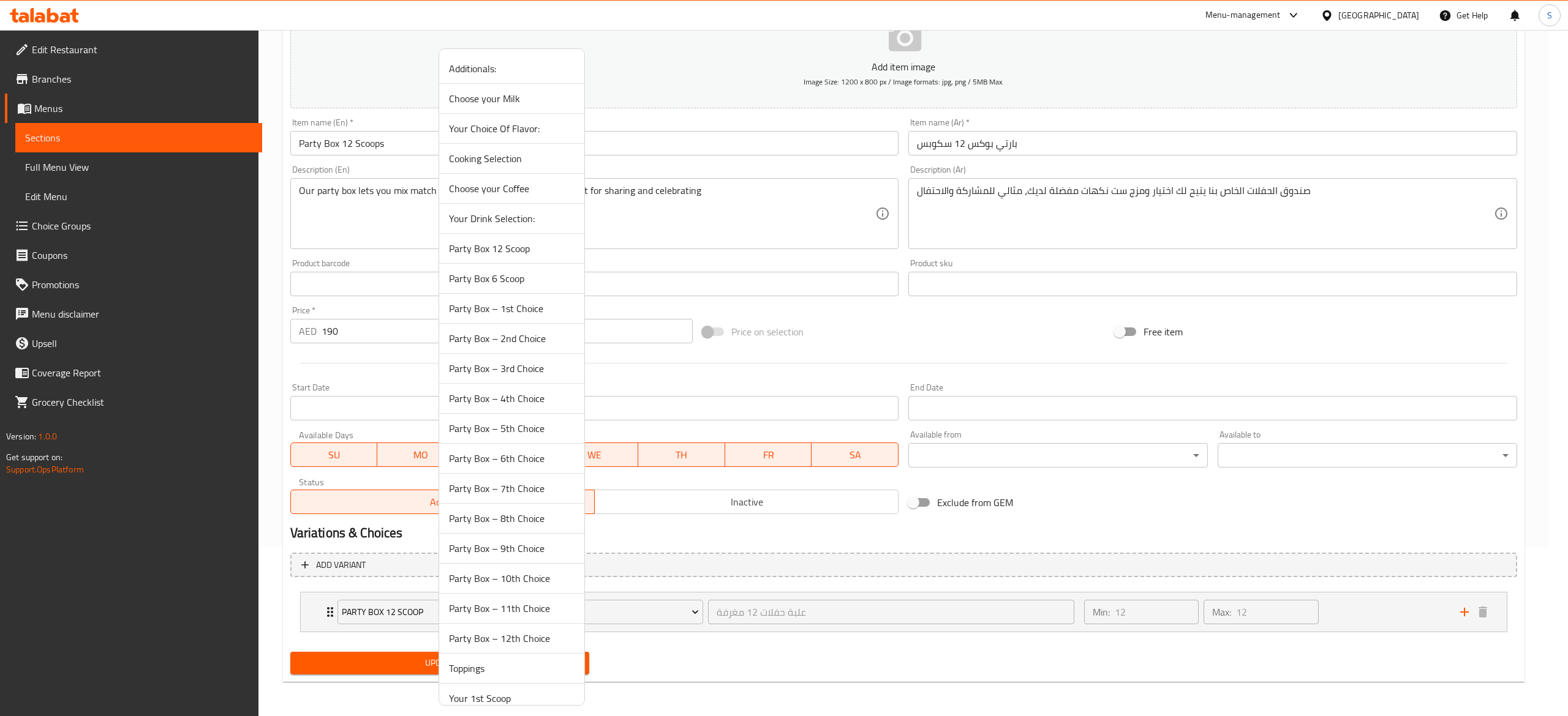
click at [546, 301] on li "Party Box – 1st Choice" at bounding box center [512, 309] width 145 height 30
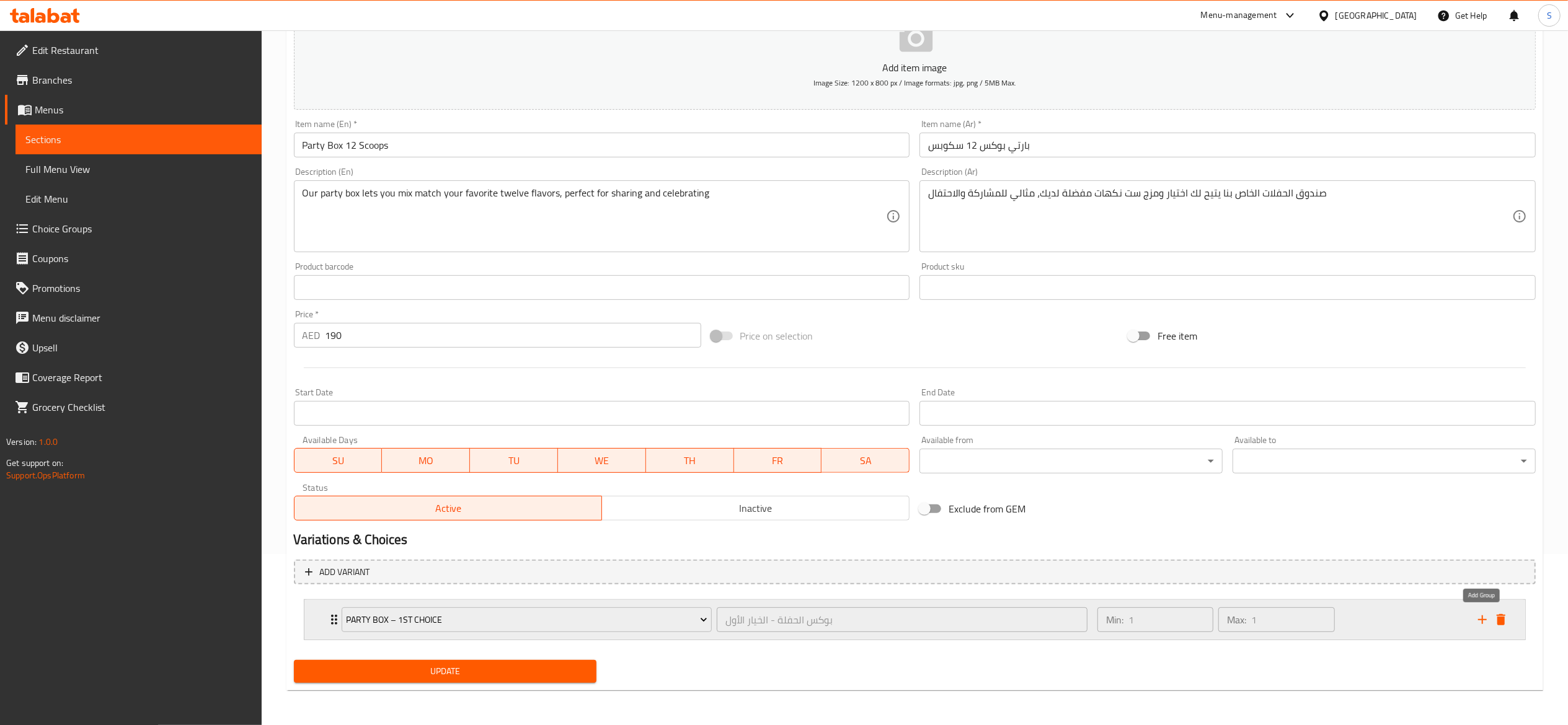
click at [1484, 619] on icon "add" at bounding box center [1482, 620] width 8 height 8
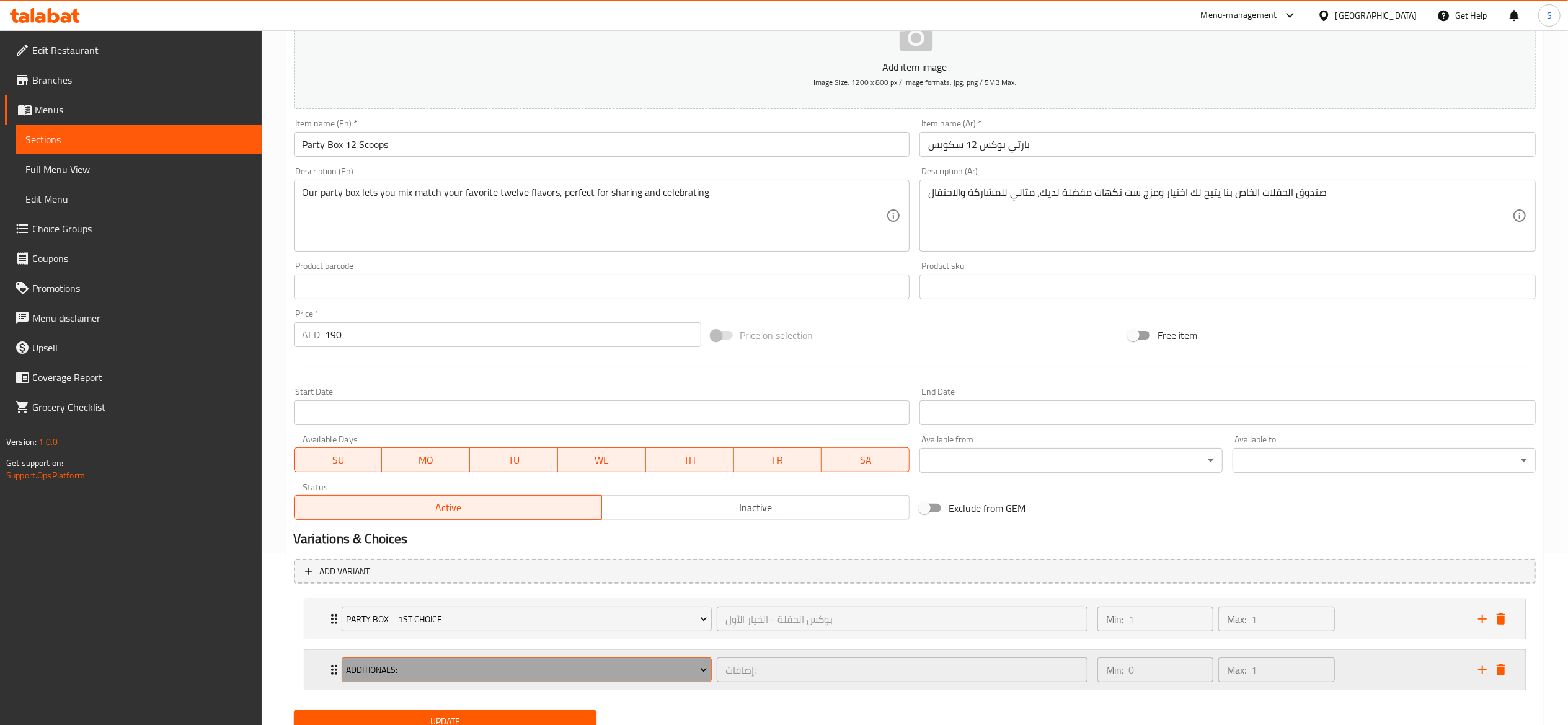
click at [595, 671] on span "Additionals:" at bounding box center [527, 671] width 361 height 15
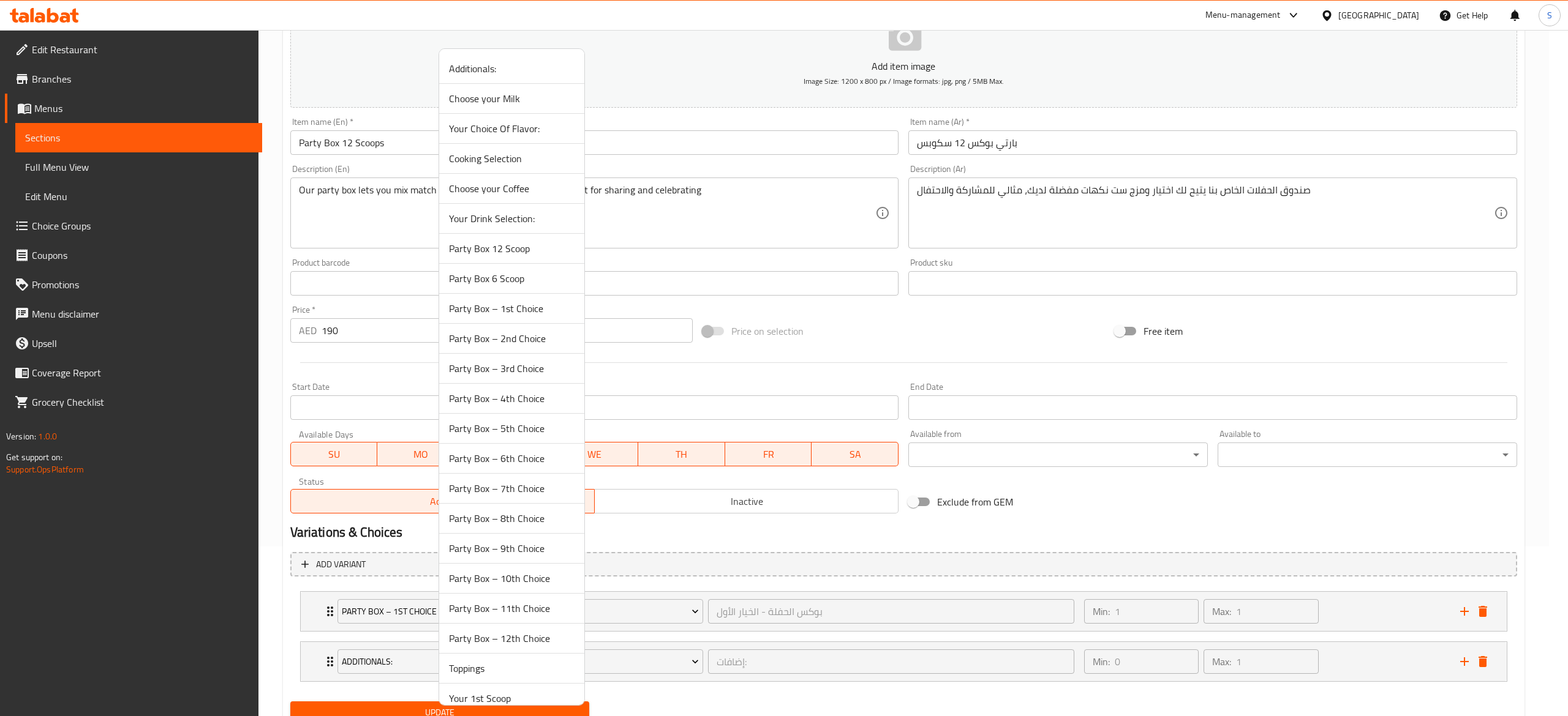
click at [535, 345] on span "Party Box – 2nd Choice" at bounding box center [512, 338] width 125 height 14
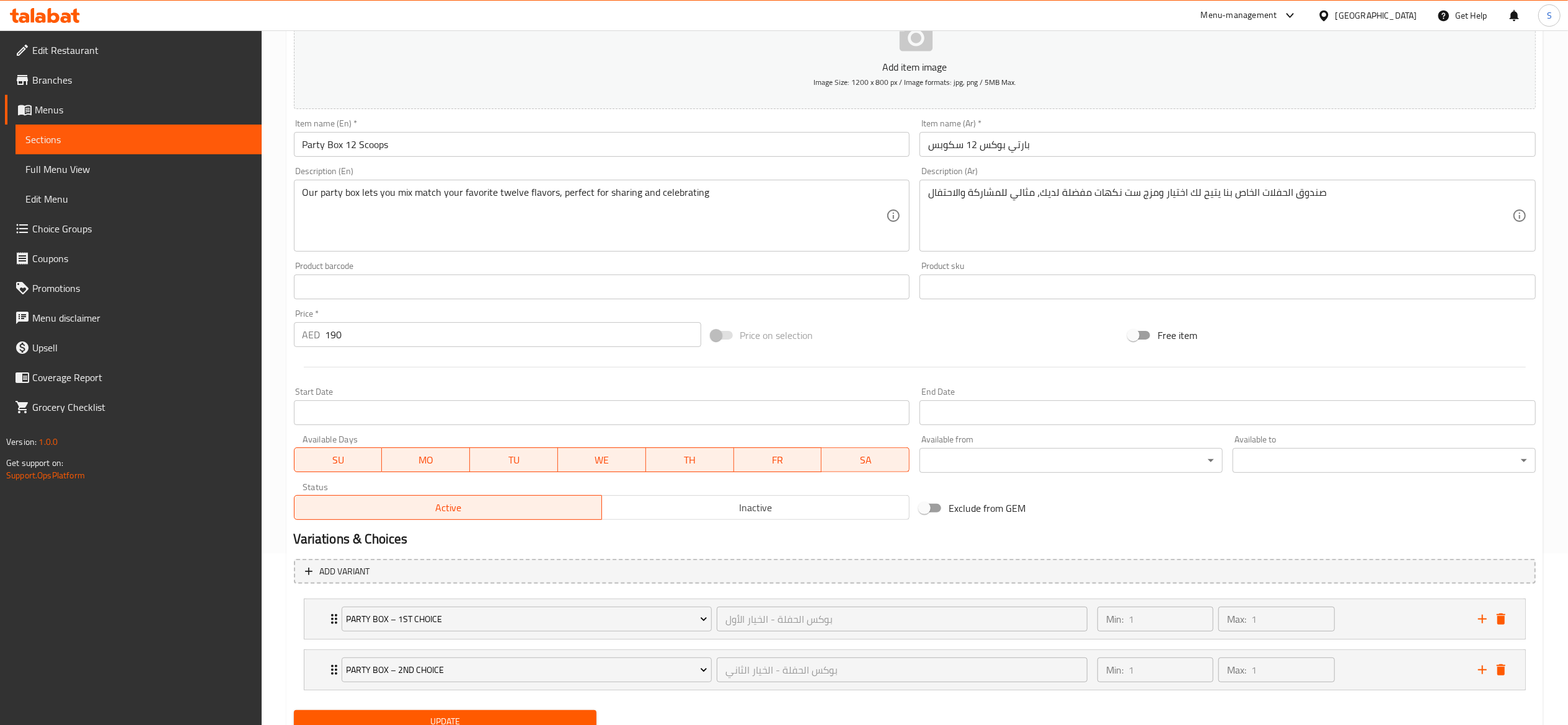
scroll to position [223, 0]
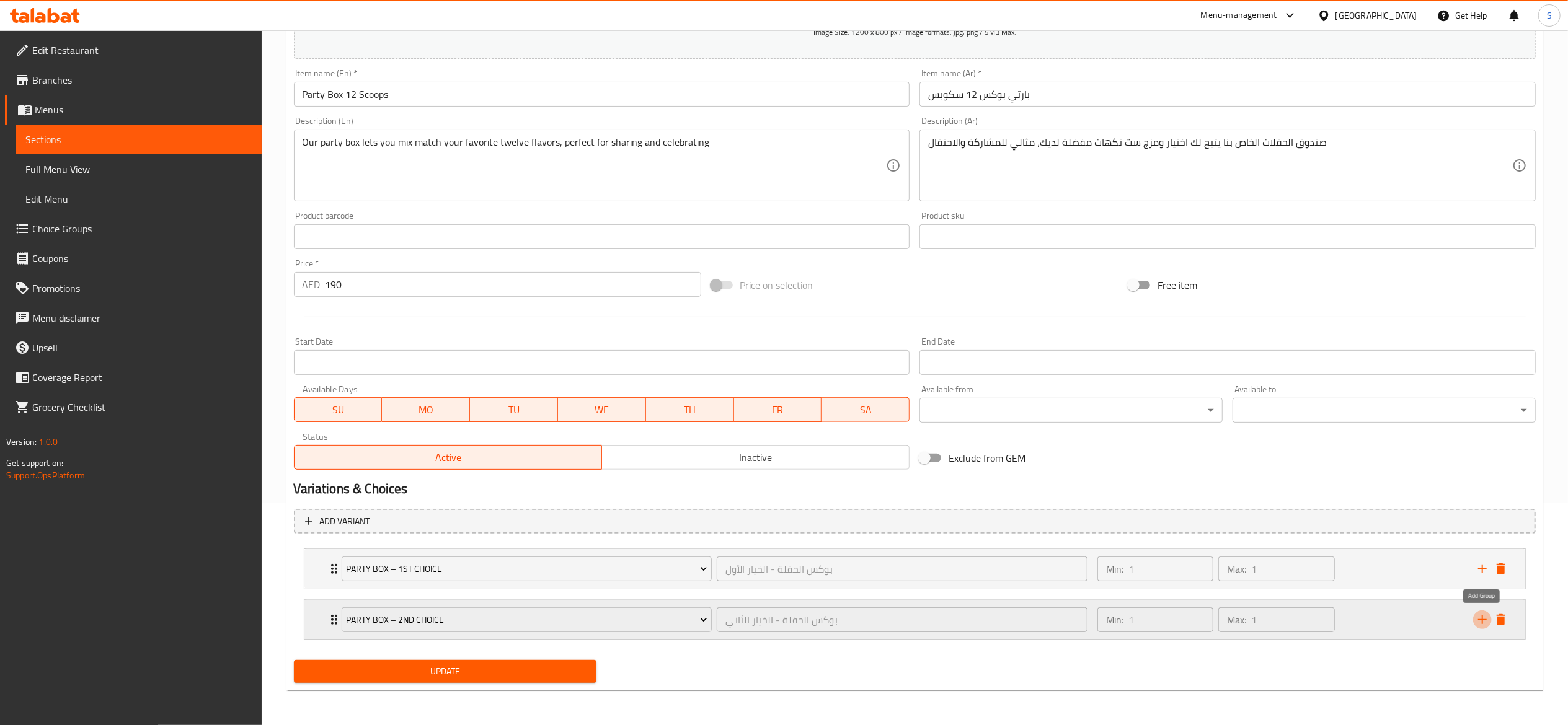
click at [1483, 622] on icon "add" at bounding box center [1481, 620] width 15 height 15
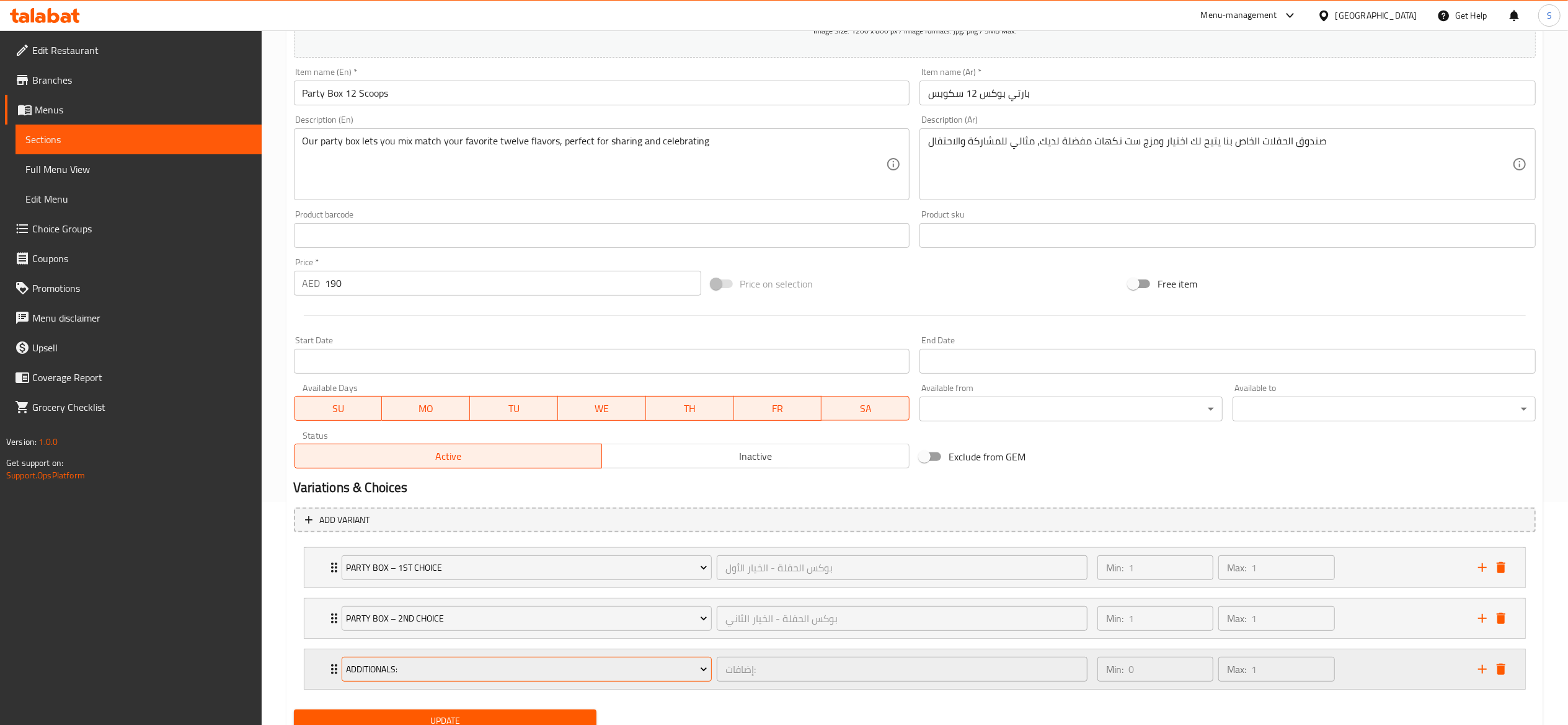
click at [491, 675] on span "Additionals:" at bounding box center [527, 670] width 361 height 15
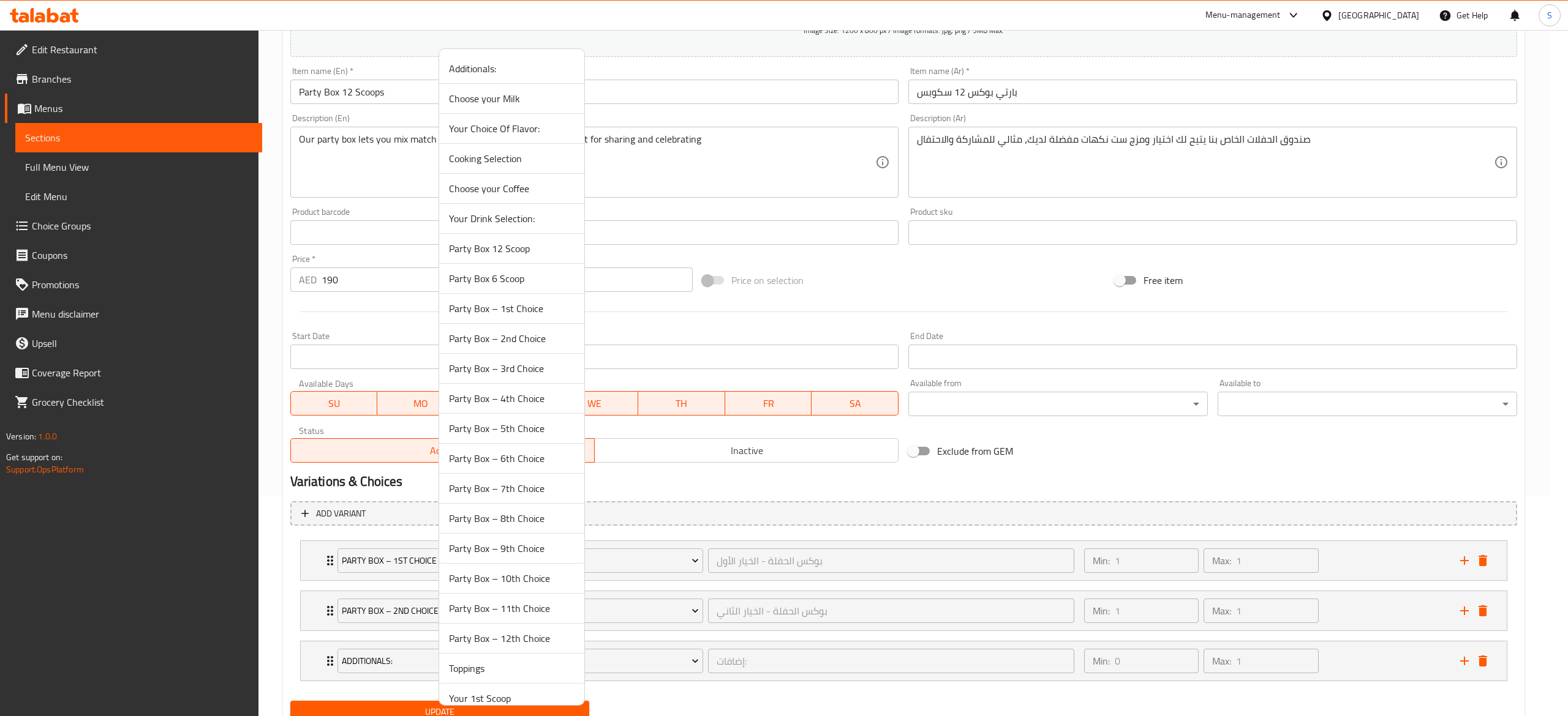
click at [538, 371] on span "Party Box – 3rd Choice" at bounding box center [512, 368] width 125 height 14
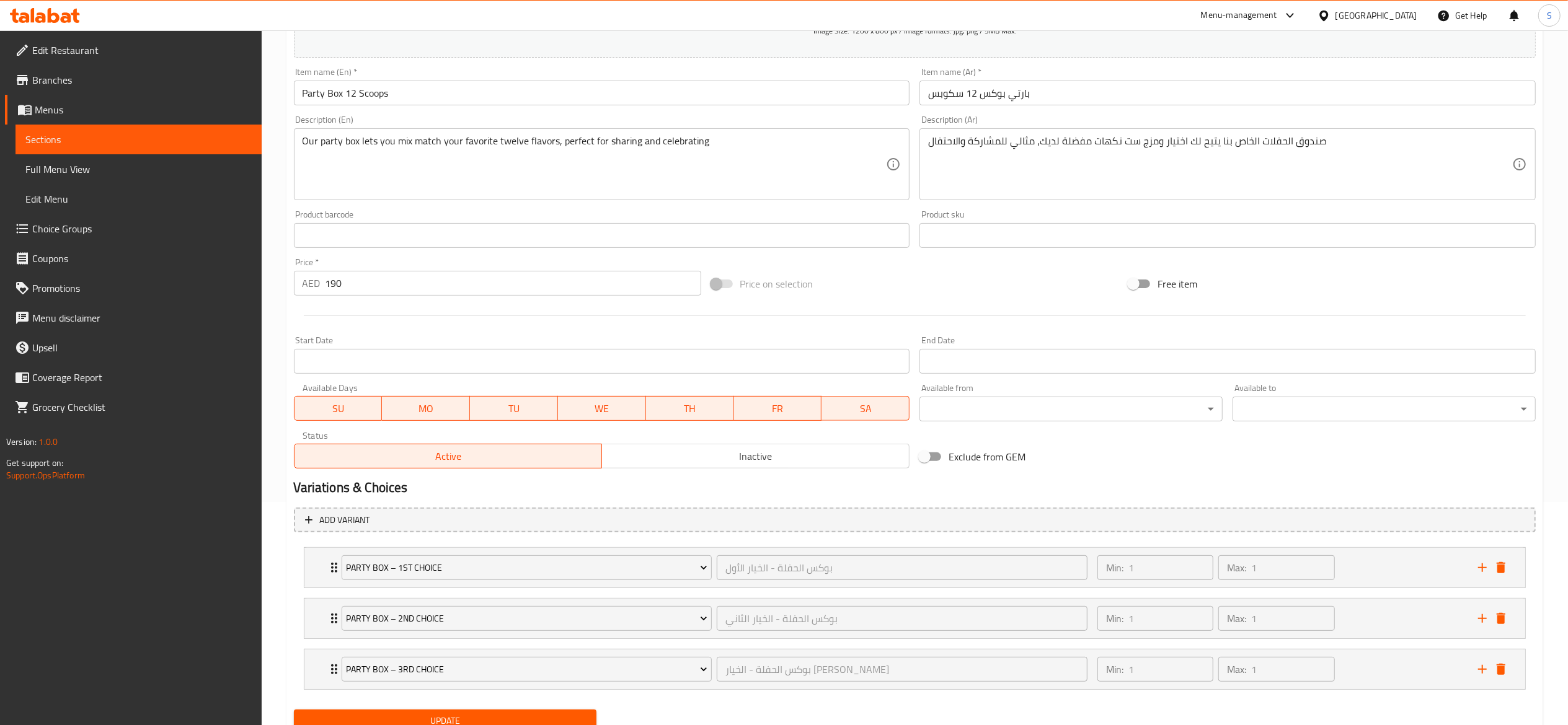
scroll to position [275, 0]
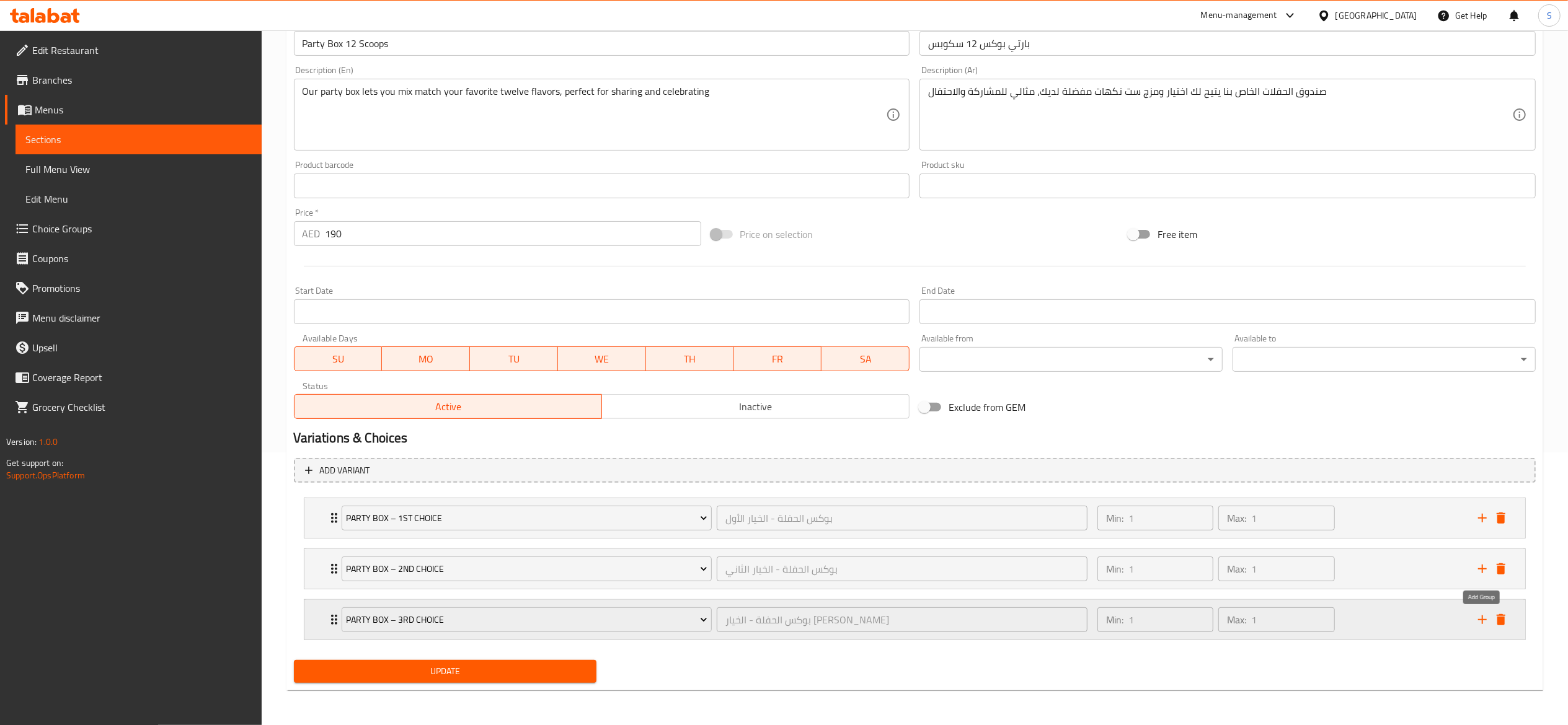
click at [1485, 622] on icon "add" at bounding box center [1481, 620] width 15 height 15
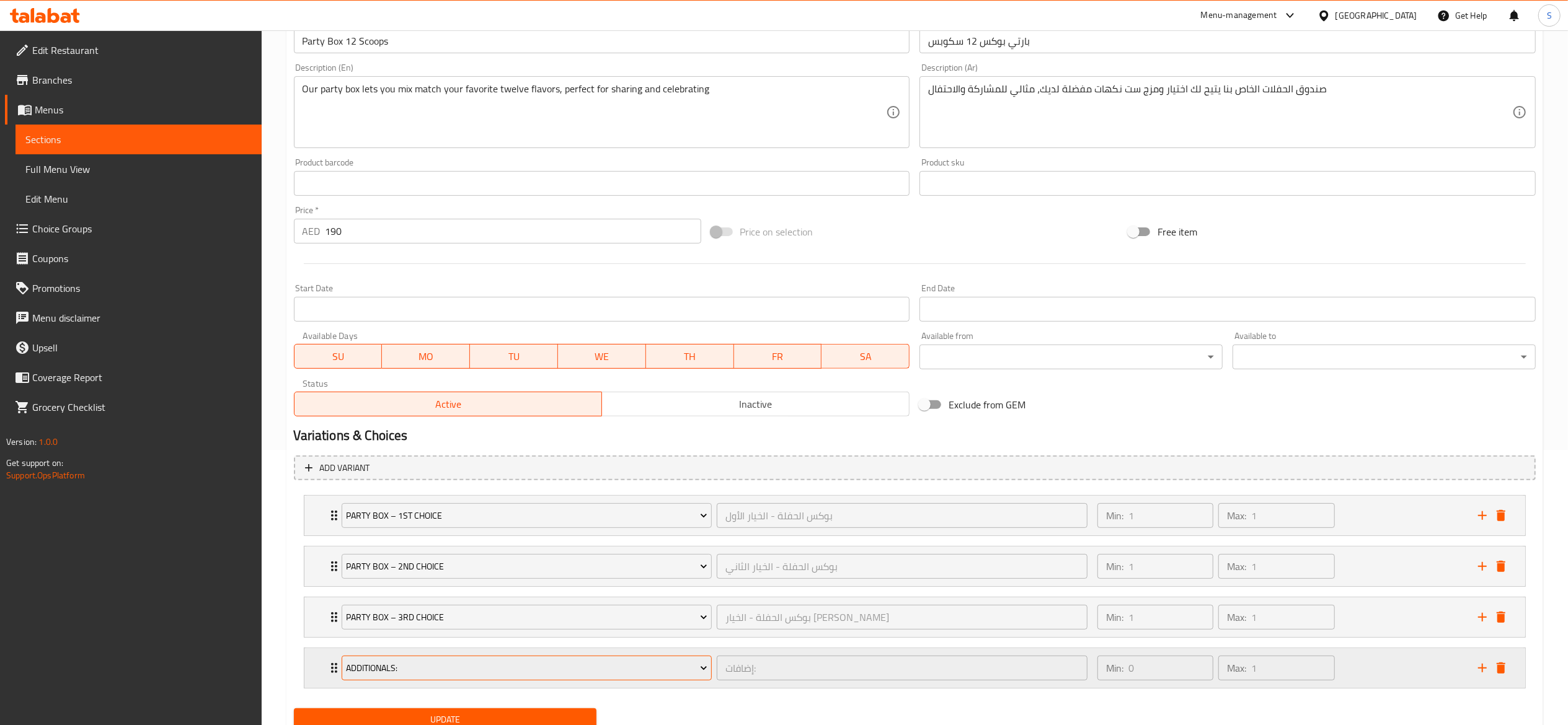
click at [680, 666] on span "Additionals:" at bounding box center [527, 668] width 361 height 15
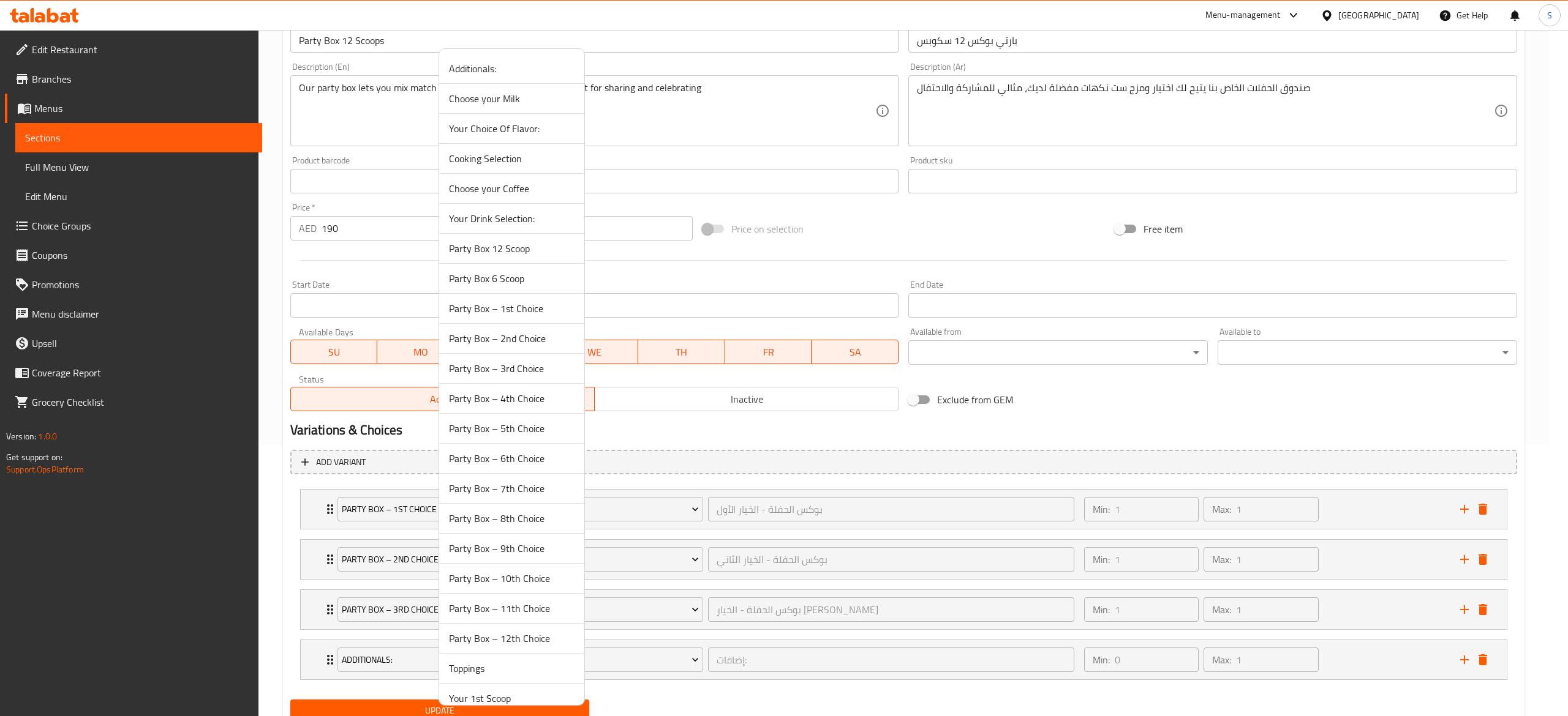
click at [502, 406] on span "Party Box – 4th Choice" at bounding box center [512, 398] width 125 height 14
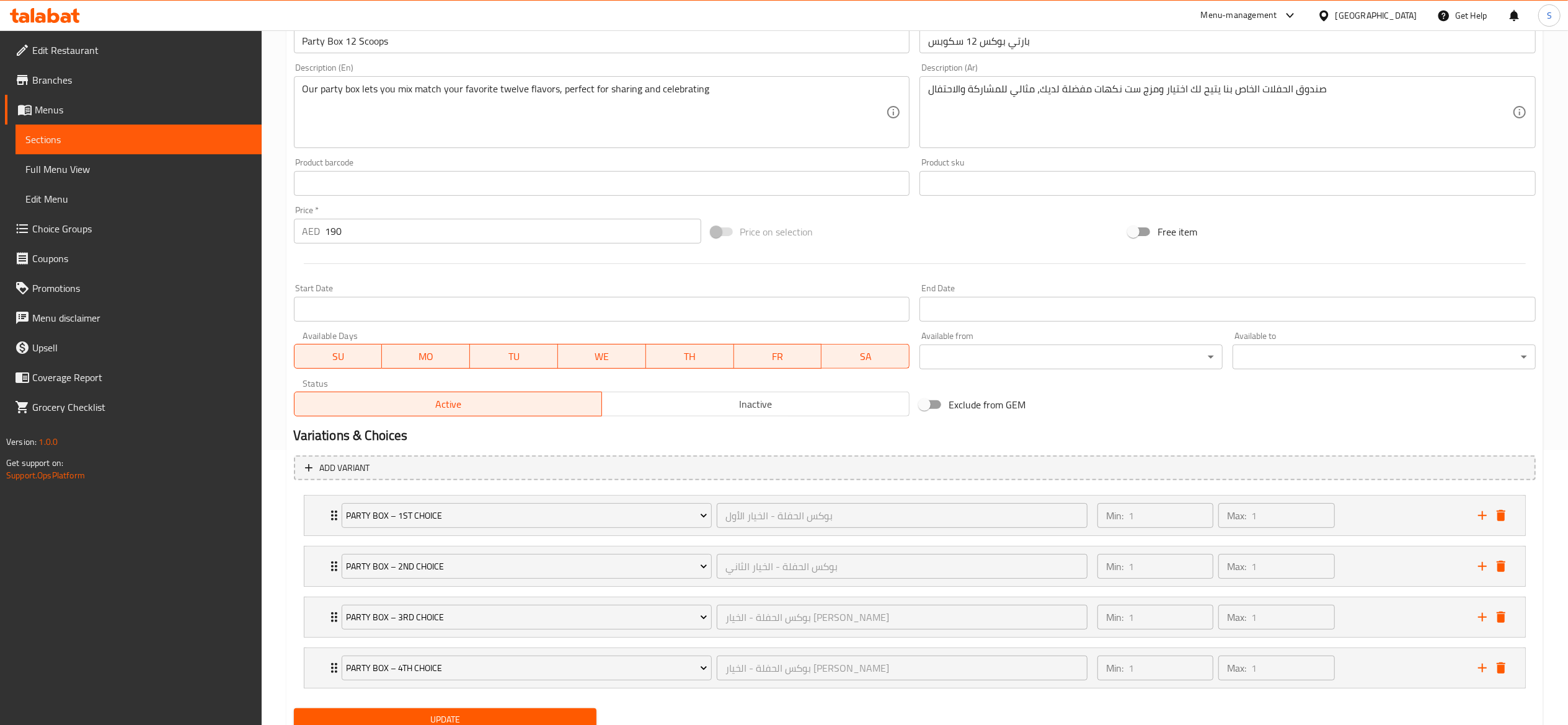
scroll to position [326, 0]
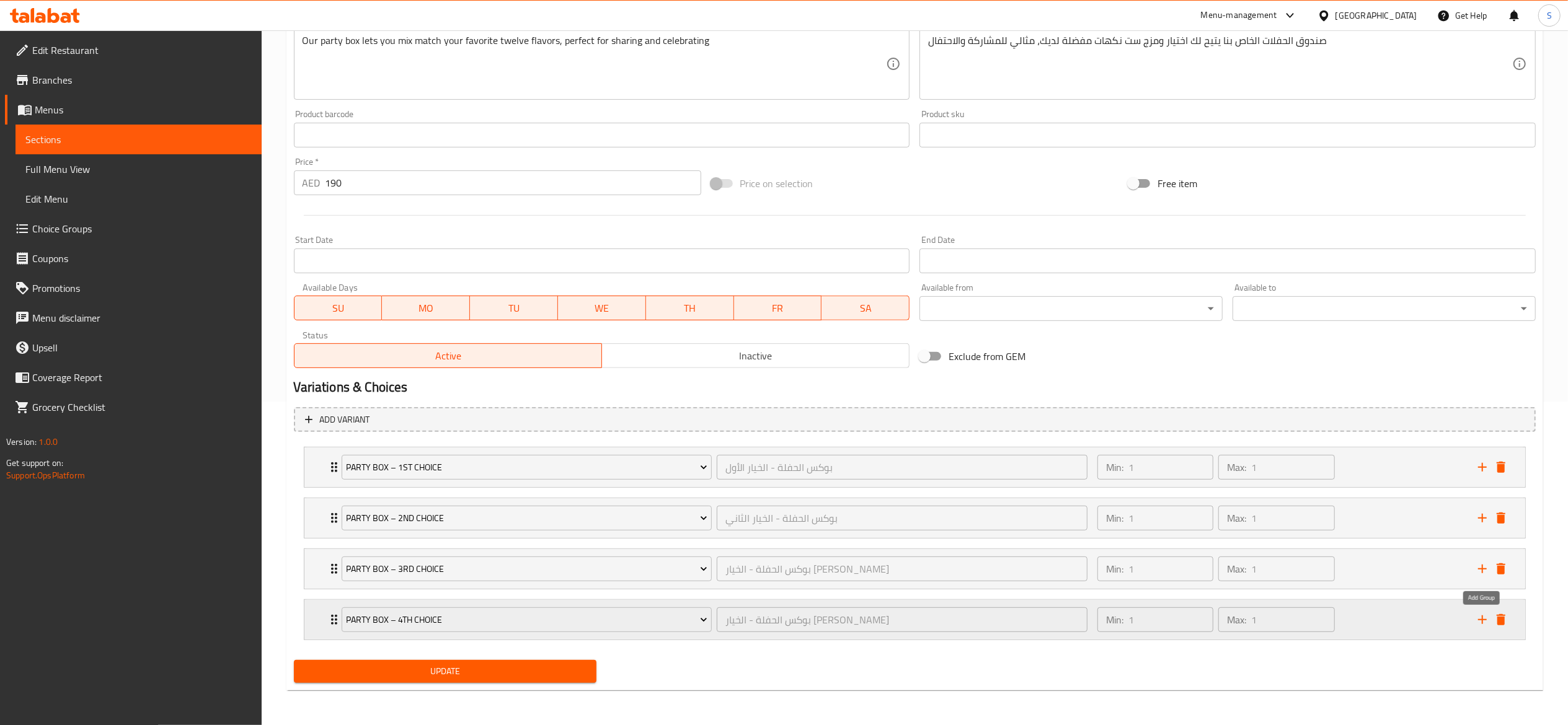
click at [1483, 619] on icon "add" at bounding box center [1481, 620] width 15 height 15
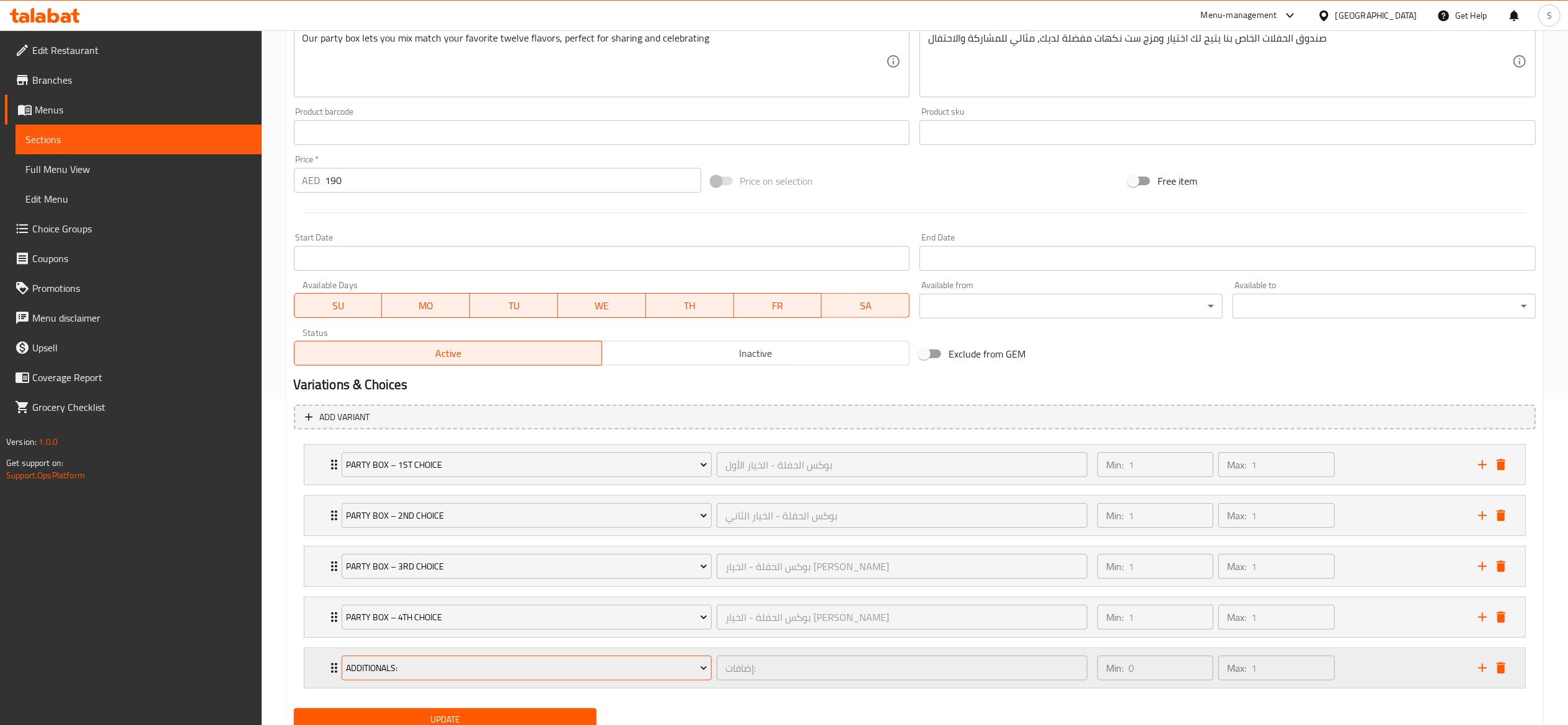
click at [664, 675] on span "Additionals:" at bounding box center [527, 668] width 361 height 15
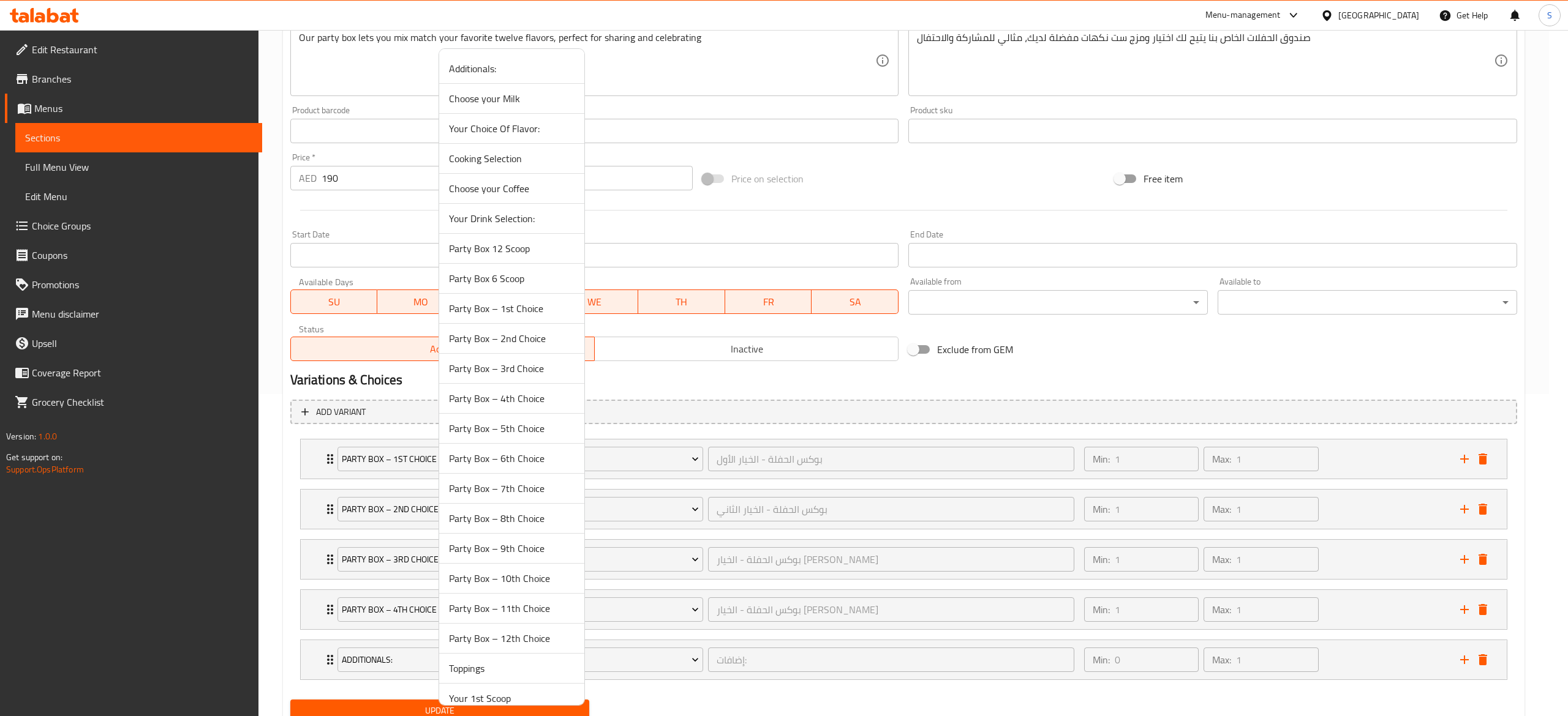
click at [550, 425] on span "Party Box – 5th Choice" at bounding box center [512, 428] width 125 height 14
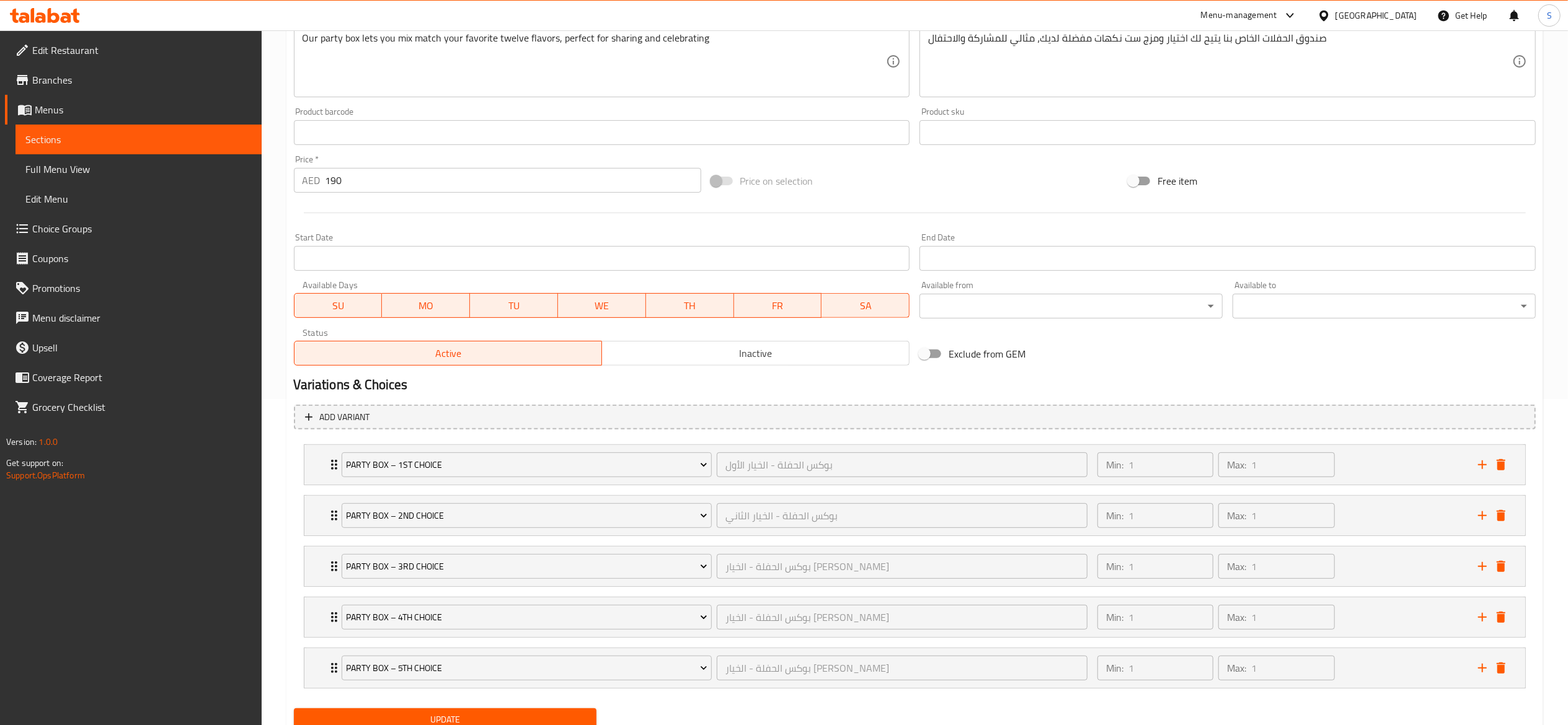
scroll to position [378, 0]
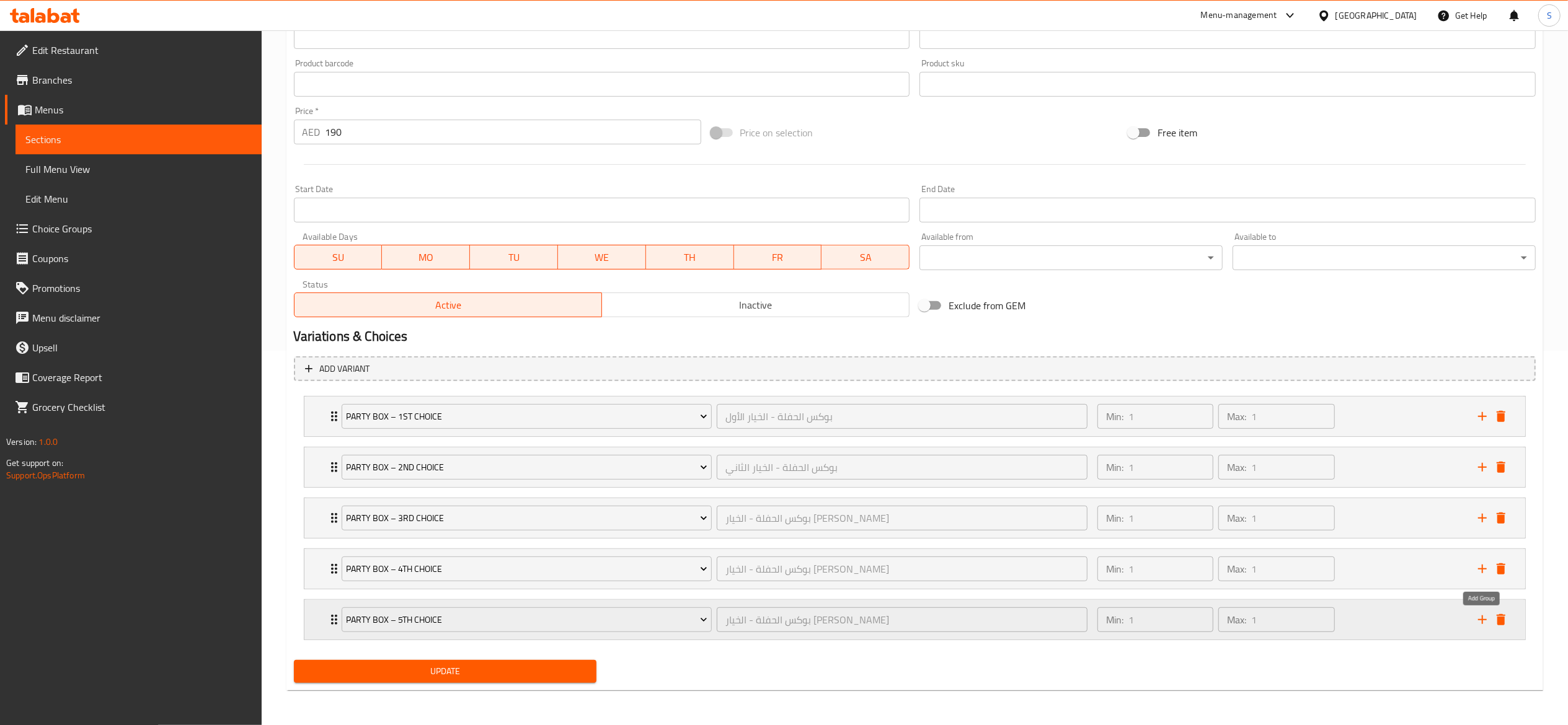
click at [1485, 617] on icon "add" at bounding box center [1481, 620] width 15 height 15
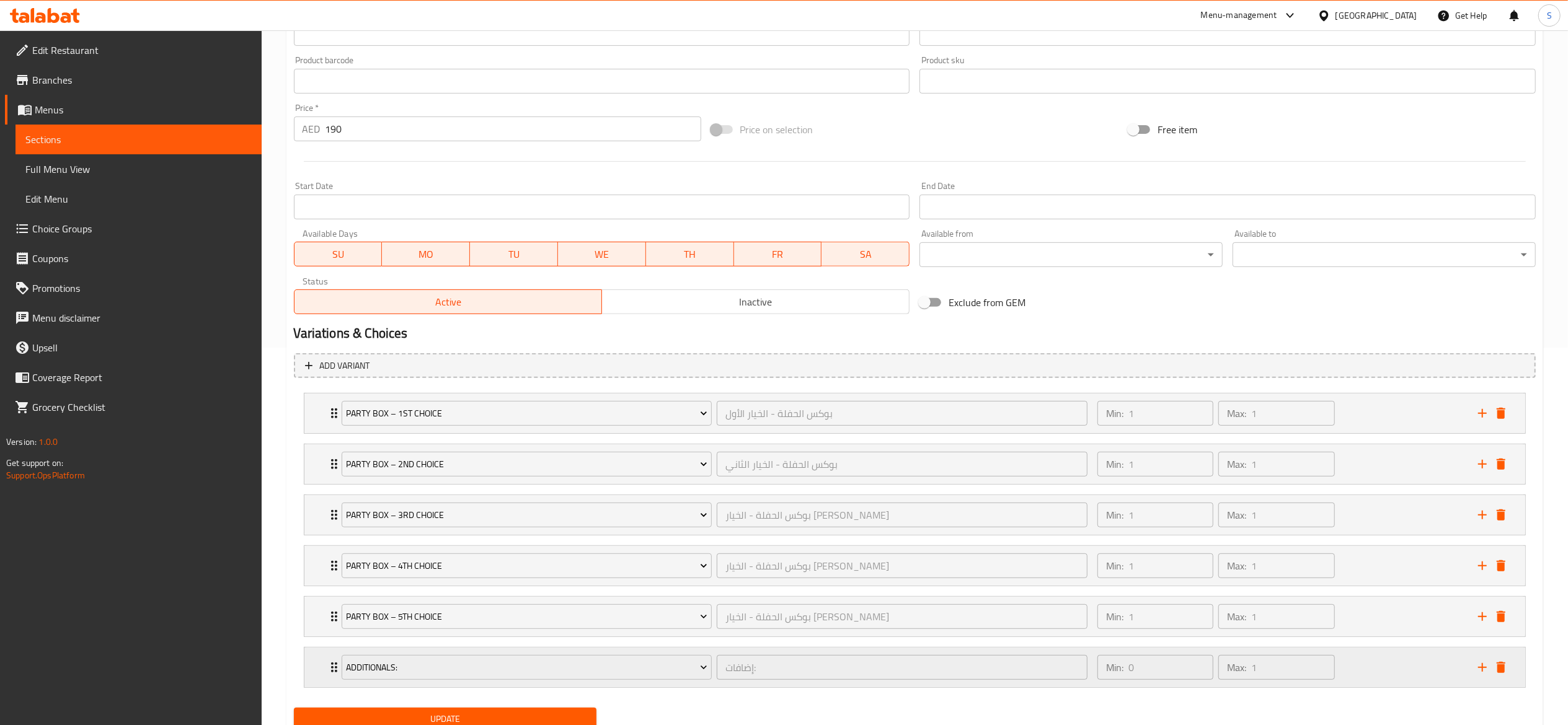
click at [484, 656] on div "Additionals:" at bounding box center [527, 667] width 375 height 30
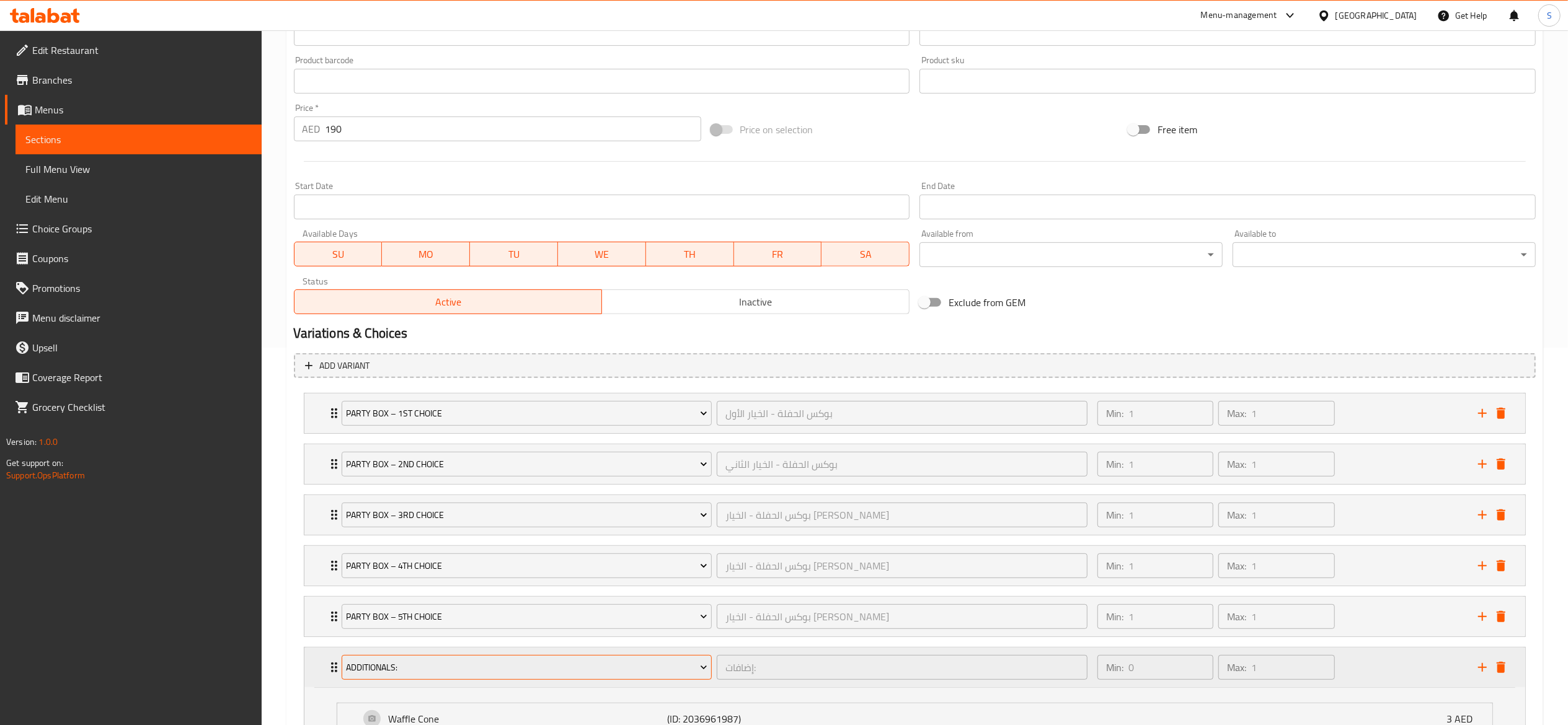
click at [502, 675] on span "Additionals:" at bounding box center [527, 668] width 361 height 15
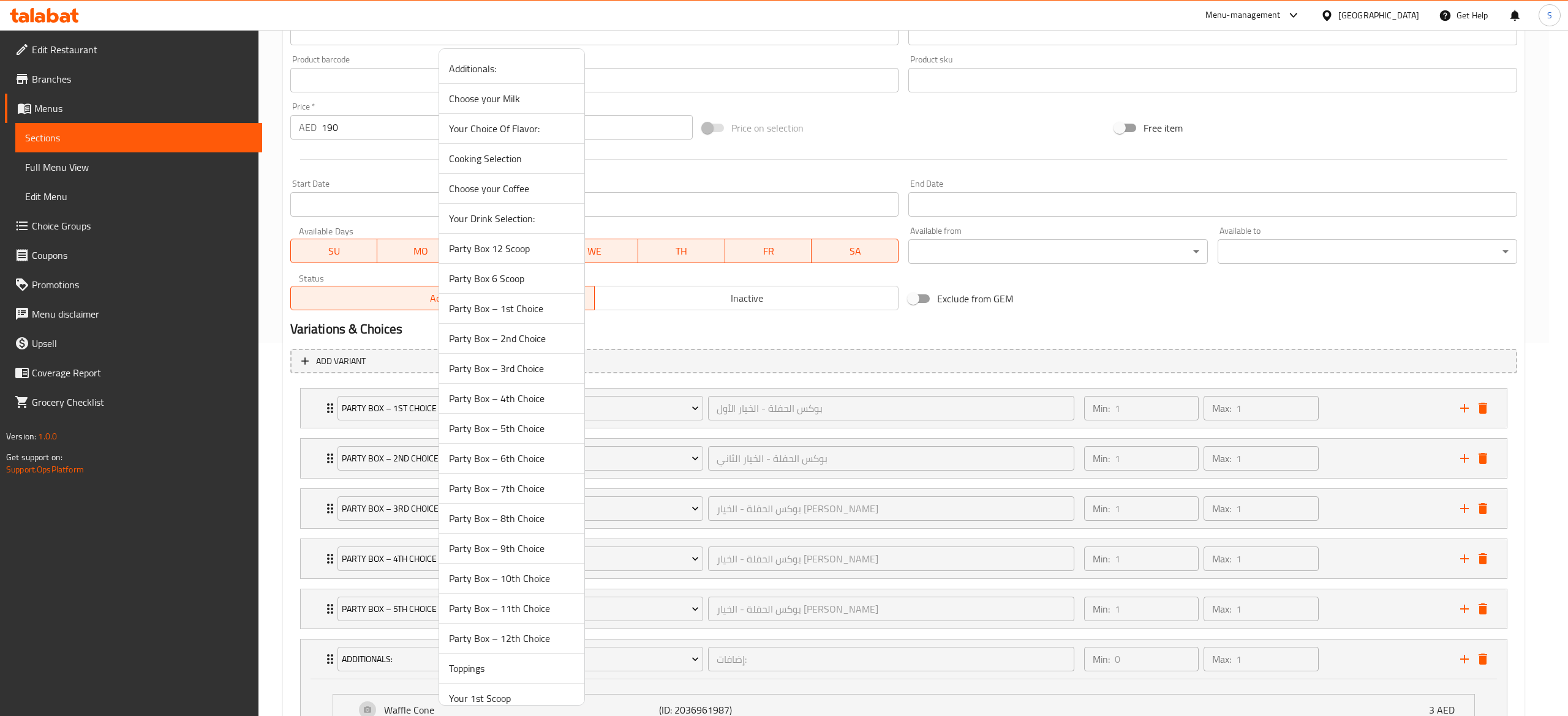
click at [541, 458] on span "Party Box – 6th Choice" at bounding box center [512, 458] width 125 height 14
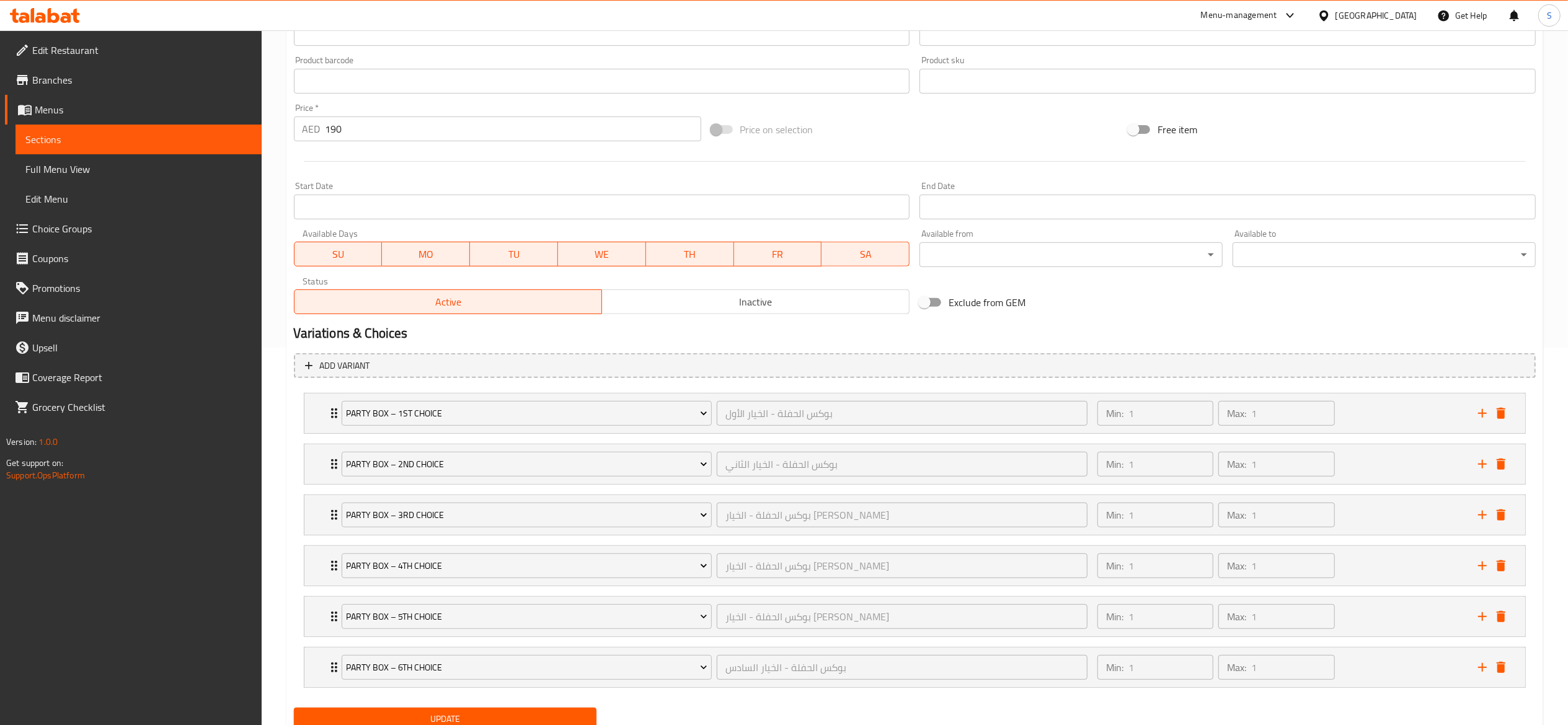
scroll to position [430, 0]
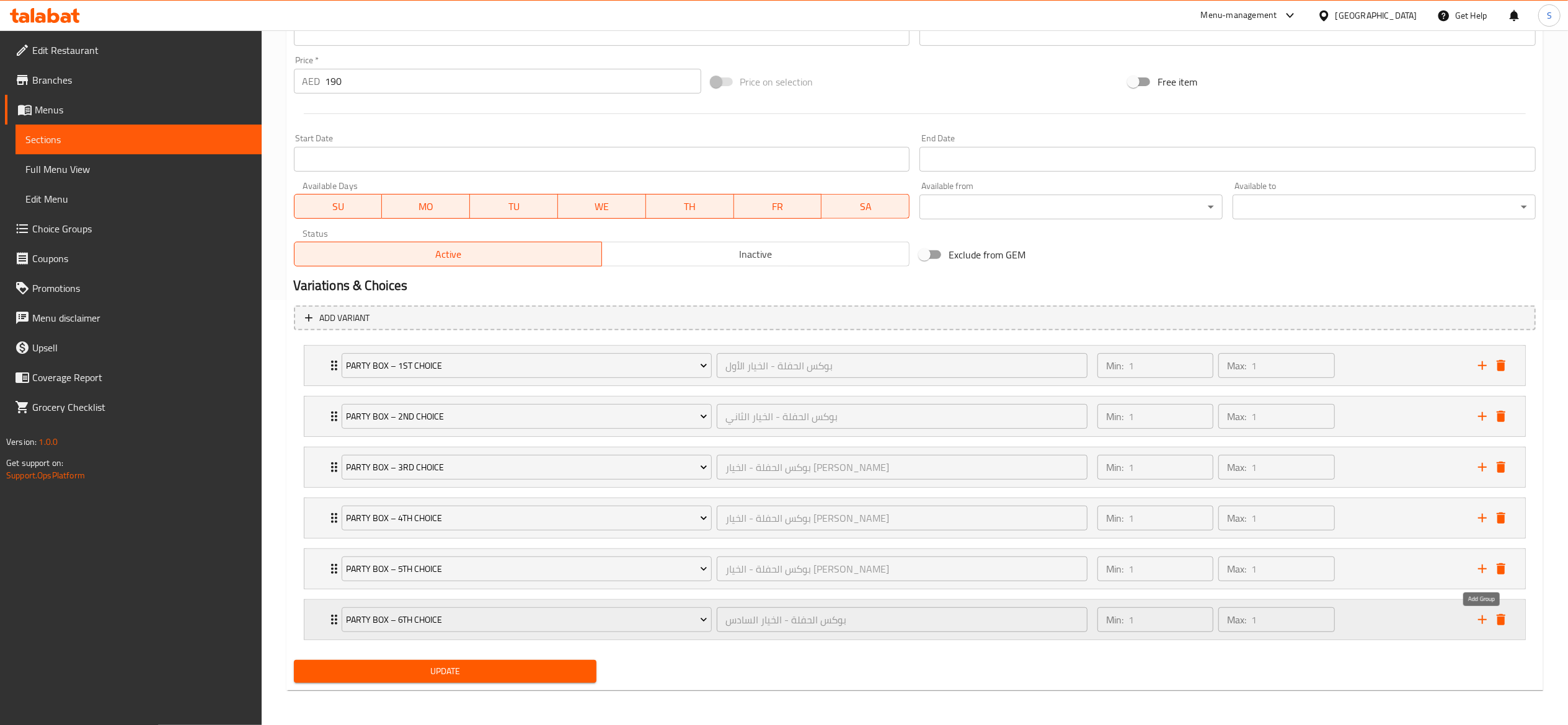
click at [1479, 615] on icon "add" at bounding box center [1481, 620] width 15 height 15
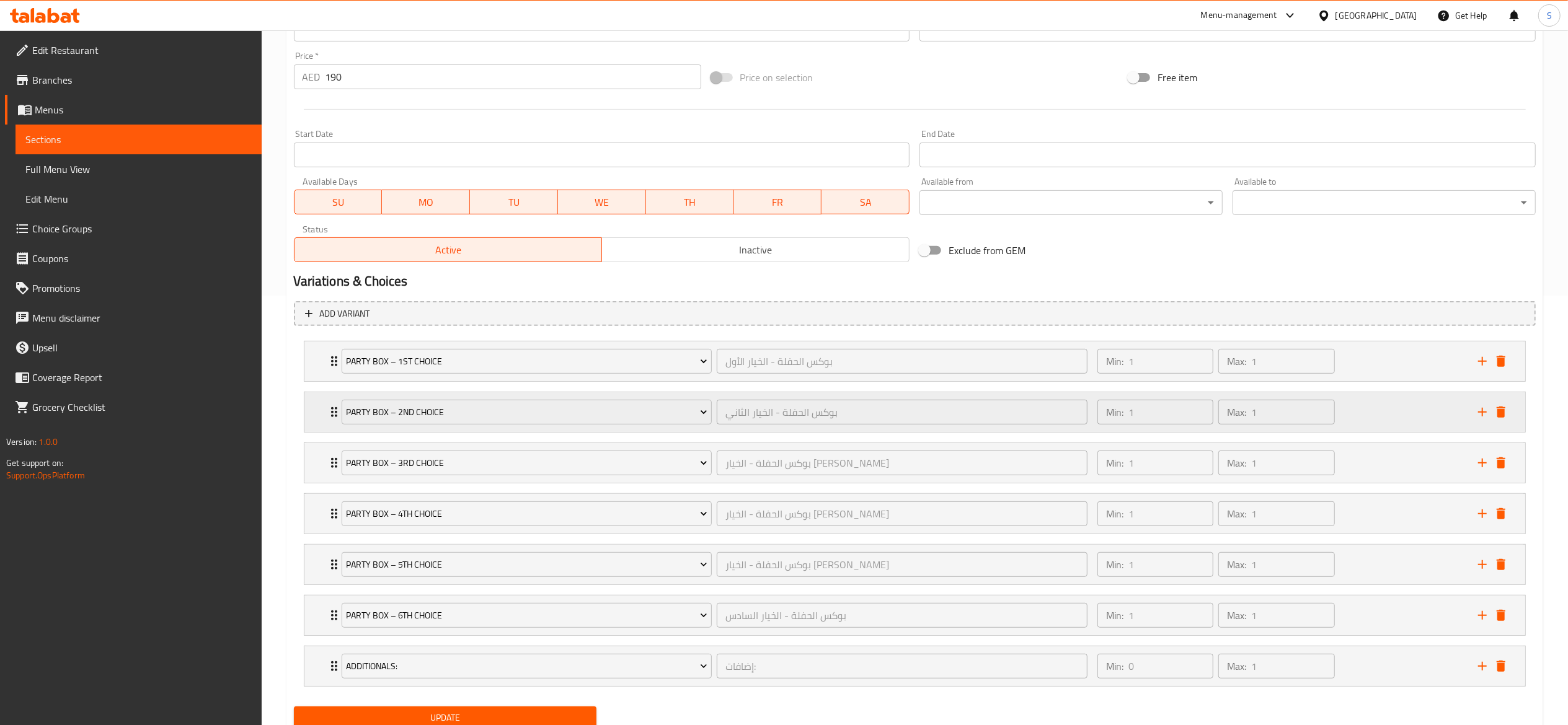
scroll to position [481, 0]
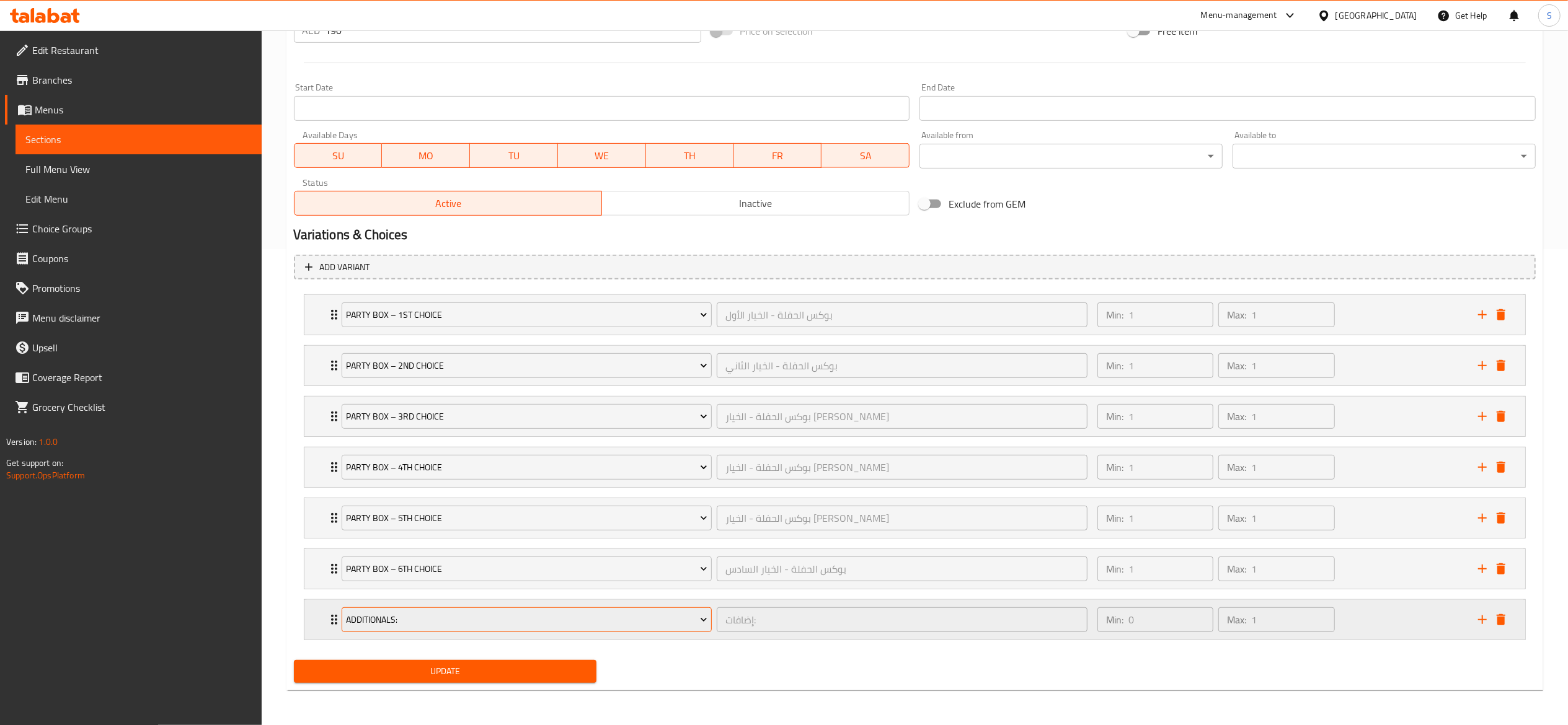
click at [655, 608] on button "Additionals:" at bounding box center [526, 620] width 371 height 25
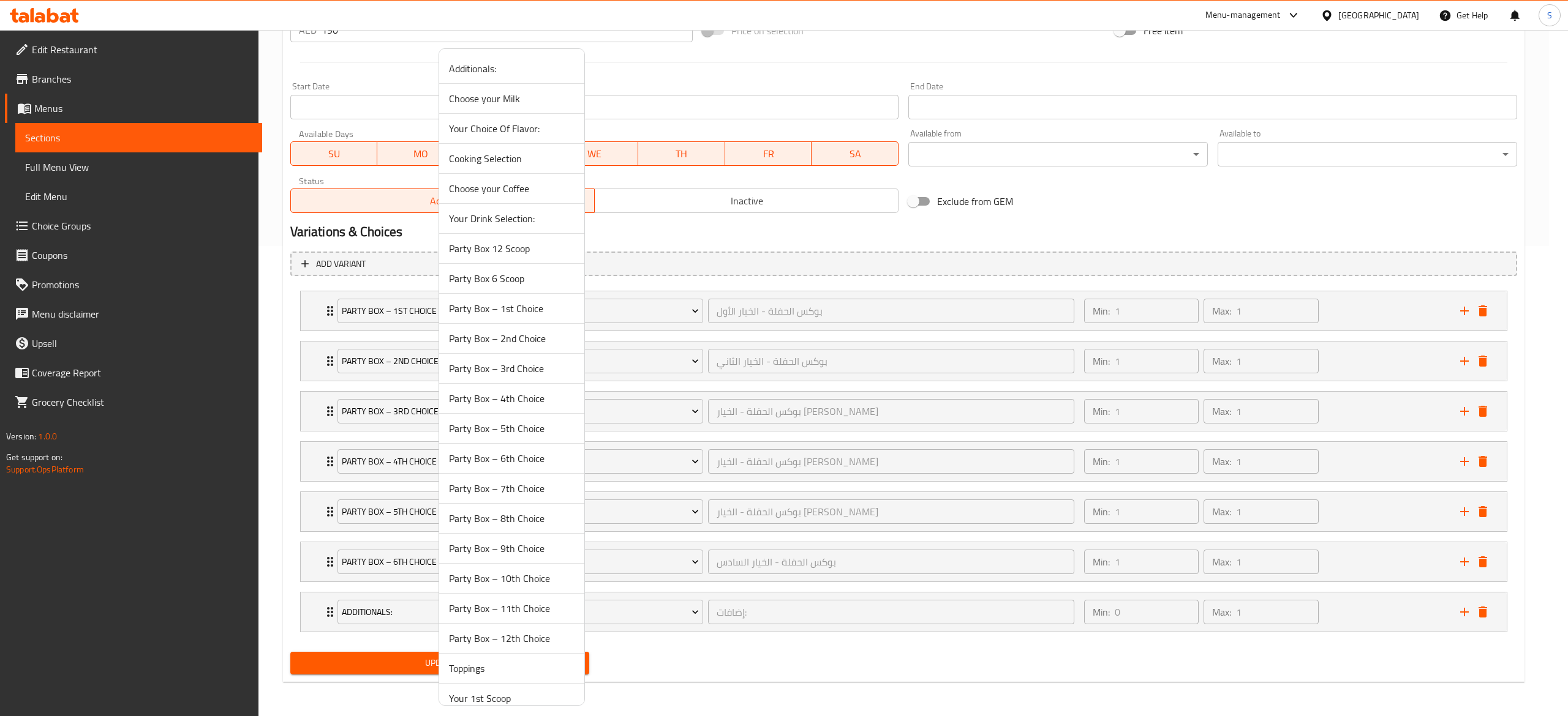
click at [519, 491] on span "Party Box – 7th Choice" at bounding box center [512, 488] width 125 height 14
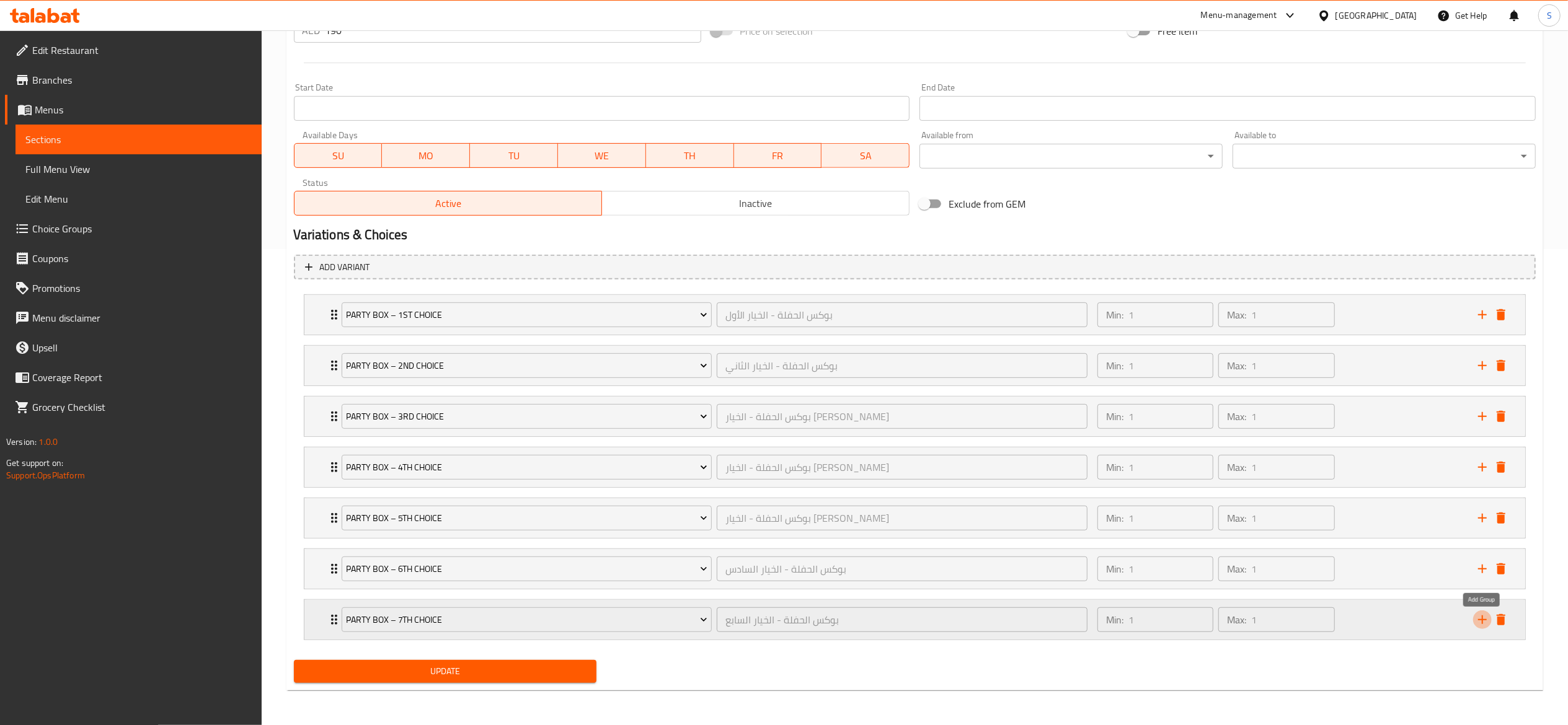
click at [1480, 619] on icon "add" at bounding box center [1482, 620] width 8 height 8
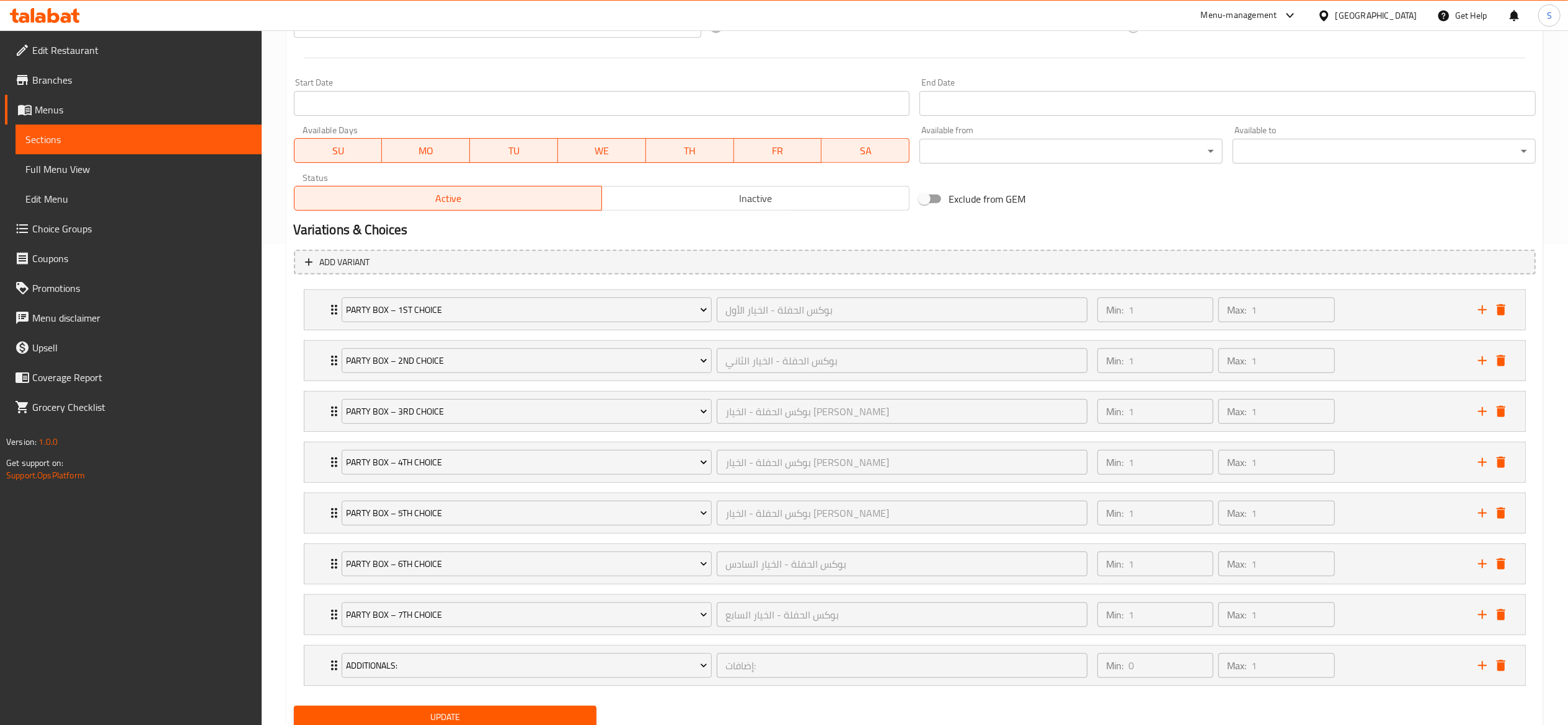
scroll to position [532, 0]
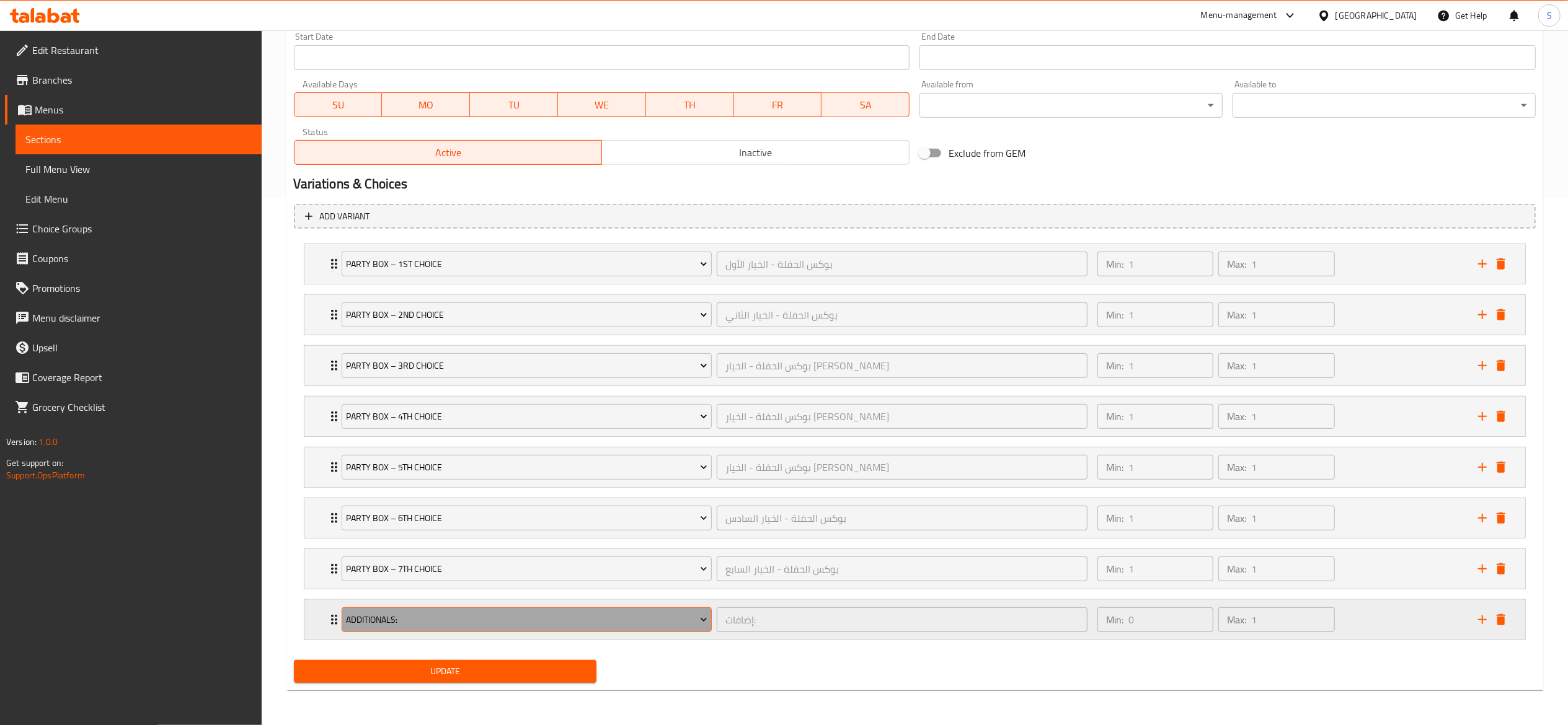
click at [564, 617] on span "Additionals:" at bounding box center [527, 620] width 361 height 15
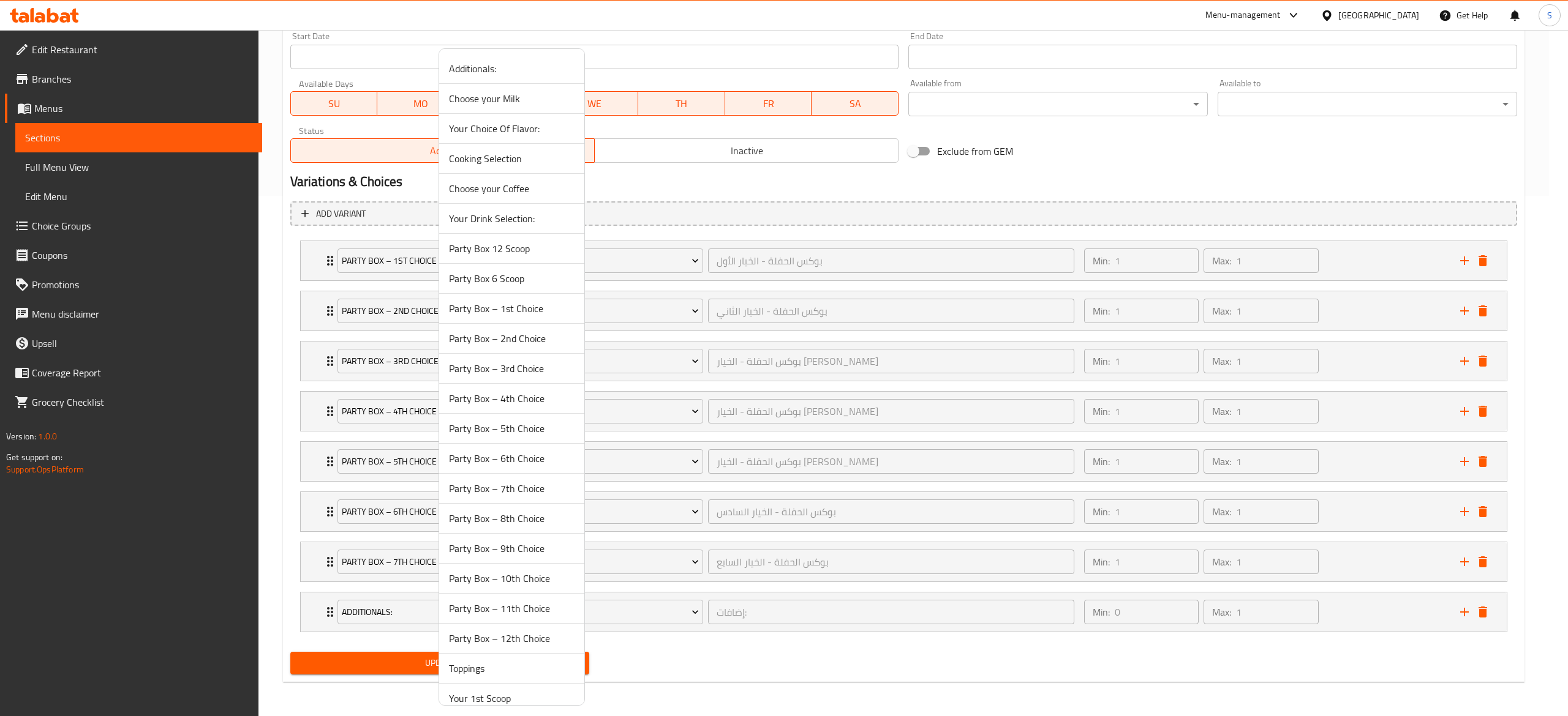
click at [552, 515] on span "Party Box – 8th Choice" at bounding box center [512, 518] width 125 height 14
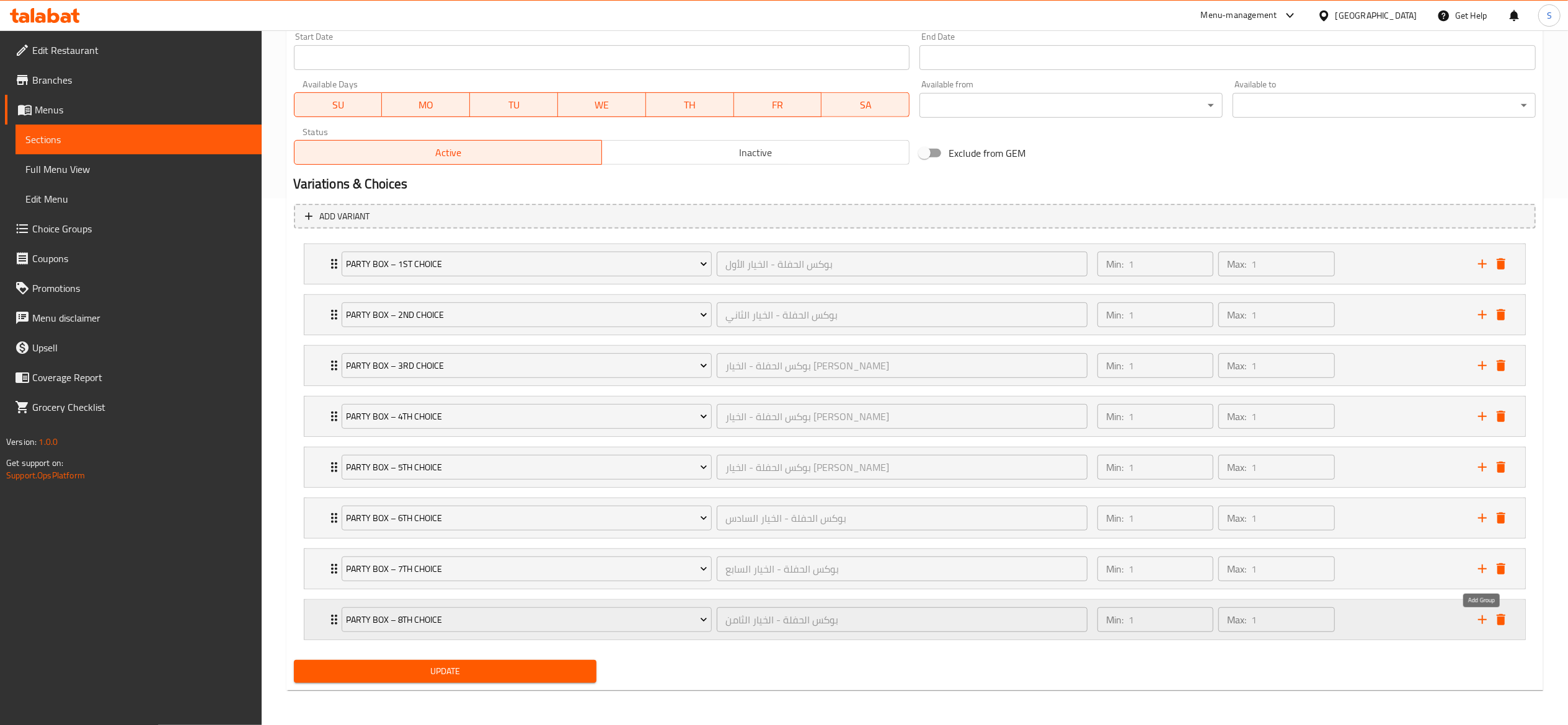
click at [1486, 617] on icon "add" at bounding box center [1481, 620] width 15 height 15
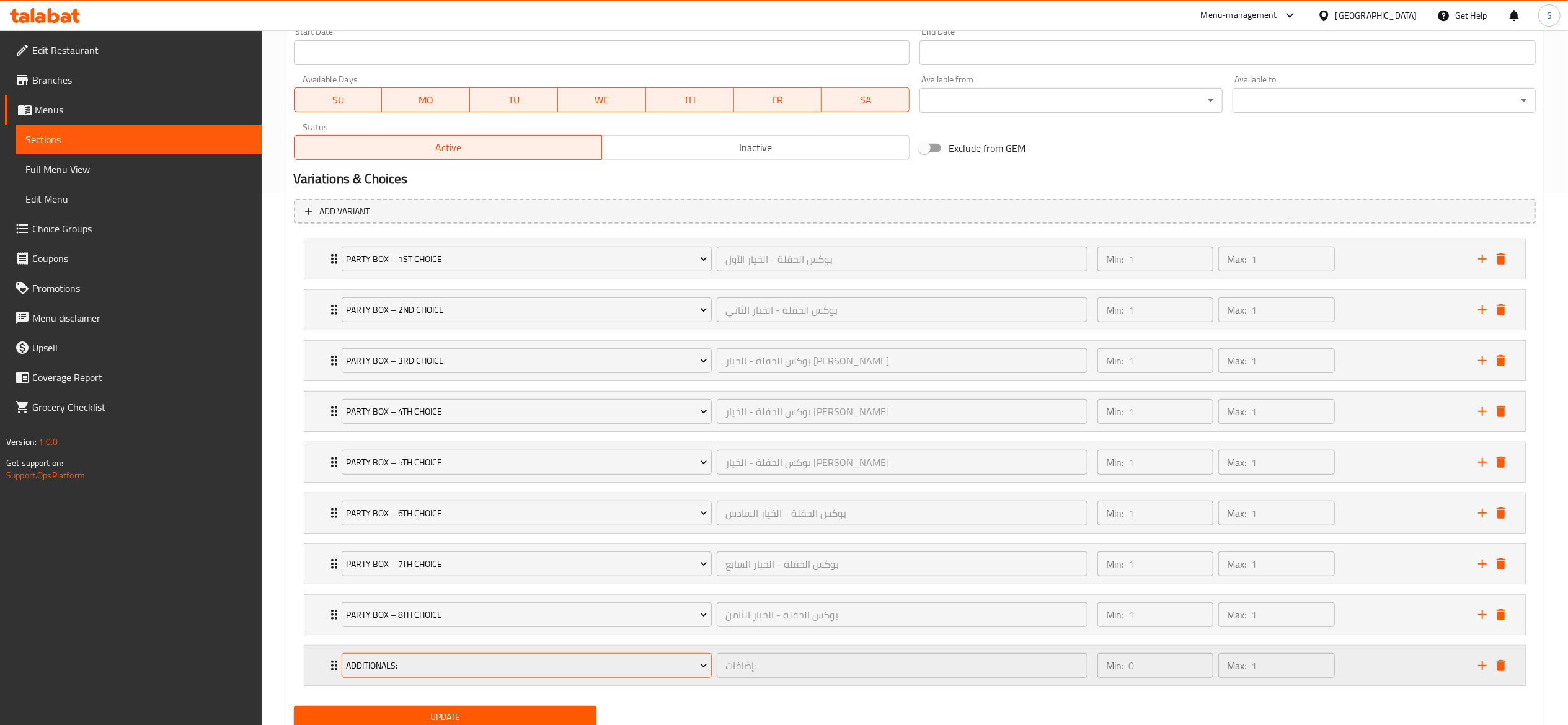
click at [598, 667] on span "Additionals:" at bounding box center [527, 666] width 361 height 15
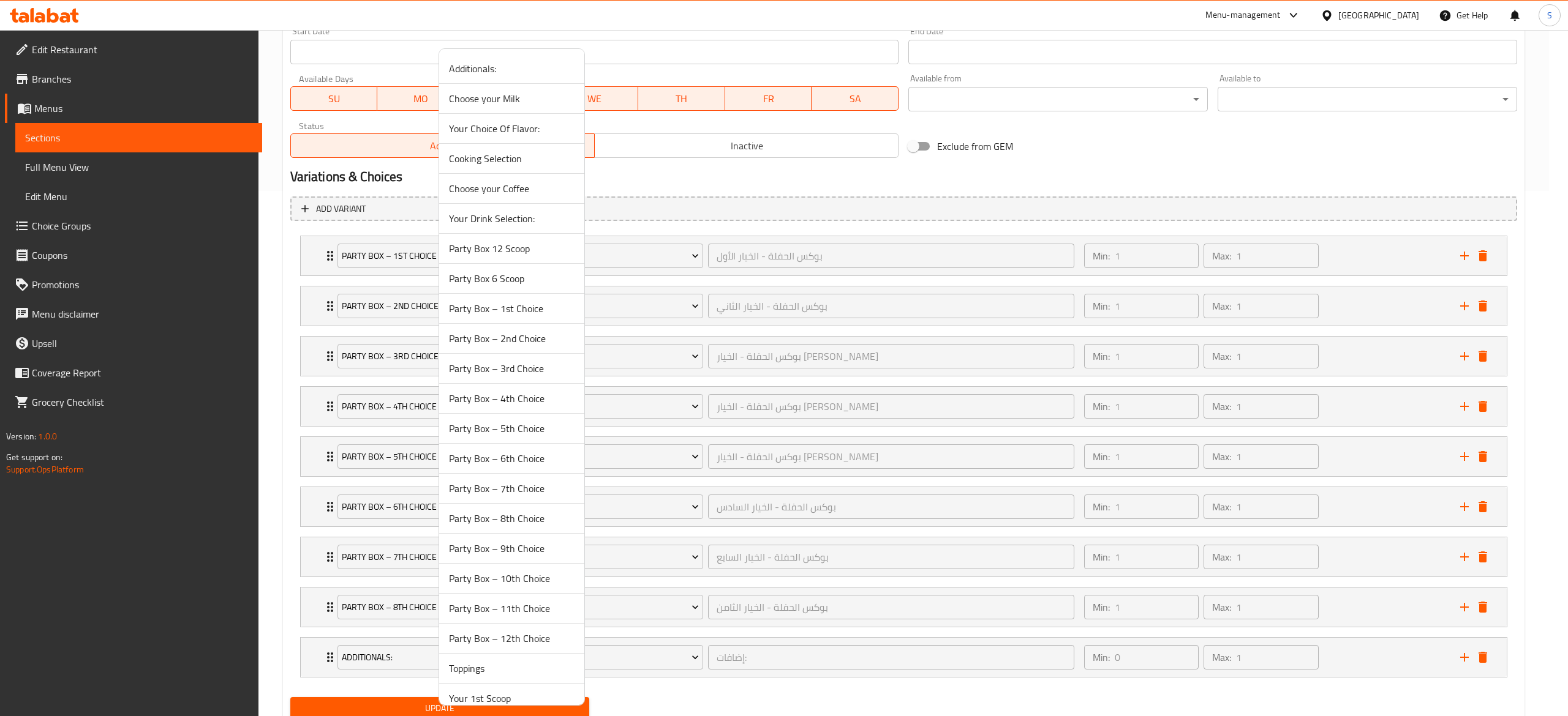
click at [557, 547] on span "Party Box – 9th Choice" at bounding box center [512, 548] width 125 height 14
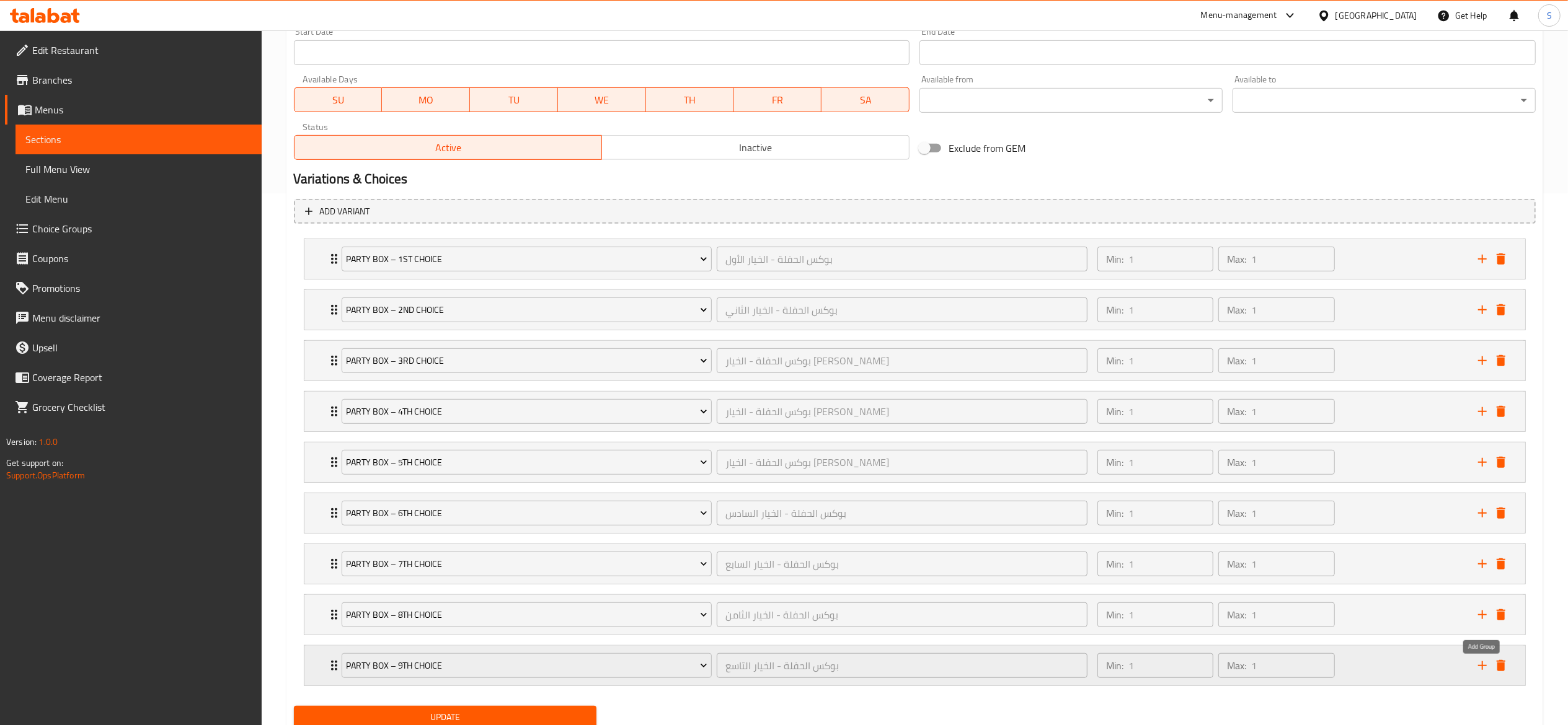
click at [1480, 668] on icon "add" at bounding box center [1481, 665] width 15 height 15
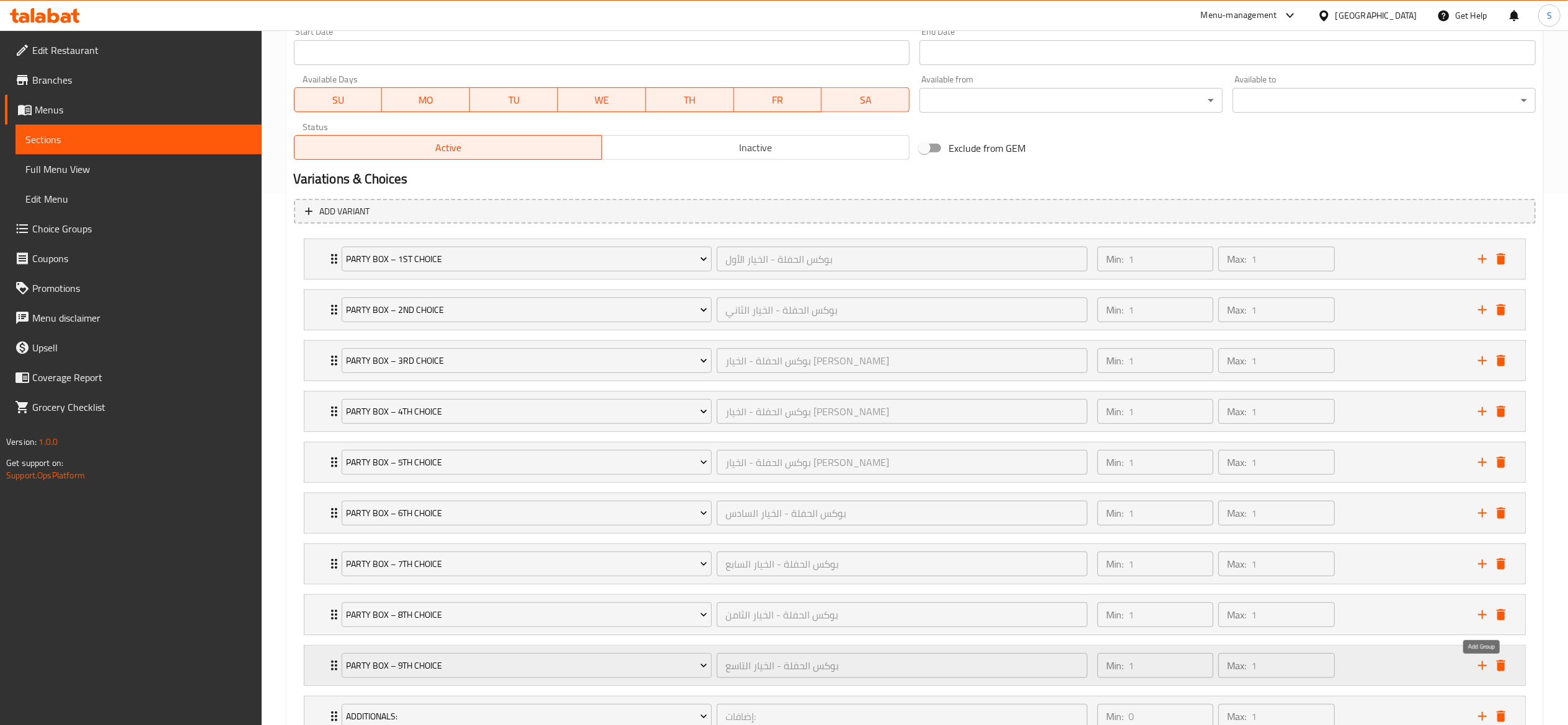
scroll to position [636, 0]
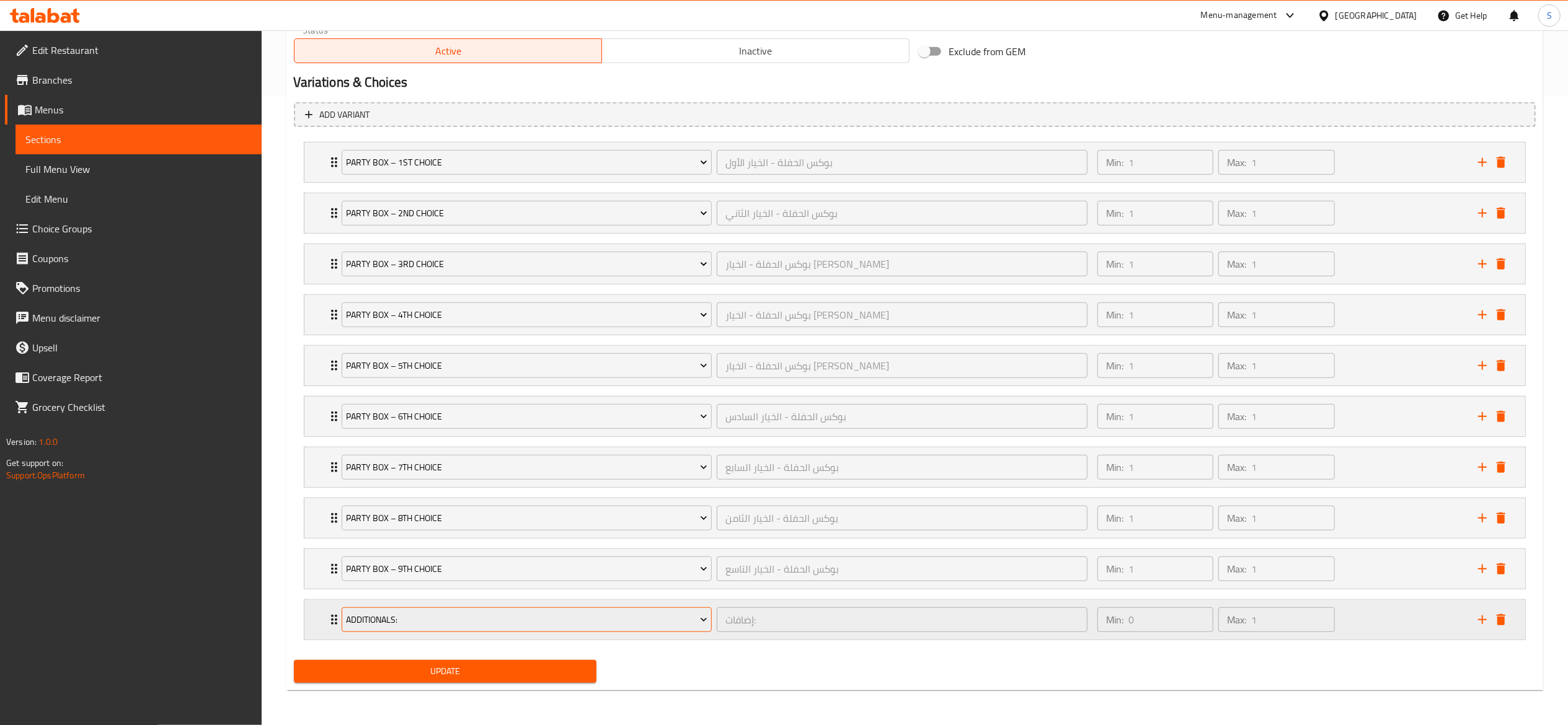
click at [665, 625] on span "Additionals:" at bounding box center [527, 620] width 361 height 15
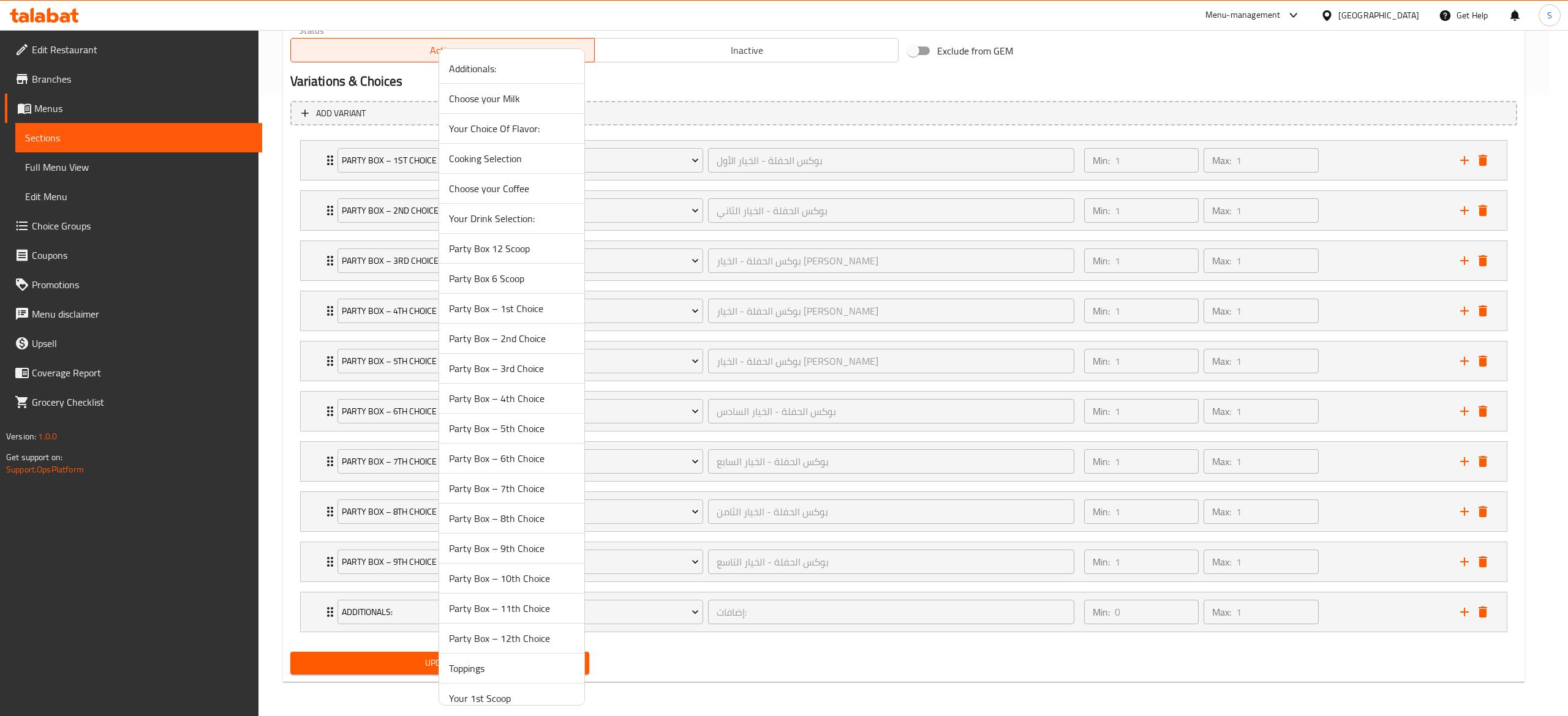
click at [525, 575] on span "Party Box – 10th Choice" at bounding box center [512, 578] width 125 height 14
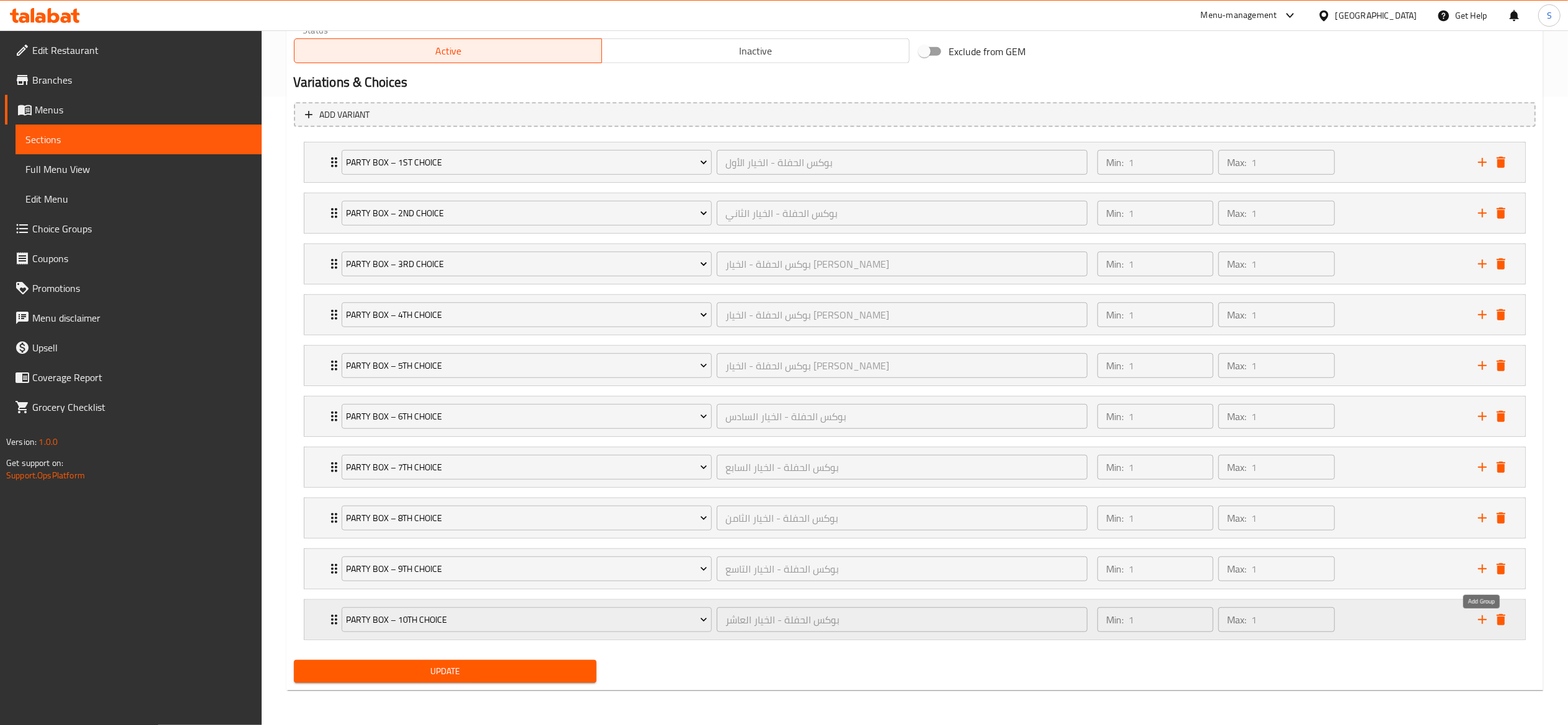
click at [1480, 617] on icon "add" at bounding box center [1481, 620] width 15 height 15
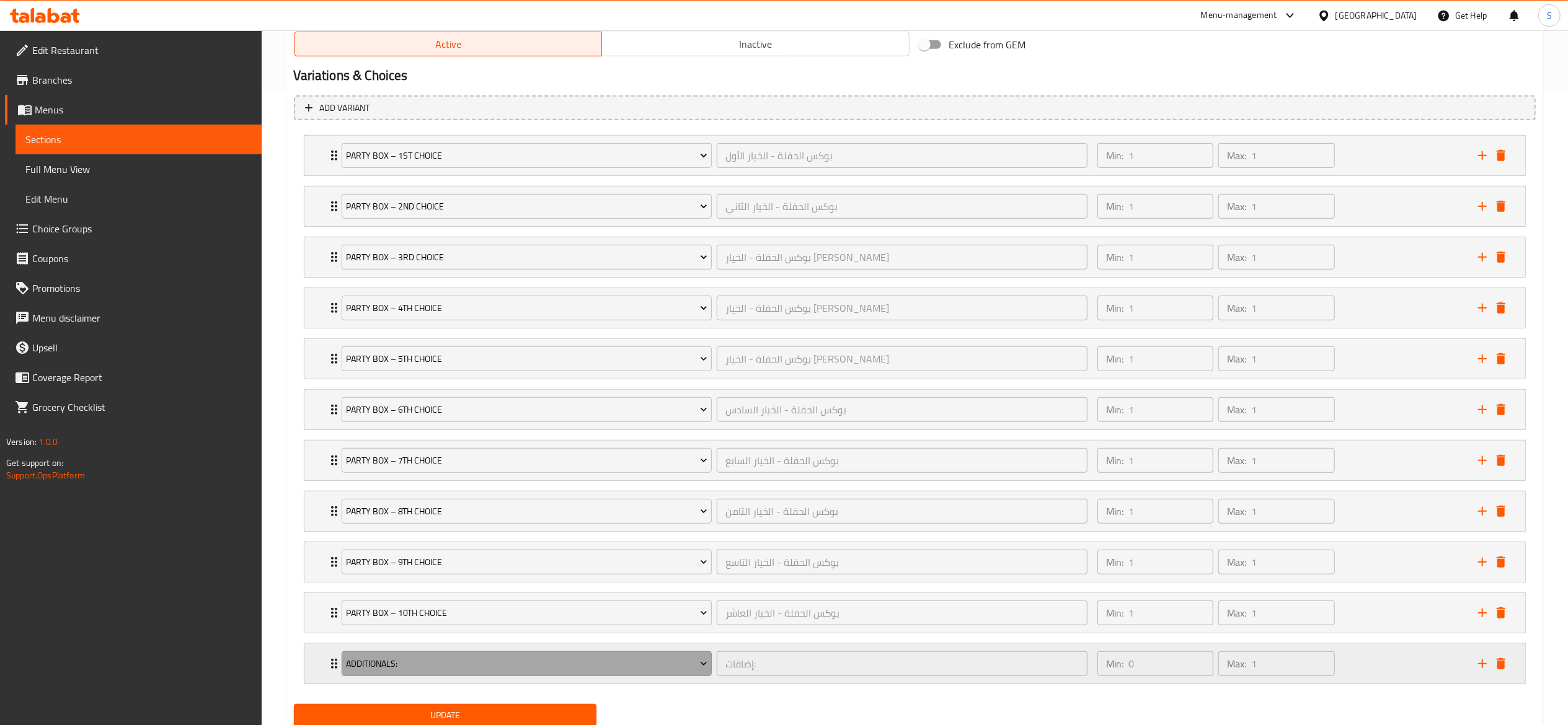
click at [633, 669] on span "Additionals:" at bounding box center [527, 664] width 361 height 15
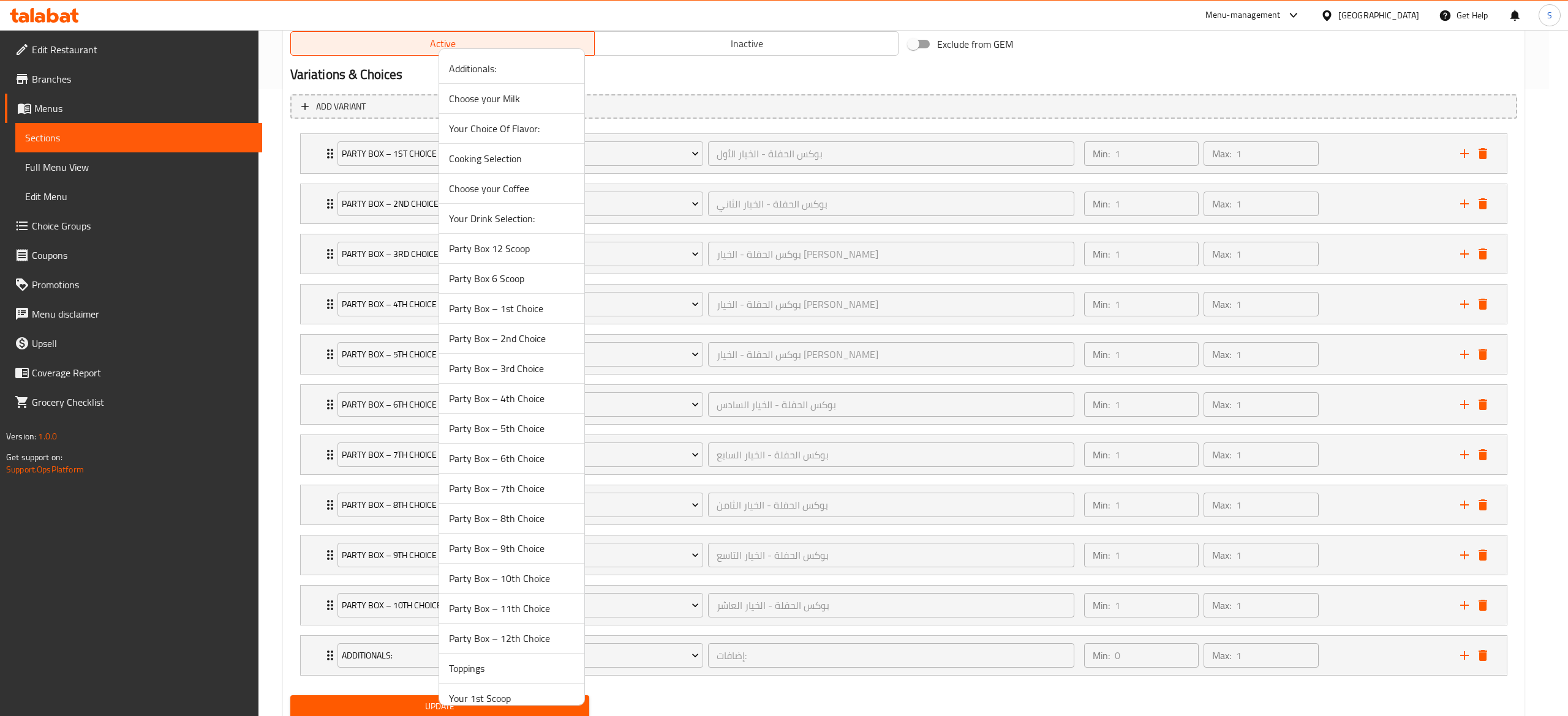
click at [570, 610] on span "Party Box – 11th Choice" at bounding box center [512, 608] width 125 height 14
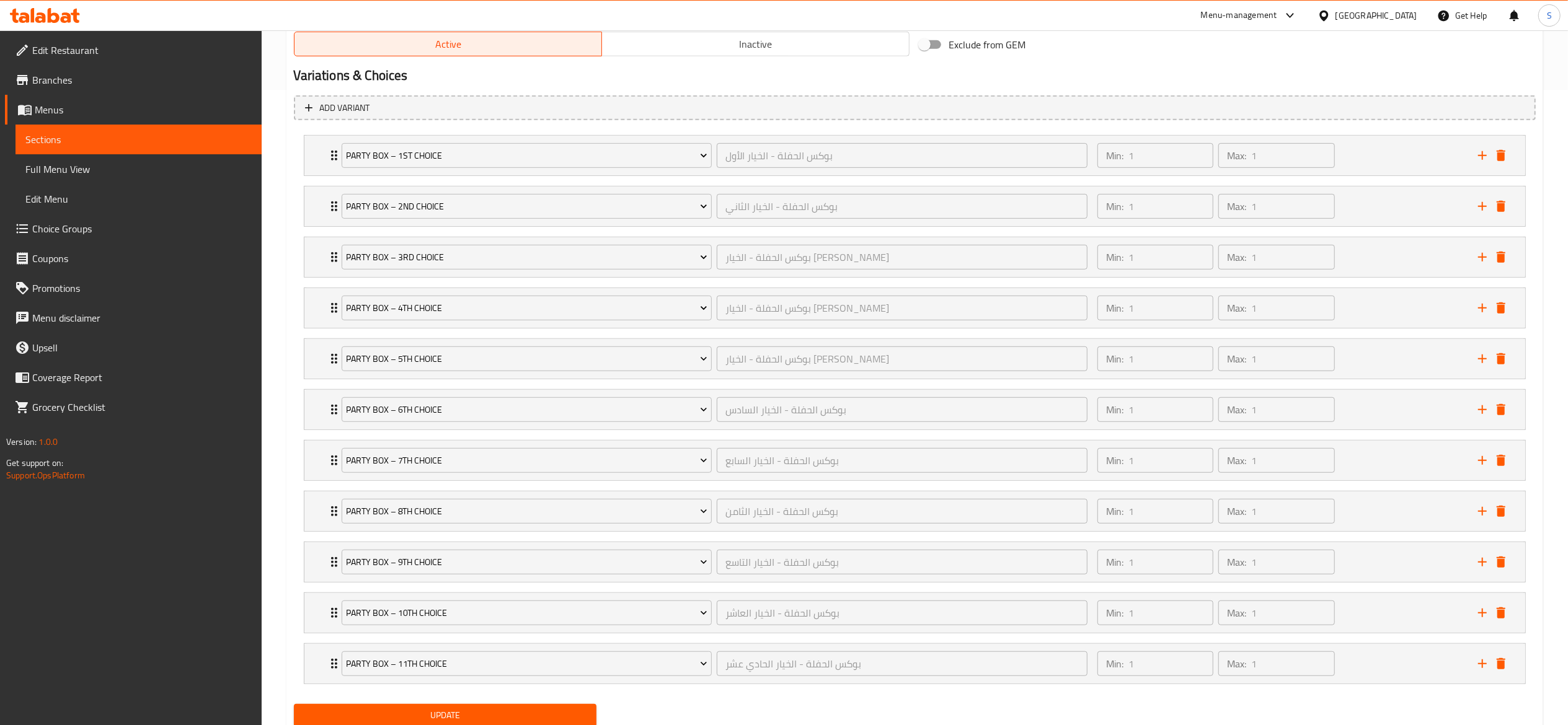
scroll to position [687, 0]
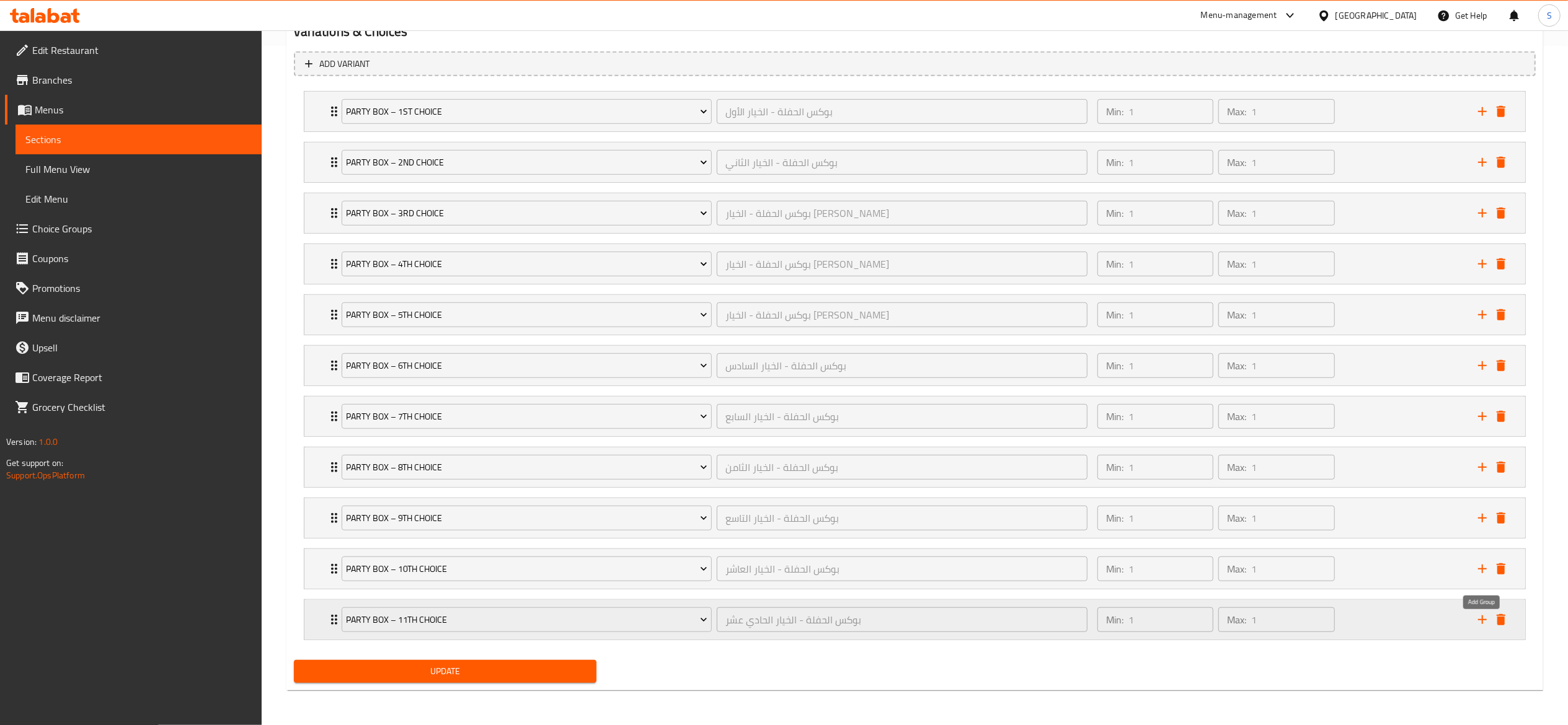
click at [1480, 622] on icon "add" at bounding box center [1481, 620] width 15 height 15
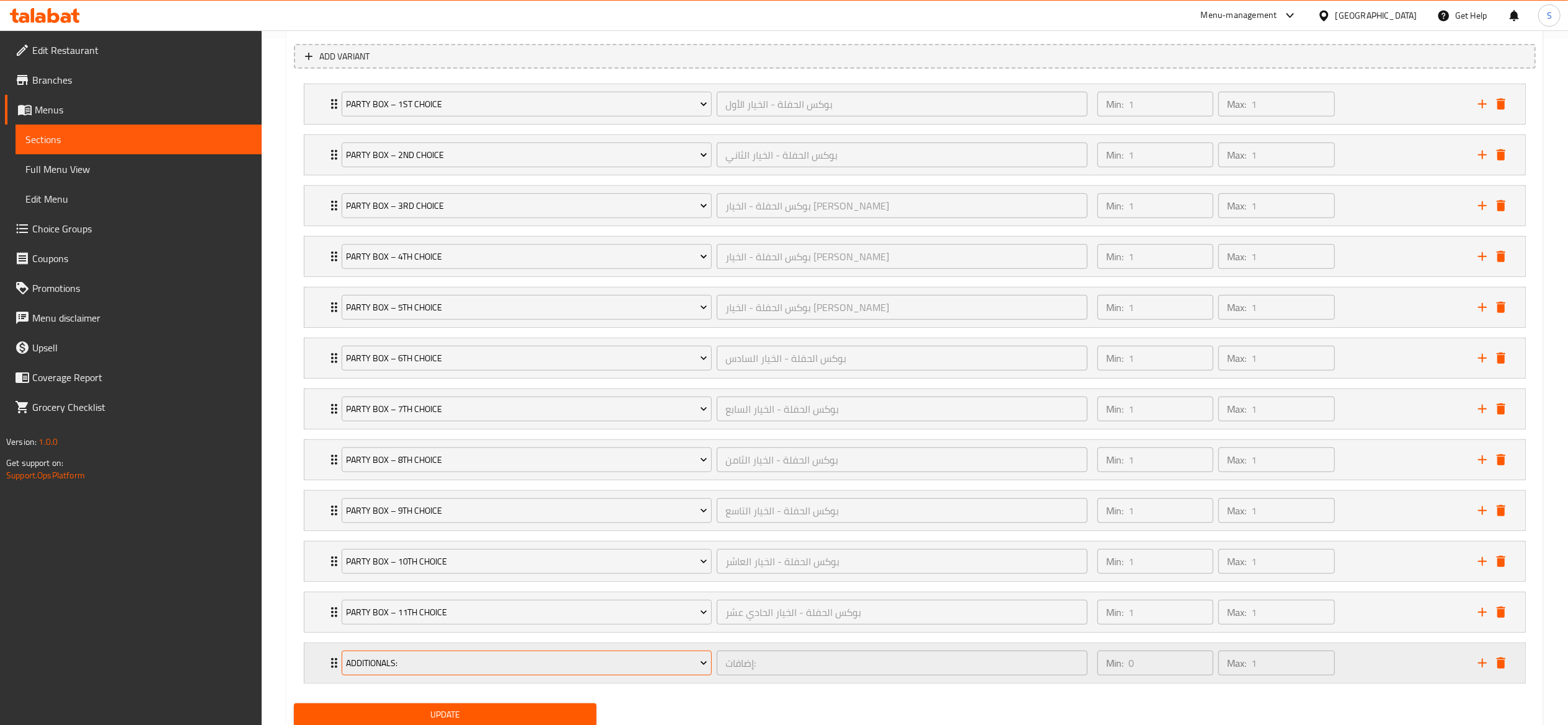
click at [652, 671] on span "Additionals:" at bounding box center [527, 664] width 361 height 15
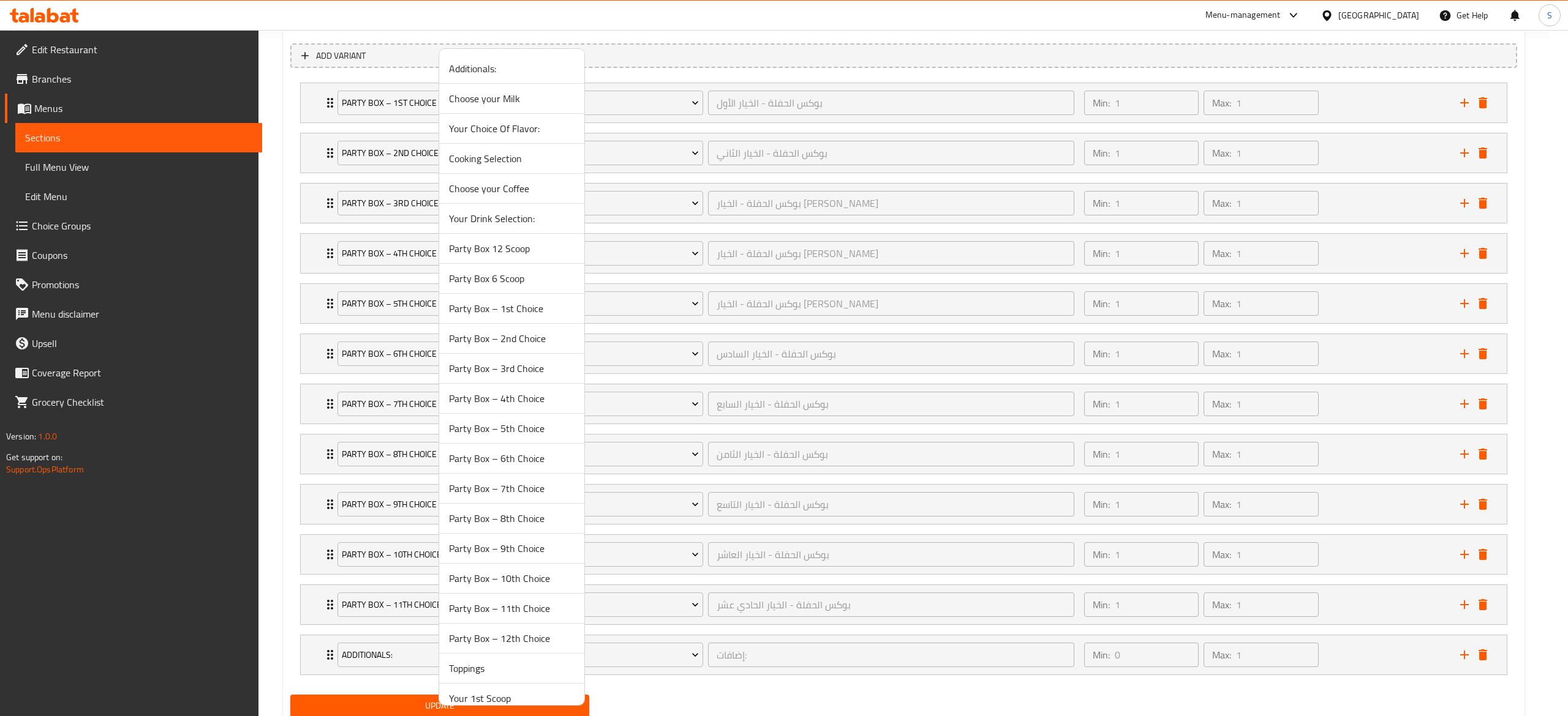
click at [562, 640] on span "Party Box – 12th Choice" at bounding box center [512, 638] width 125 height 14
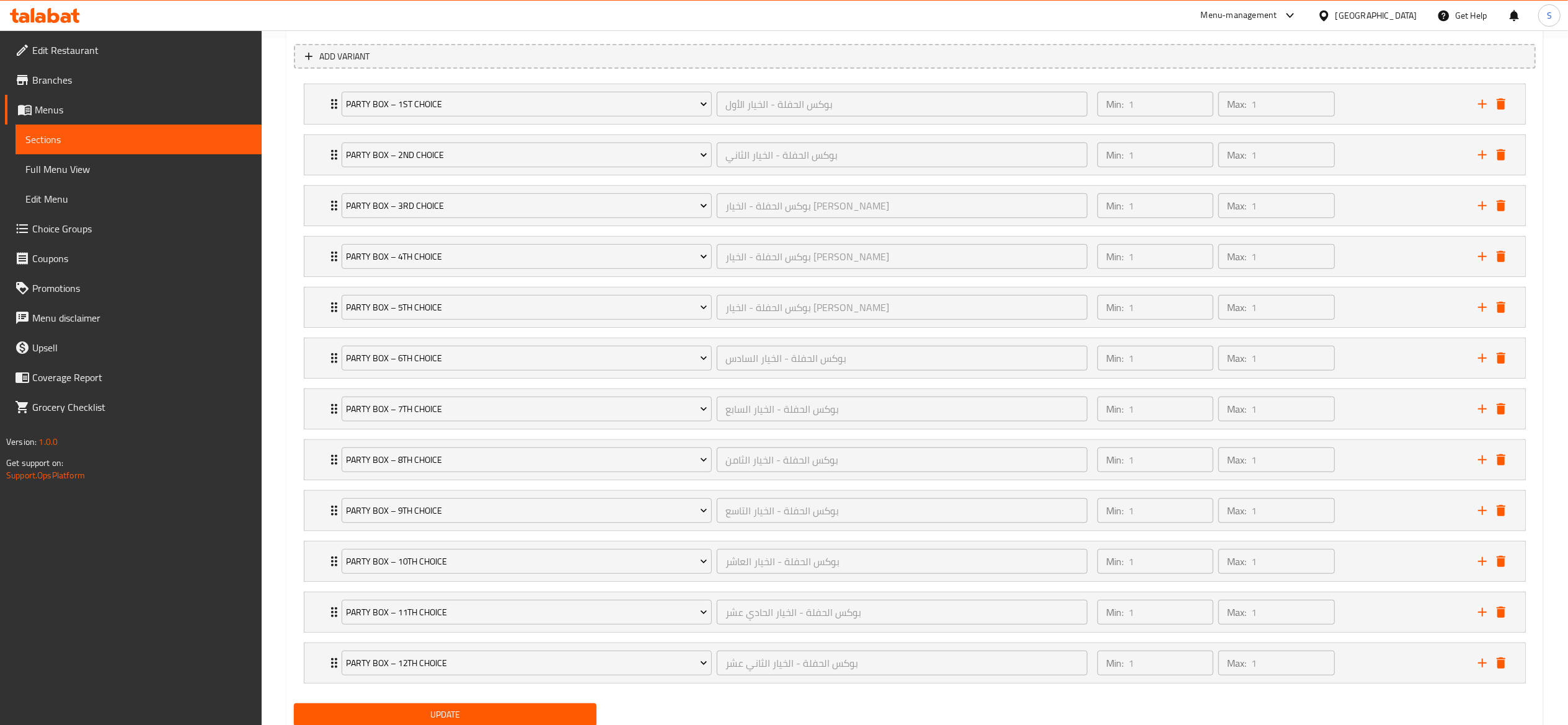
scroll to position [739, 0]
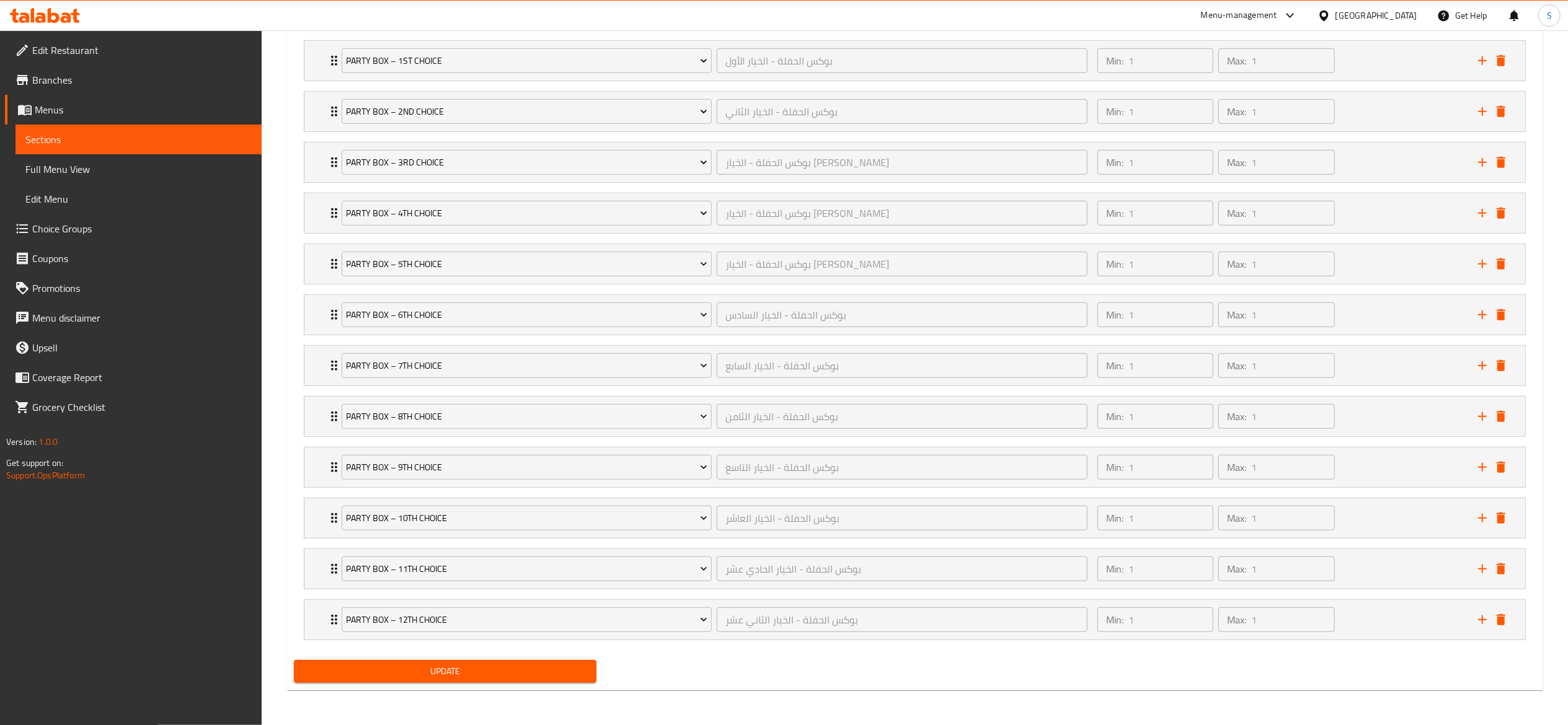
click at [559, 673] on span "Update" at bounding box center [445, 671] width 283 height 15
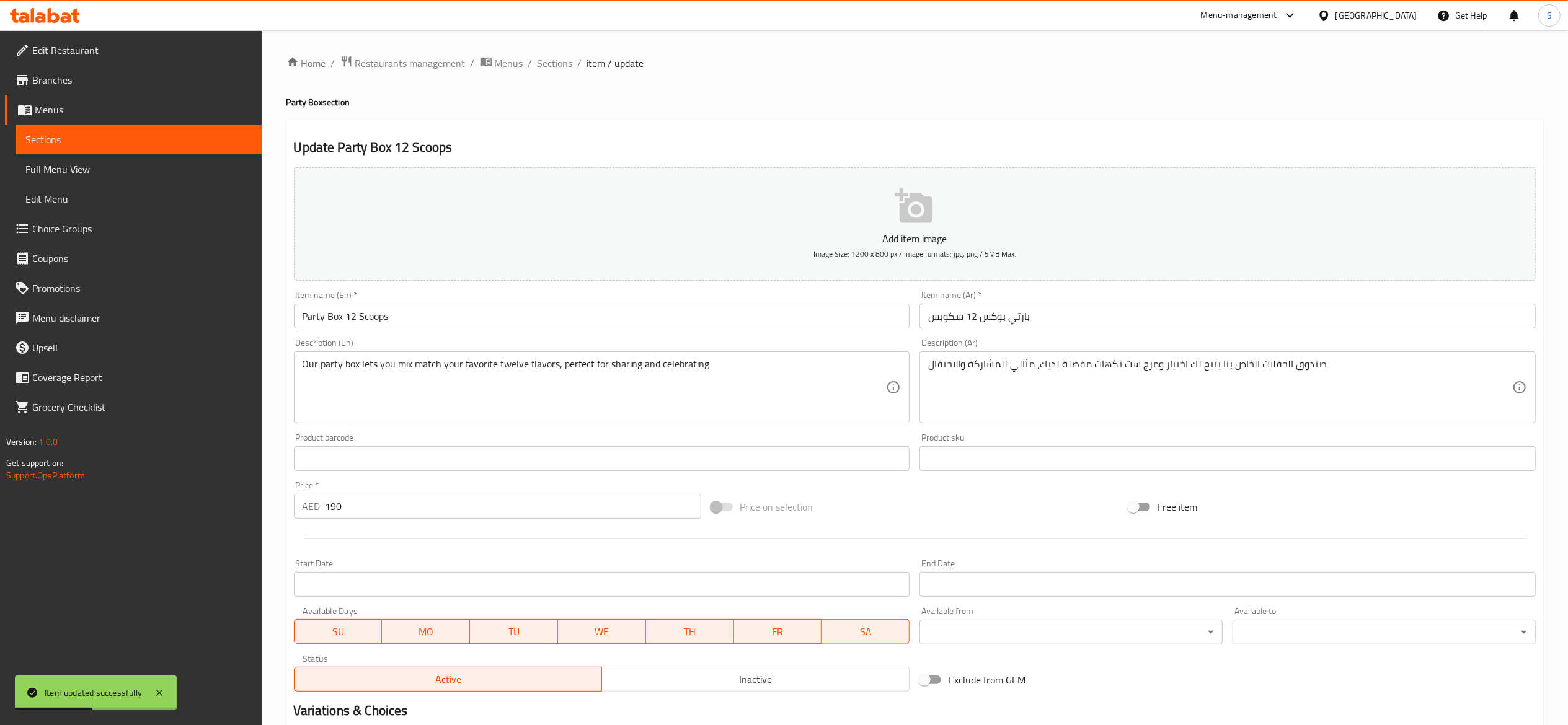
click at [542, 69] on span "Sections" at bounding box center [555, 63] width 36 height 15
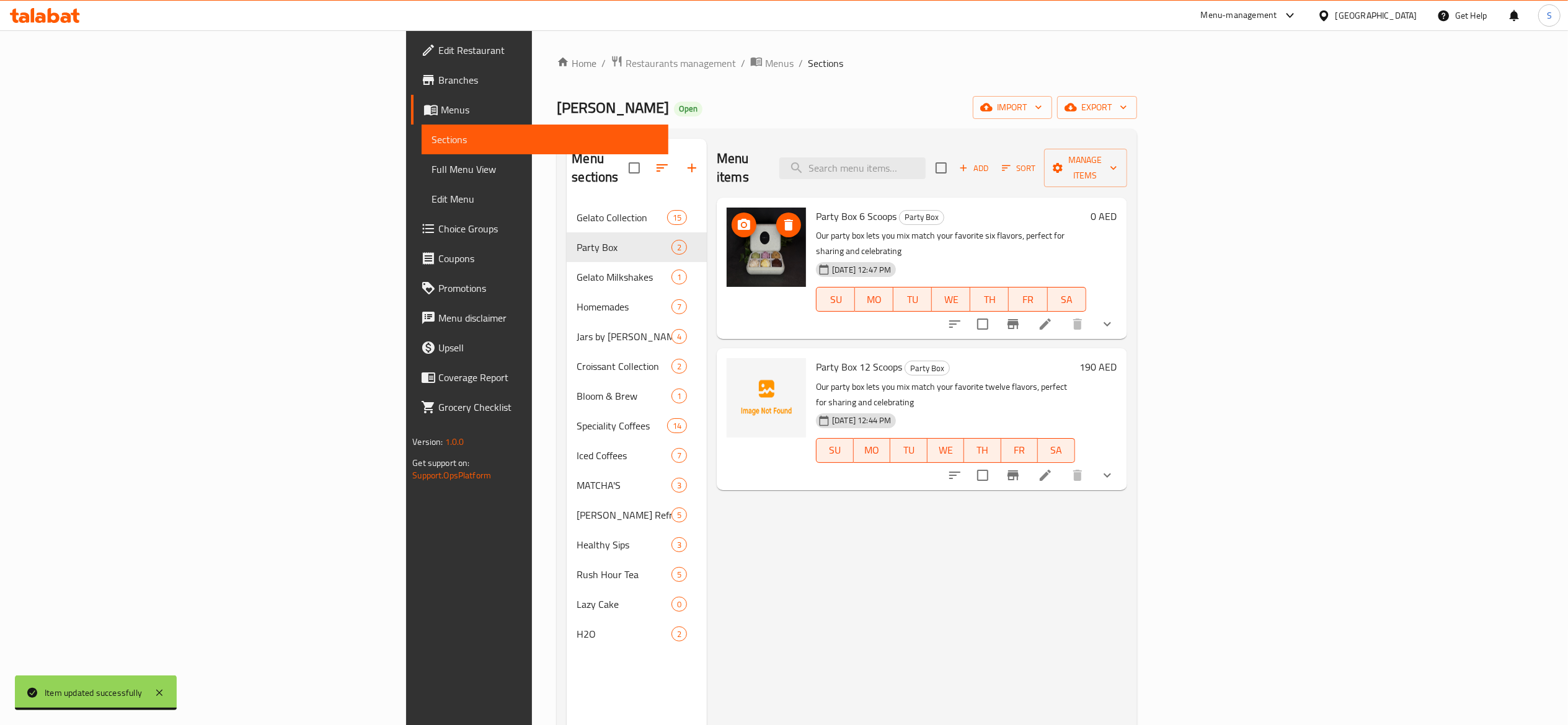
click at [726, 237] on img at bounding box center [766, 248] width 80 height 80
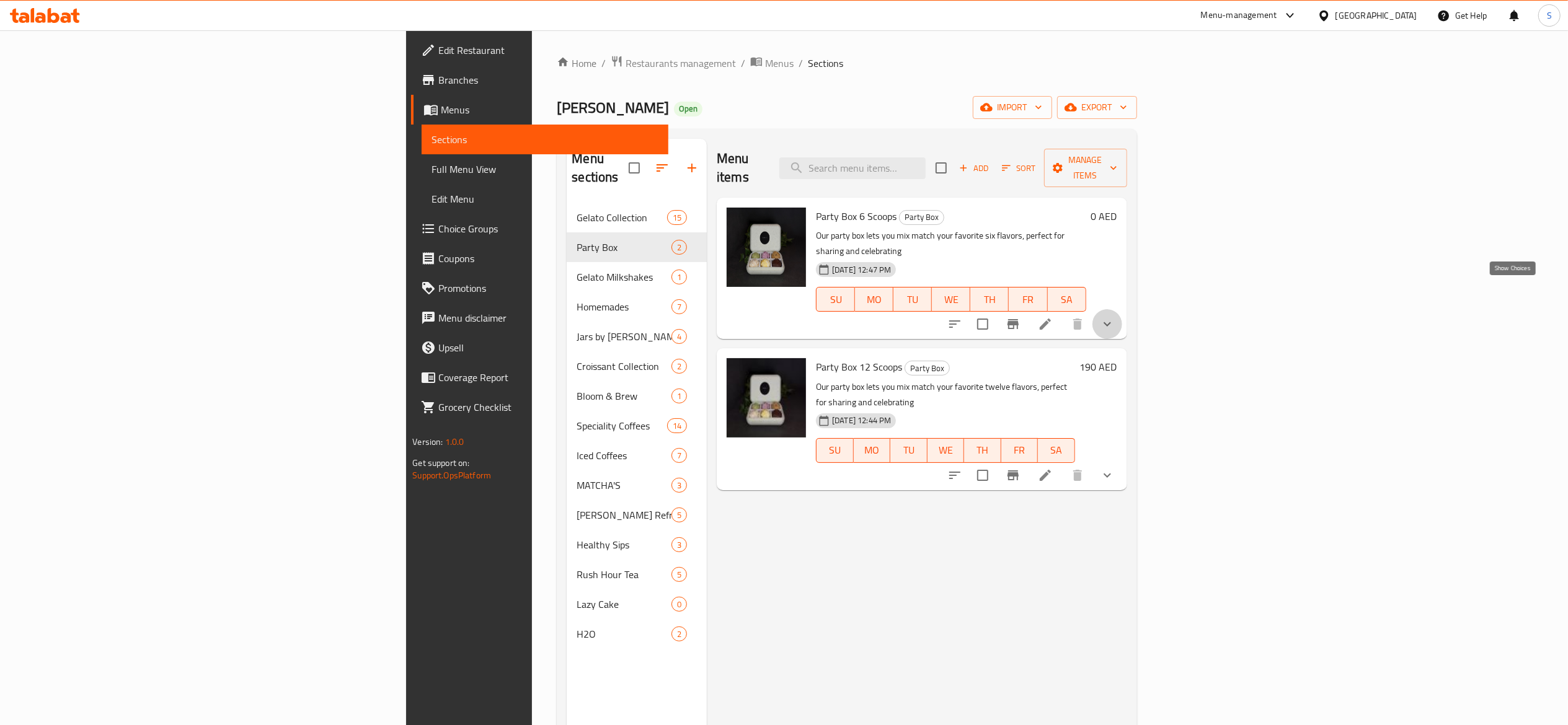
click at [1114, 317] on icon "show more" at bounding box center [1107, 324] width 15 height 15
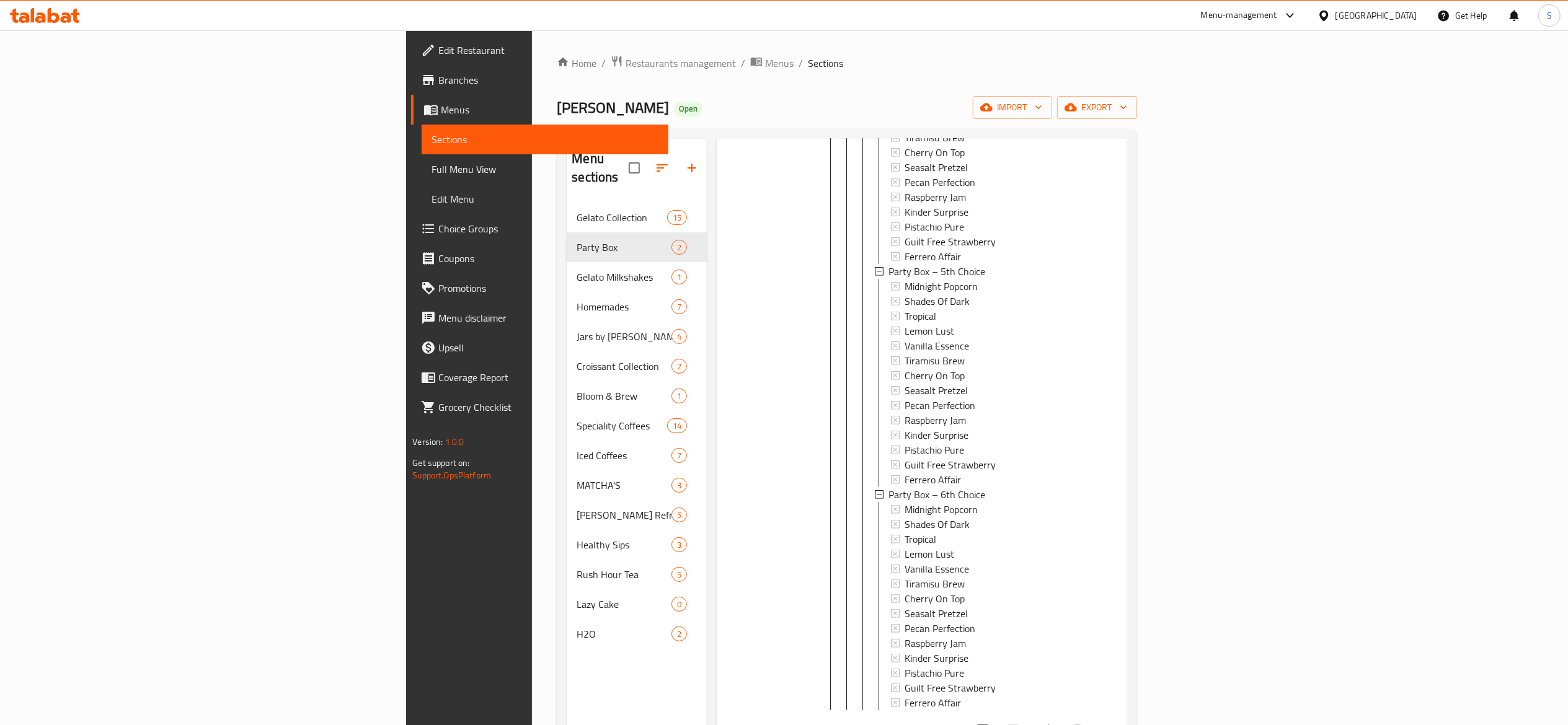
scroll to position [1013, 0]
click at [1052, 722] on icon at bounding box center [1045, 729] width 15 height 15
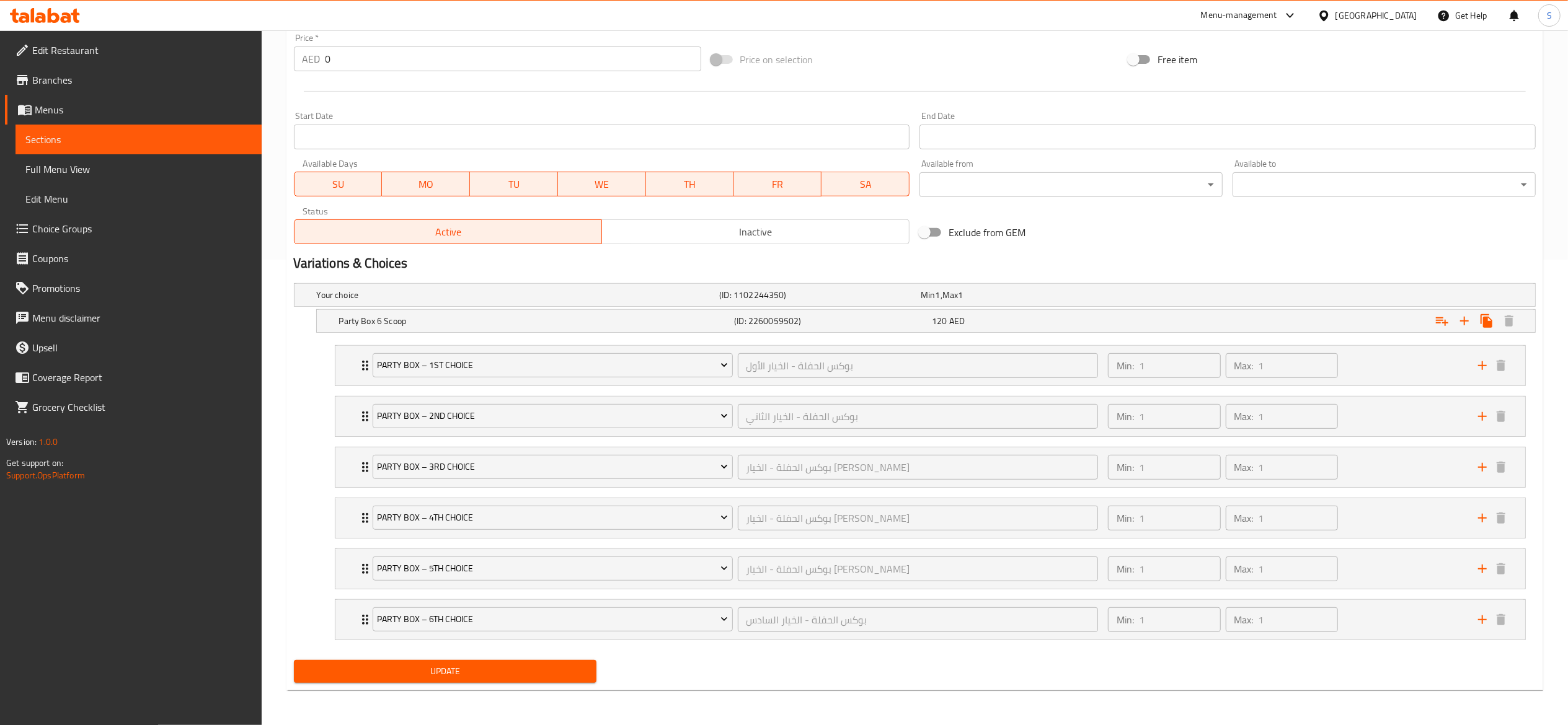
scroll to position [469, 0]
click at [977, 320] on div "120 AED" at bounding box center [1028, 321] width 193 height 13
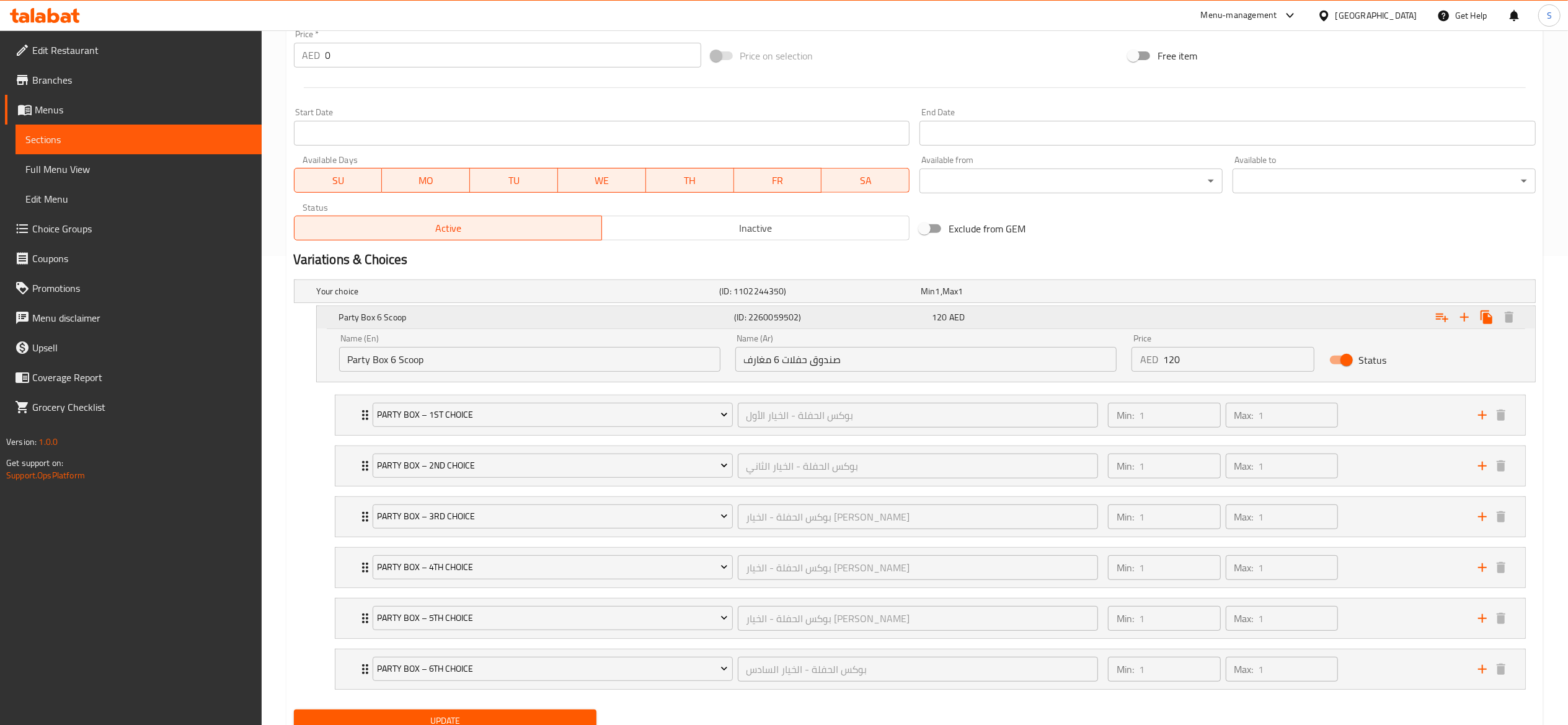
click at [977, 320] on div "120 AED" at bounding box center [1028, 317] width 193 height 13
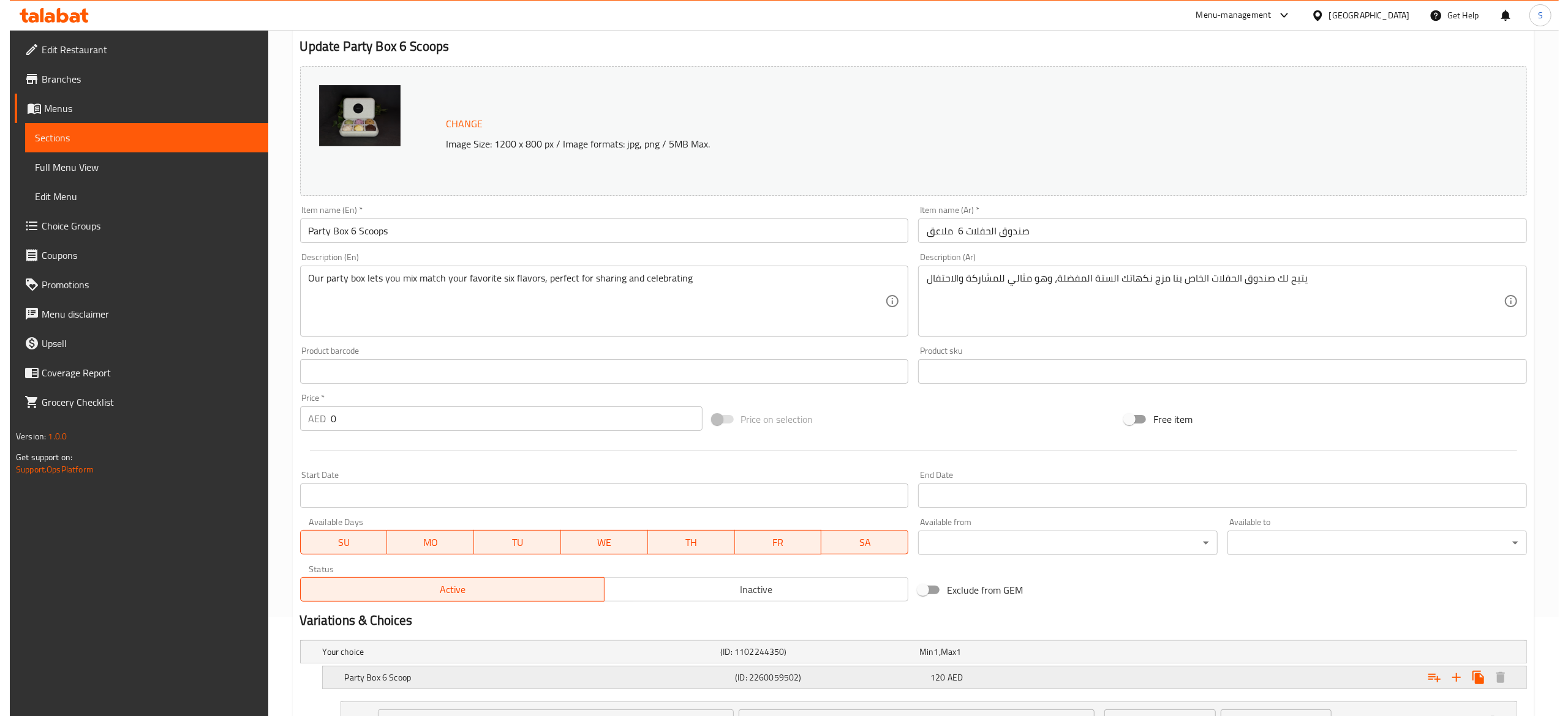
scroll to position [0, 0]
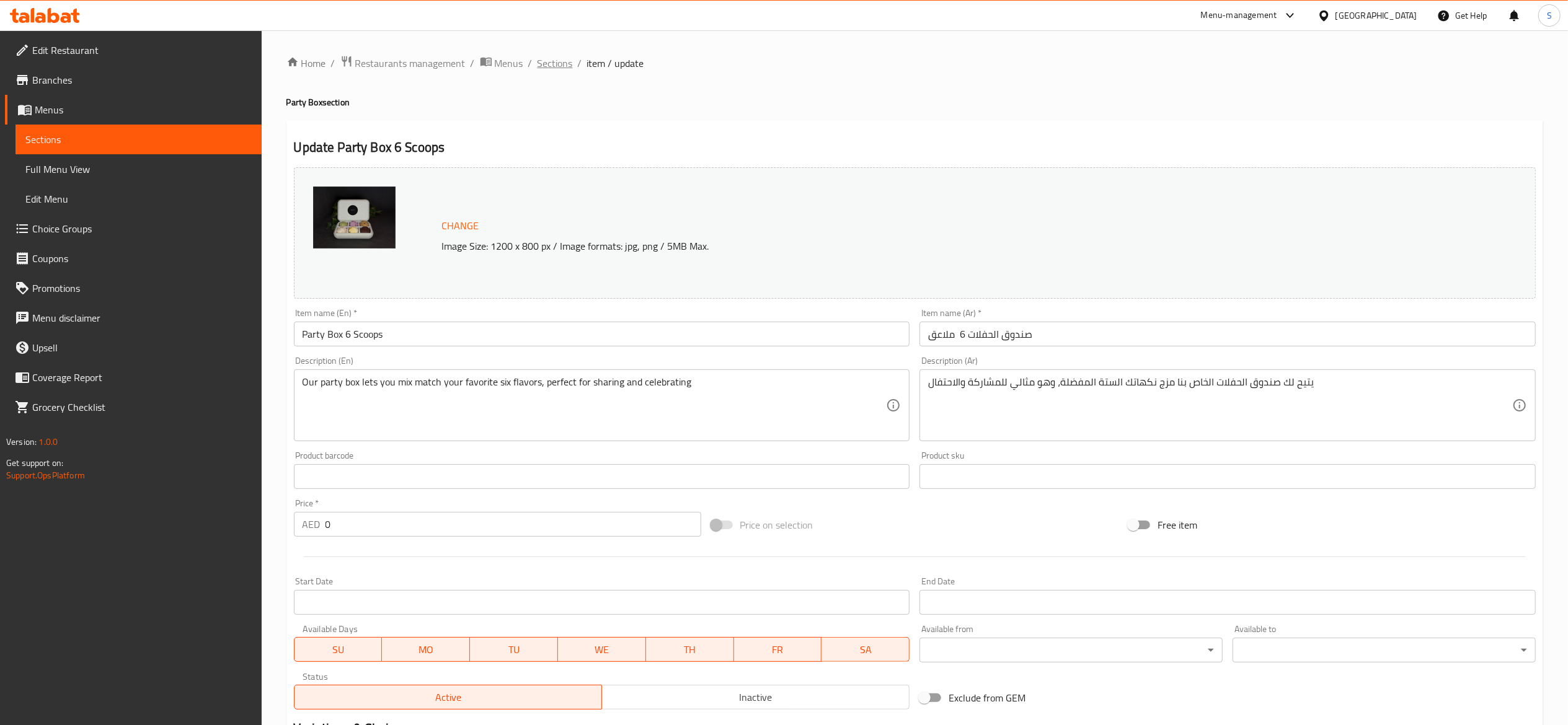
click at [555, 69] on span "Sections" at bounding box center [555, 63] width 36 height 15
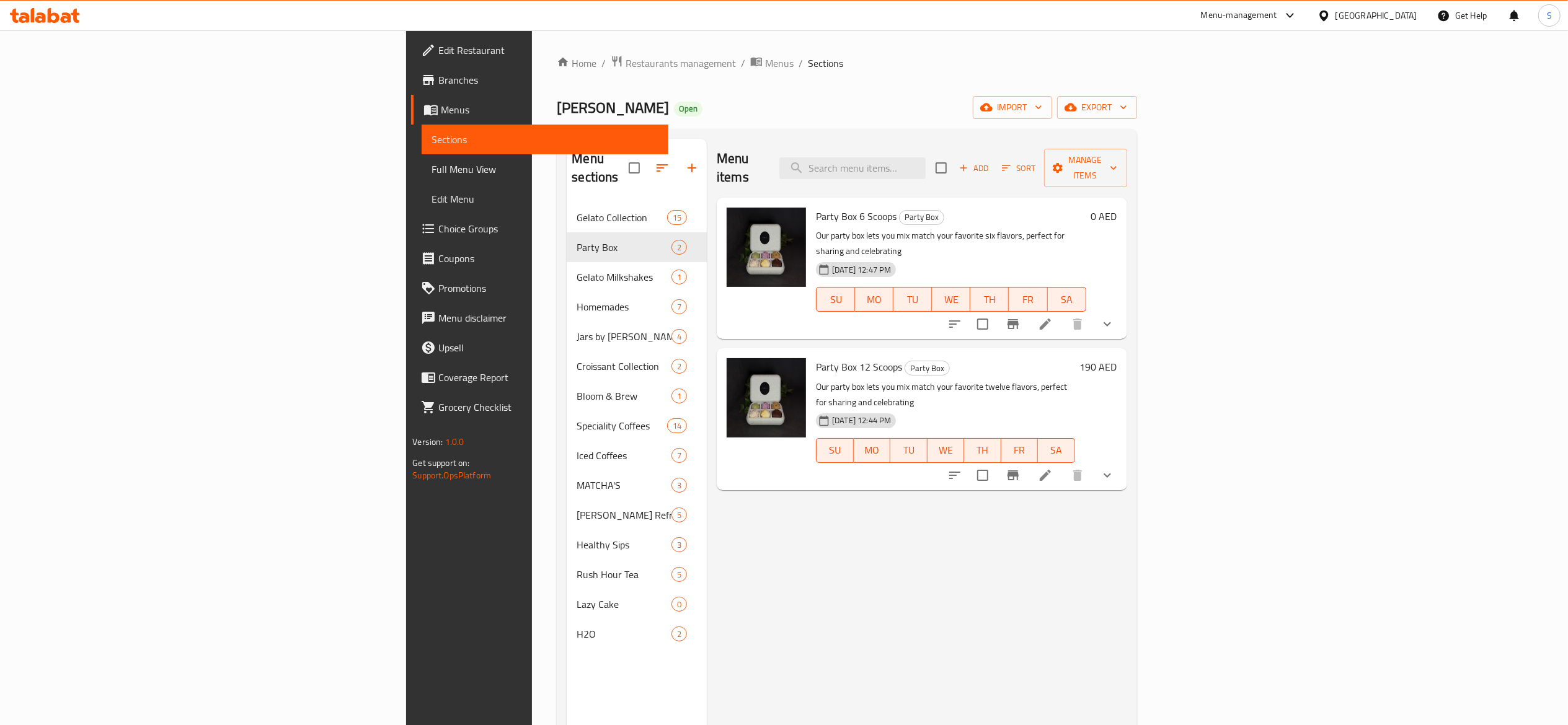
click at [1063, 464] on li at bounding box center [1045, 475] width 35 height 22
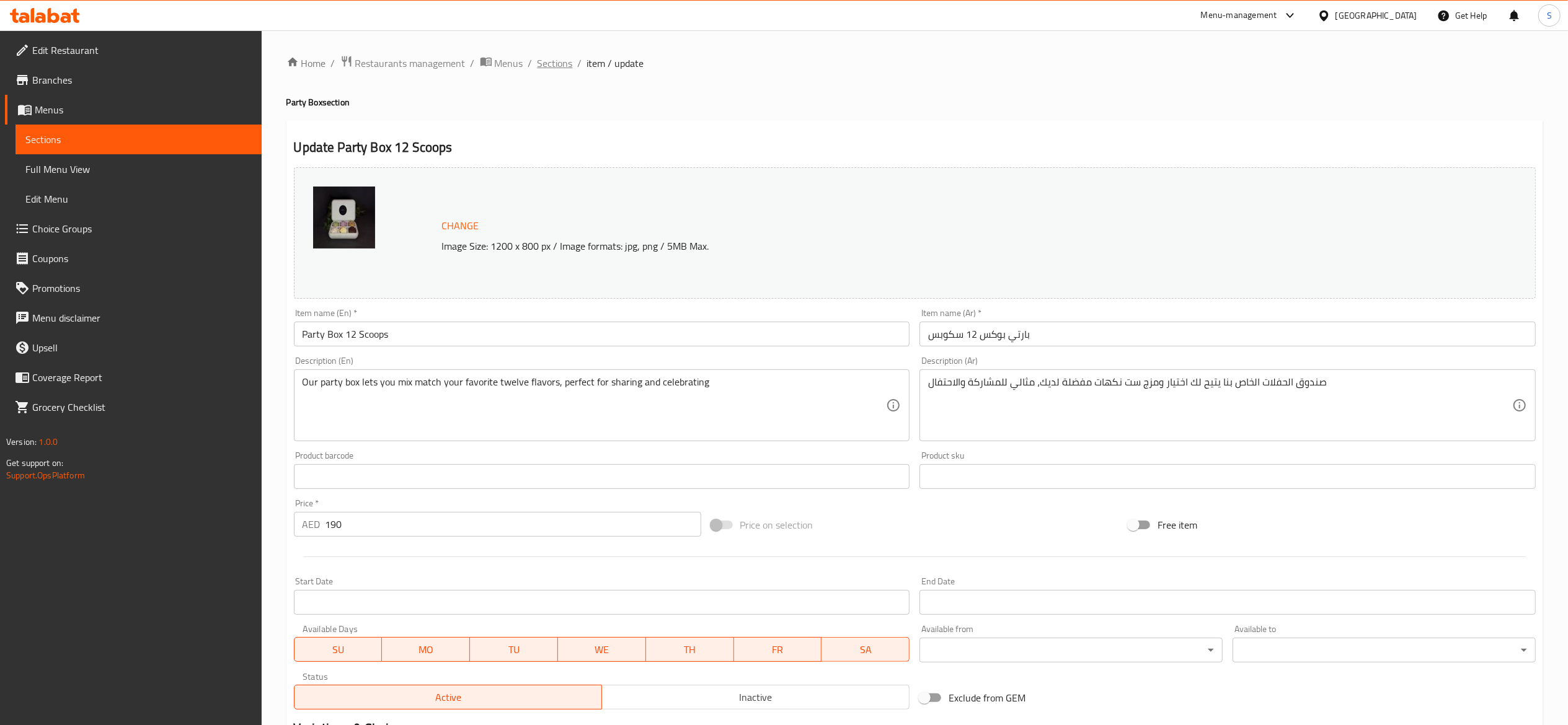
click at [548, 64] on span "Sections" at bounding box center [555, 63] width 36 height 15
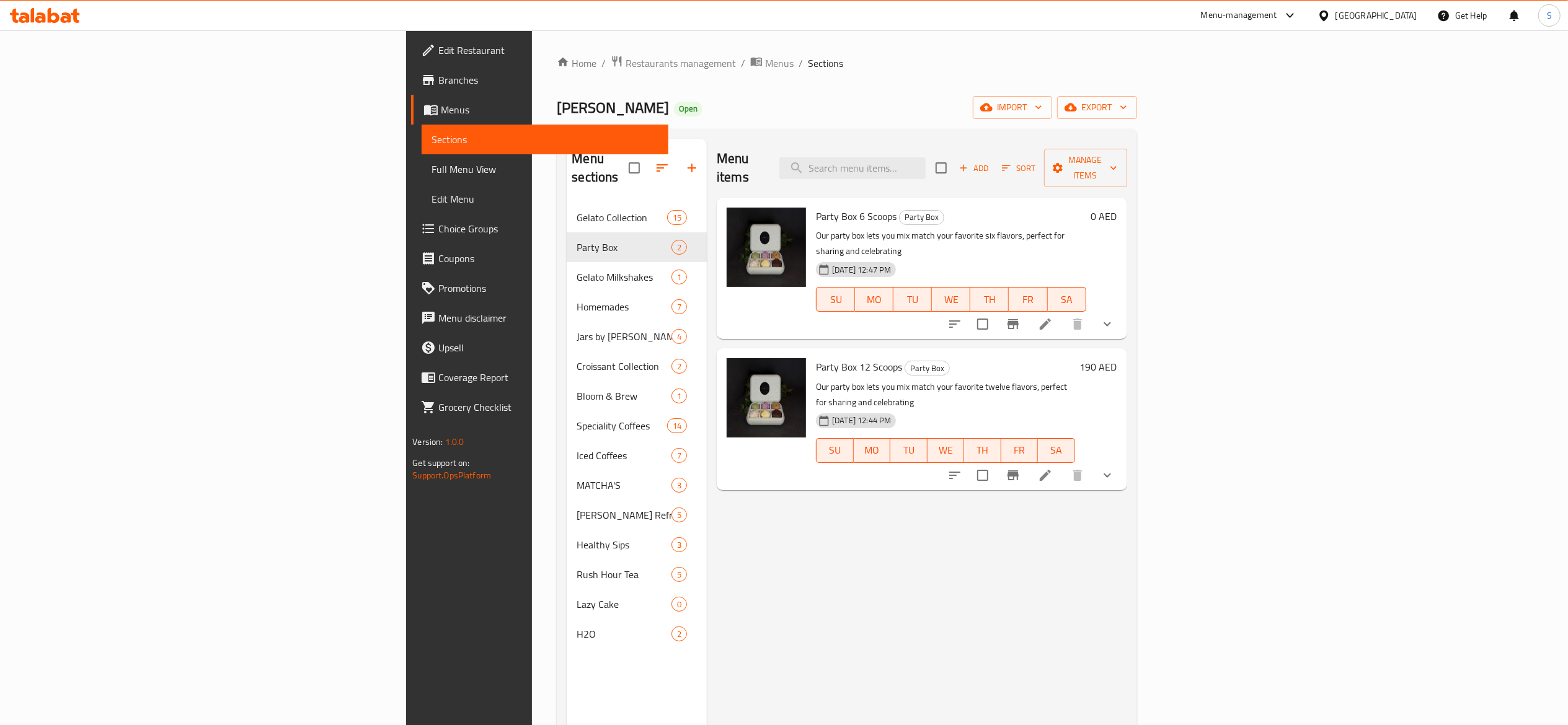
click at [438, 225] on span "Choice Groups" at bounding box center [548, 228] width 219 height 15
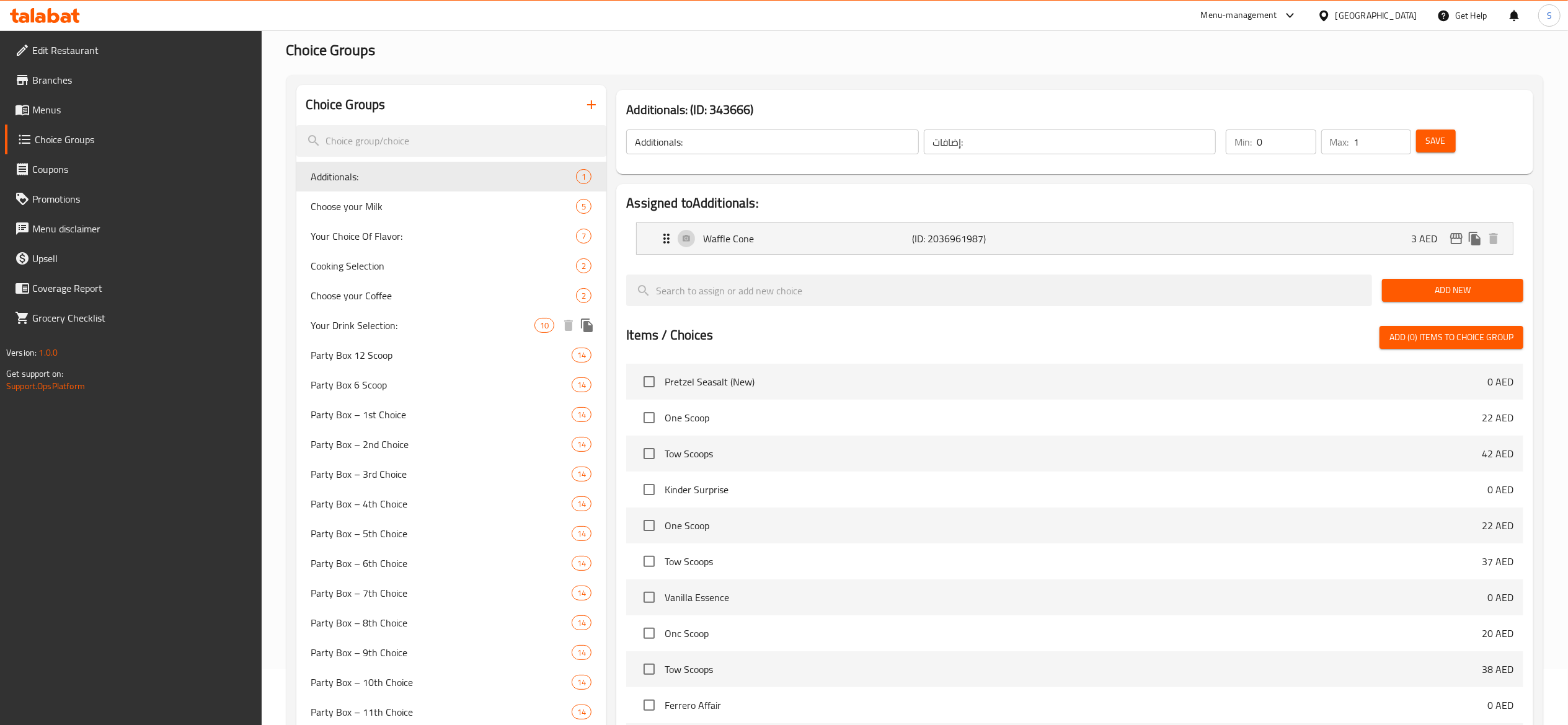
scroll to position [57, 0]
click at [415, 388] on span "Party Box 6 Scoop" at bounding box center [423, 383] width 224 height 15
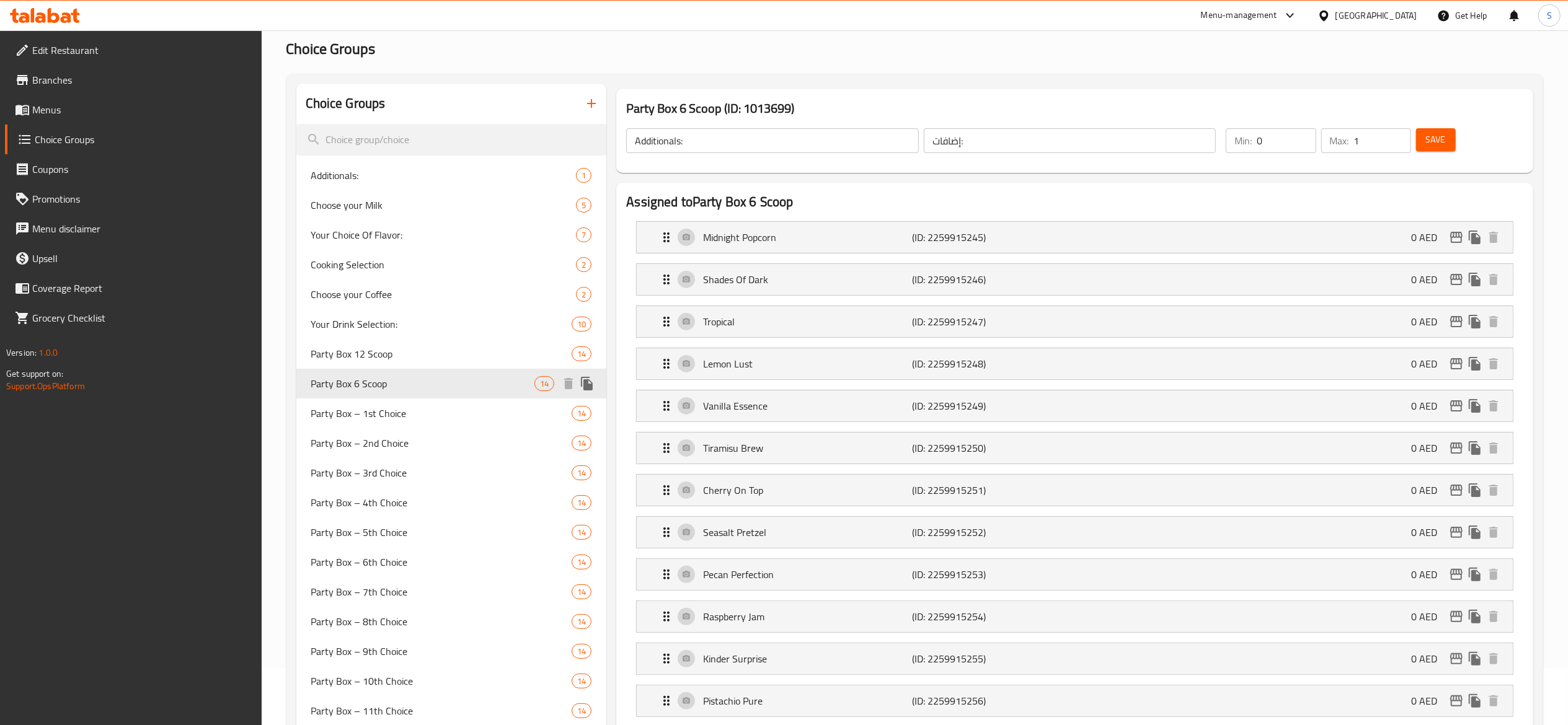
type input "Party Box 6 Scoop"
type input "صندوق الحفلات 6 مغارف"
type input "6"
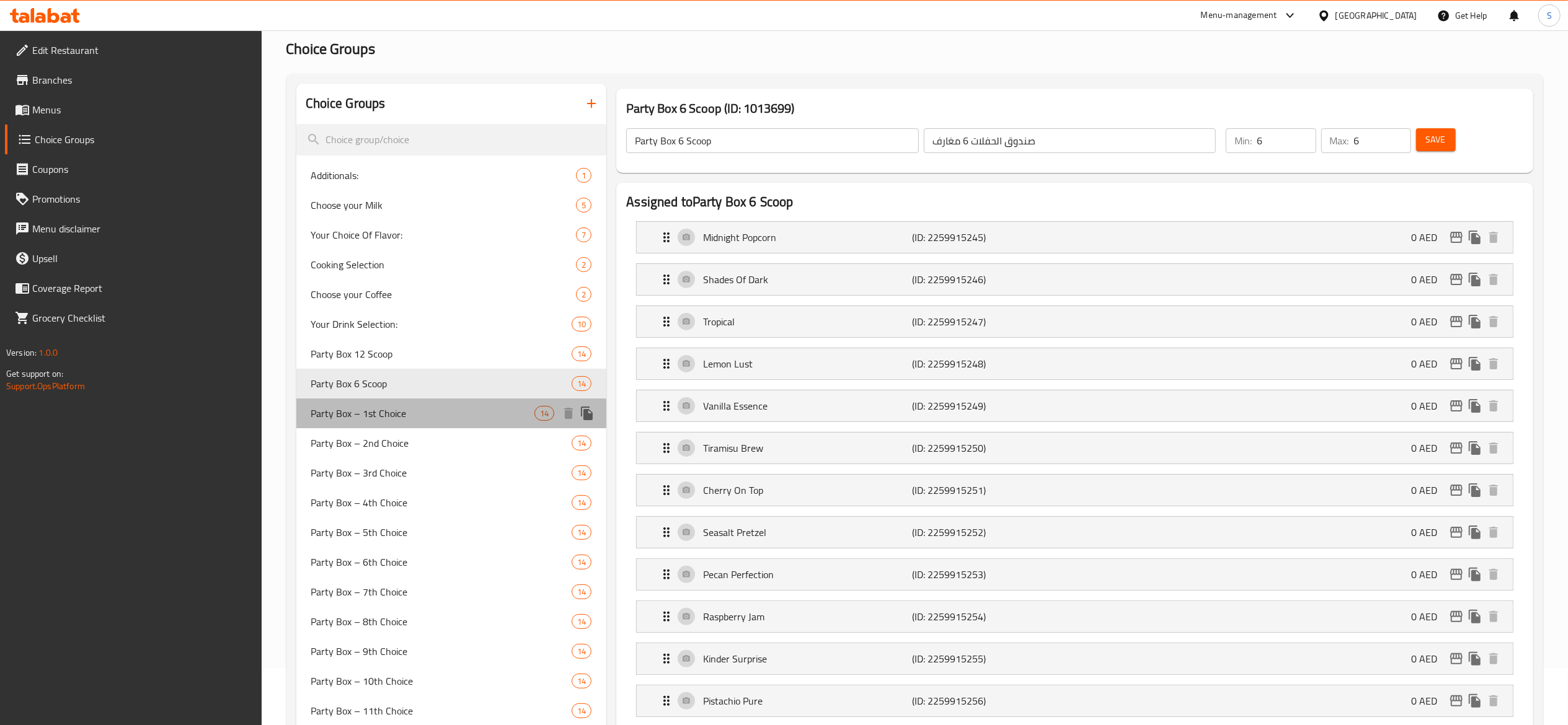
click at [419, 420] on span "Party Box – 1st Choice" at bounding box center [423, 413] width 224 height 15
type input "Party Box – 1st Choice"
type input "بوكس الحفلة - الخيار الأول"
type input "1"
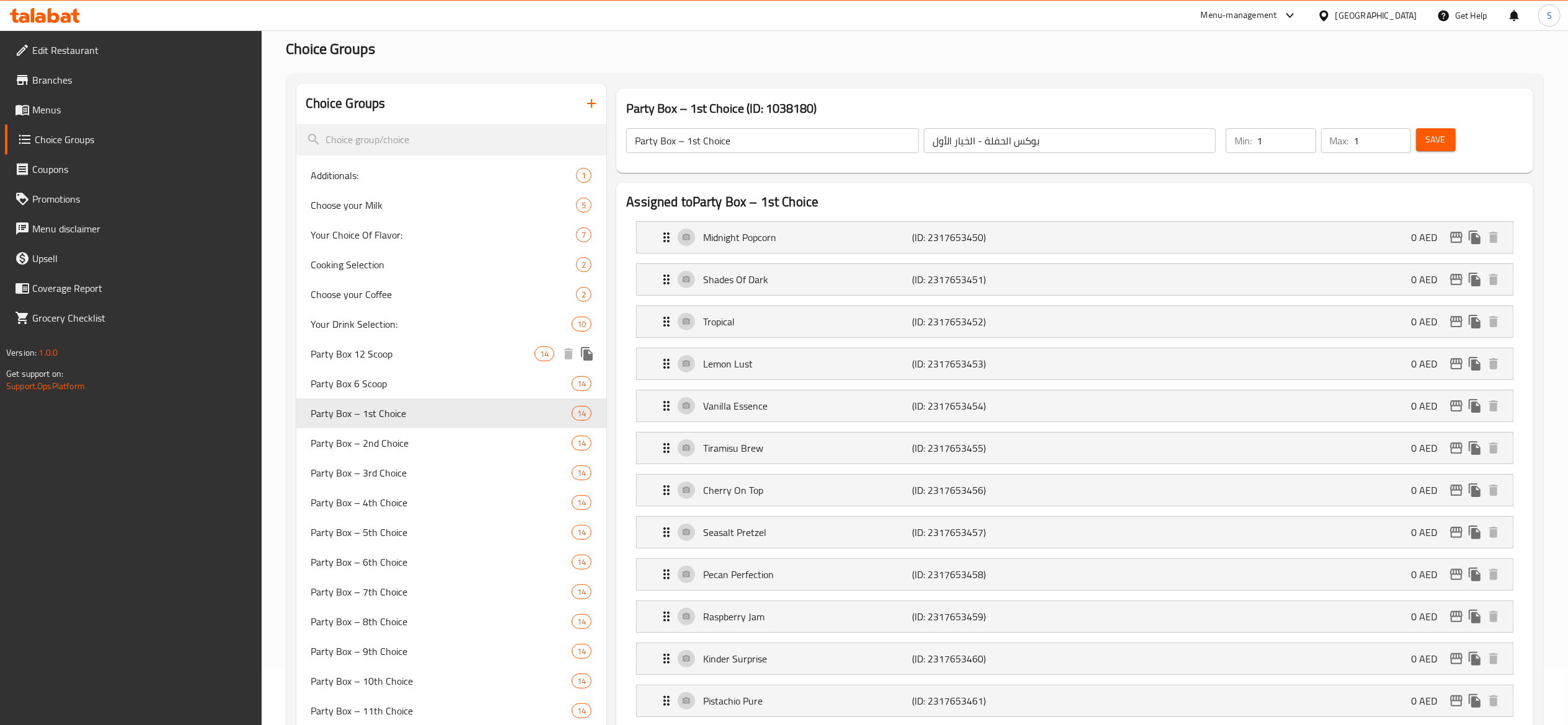
click at [405, 358] on span "Party Box 12 Scoop" at bounding box center [423, 354] width 224 height 15
type input "Party Box 12 Scoop"
type input "علبة حفلات 12 مغرفة"
type input "12"
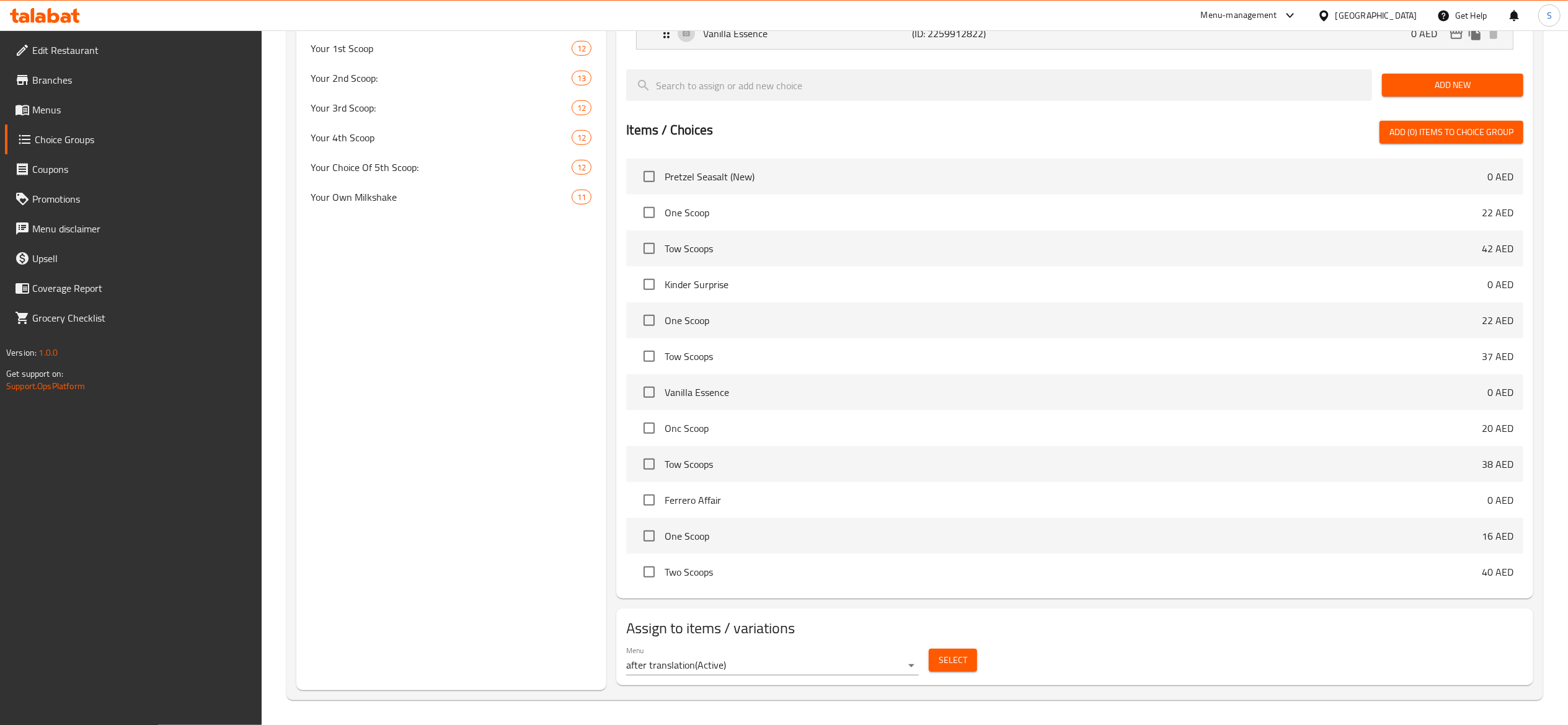
scroll to position [0, 0]
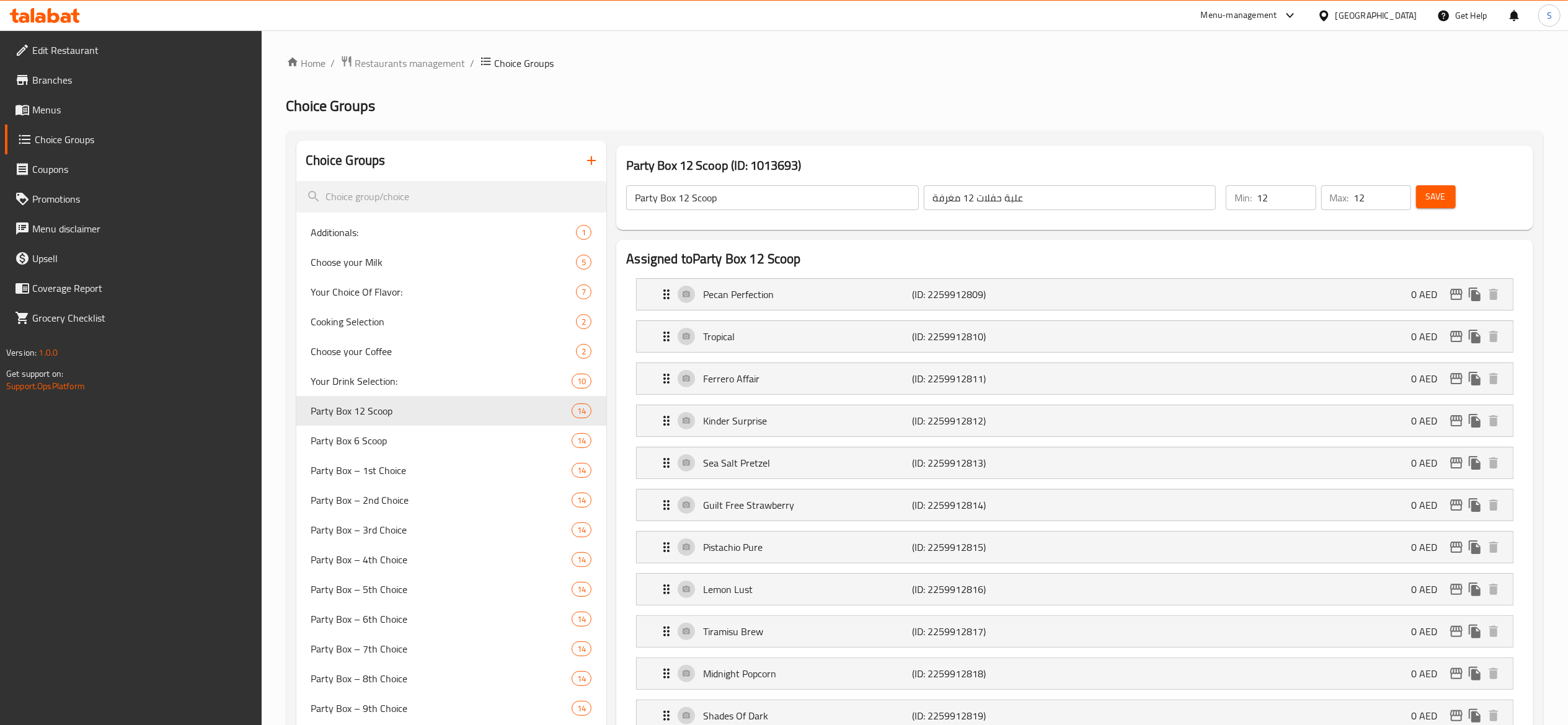
click at [107, 103] on span "Menus" at bounding box center [142, 110] width 219 height 15
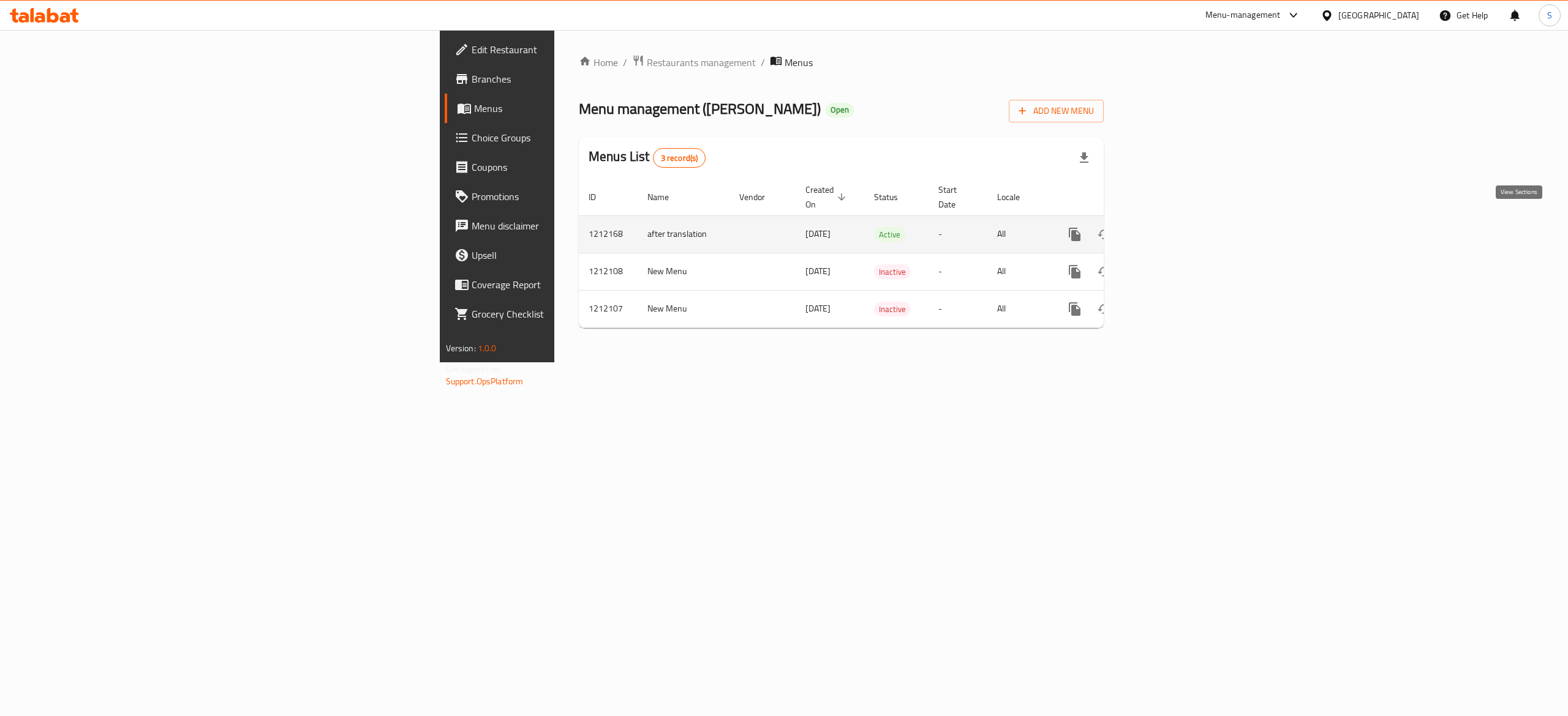
click at [1171, 227] on icon "enhanced table" at bounding box center [1163, 234] width 14 height 14
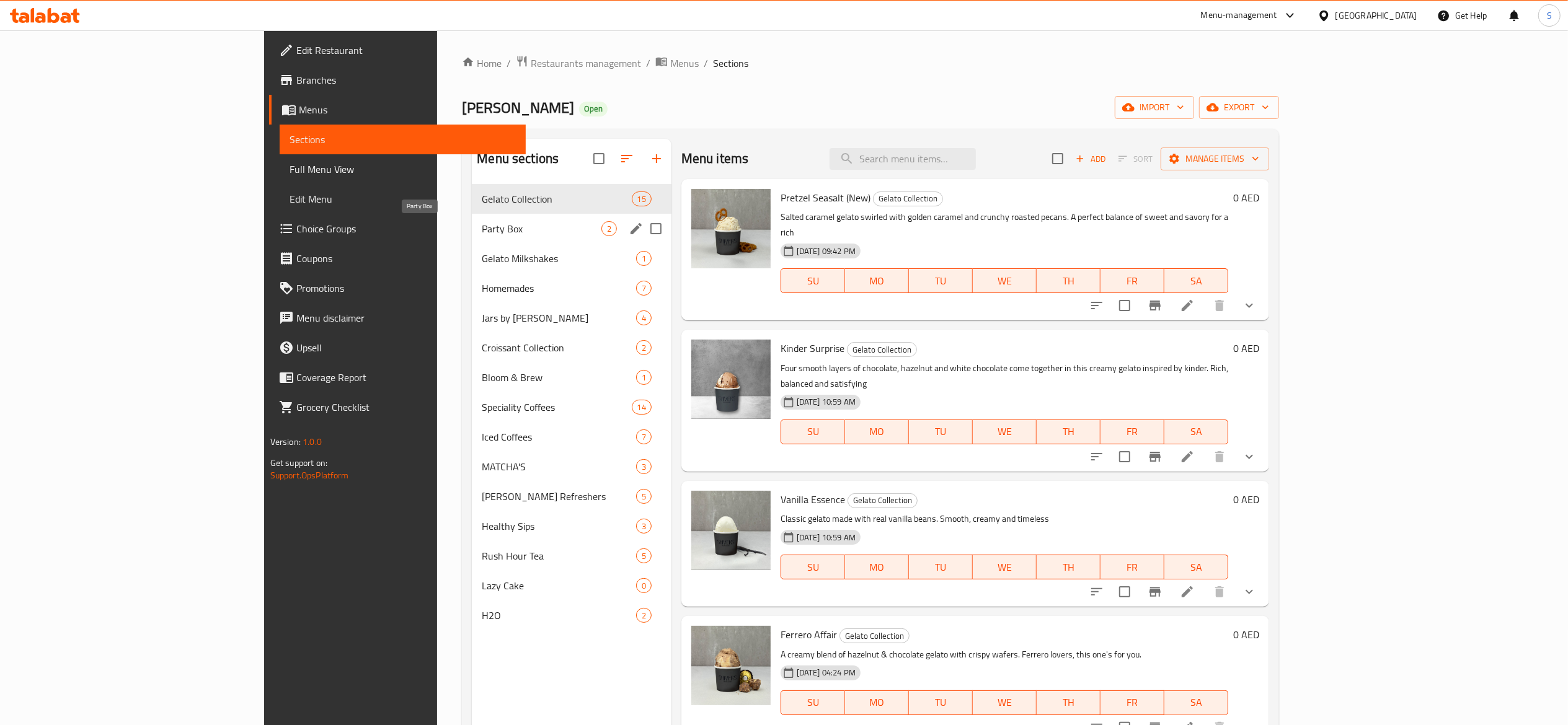
click at [481, 232] on span "Party Box" at bounding box center [541, 228] width 119 height 15
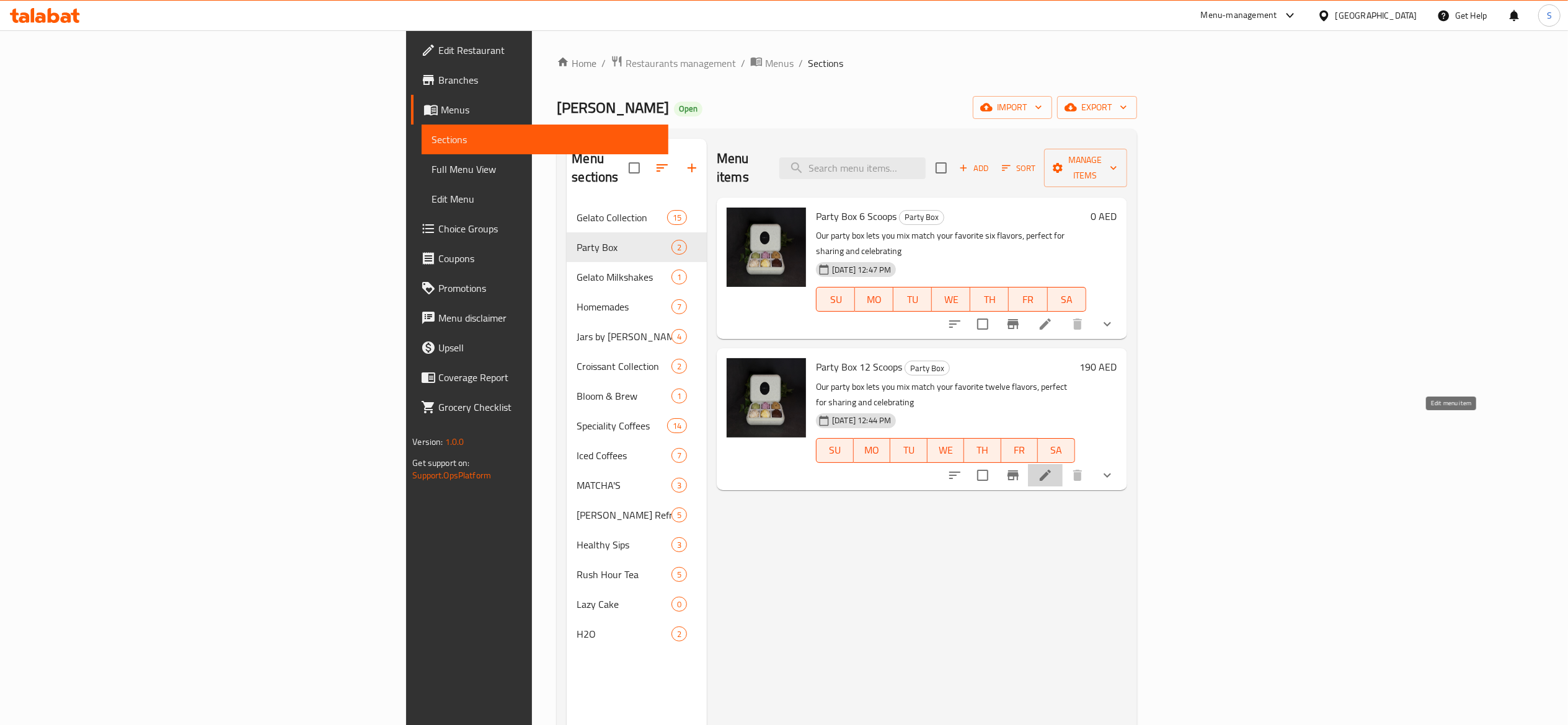
click at [1052, 468] on icon at bounding box center [1045, 475] width 15 height 15
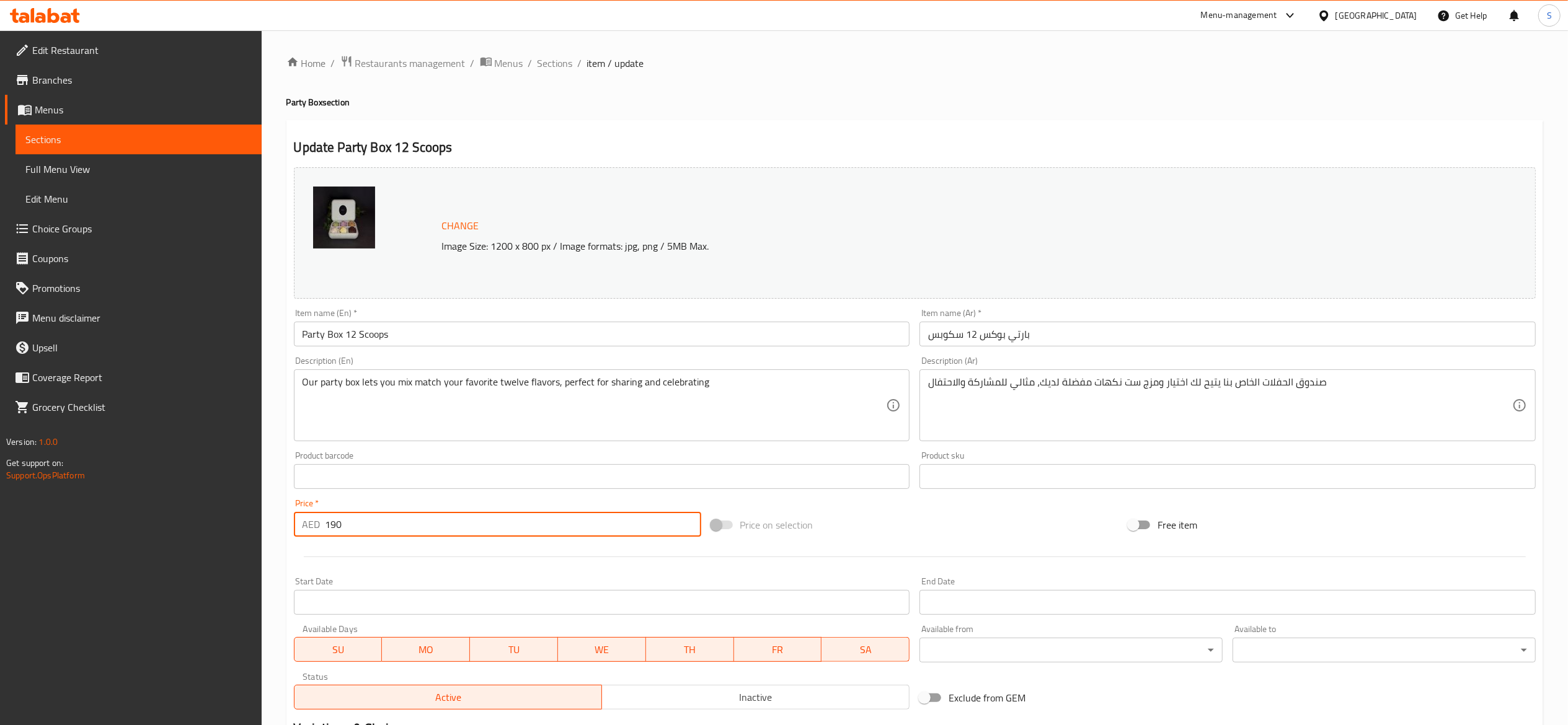
drag, startPoint x: 444, startPoint y: 520, endPoint x: 208, endPoint y: 445, distance: 247.6
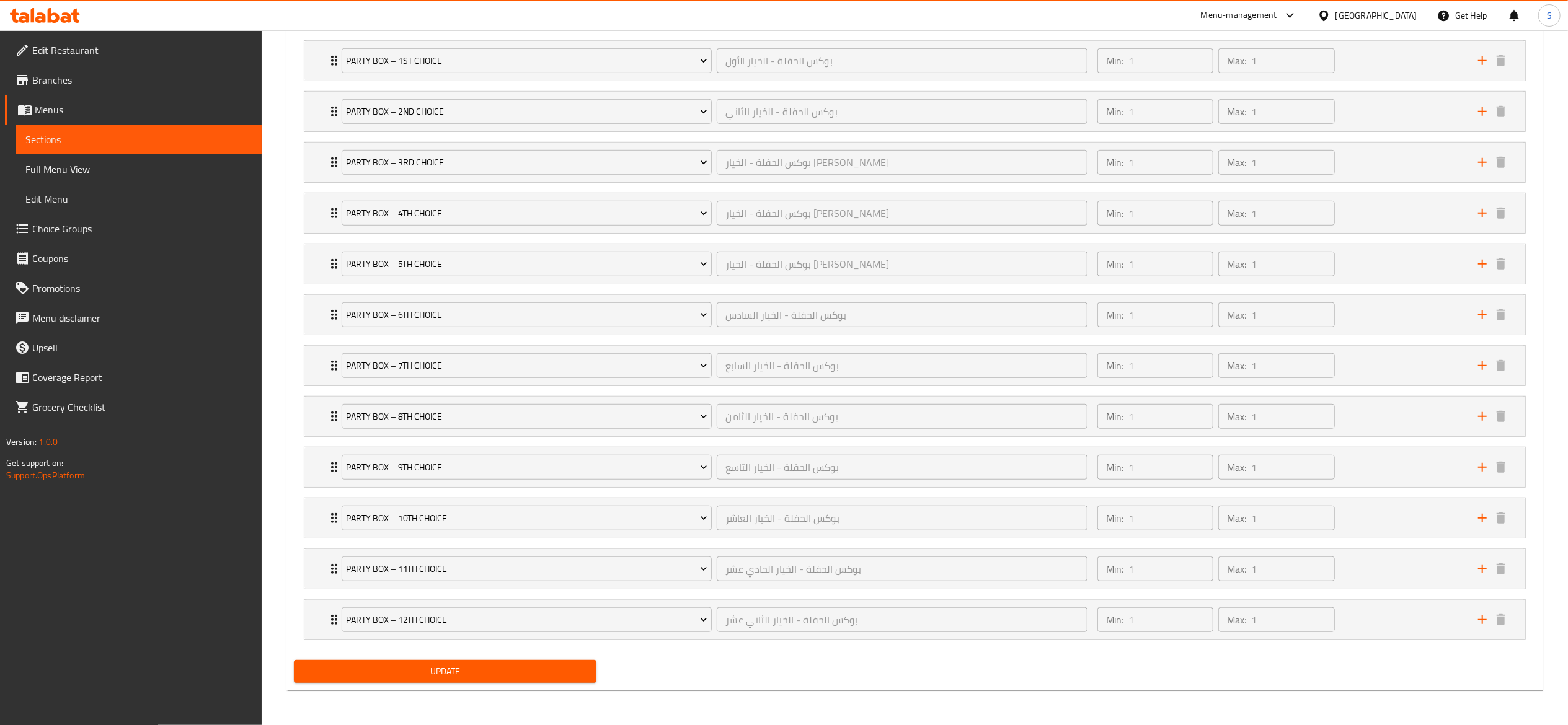
type input "220"
click at [527, 666] on span "Update" at bounding box center [445, 671] width 283 height 15
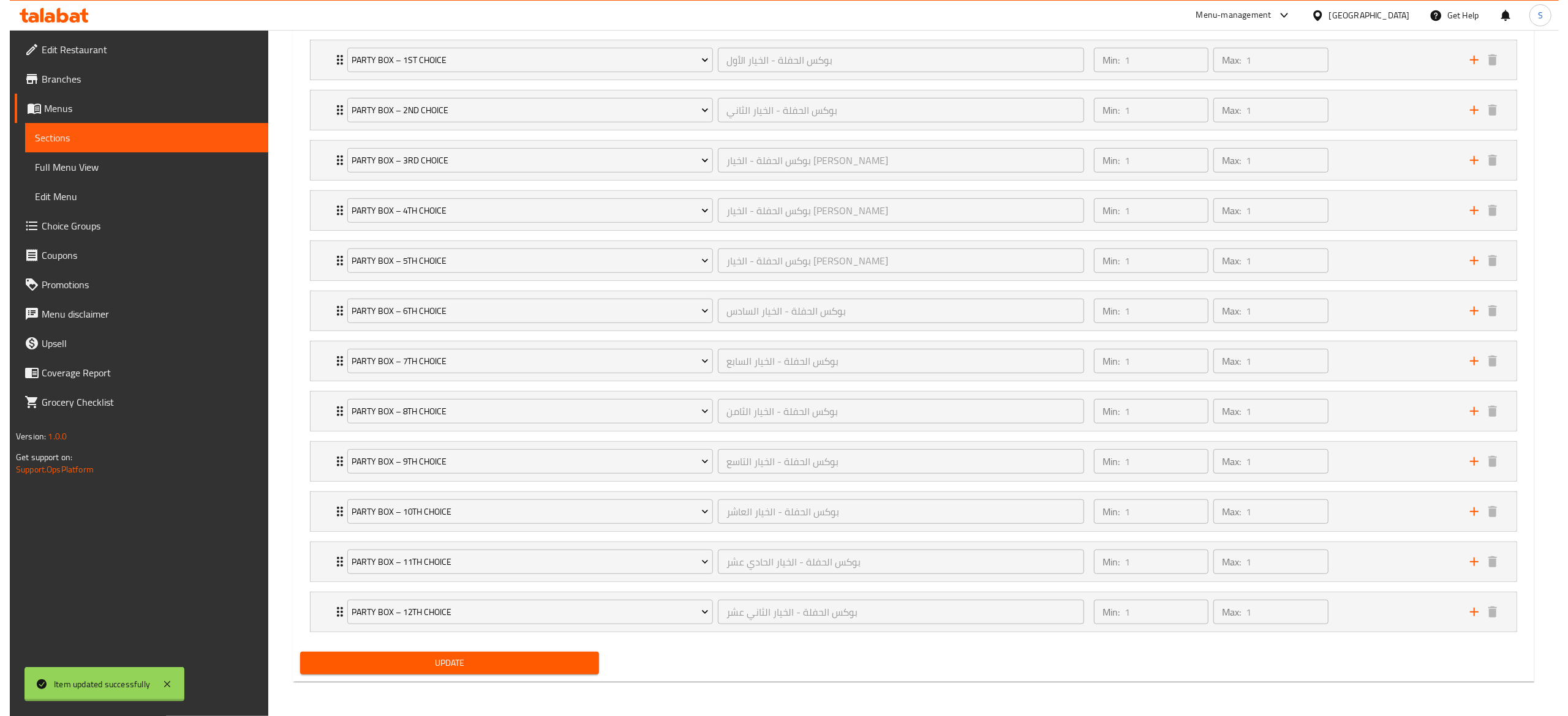
scroll to position [0, 0]
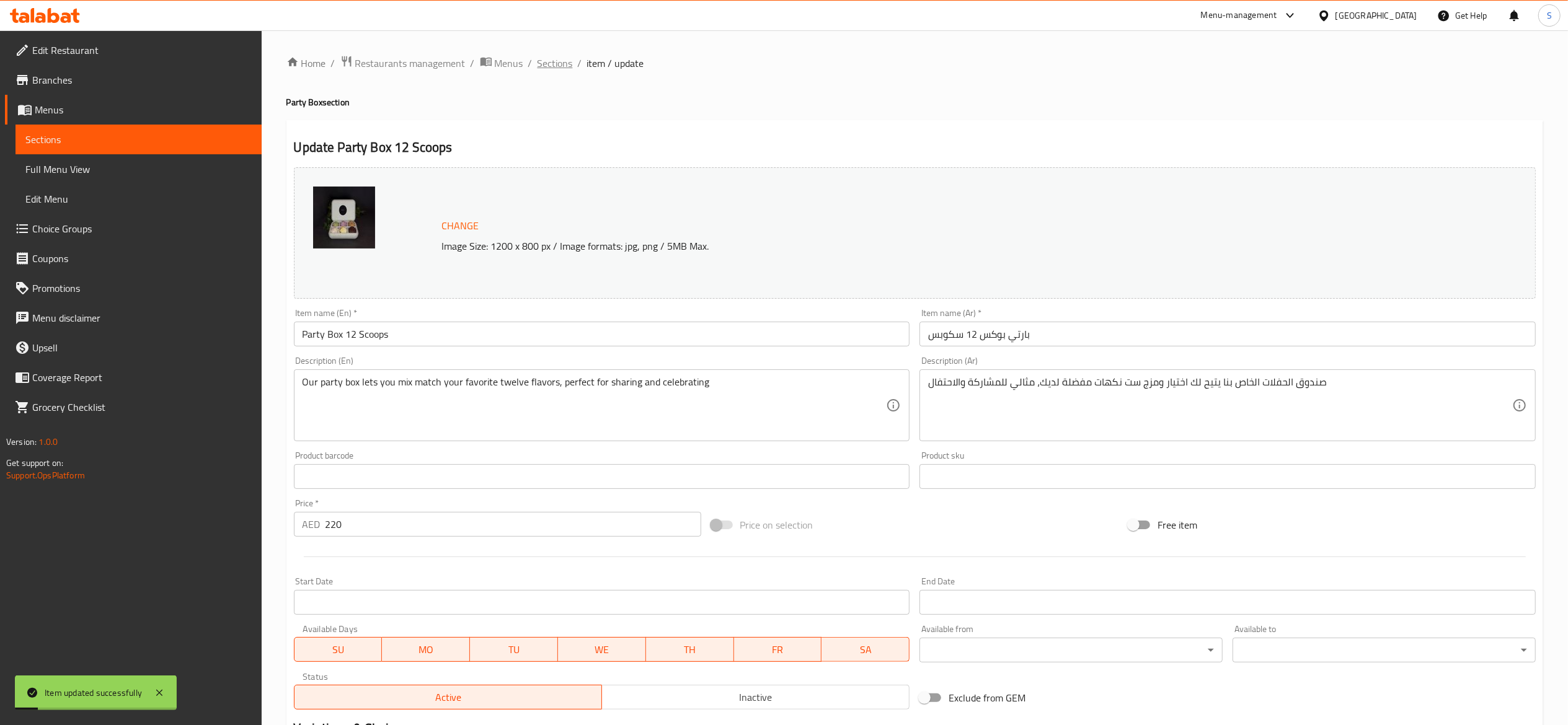
click at [560, 61] on span "Sections" at bounding box center [555, 63] width 36 height 15
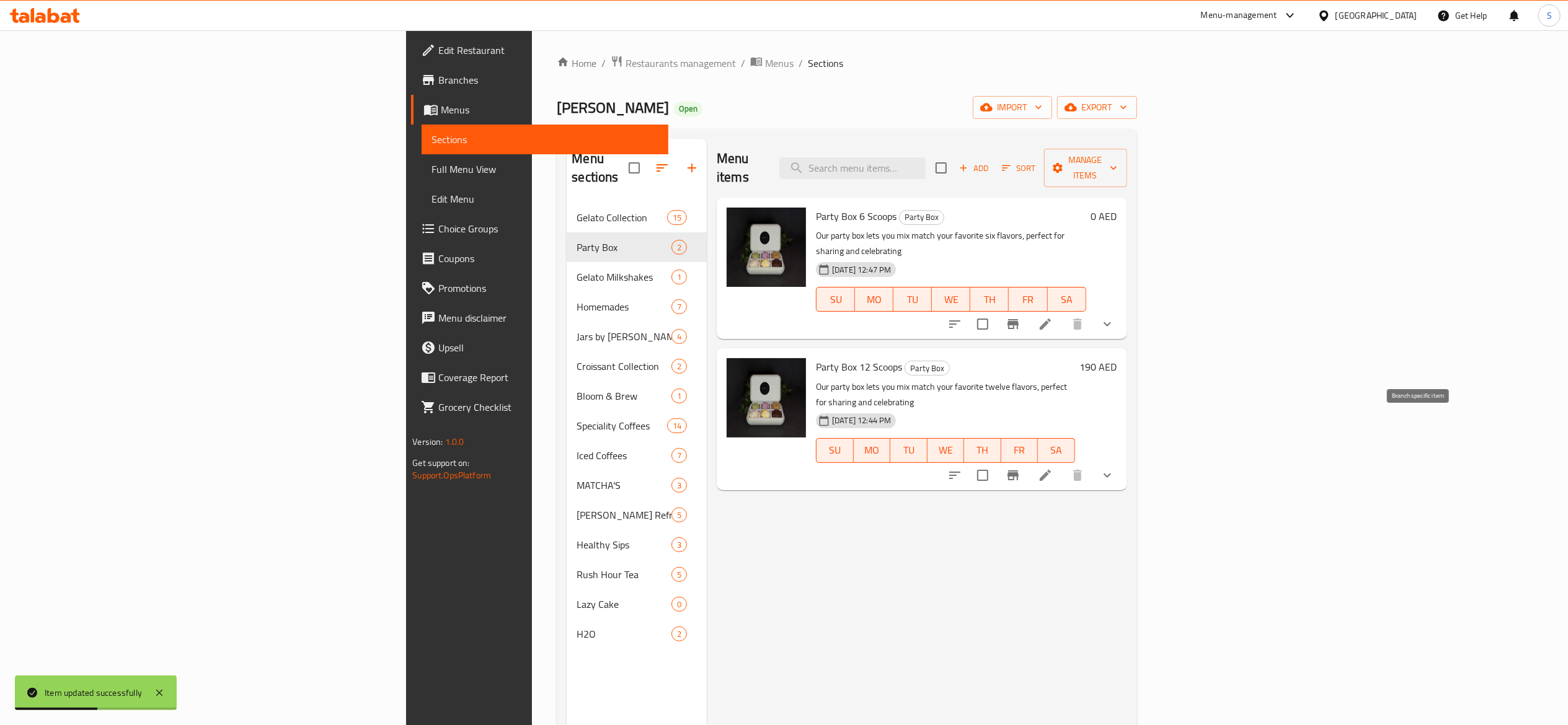
click at [1019, 470] on icon "Branch-specific-item" at bounding box center [1013, 475] width 11 height 10
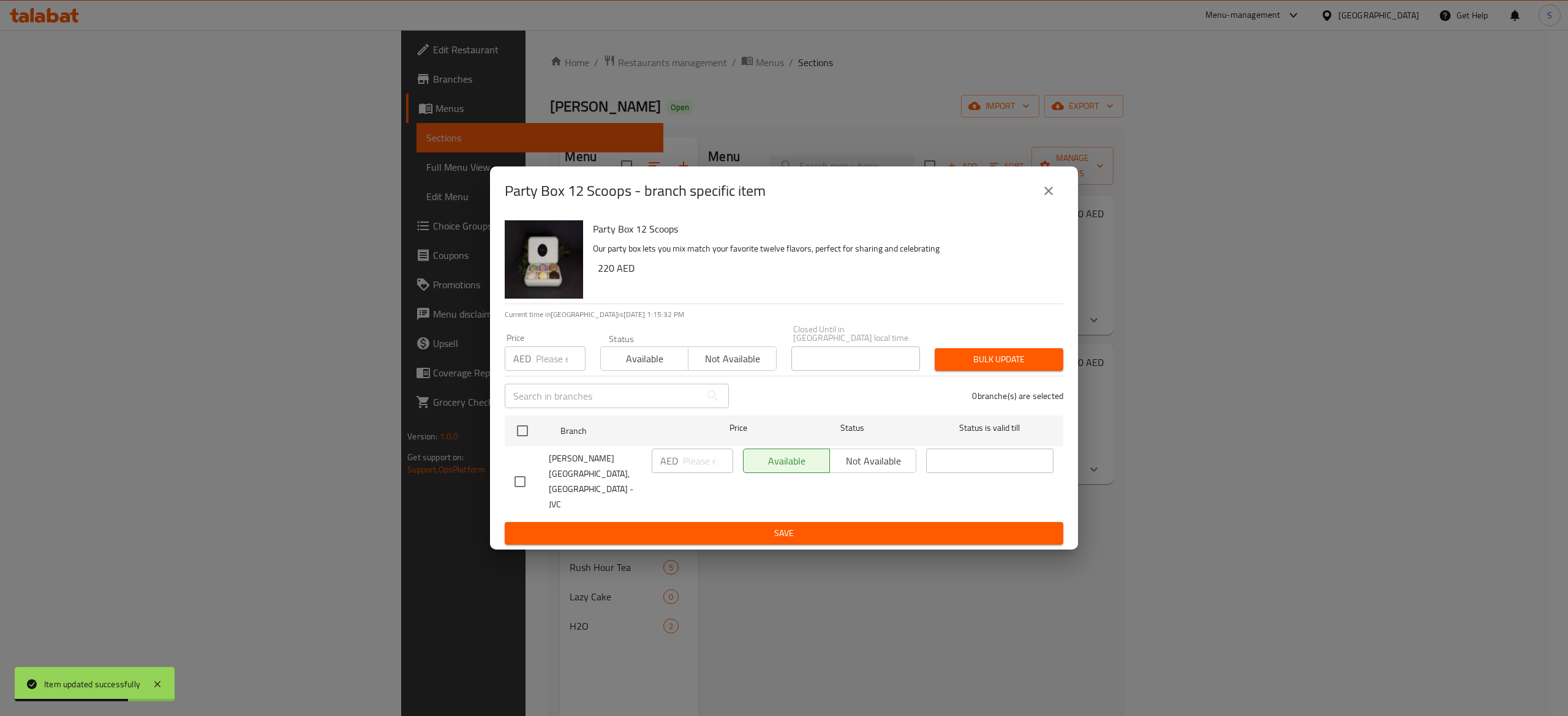
click at [560, 371] on input "number" at bounding box center [561, 359] width 50 height 25
type input "220"
click at [656, 368] on span "Available" at bounding box center [645, 359] width 78 height 18
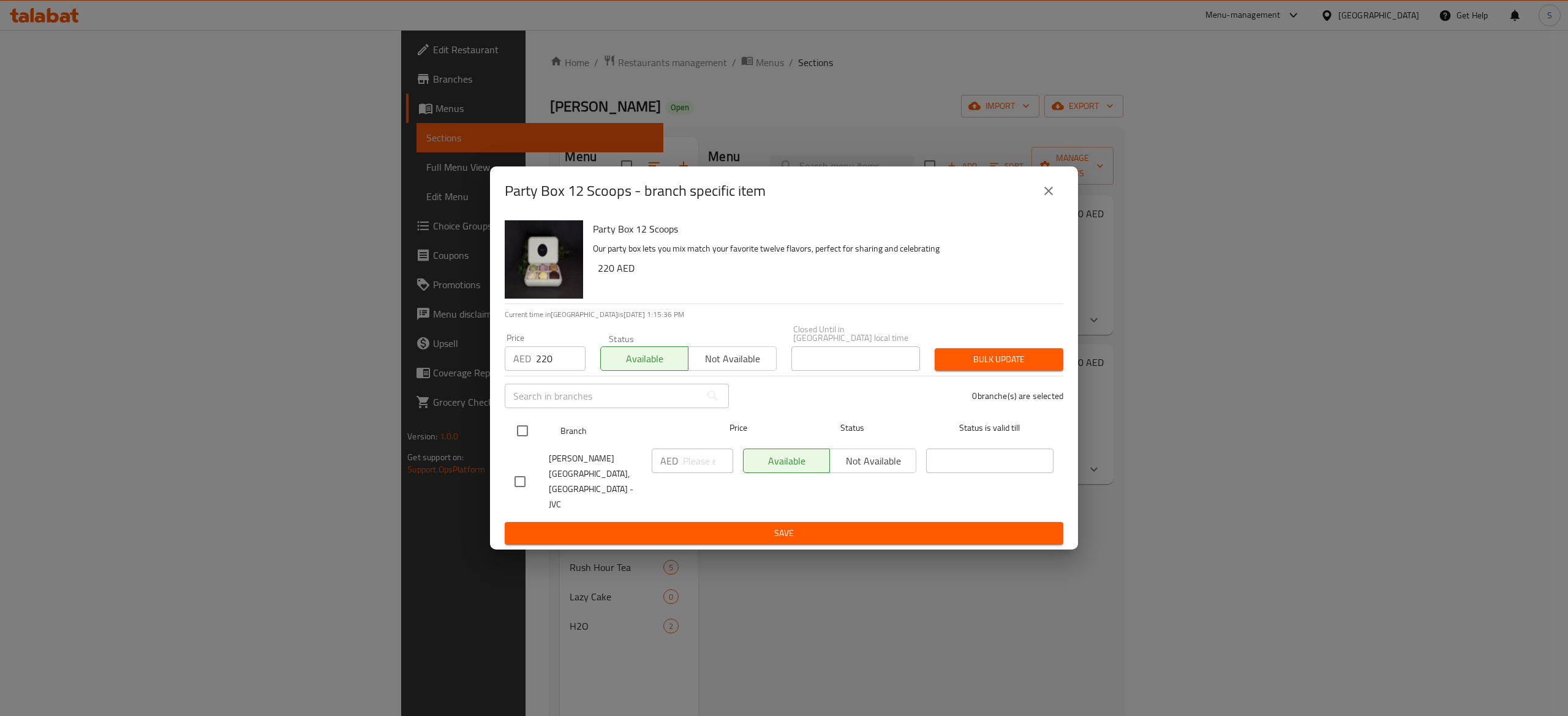
click at [524, 438] on input "checkbox" at bounding box center [522, 431] width 26 height 25
checkbox input "true"
click at [708, 464] on input "number" at bounding box center [708, 461] width 50 height 25
type input "220"
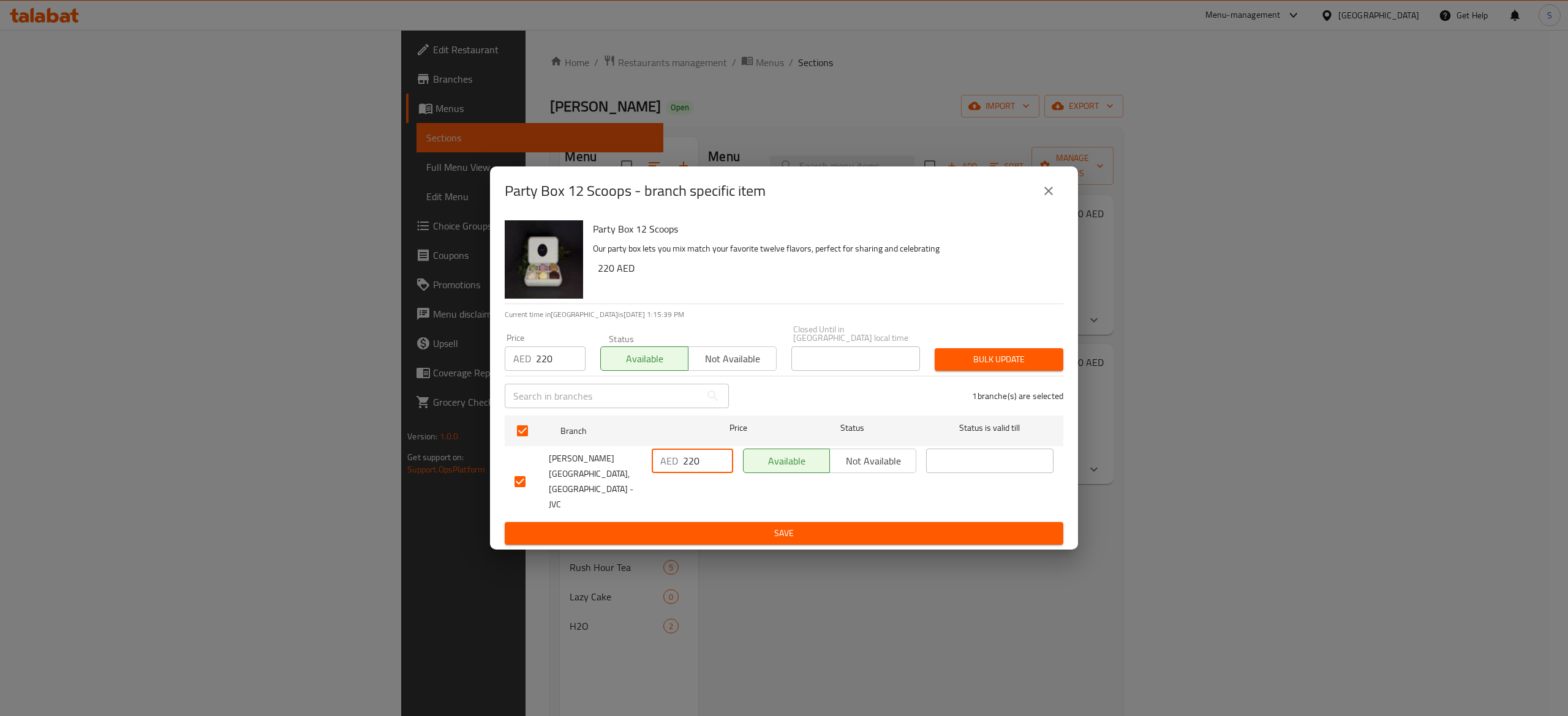
click at [727, 526] on span "Save" at bounding box center [784, 533] width 539 height 15
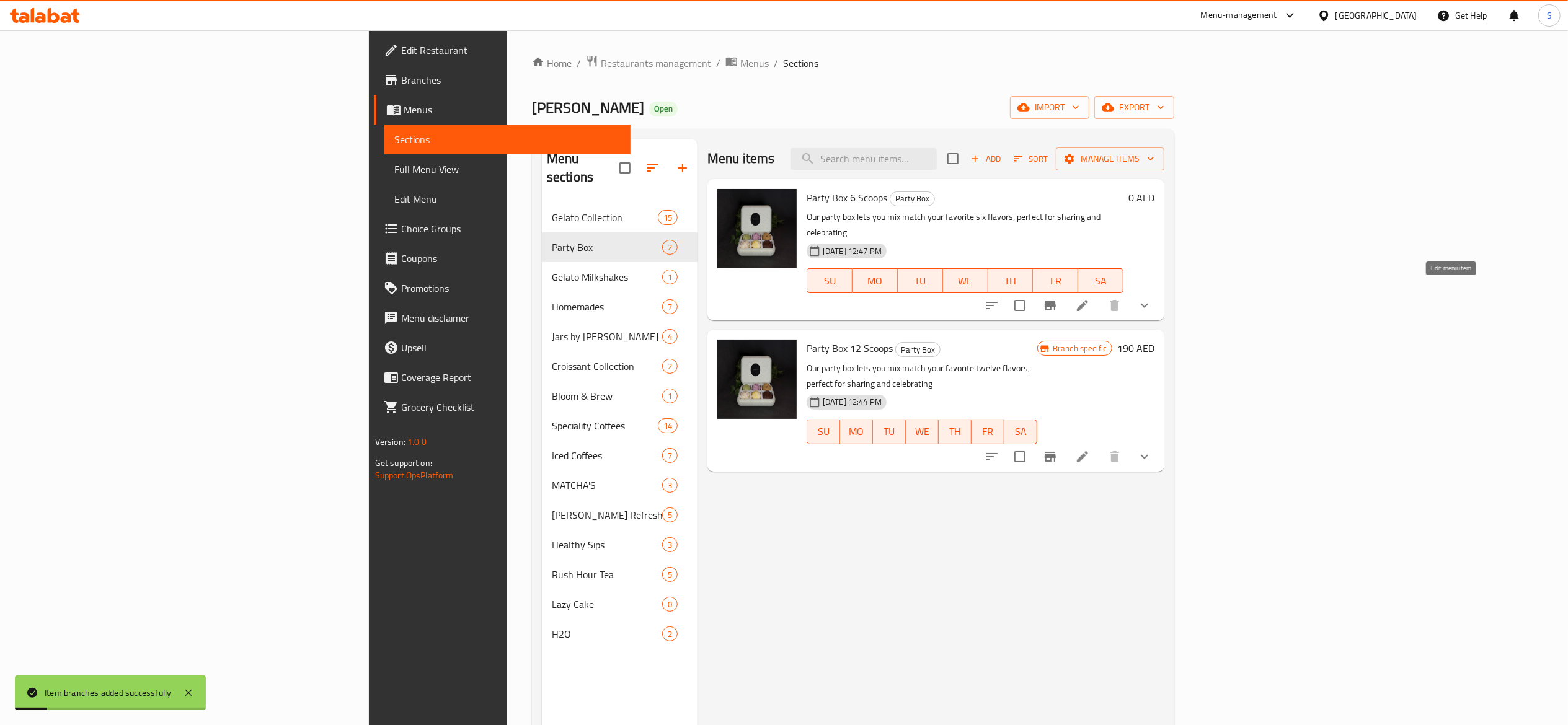
click at [1088, 300] on icon at bounding box center [1082, 306] width 11 height 11
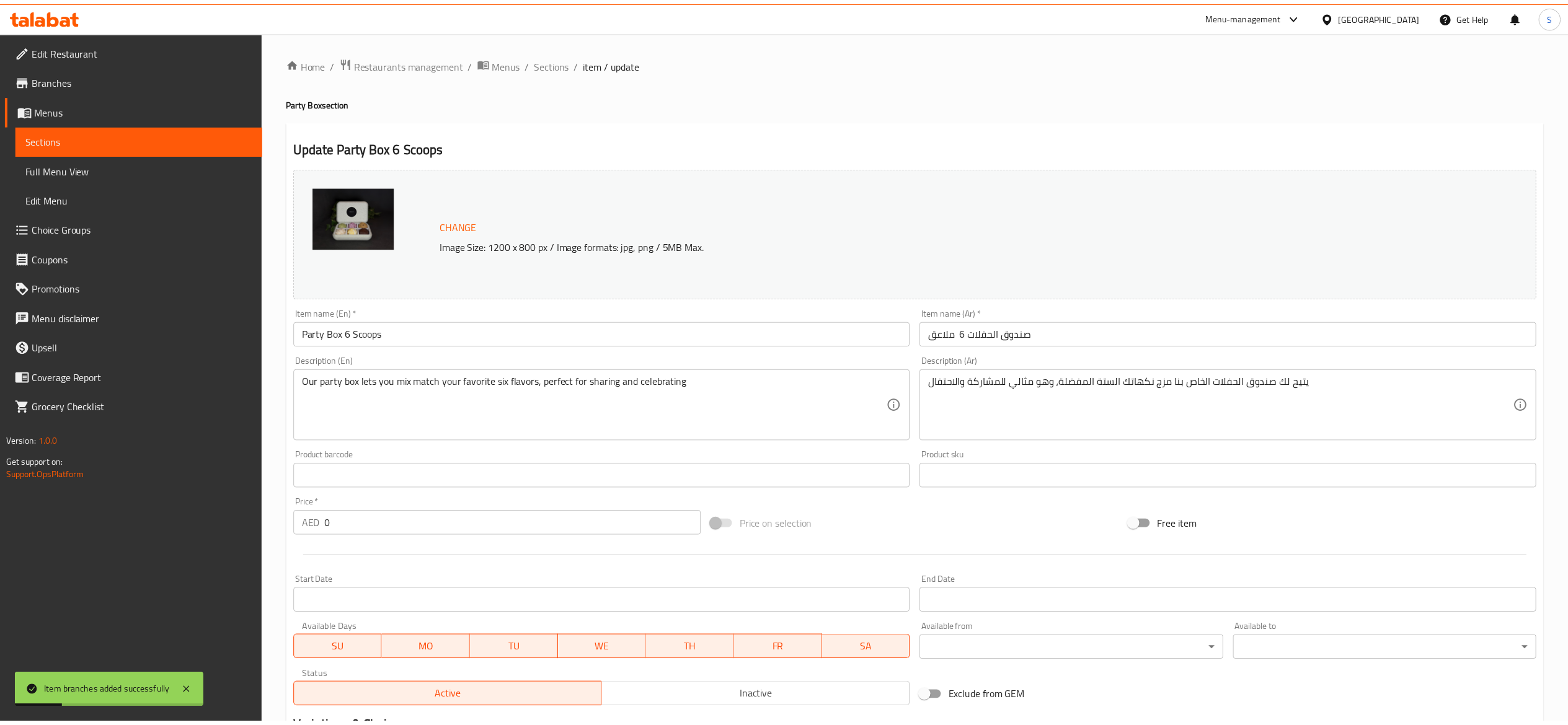
scroll to position [470, 0]
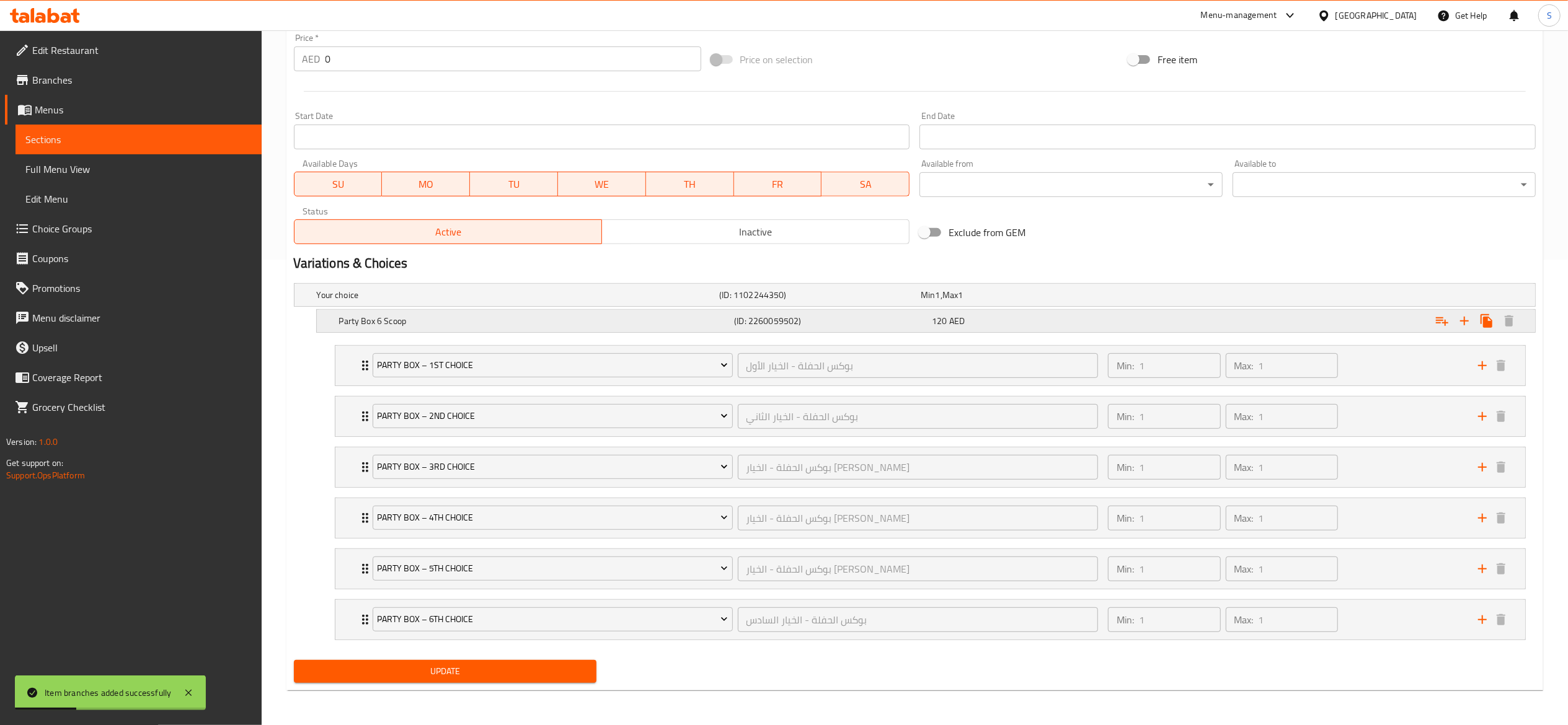
click at [963, 320] on span "AED" at bounding box center [957, 321] width 15 height 16
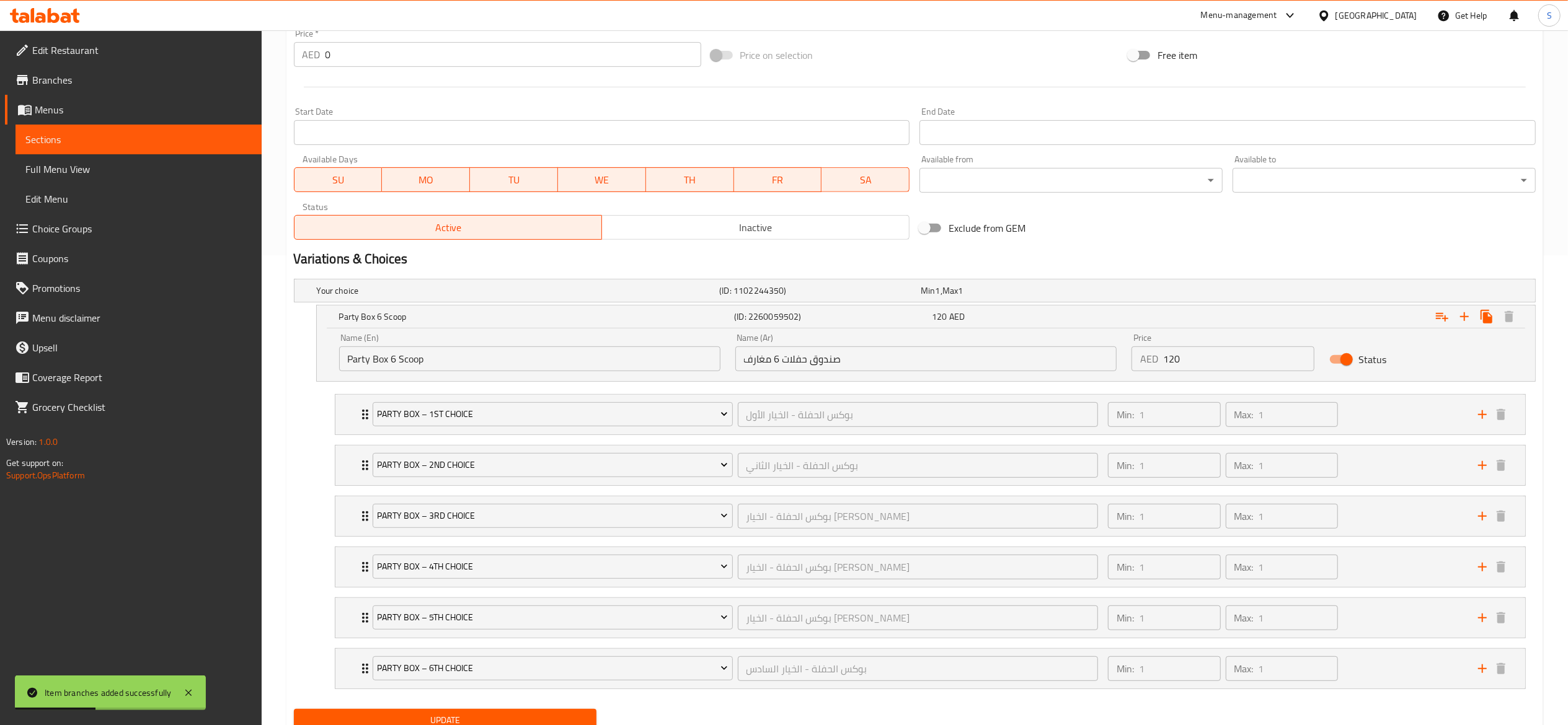
click at [1211, 366] on input "120" at bounding box center [1239, 359] width 152 height 25
type input "140"
click at [1320, 247] on div "Variations & Choices" at bounding box center [915, 259] width 1252 height 29
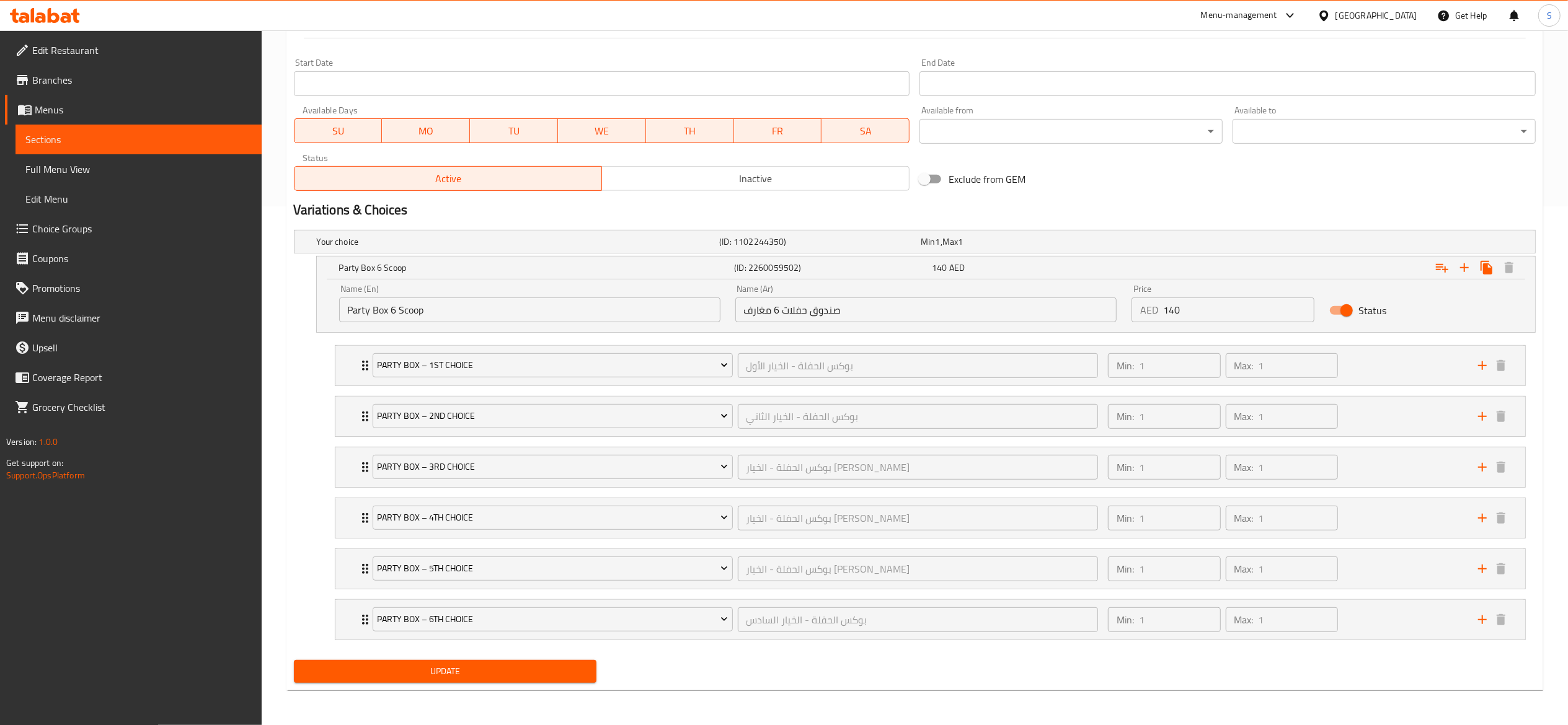
click at [514, 666] on span "Update" at bounding box center [445, 671] width 283 height 15
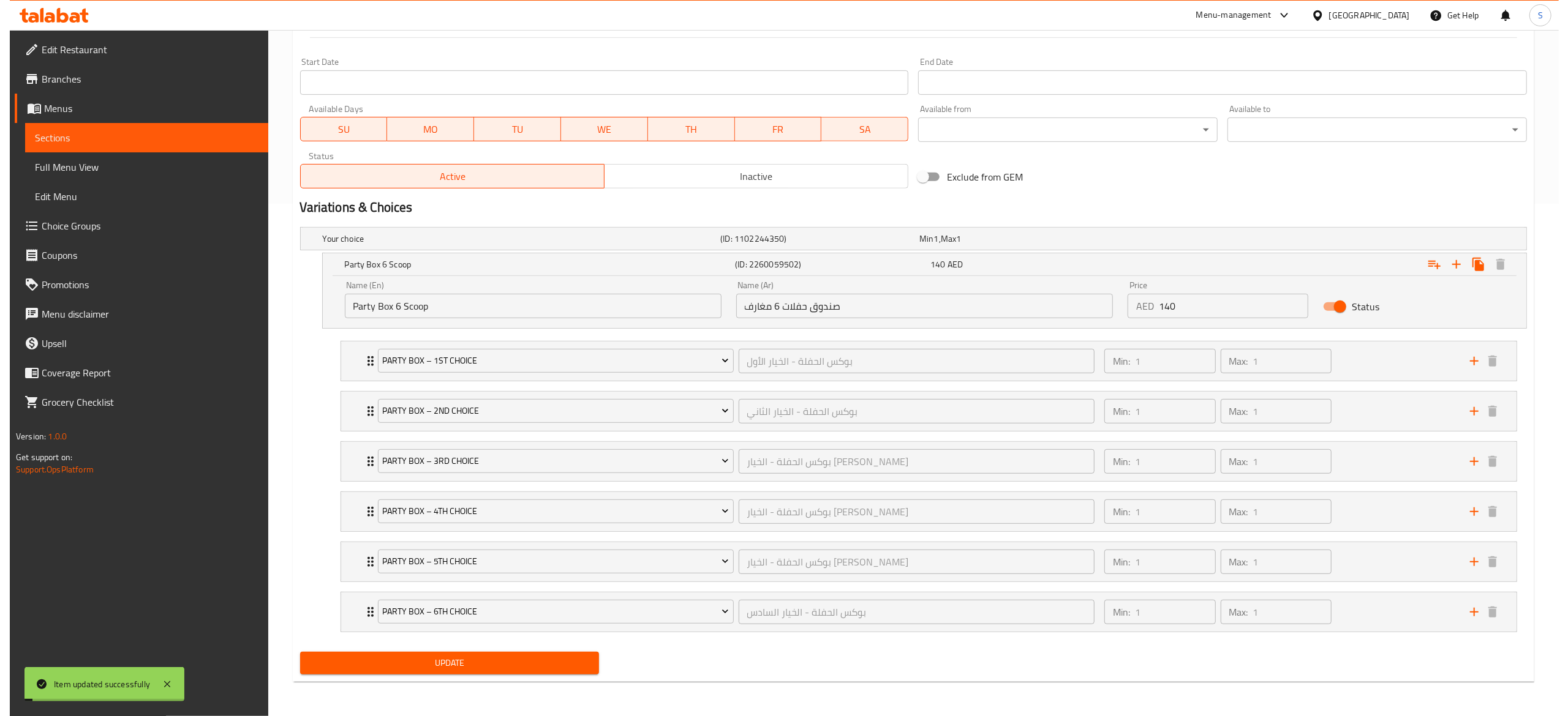
scroll to position [0, 0]
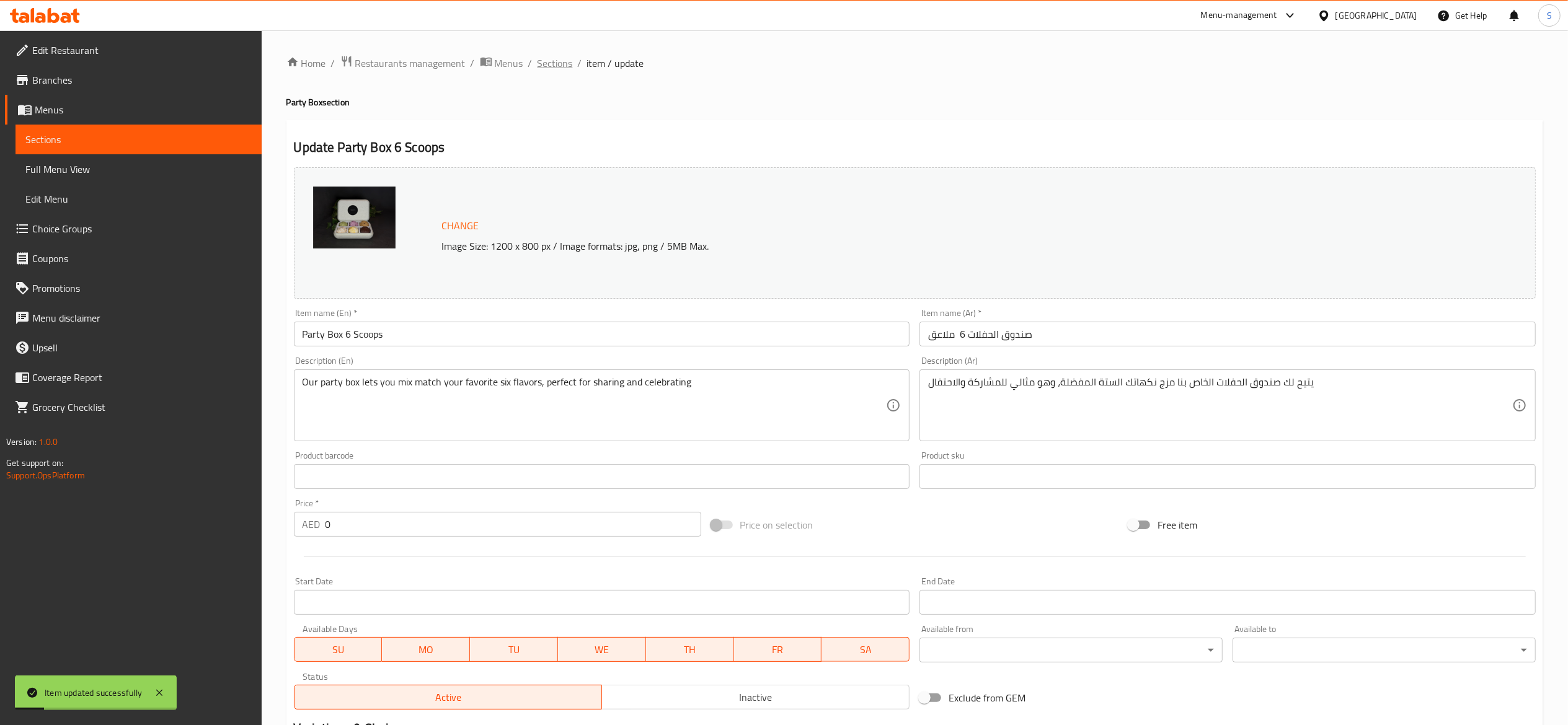
click at [553, 59] on span "Sections" at bounding box center [555, 63] width 36 height 15
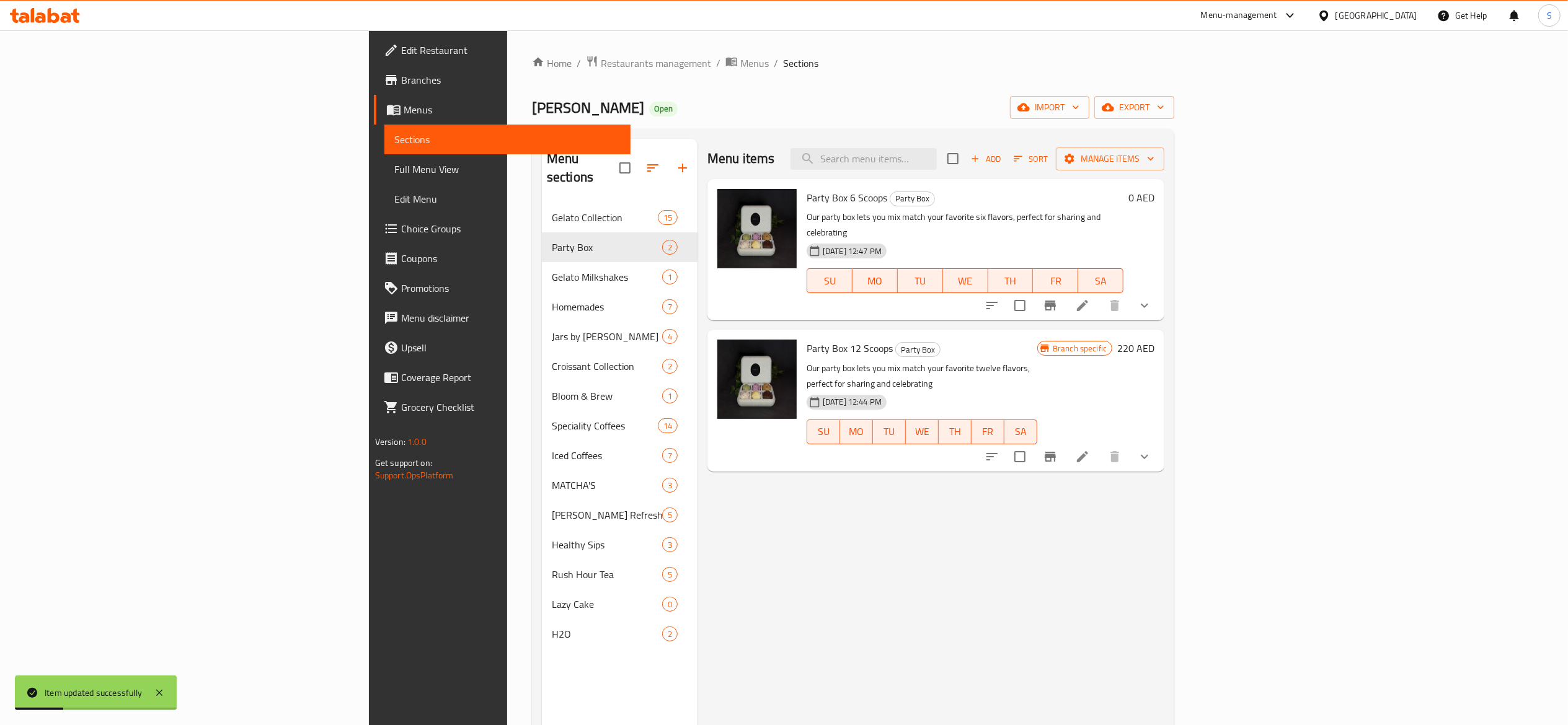
click at [1154, 502] on div "Menu items Add Sort Manage items Party Box 6 Scoops Party Box Our party box let…" at bounding box center [930, 501] width 467 height 725
